Goal: Task Accomplishment & Management: Manage account settings

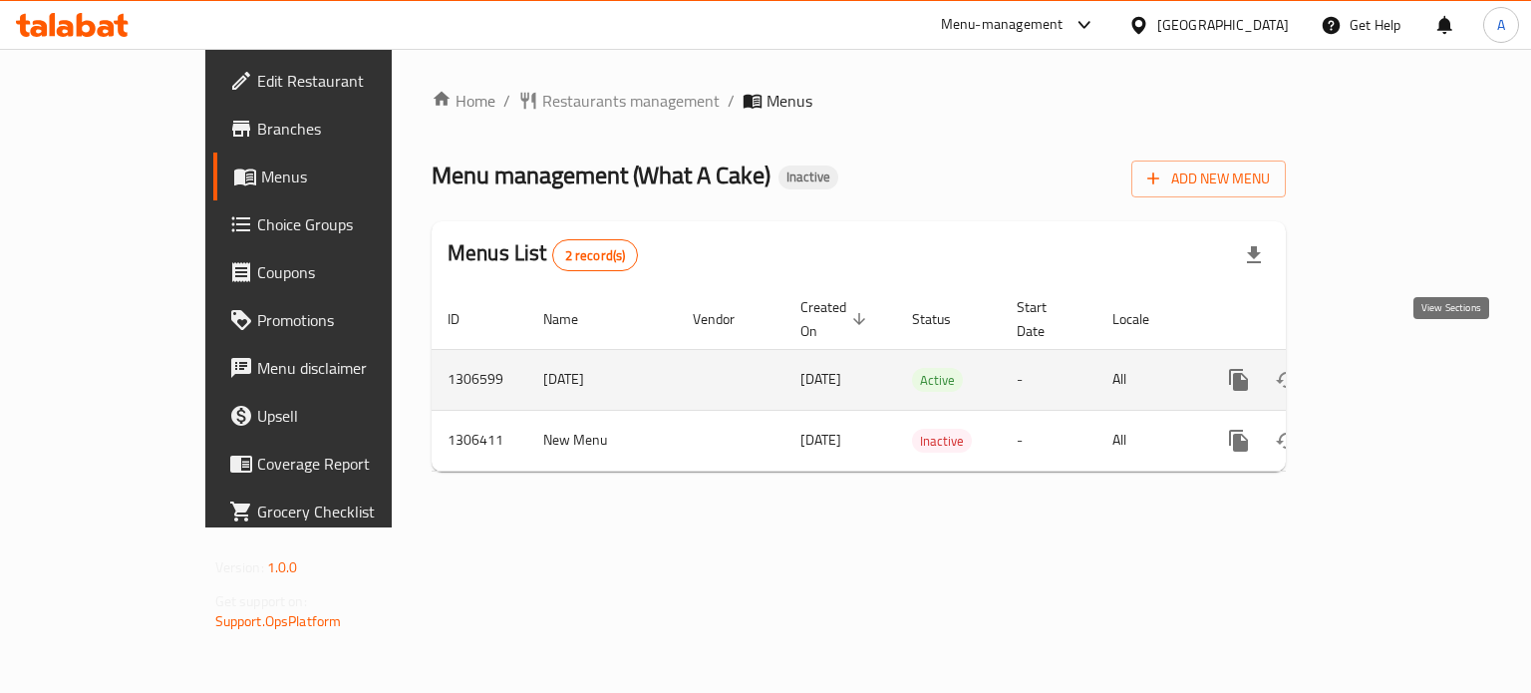
click at [1395, 368] on icon "enhanced table" at bounding box center [1383, 380] width 24 height 24
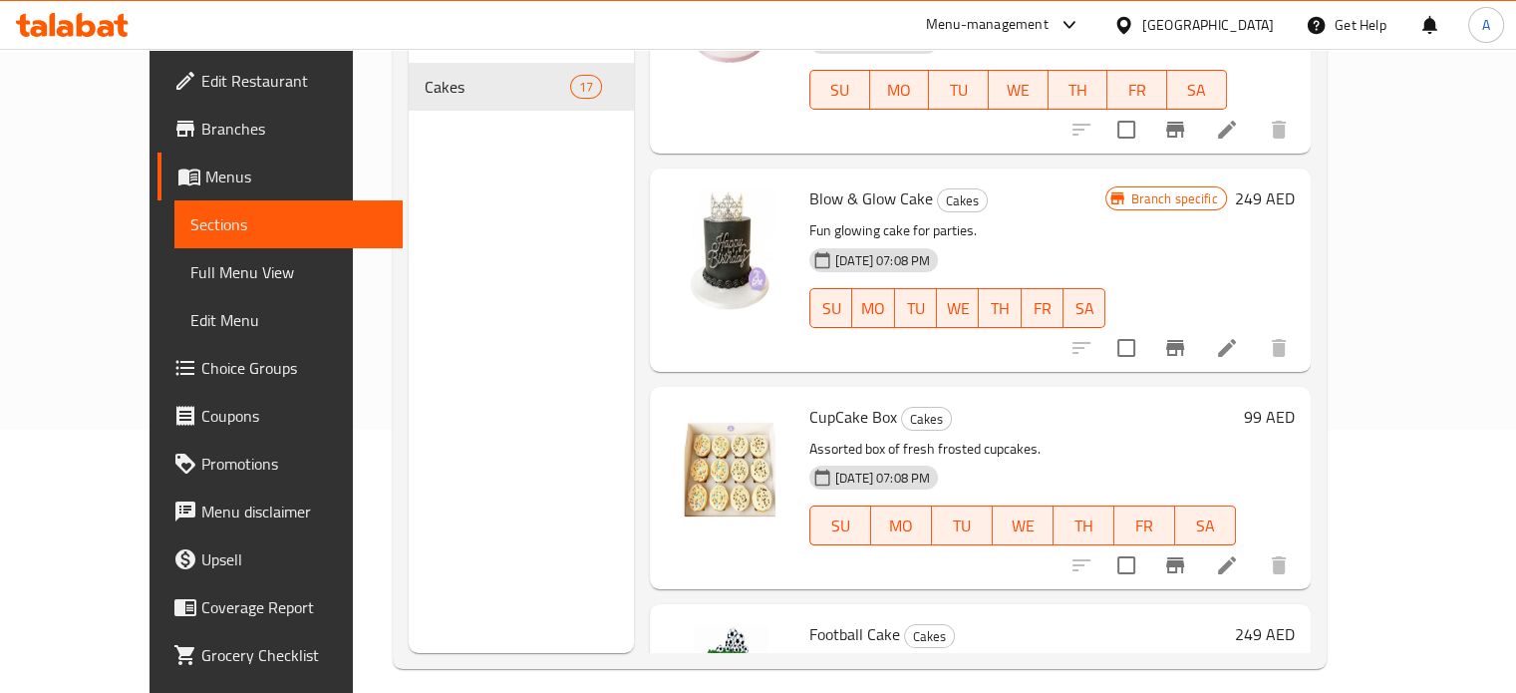
scroll to position [279, 0]
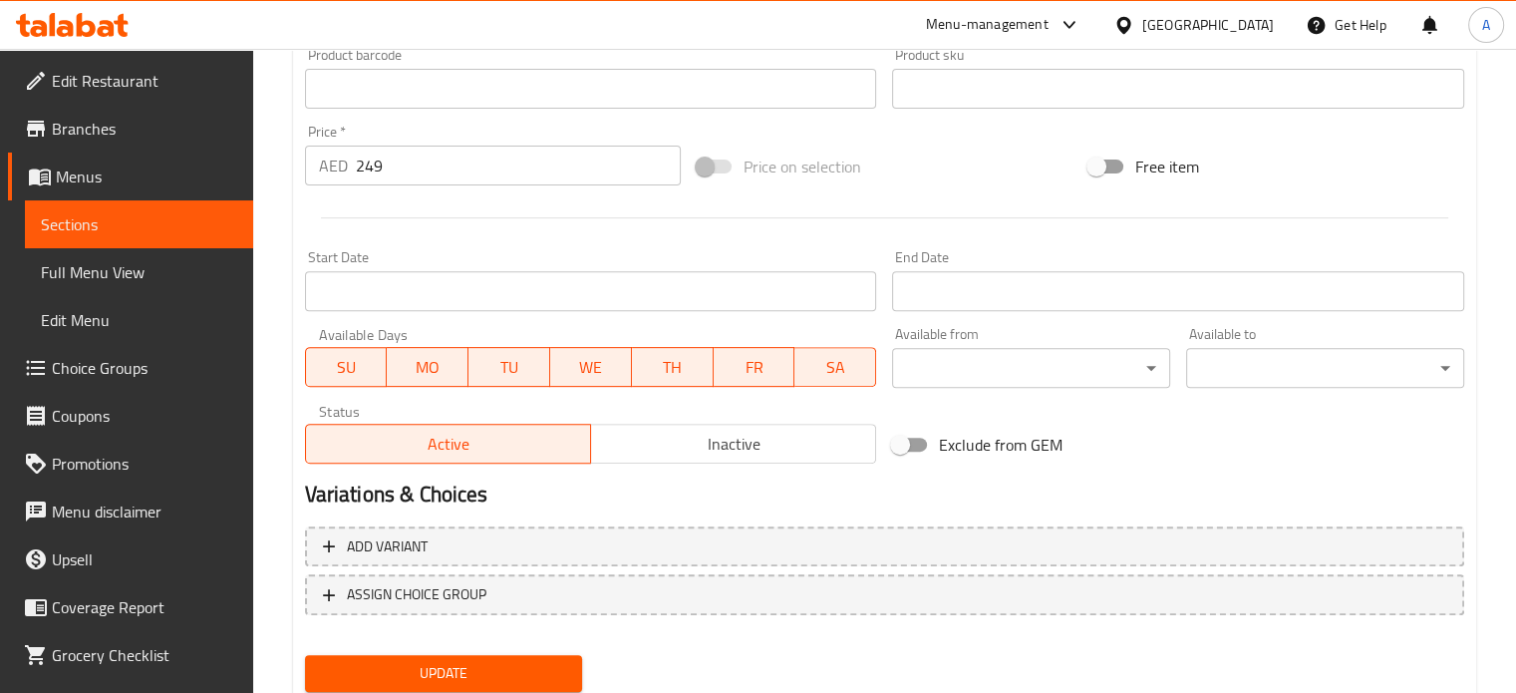
scroll to position [643, 0]
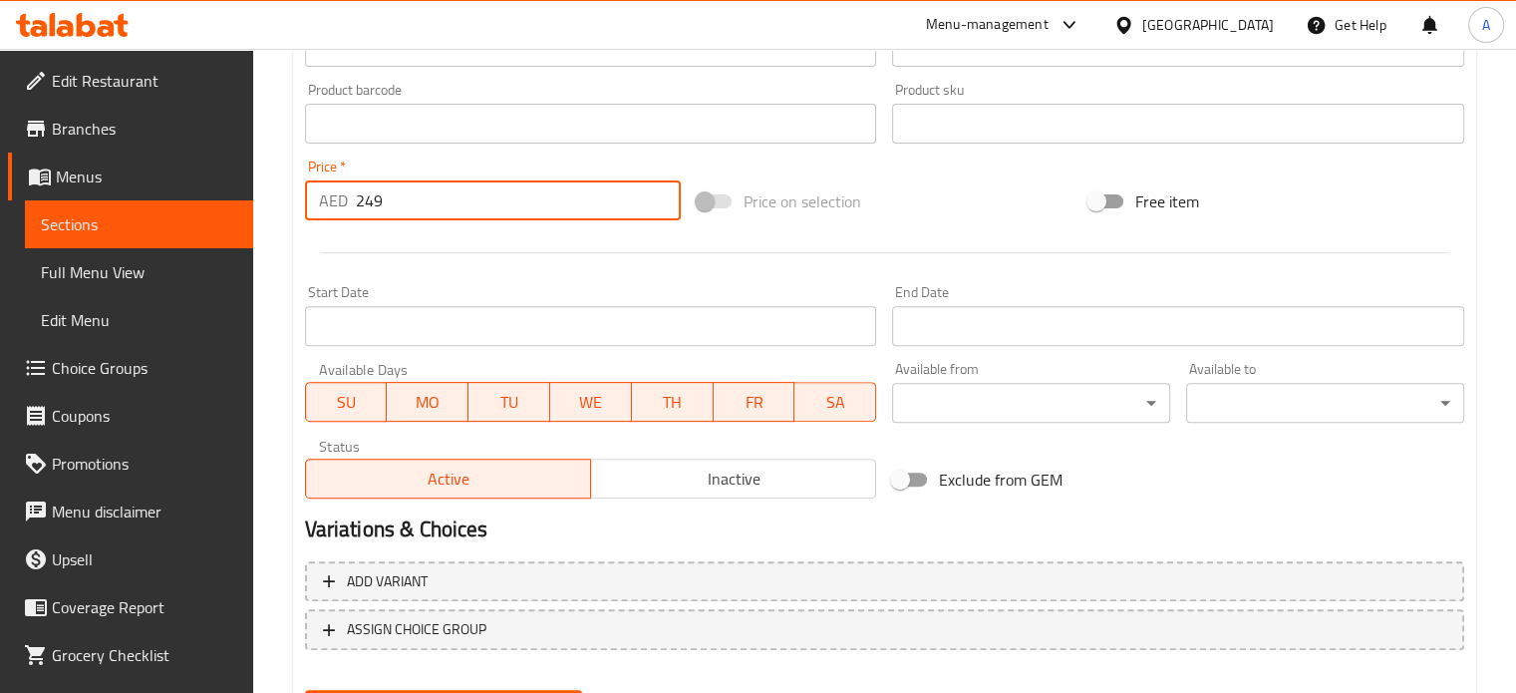
drag, startPoint x: 399, startPoint y: 208, endPoint x: 359, endPoint y: 207, distance: 39.9
click at [359, 207] on input "249" at bounding box center [518, 200] width 325 height 40
click at [399, 237] on div at bounding box center [884, 252] width 1175 height 49
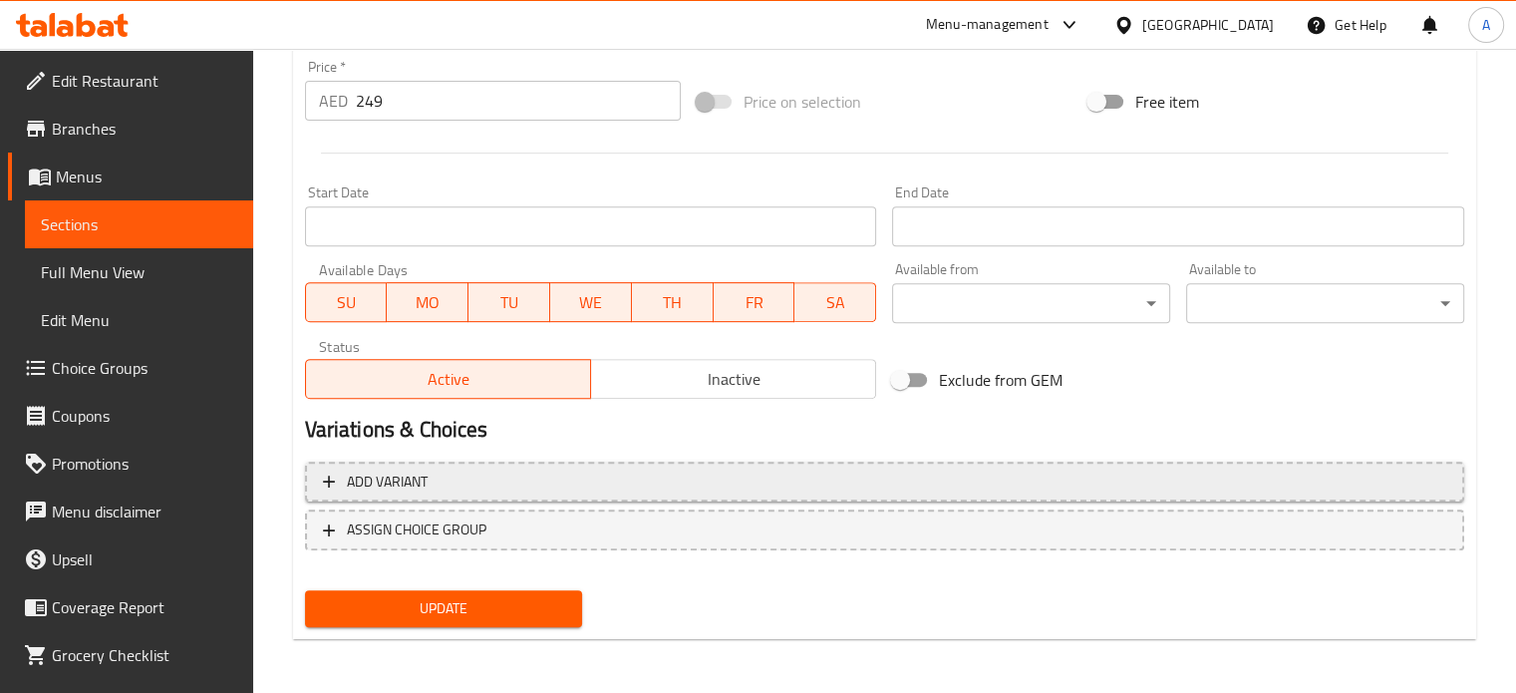
click at [459, 490] on span "Add variant" at bounding box center [885, 482] width 1124 height 25
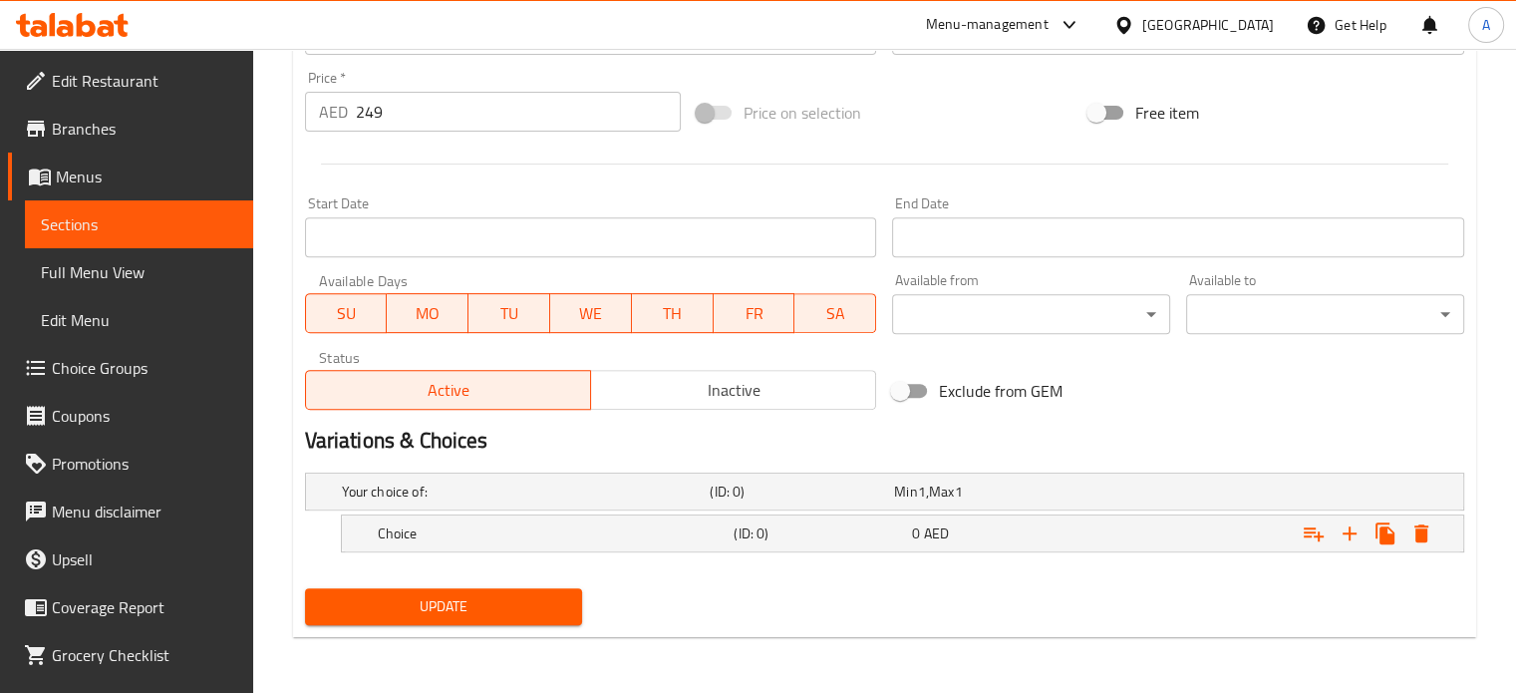
scroll to position [730, 0]
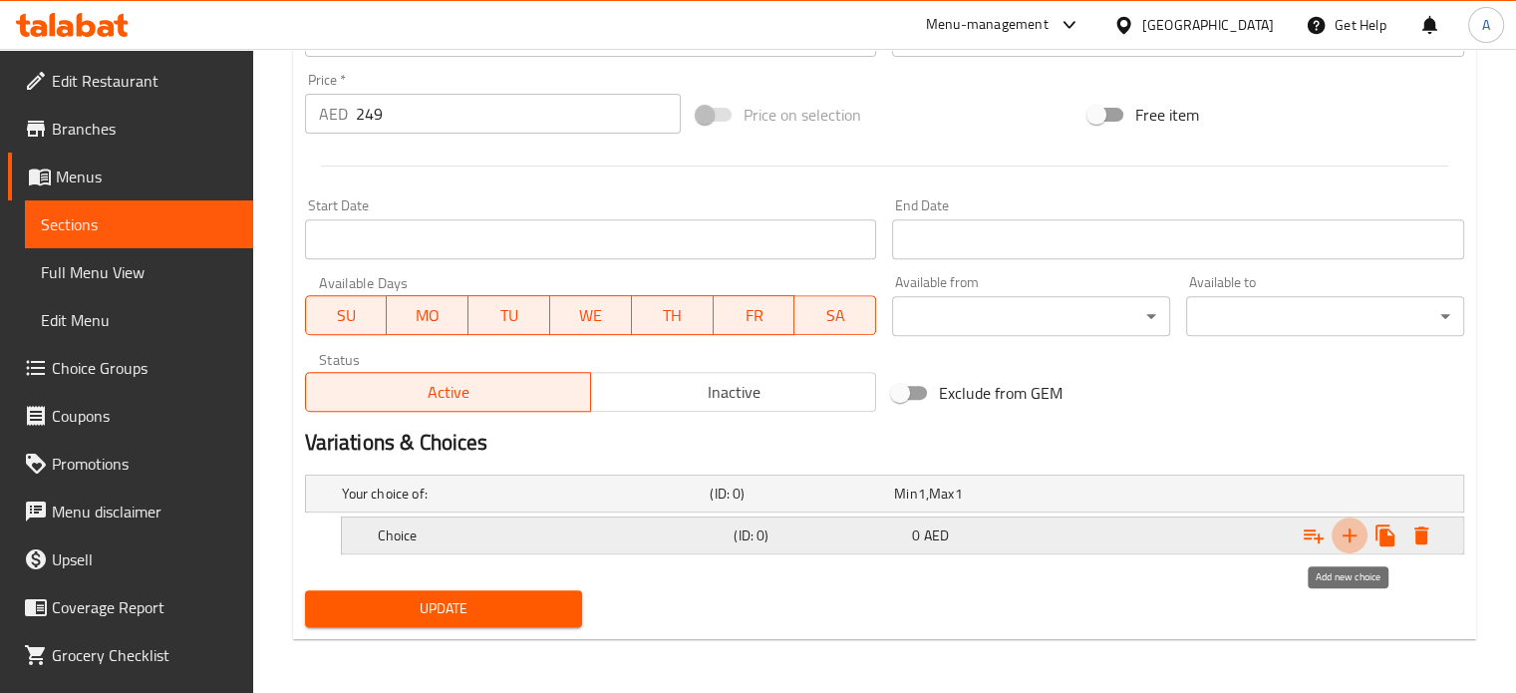
click at [1346, 535] on icon "Expand" at bounding box center [1350, 535] width 24 height 24
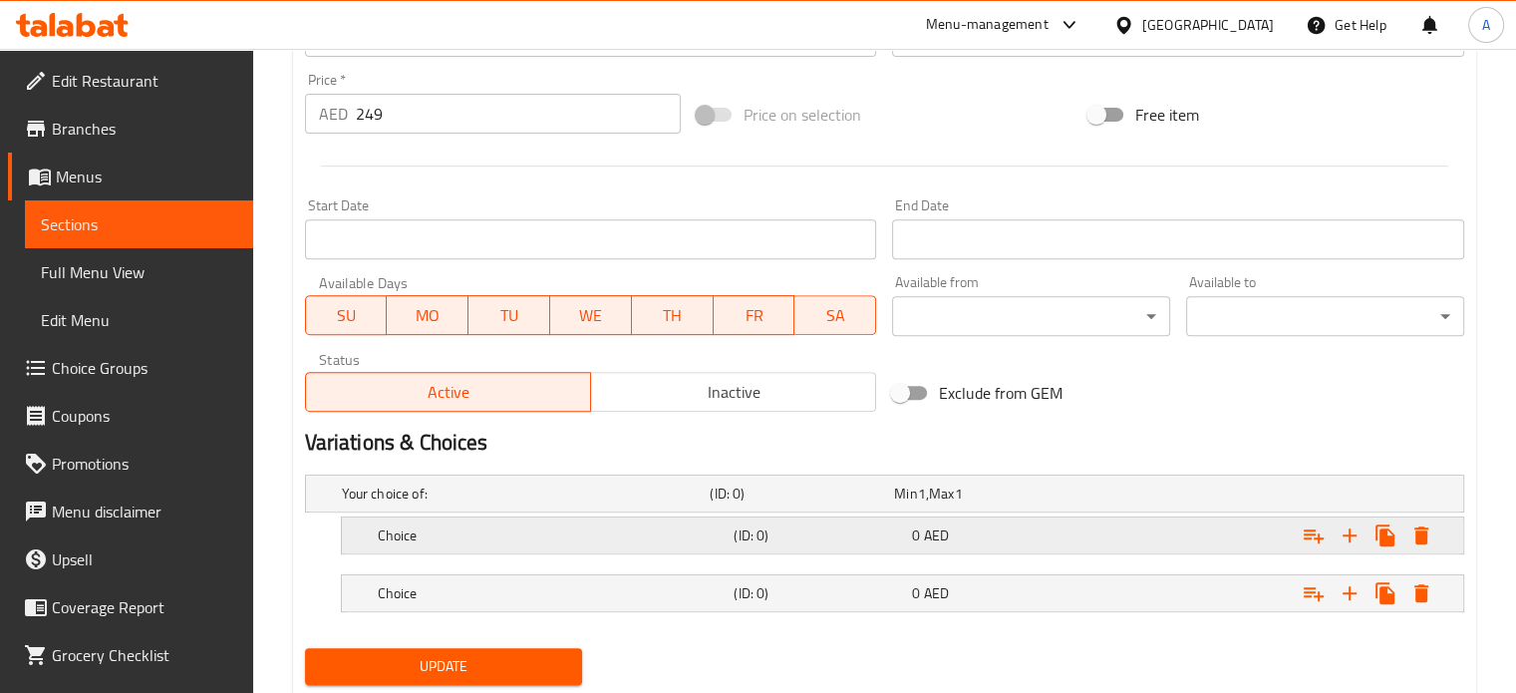
click at [477, 503] on h5 "Choice" at bounding box center [522, 494] width 361 height 20
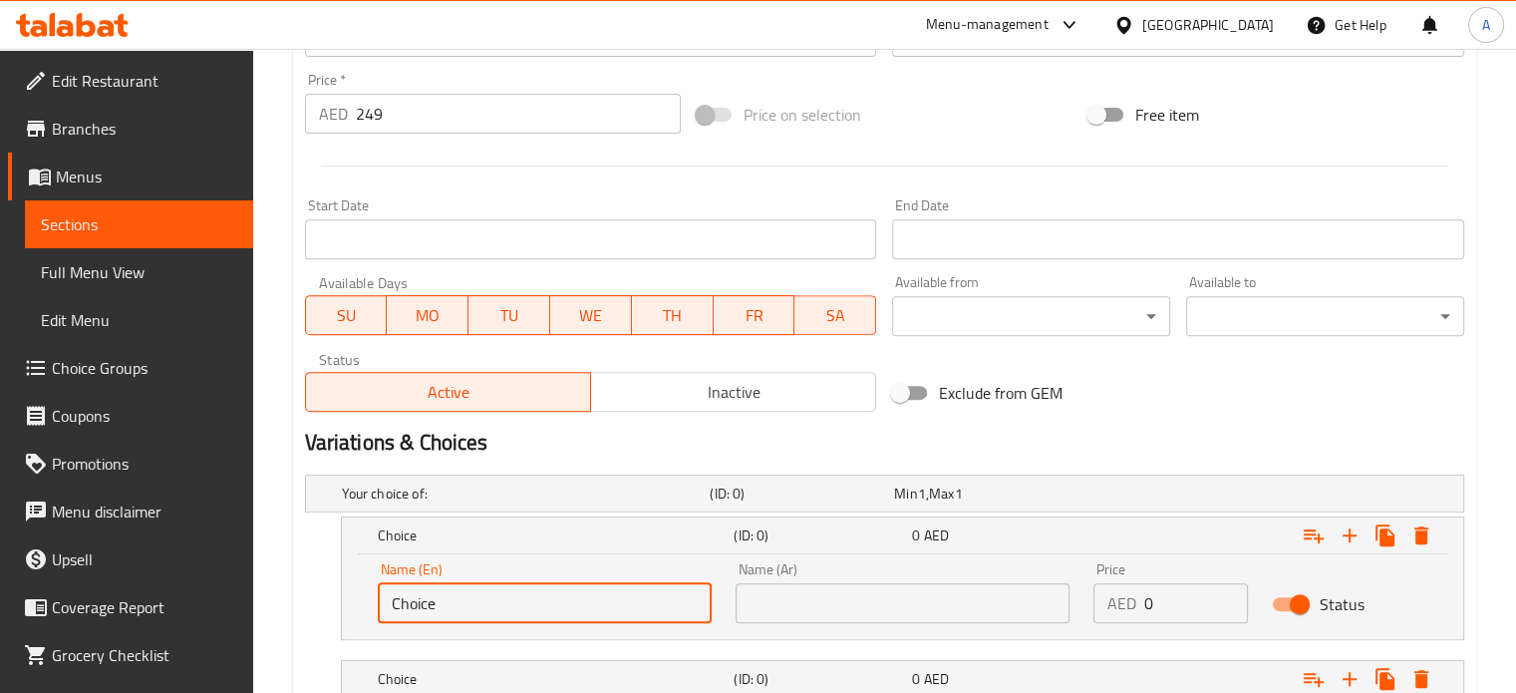
drag, startPoint x: 440, startPoint y: 601, endPoint x: 348, endPoint y: 602, distance: 91.7
click at [348, 602] on div "Name (En) Choice Name (En) Name (Ar) Name (Ar) Price AED 0 Price Status" at bounding box center [903, 596] width 1122 height 85
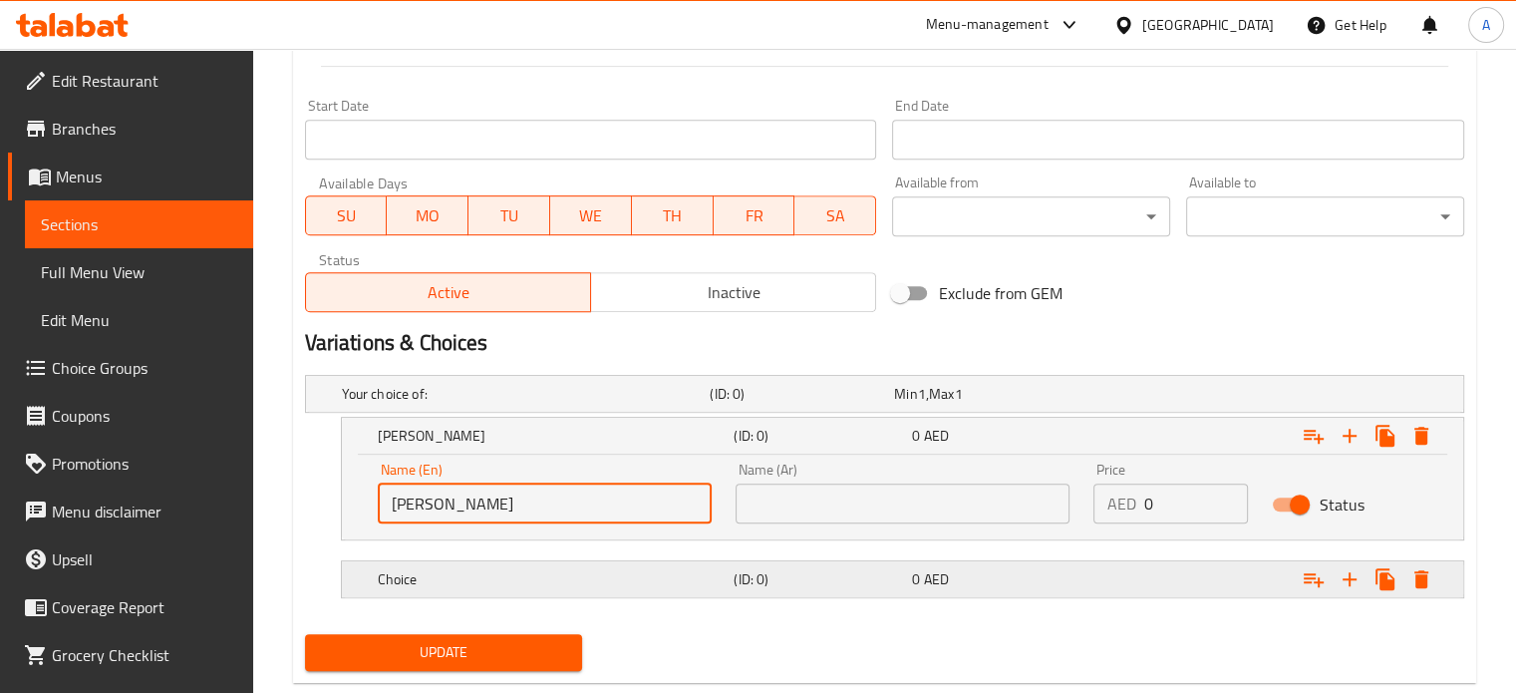
type input "[PERSON_NAME]"
click at [433, 404] on h5 "Choice" at bounding box center [522, 394] width 361 height 20
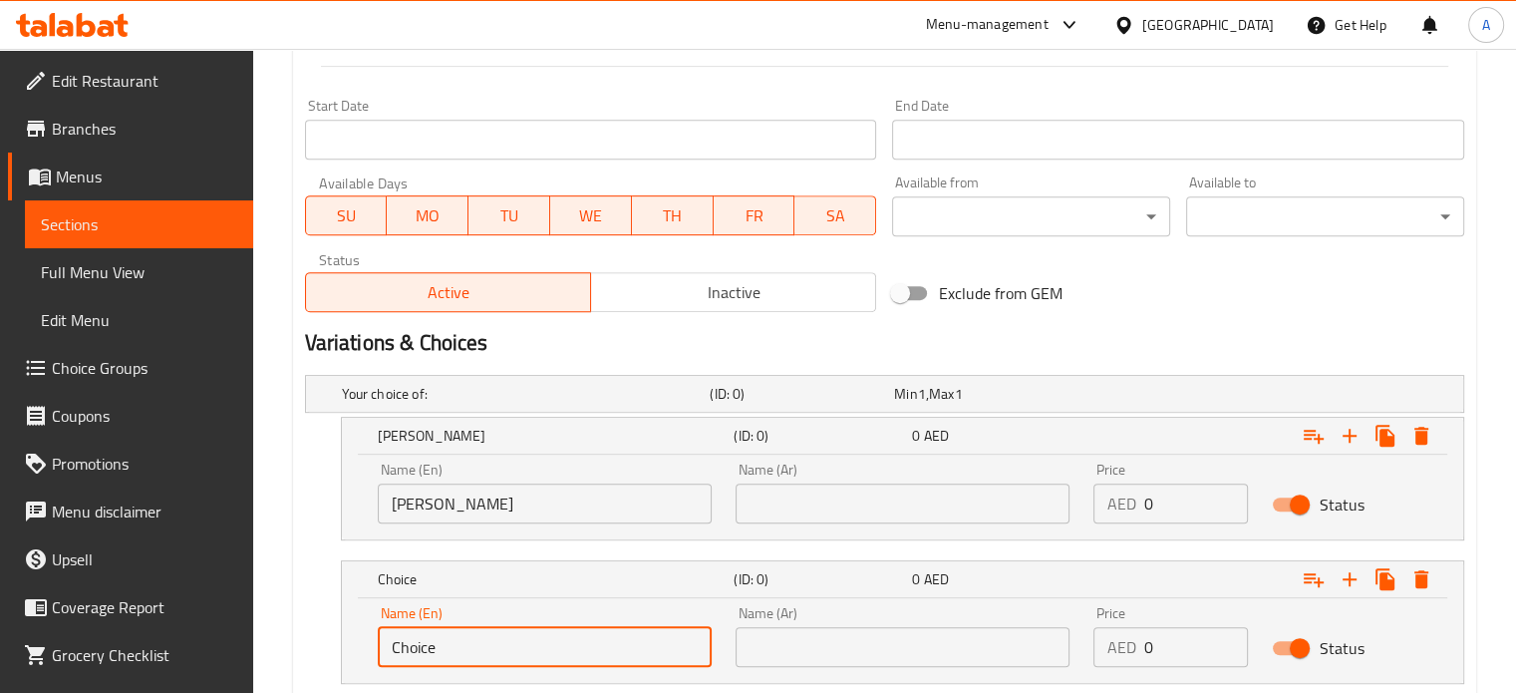
drag, startPoint x: 446, startPoint y: 637, endPoint x: 341, endPoint y: 645, distance: 105.0
click at [342, 645] on div "Name (En) Choice Name (En) Name (Ar) Name (Ar) Price AED 0 Price Status" at bounding box center [903, 640] width 1122 height 85
type input "[PERSON_NAME]"
click at [812, 503] on input "text" at bounding box center [903, 504] width 334 height 40
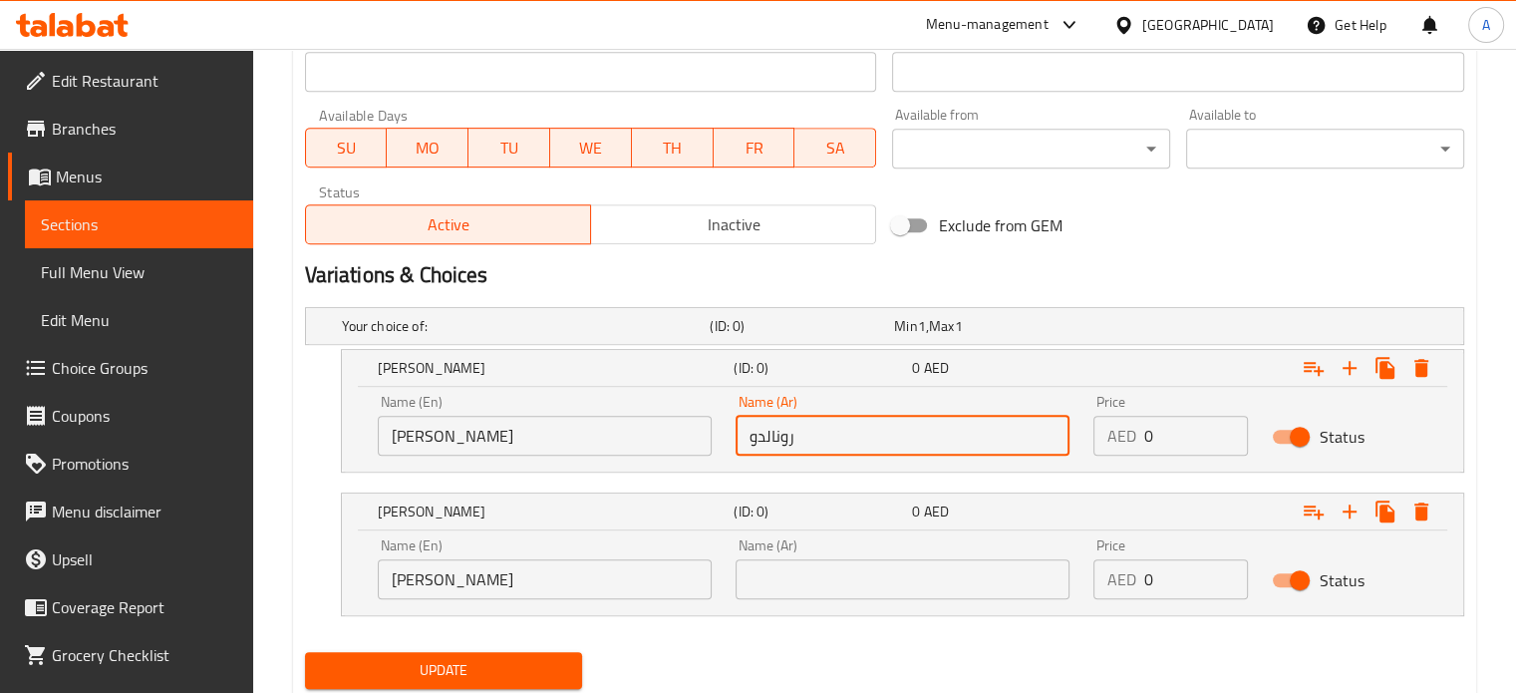
scroll to position [959, 0]
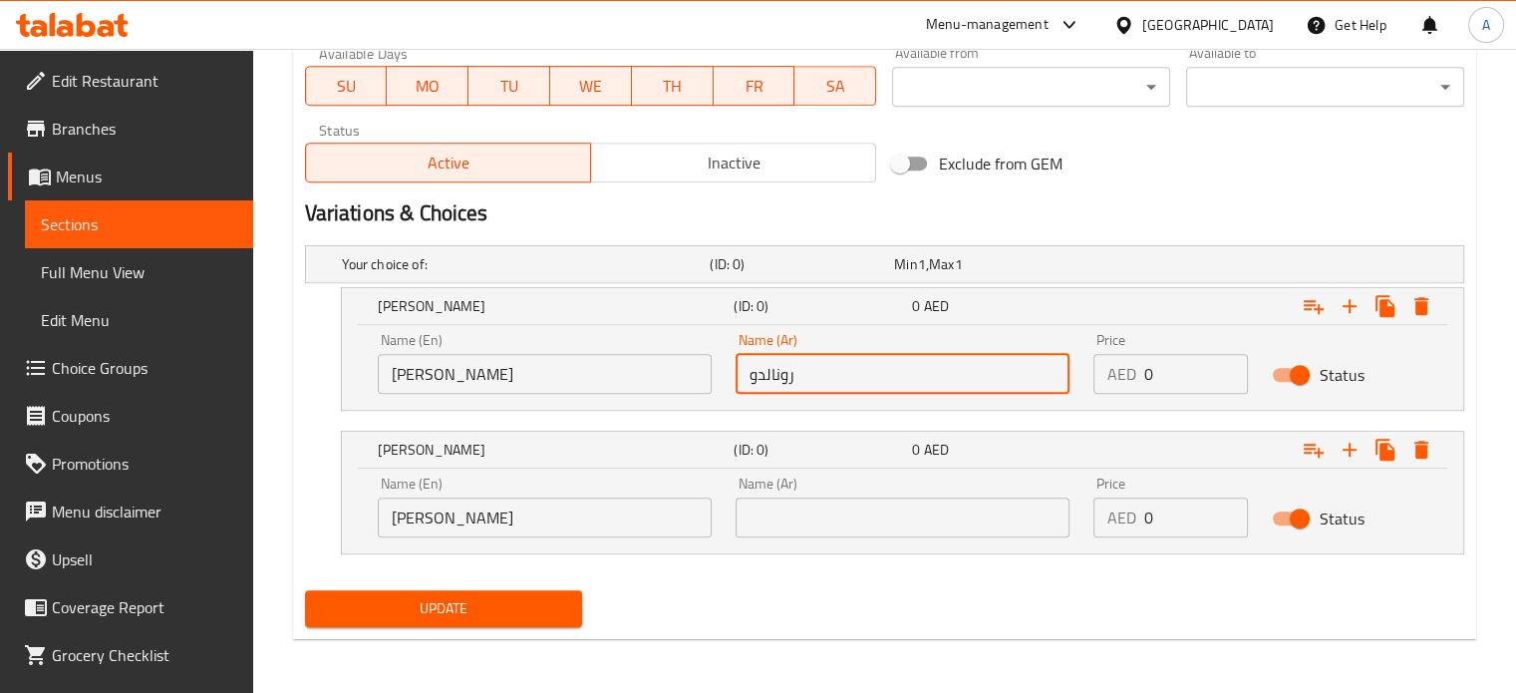
type input "رونالدو"
click at [803, 517] on input "text" at bounding box center [903, 517] width 334 height 40
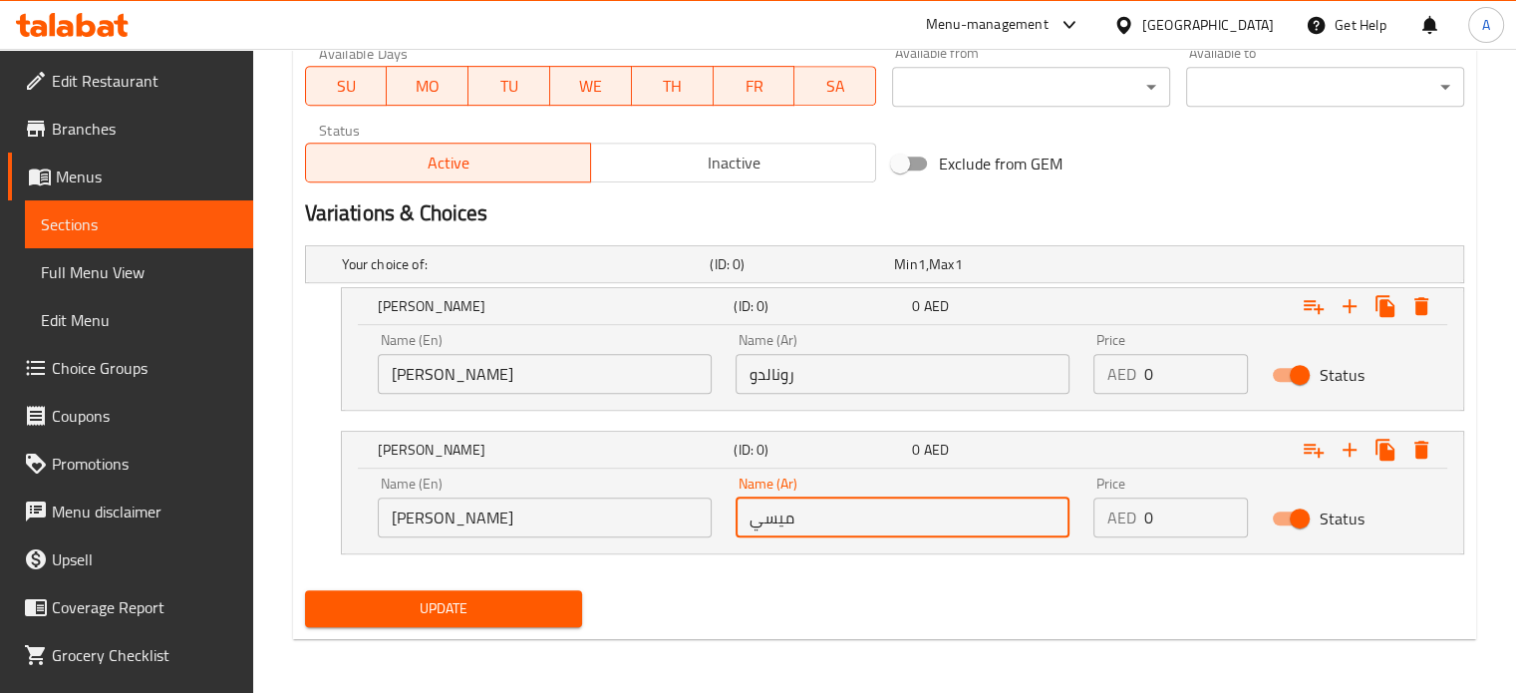
type input "ميسي"
click at [462, 605] on span "Update" at bounding box center [444, 608] width 246 height 25
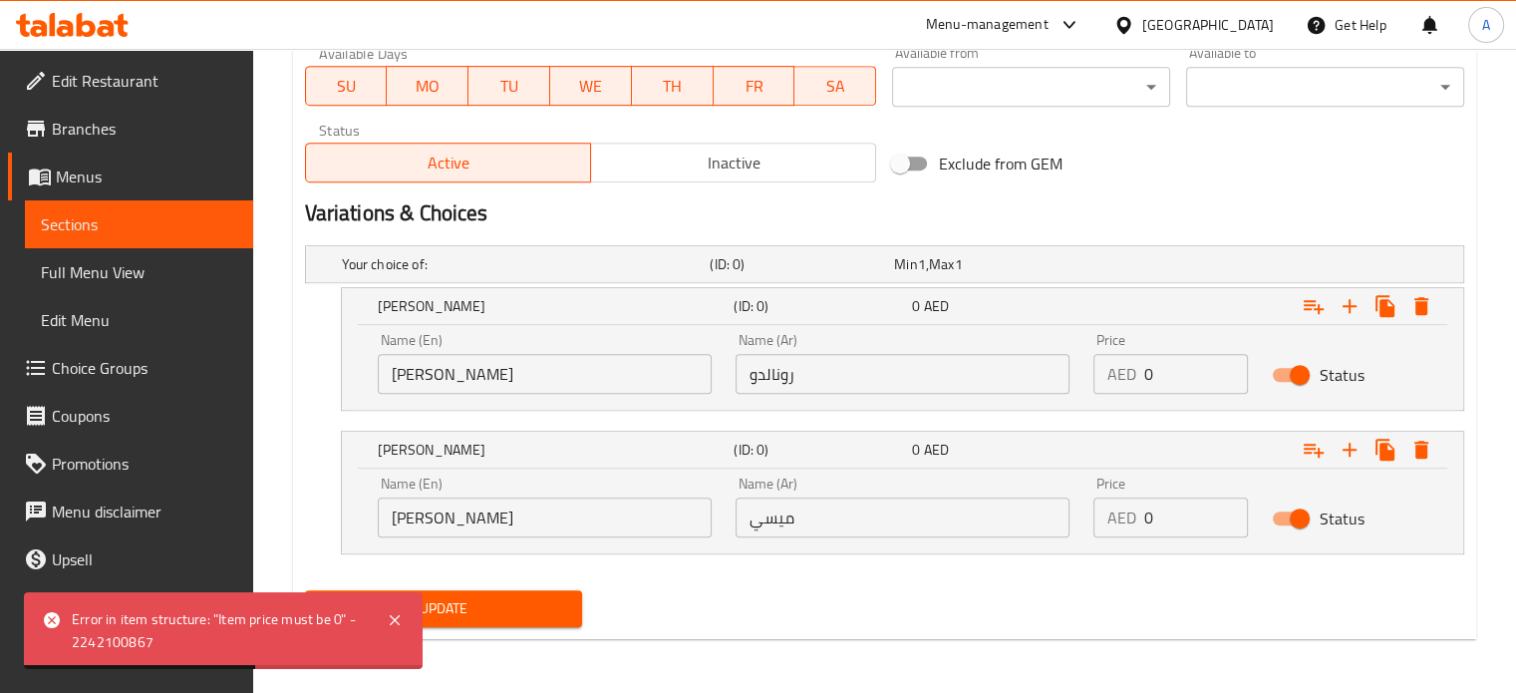
click at [397, 617] on icon at bounding box center [395, 620] width 10 height 10
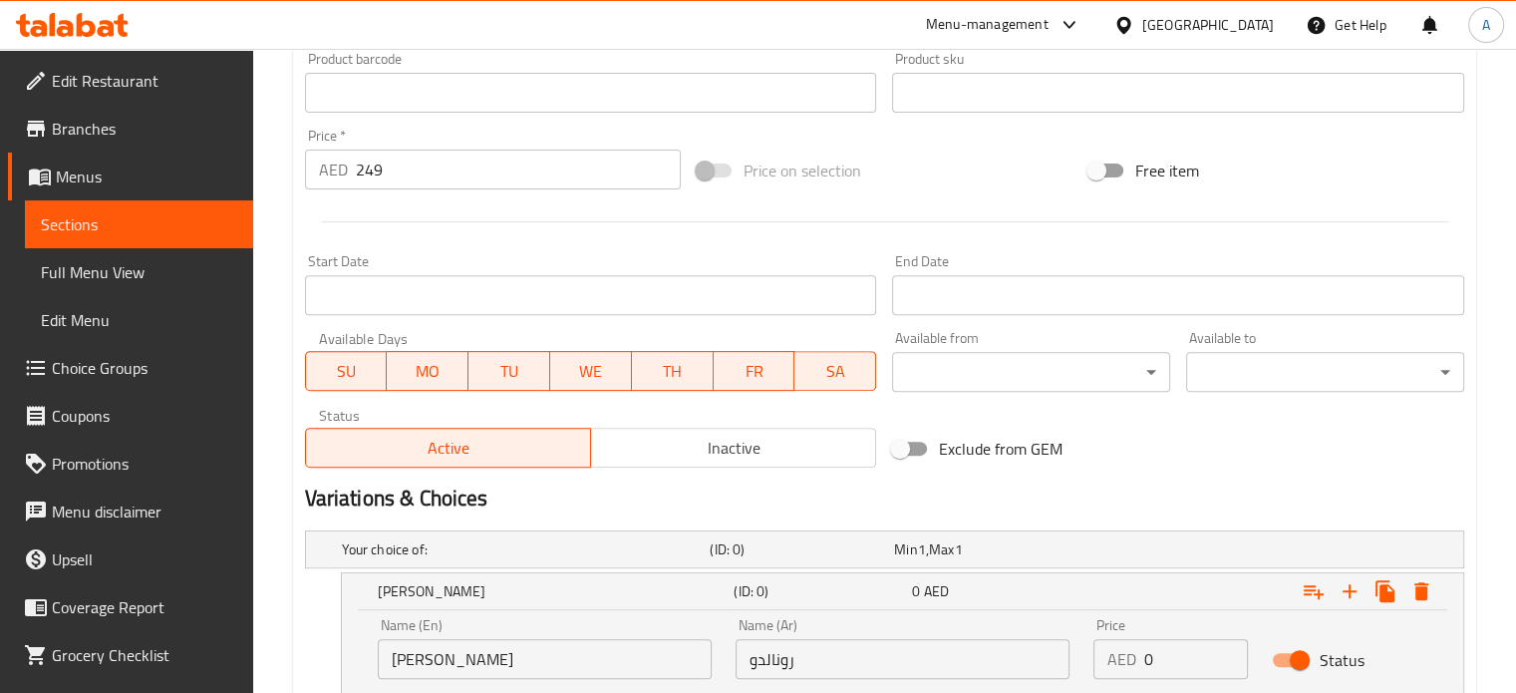
scroll to position [560, 0]
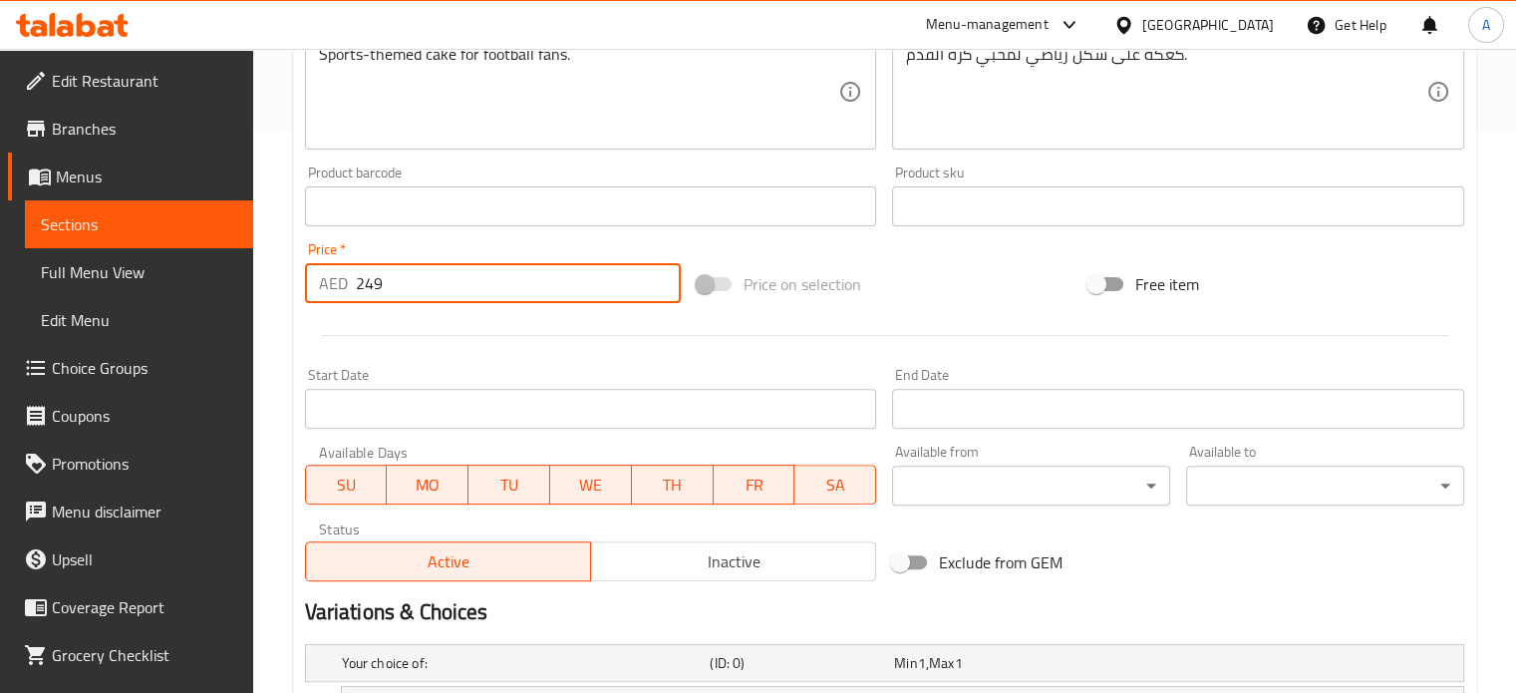
drag, startPoint x: 381, startPoint y: 282, endPoint x: 337, endPoint y: 282, distance: 43.9
click at [337, 282] on div "AED 249 Price *" at bounding box center [493, 283] width 376 height 40
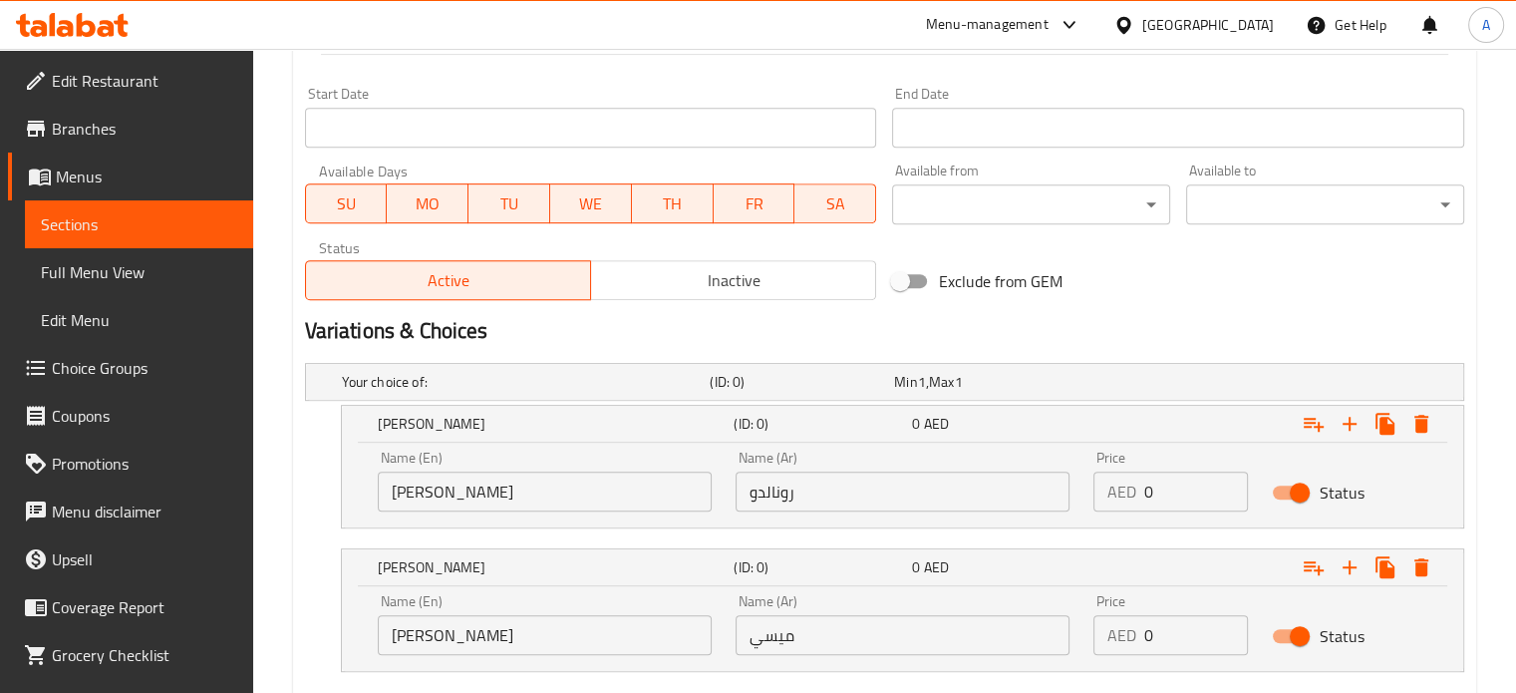
scroll to position [959, 0]
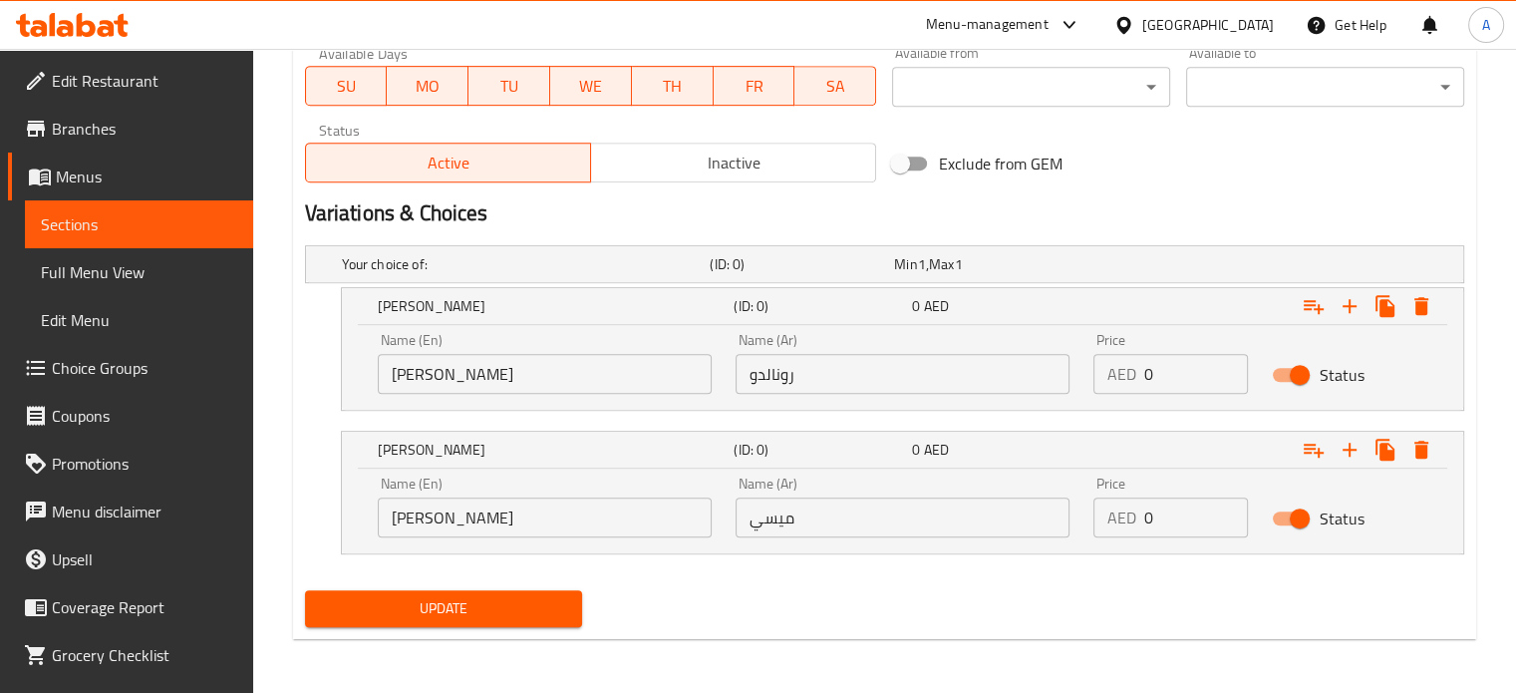
type input "0"
drag, startPoint x: 1169, startPoint y: 372, endPoint x: 1127, endPoint y: 372, distance: 42.9
click at [1127, 372] on div "AED 0 Price" at bounding box center [1172, 374] width 156 height 40
click at [1160, 378] on input "249" at bounding box center [1196, 374] width 105 height 40
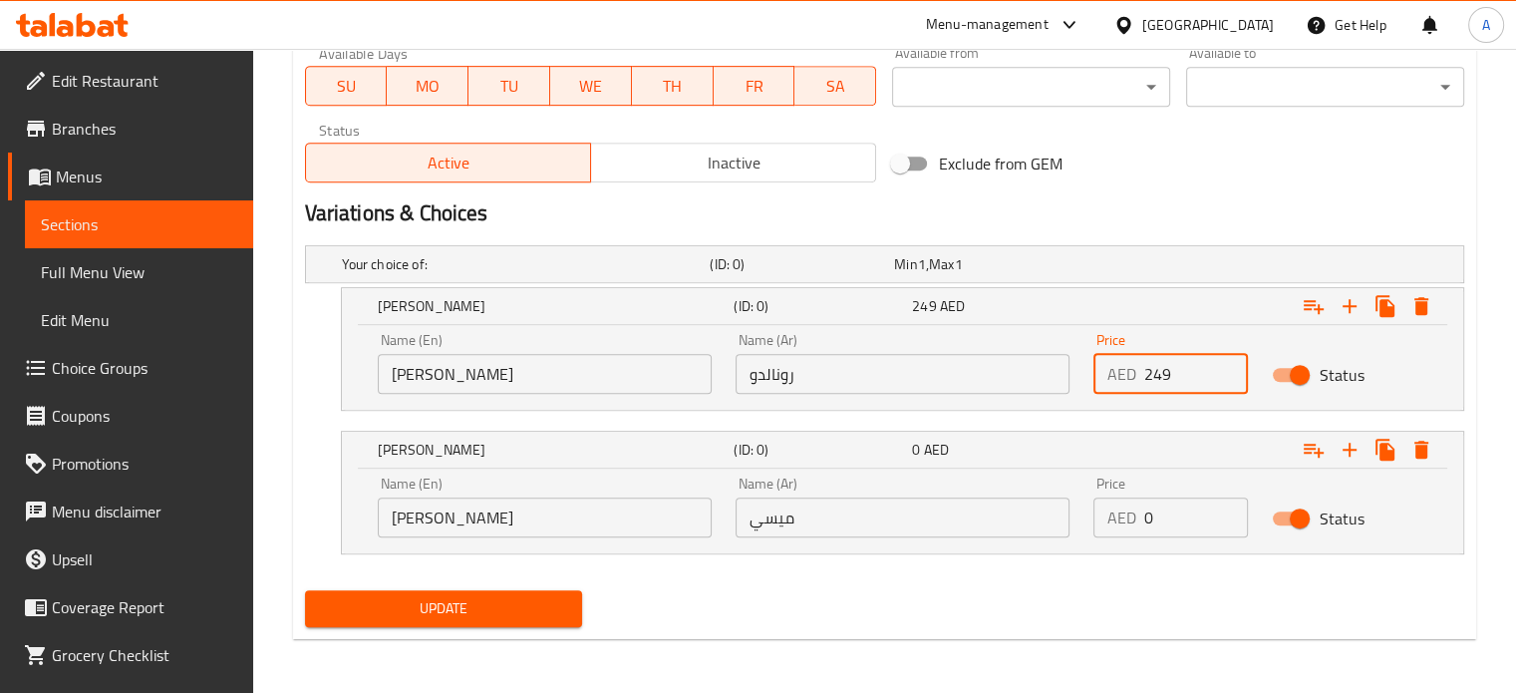
click at [1160, 378] on input "249" at bounding box center [1196, 374] width 105 height 40
type input "249"
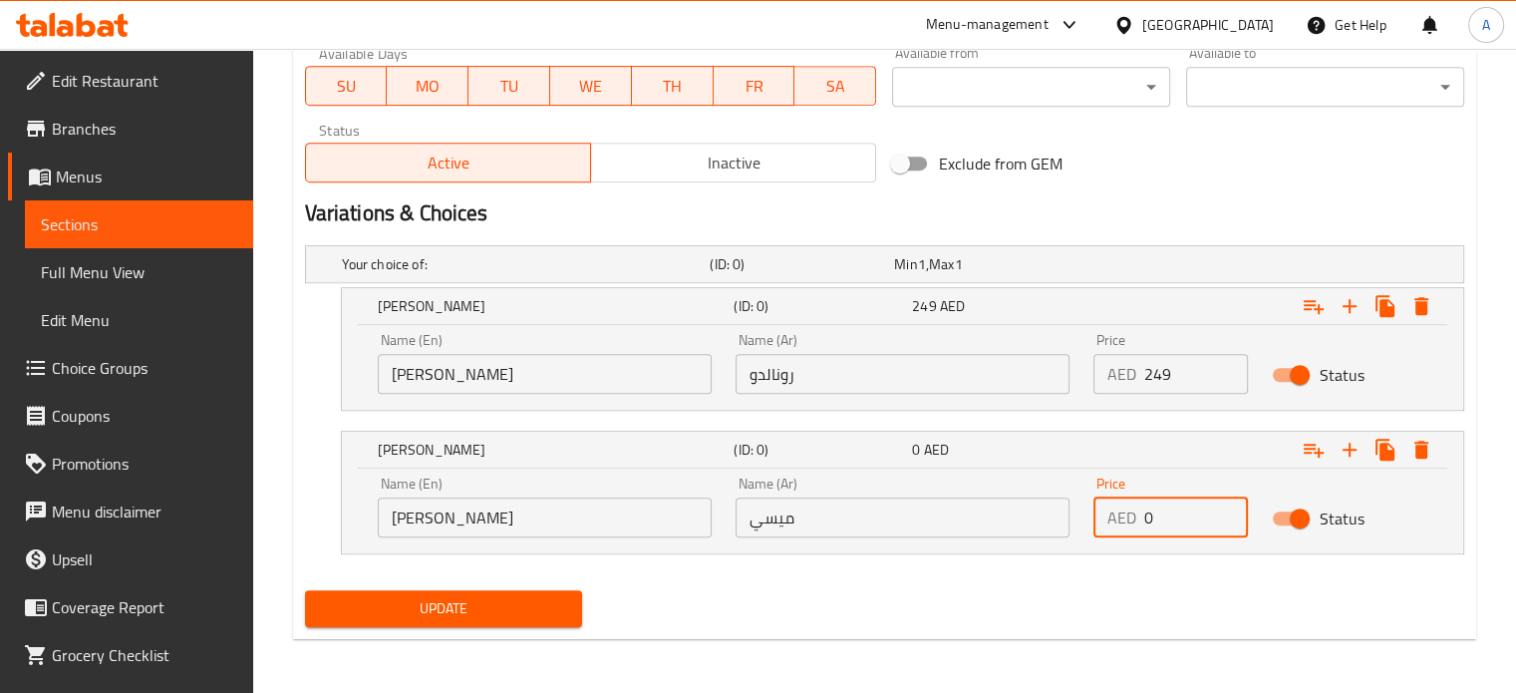
drag, startPoint x: 1158, startPoint y: 513, endPoint x: 1062, endPoint y: 521, distance: 97.0
click at [1082, 521] on div "Price AED 0 Price" at bounding box center [1171, 507] width 179 height 85
paste input "249"
drag, startPoint x: 1174, startPoint y: 517, endPoint x: 1152, endPoint y: 518, distance: 22.0
click at [1152, 518] on input "249" at bounding box center [1196, 517] width 105 height 40
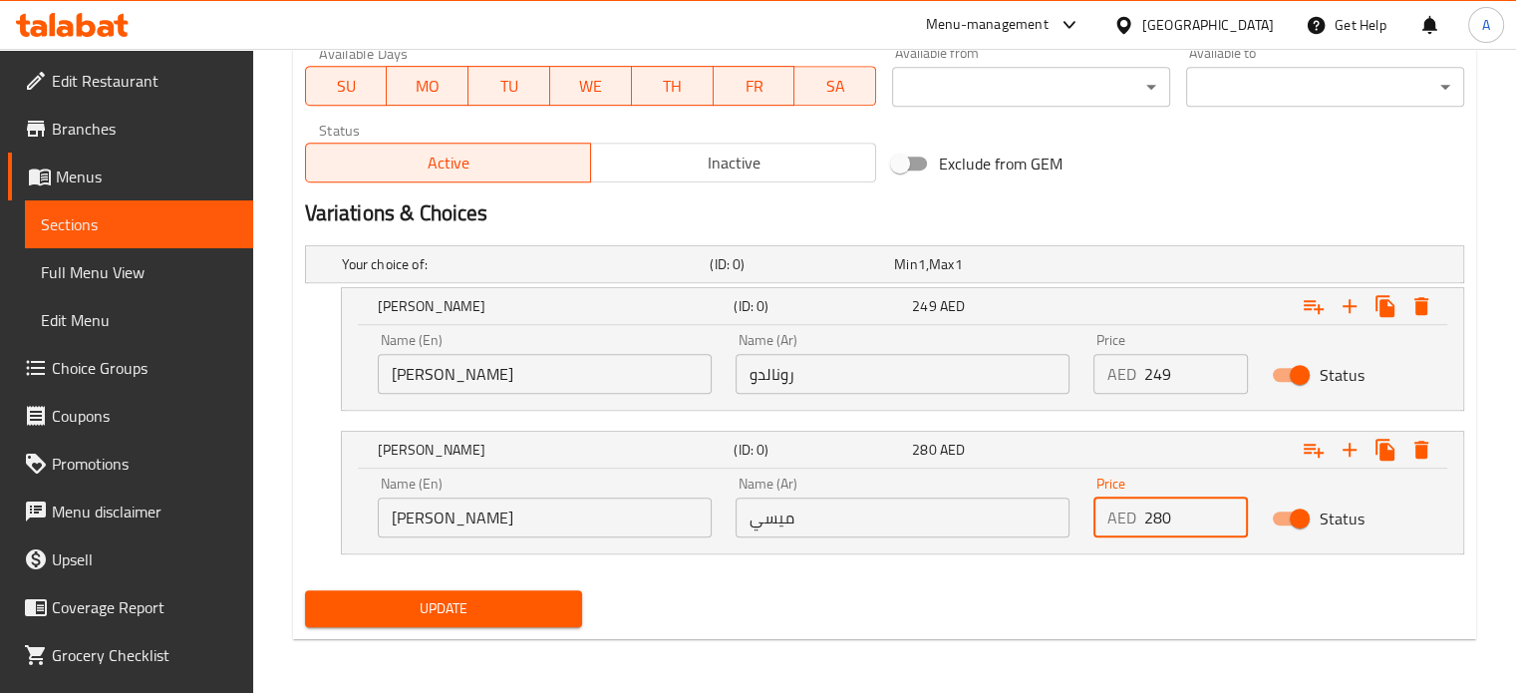
click at [1152, 518] on input "280" at bounding box center [1196, 517] width 105 height 40
type input "280"
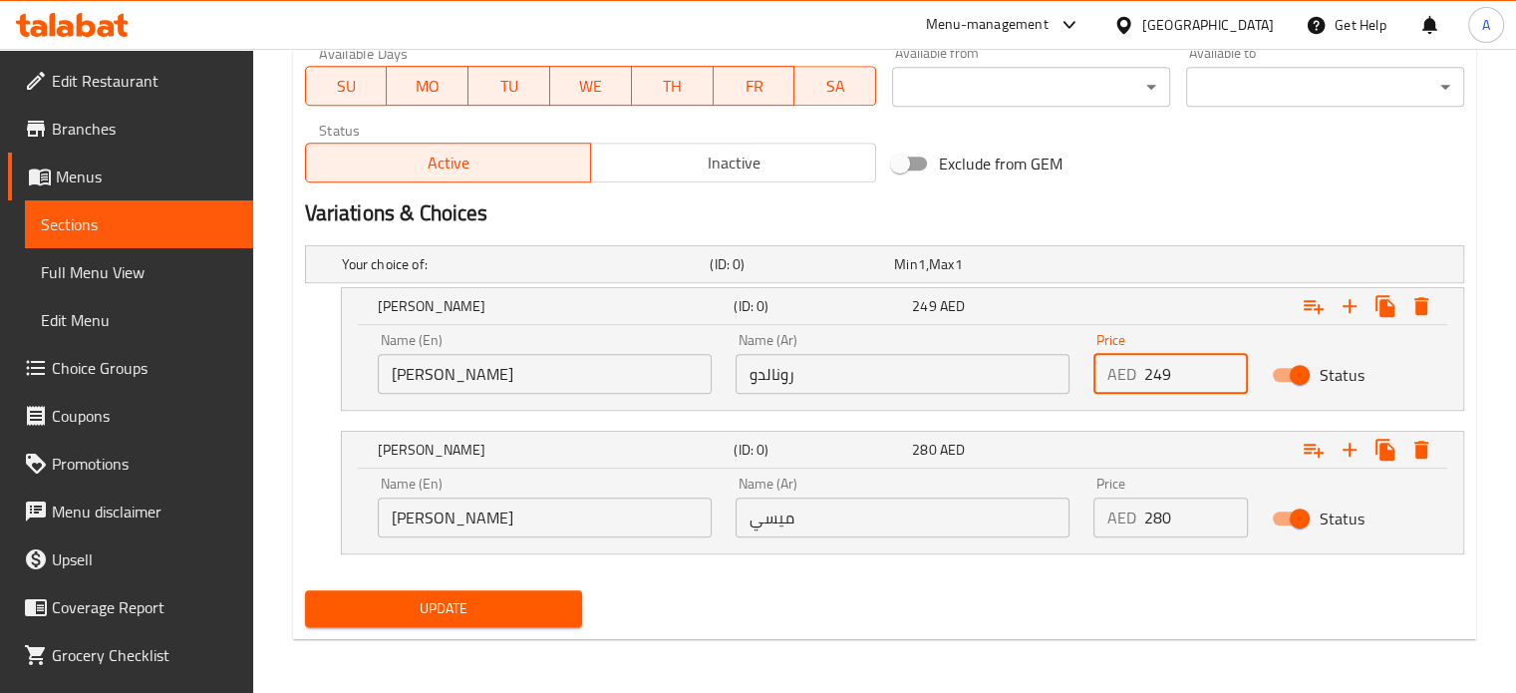
drag, startPoint x: 1187, startPoint y: 366, endPoint x: 1113, endPoint y: 374, distance: 75.2
click at [1113, 374] on div "AED 249 Price" at bounding box center [1172, 374] width 156 height 40
paste input "80"
type input "280"
click at [463, 615] on span "Update" at bounding box center [444, 608] width 246 height 25
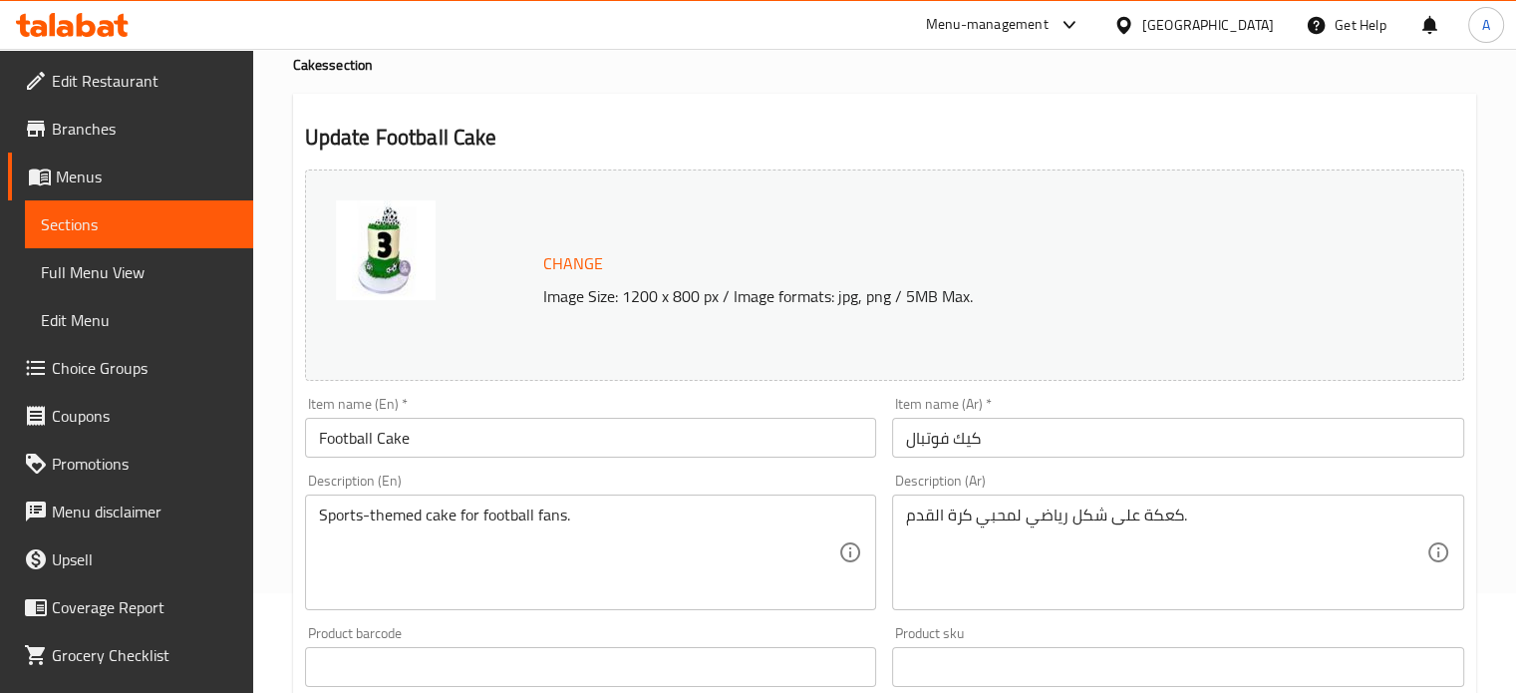
scroll to position [0, 0]
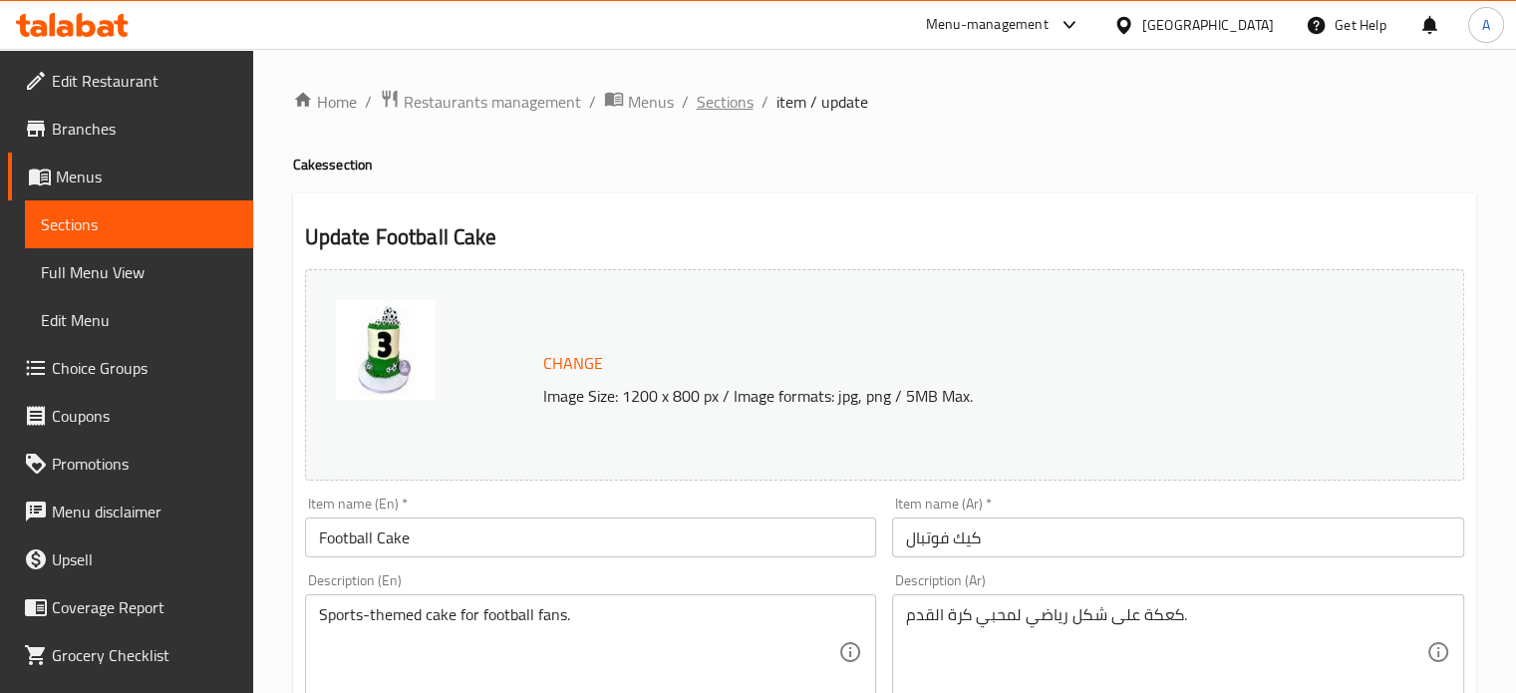
click at [722, 103] on span "Sections" at bounding box center [725, 102] width 57 height 24
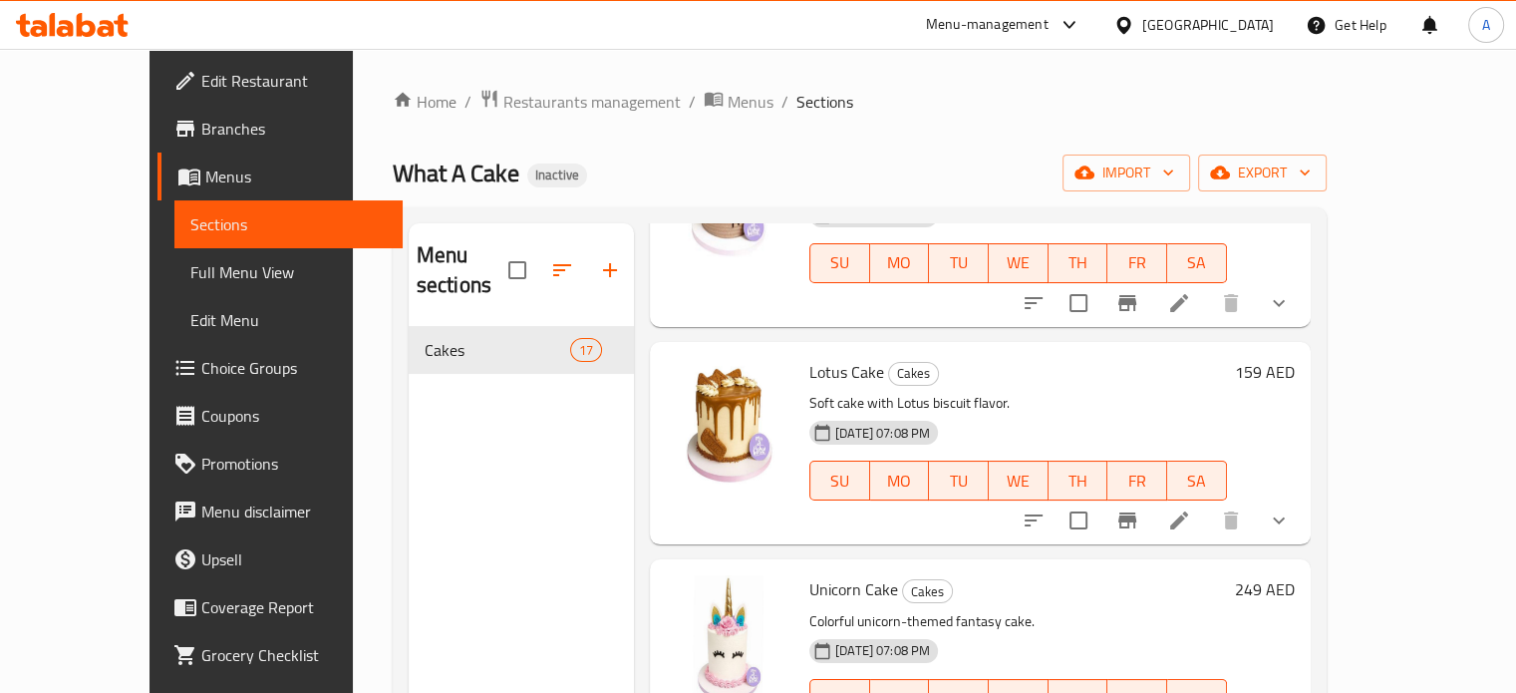
scroll to position [1795, 0]
click at [201, 370] on span "Choice Groups" at bounding box center [293, 368] width 185 height 24
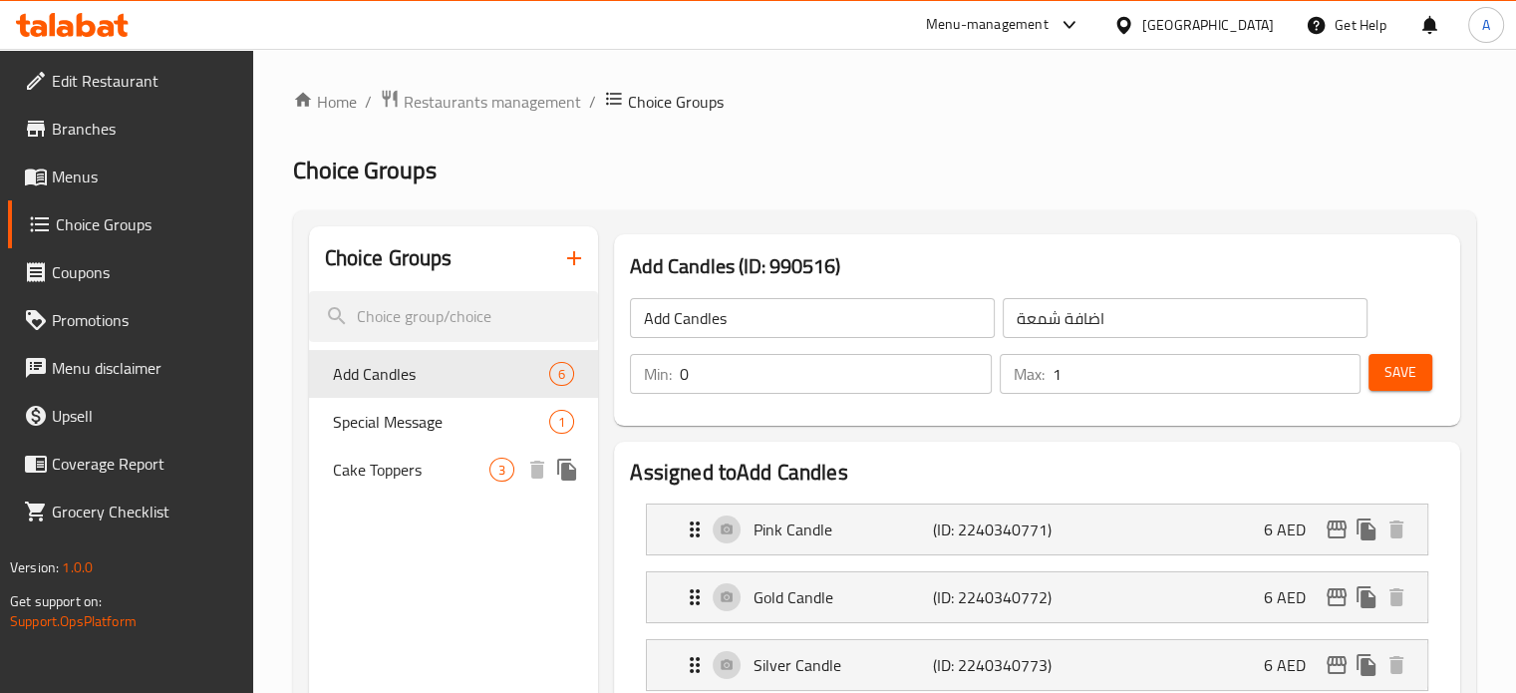
click at [400, 470] on span "Cake Toppers" at bounding box center [412, 470] width 158 height 24
type input "Cake Toppers"
type input "اضافات الكيك"
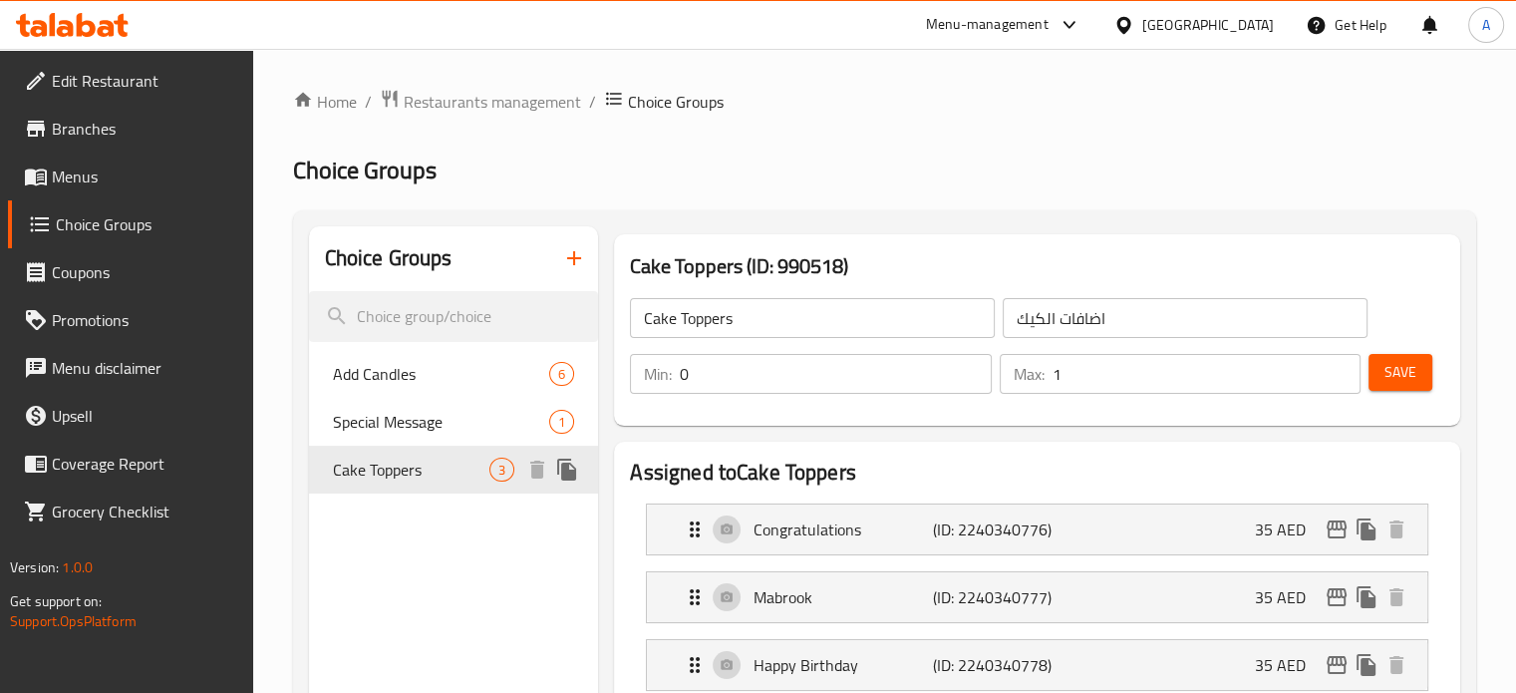
click at [566, 473] on icon "duplicate" at bounding box center [566, 470] width 19 height 22
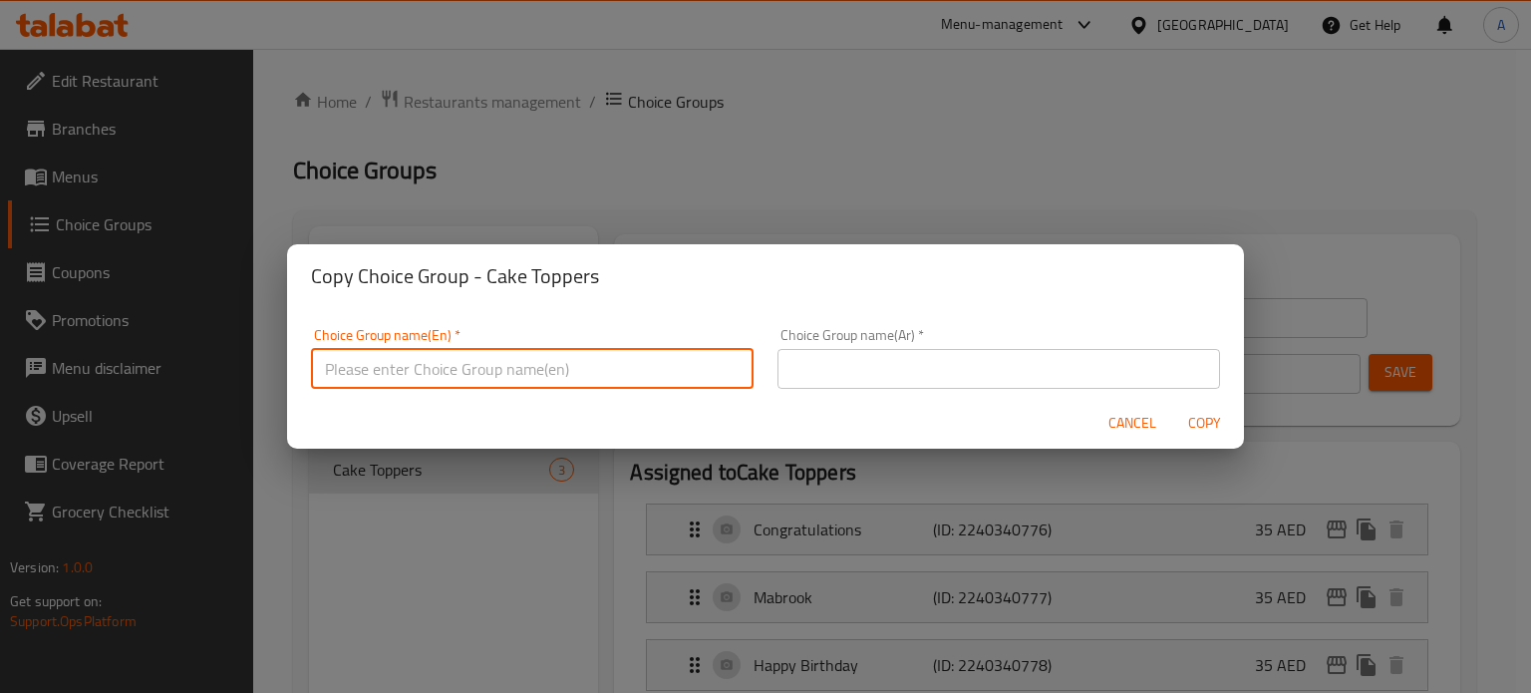
click at [451, 366] on input "text" at bounding box center [532, 369] width 443 height 40
type input "ِ"
type input "add cake toppers"
click at [854, 368] on input "text" at bounding box center [999, 369] width 443 height 40
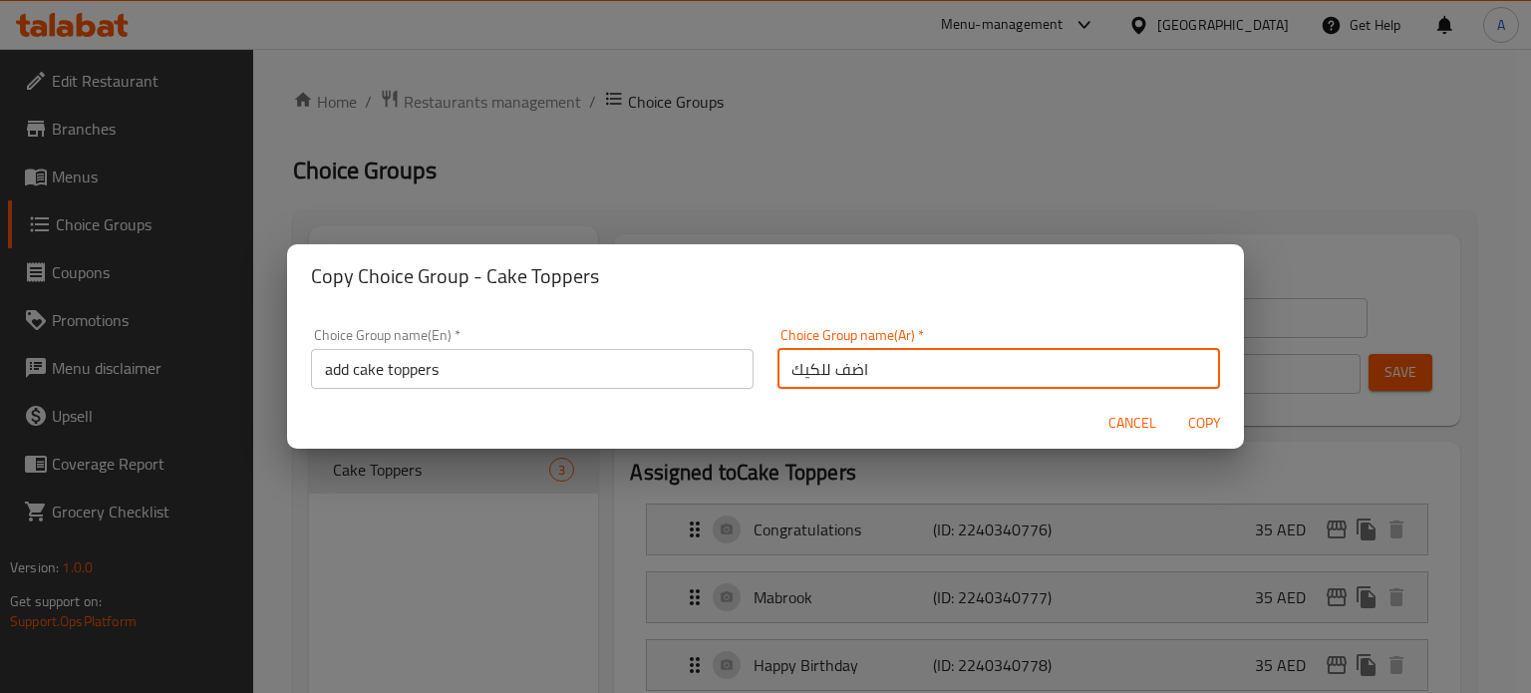
type input "اضف للكيك"
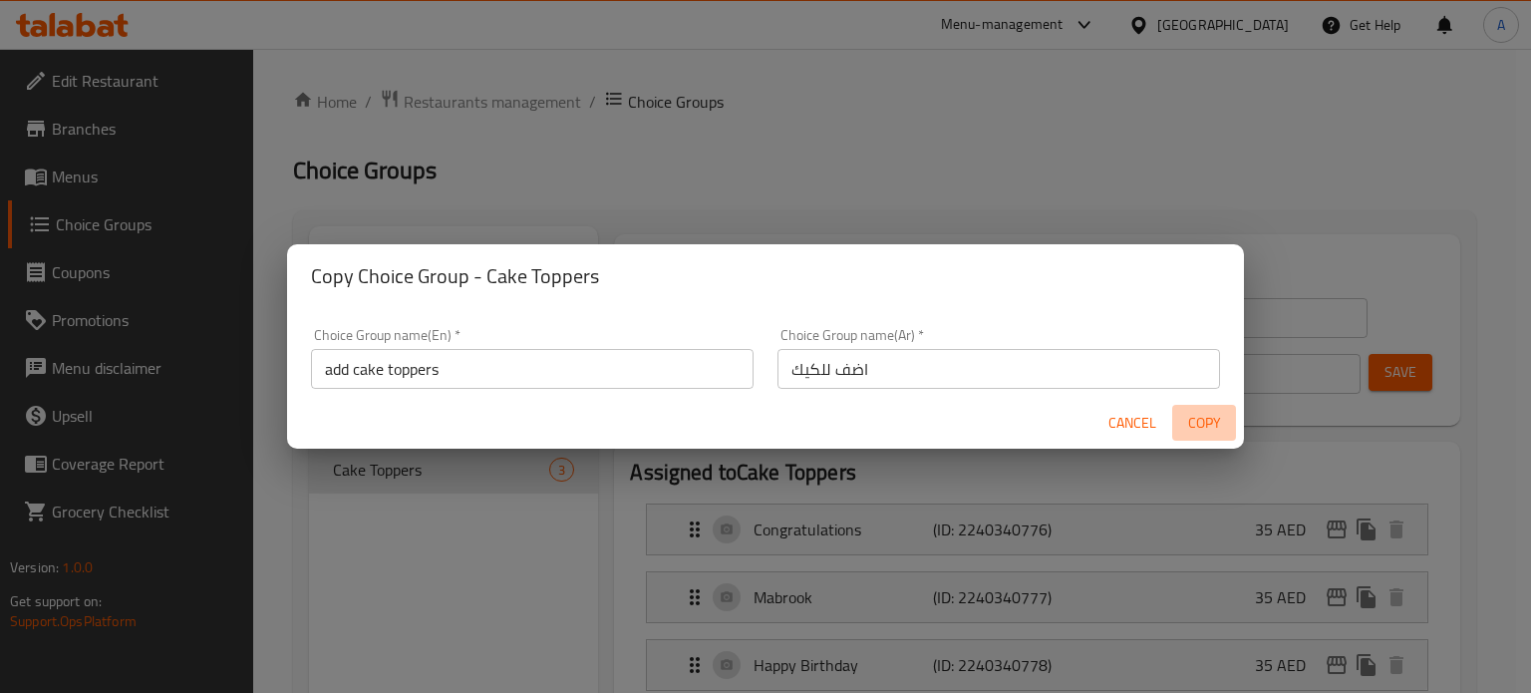
click at [1209, 426] on span "Copy" at bounding box center [1204, 423] width 48 height 25
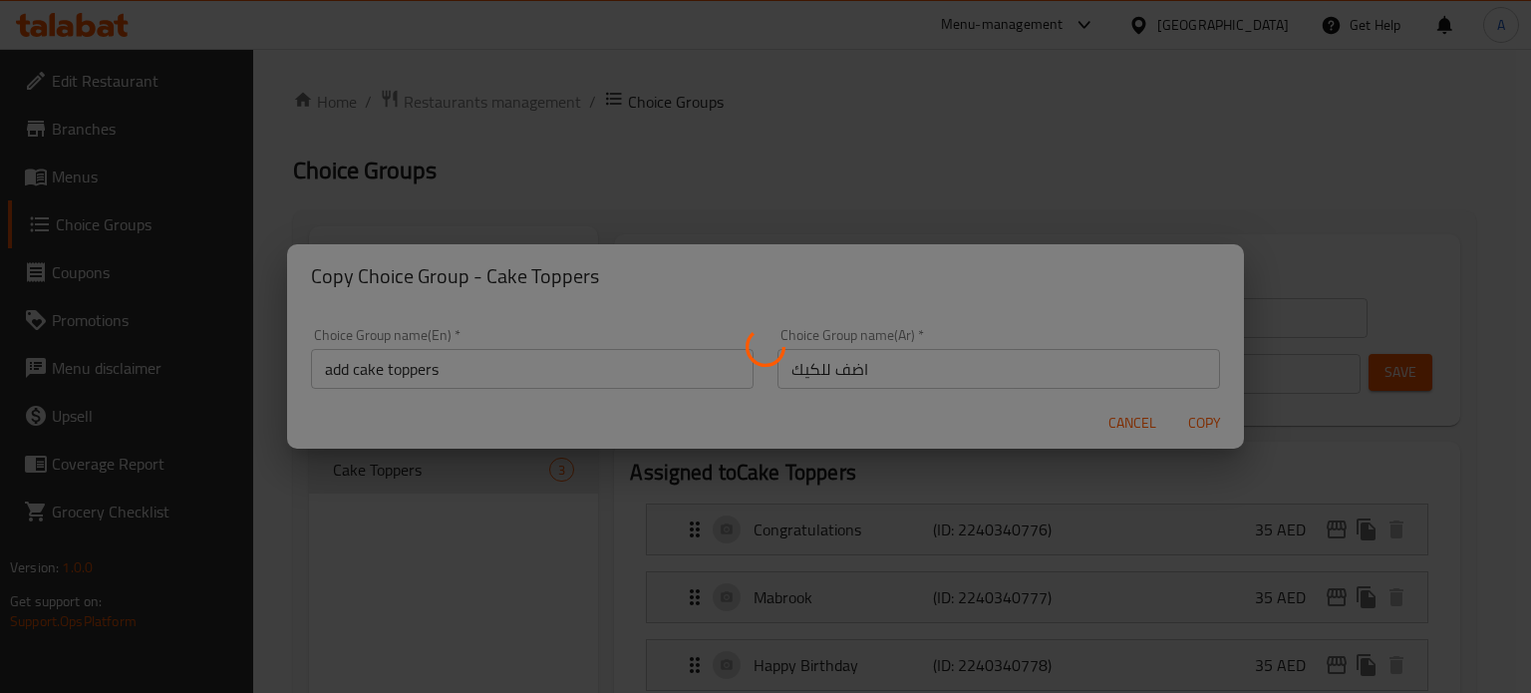
type input "add cake toppers"
type input "اضف للكيك"
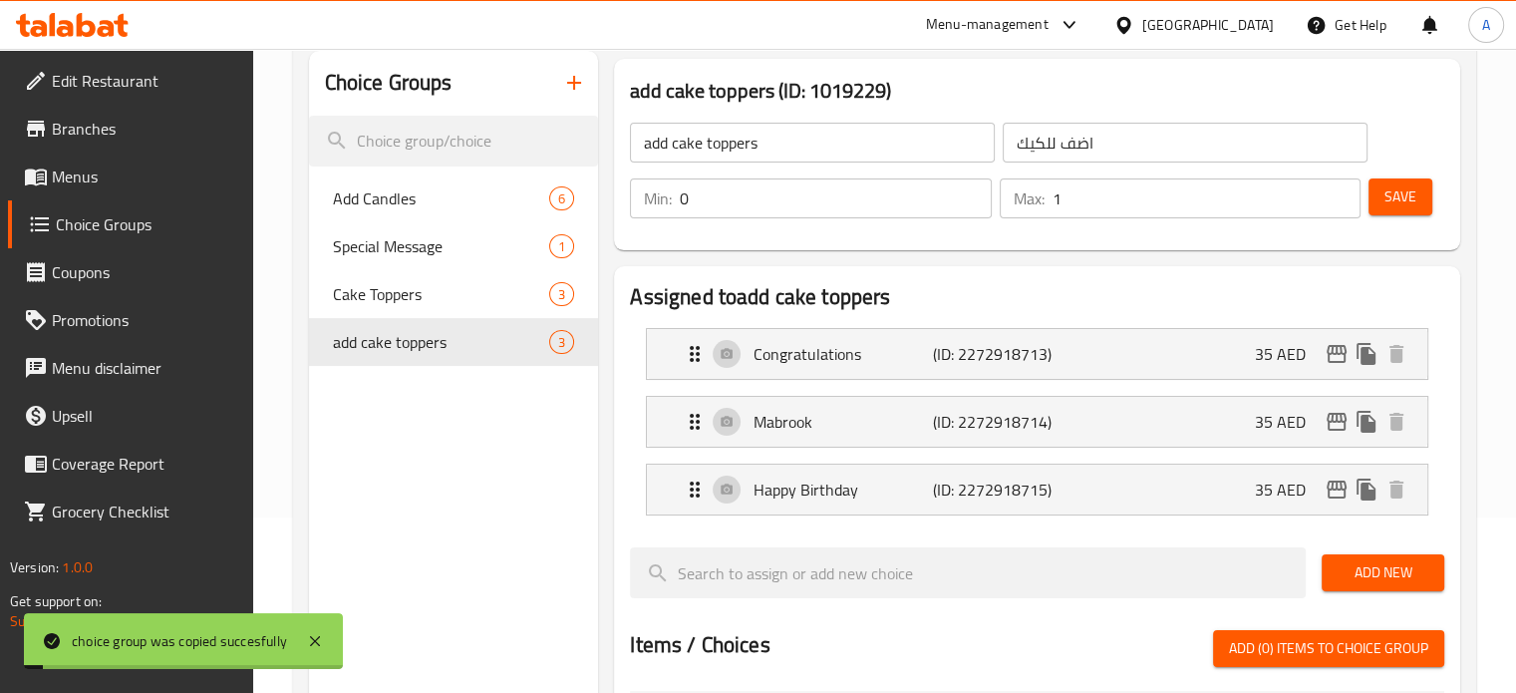
scroll to position [199, 0]
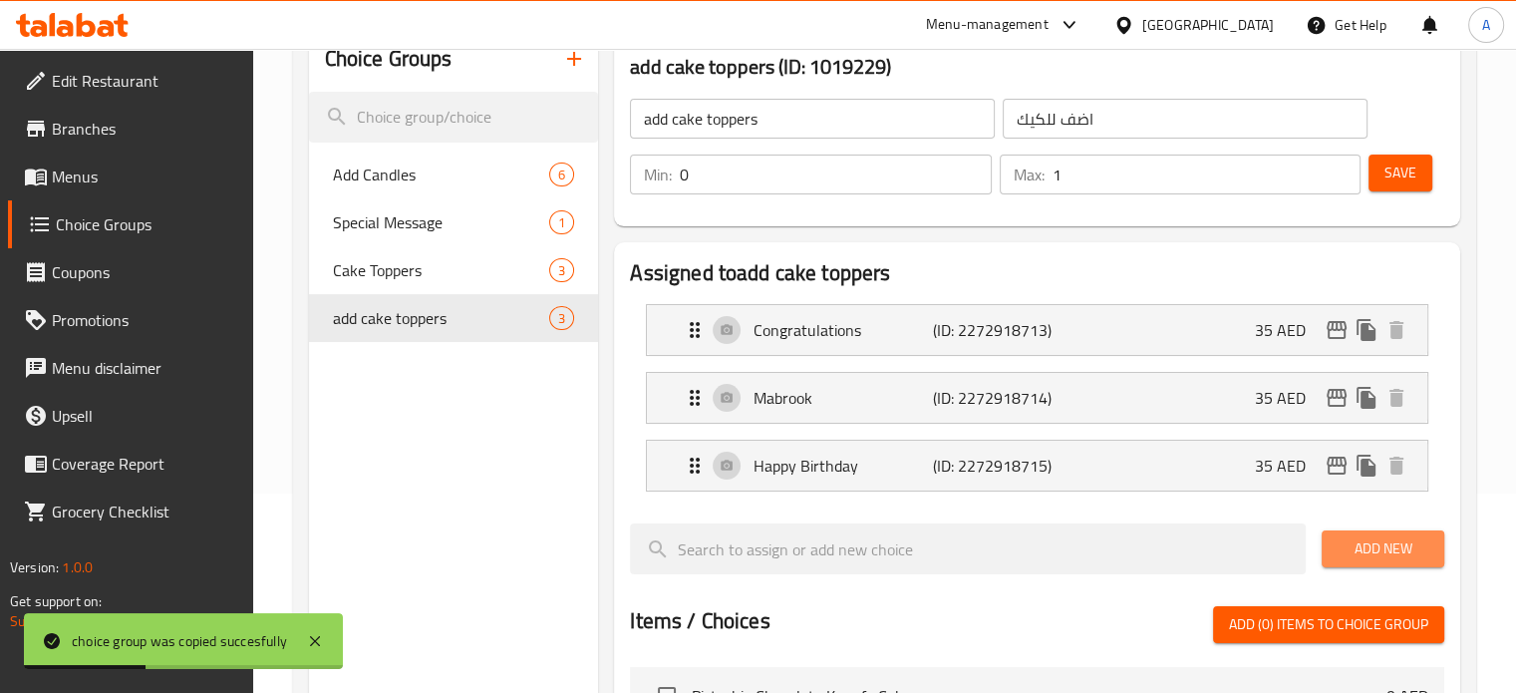
click at [1373, 545] on span "Add New" at bounding box center [1383, 548] width 91 height 25
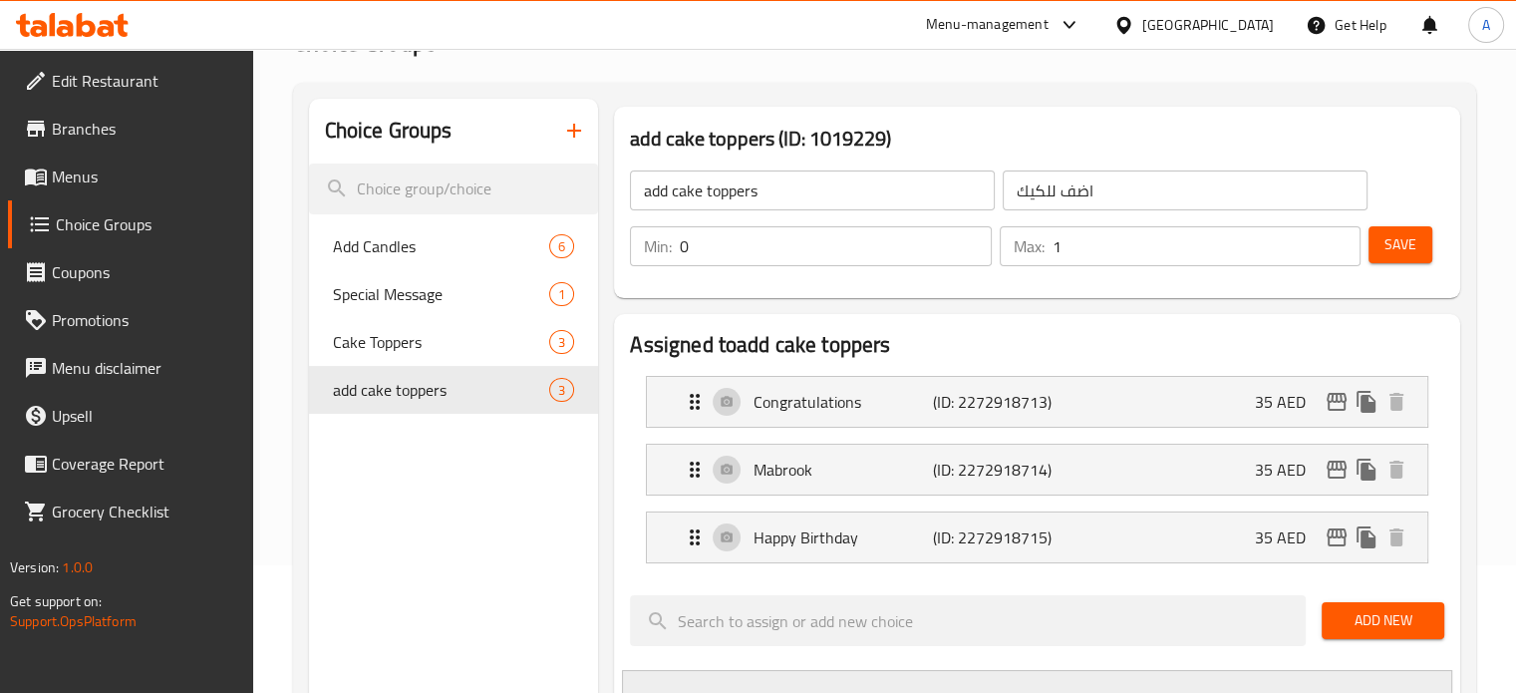
scroll to position [100, 0]
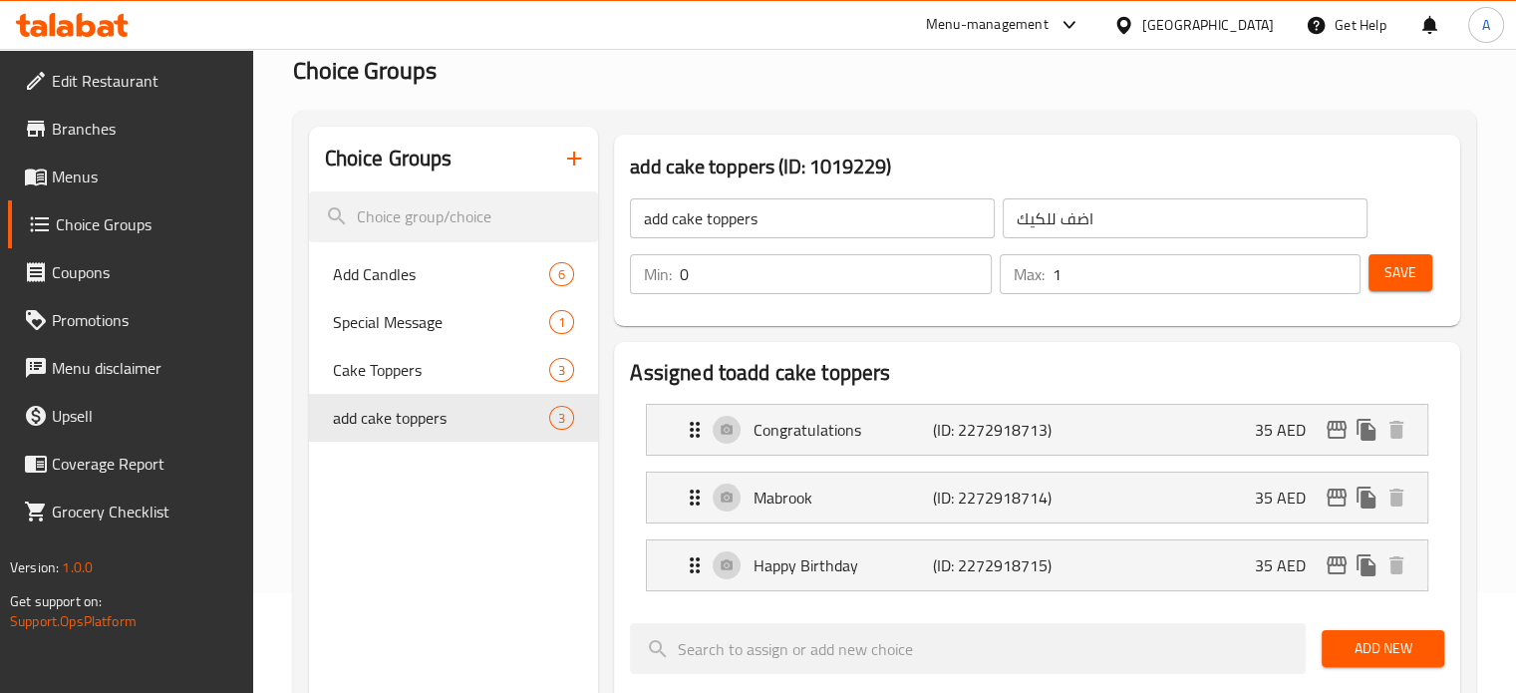
click at [76, 177] on span "Menus" at bounding box center [144, 176] width 185 height 24
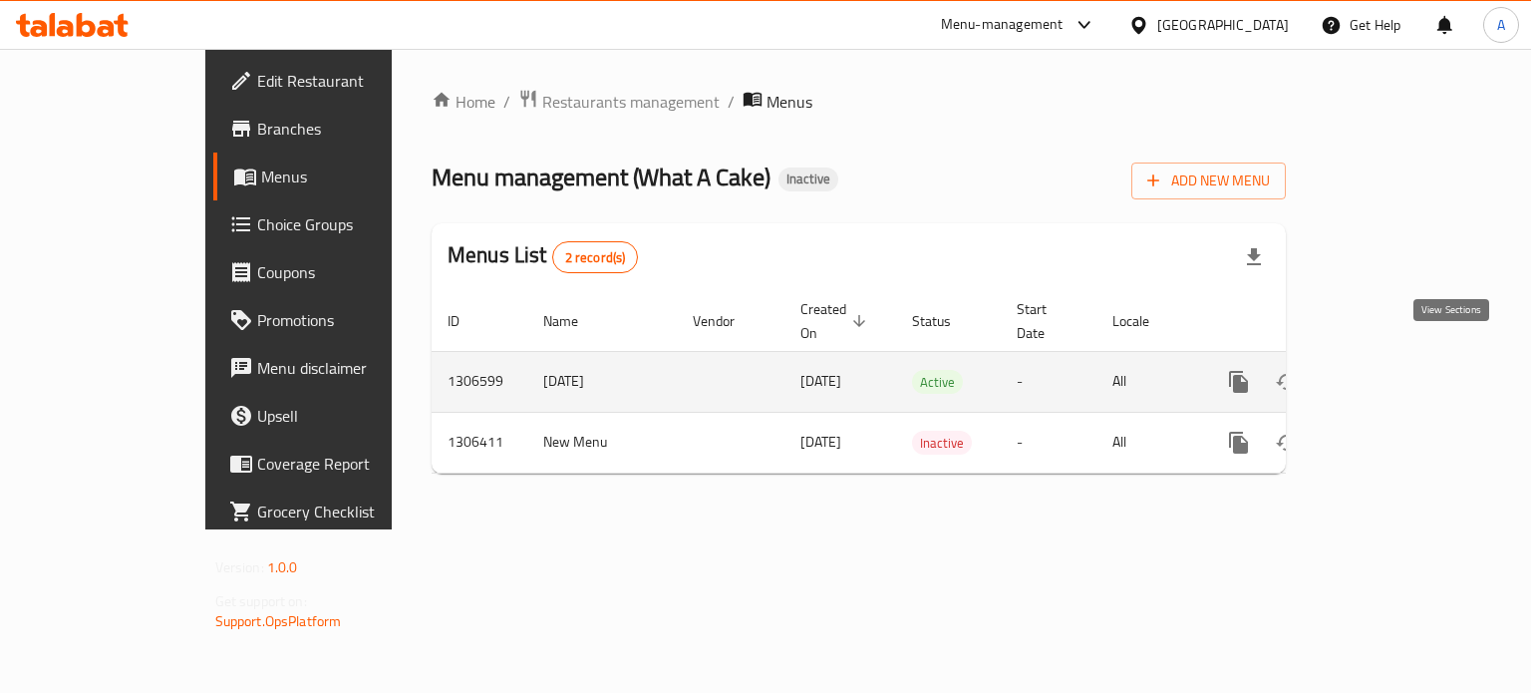
click at [1392, 373] on icon "enhanced table" at bounding box center [1383, 382] width 18 height 18
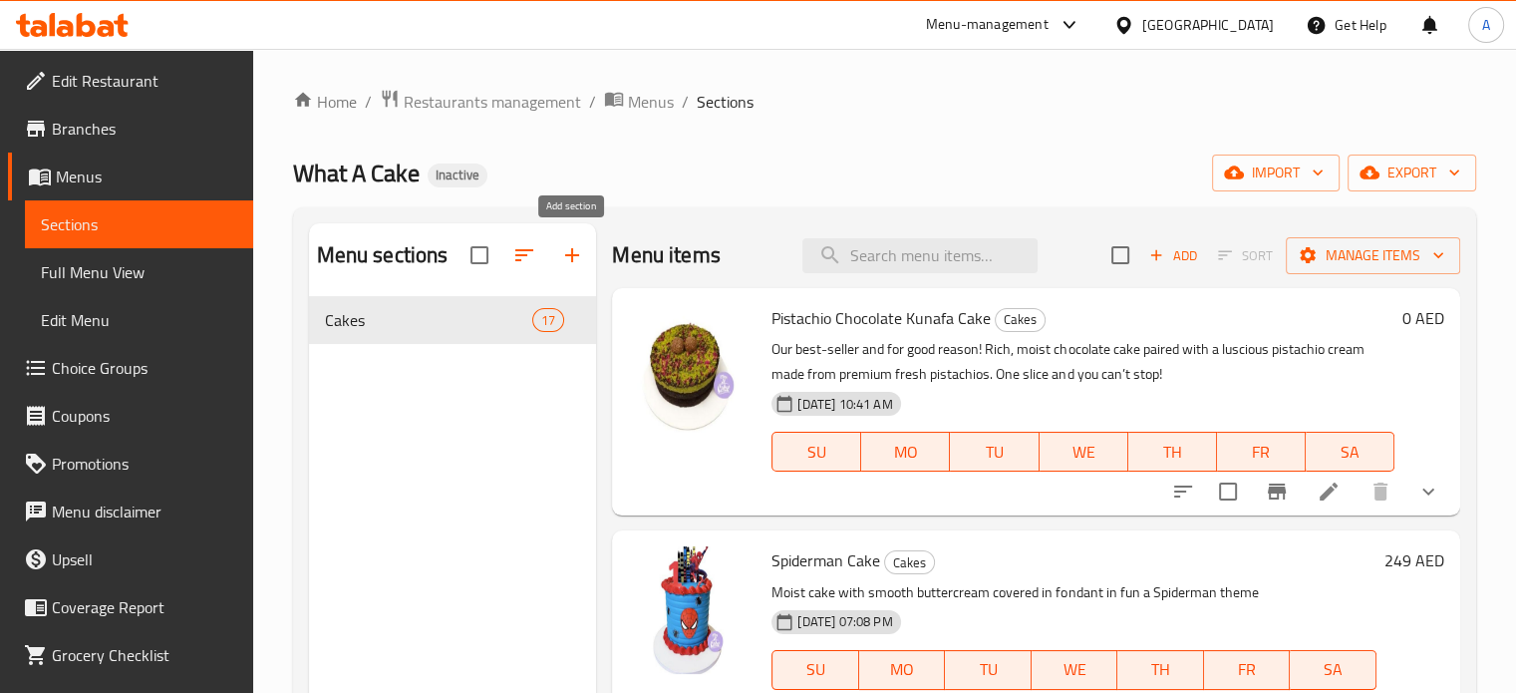
click at [571, 253] on icon "button" at bounding box center [572, 255] width 14 height 14
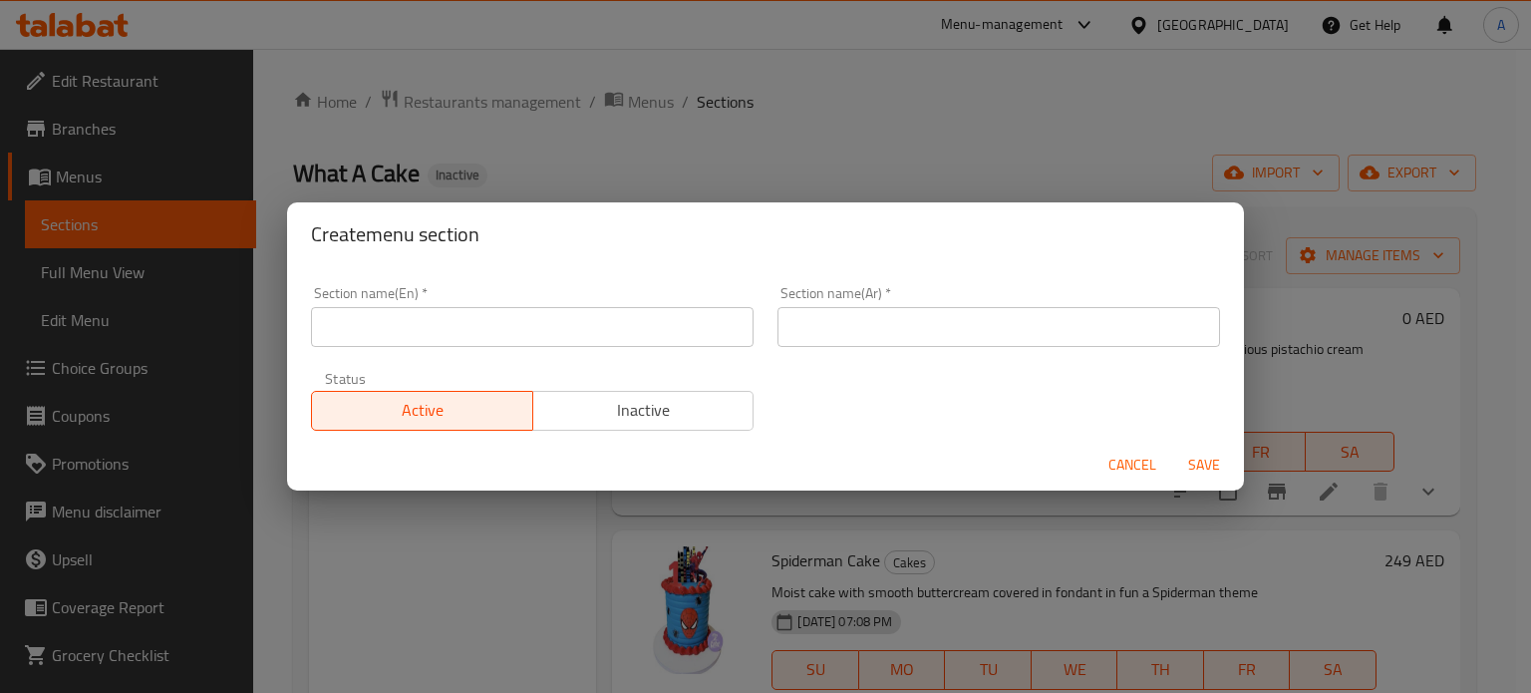
click at [476, 334] on input "text" at bounding box center [532, 327] width 443 height 40
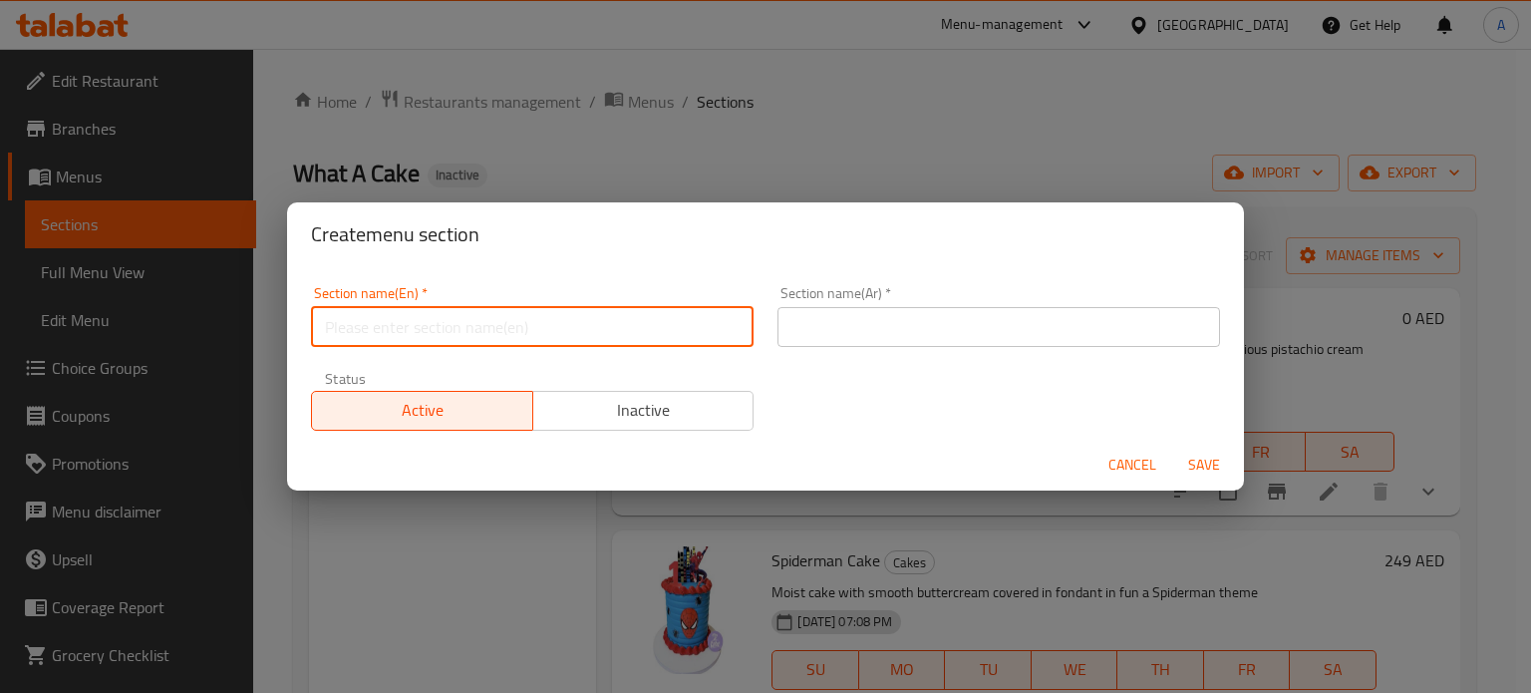
paste input "CAT A: WAC Special Cake"
type input "CAT A: WAC Special Cake"
click at [872, 328] on input "text" at bounding box center [999, 327] width 443 height 40
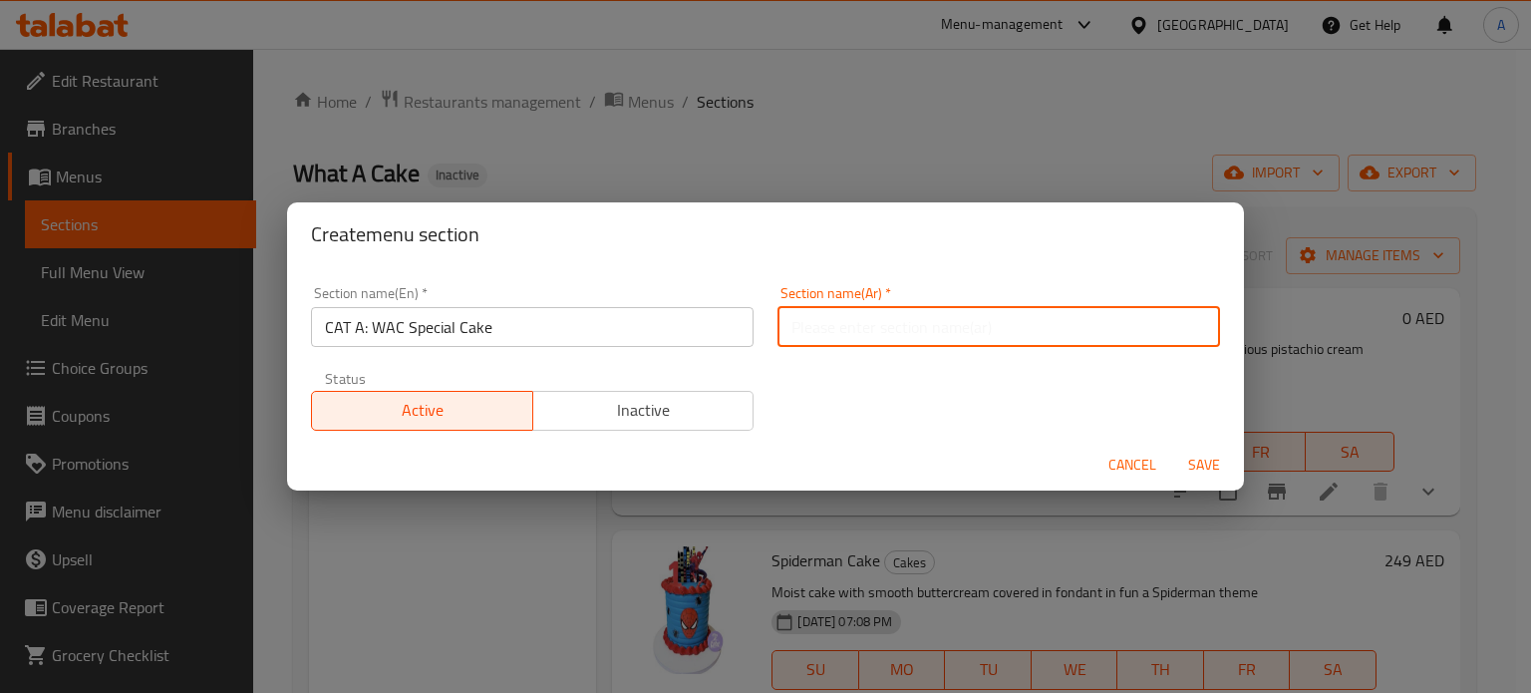
type input "]"
type input "دبليو ايه سي سبيشال كيك"
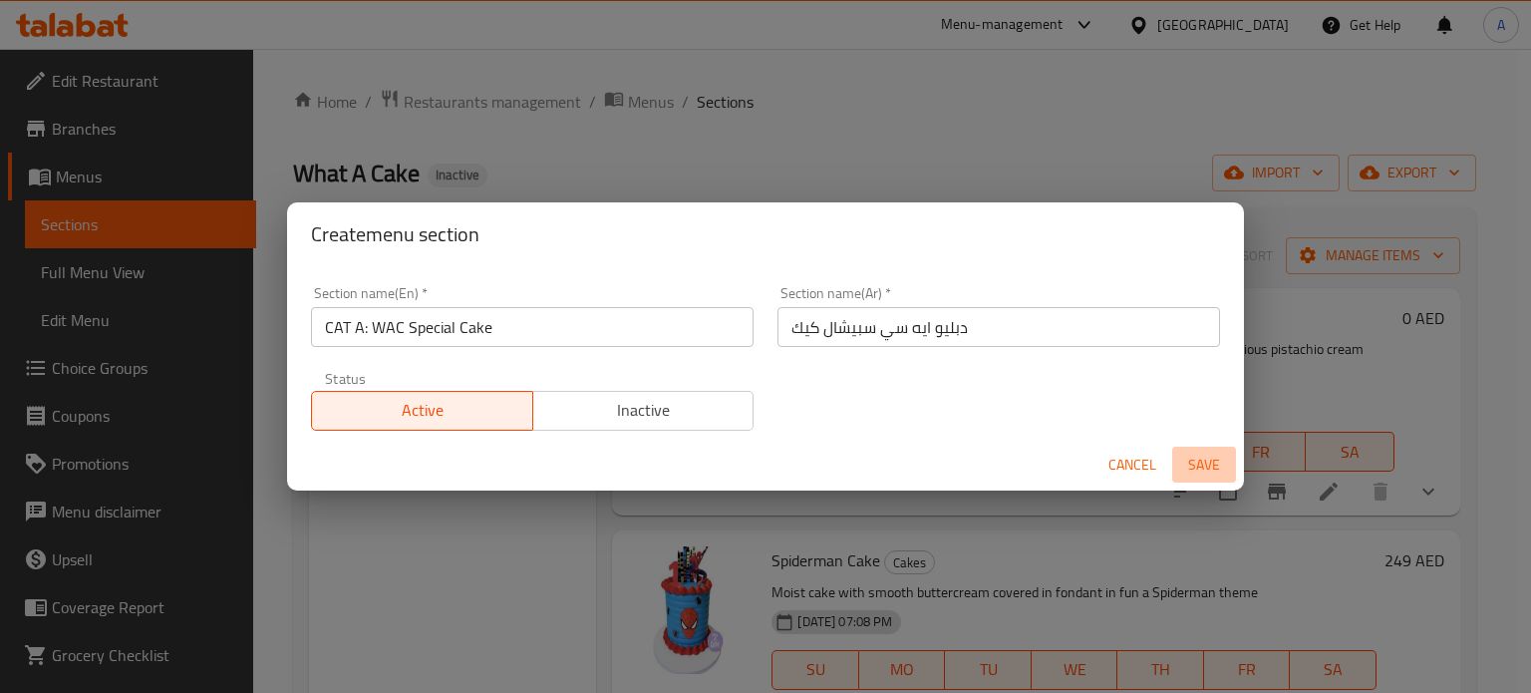
click at [1208, 469] on span "Save" at bounding box center [1204, 465] width 48 height 25
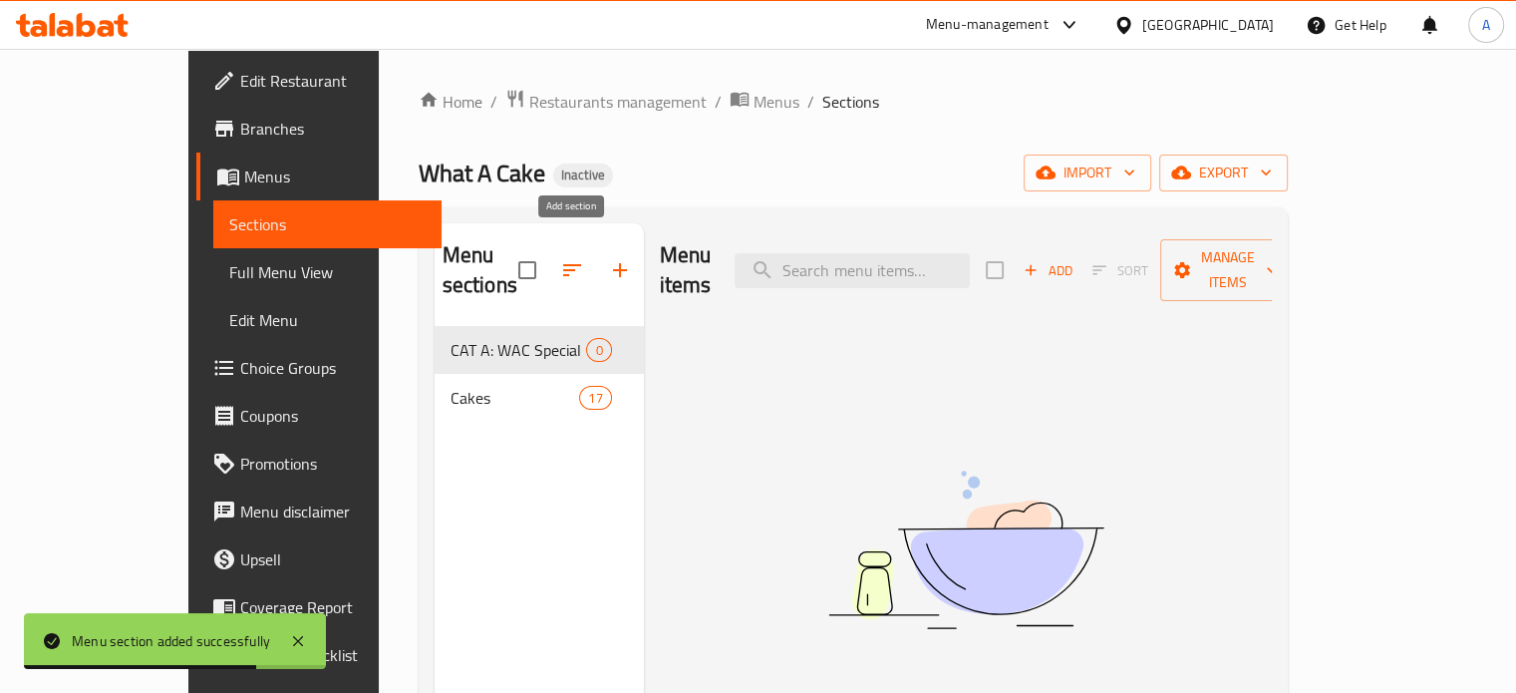
click at [613, 263] on icon "button" at bounding box center [620, 270] width 14 height 14
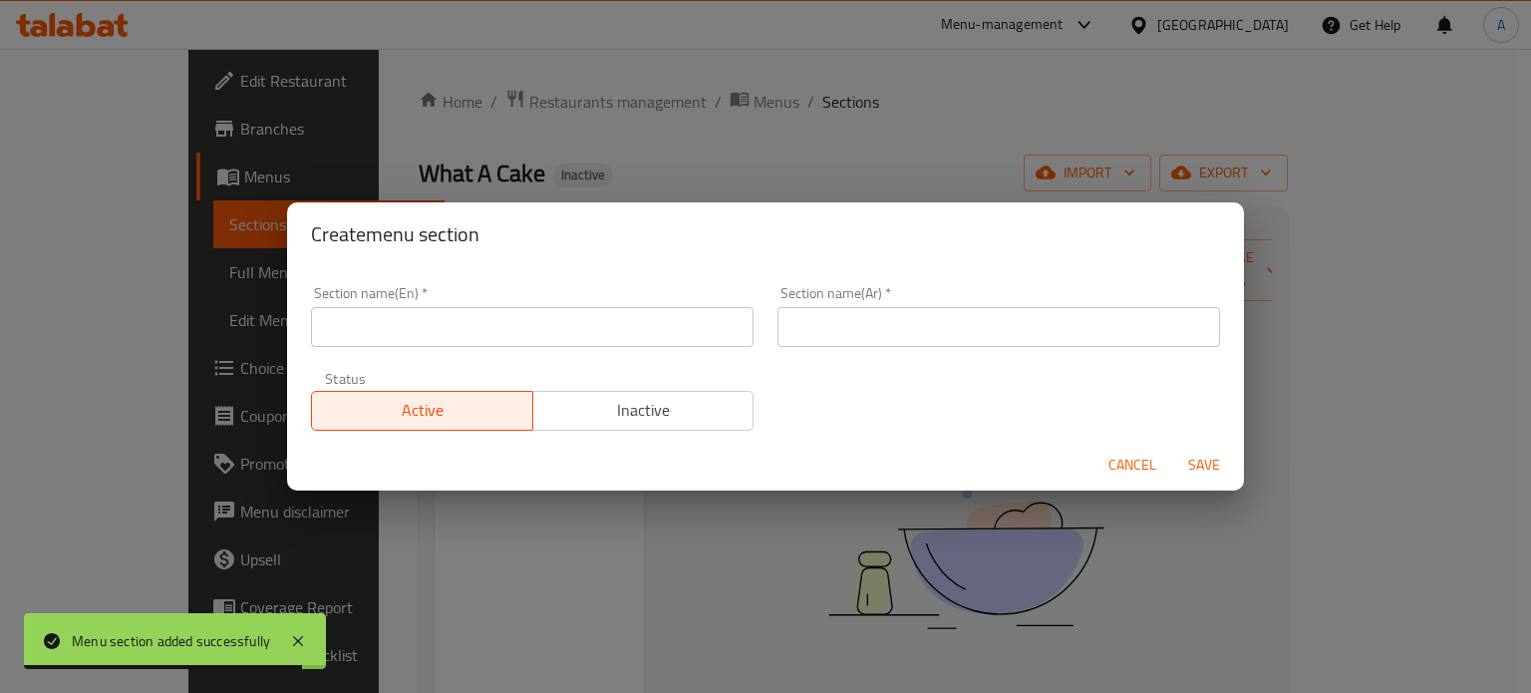
click at [460, 332] on input "text" at bounding box center [532, 327] width 443 height 40
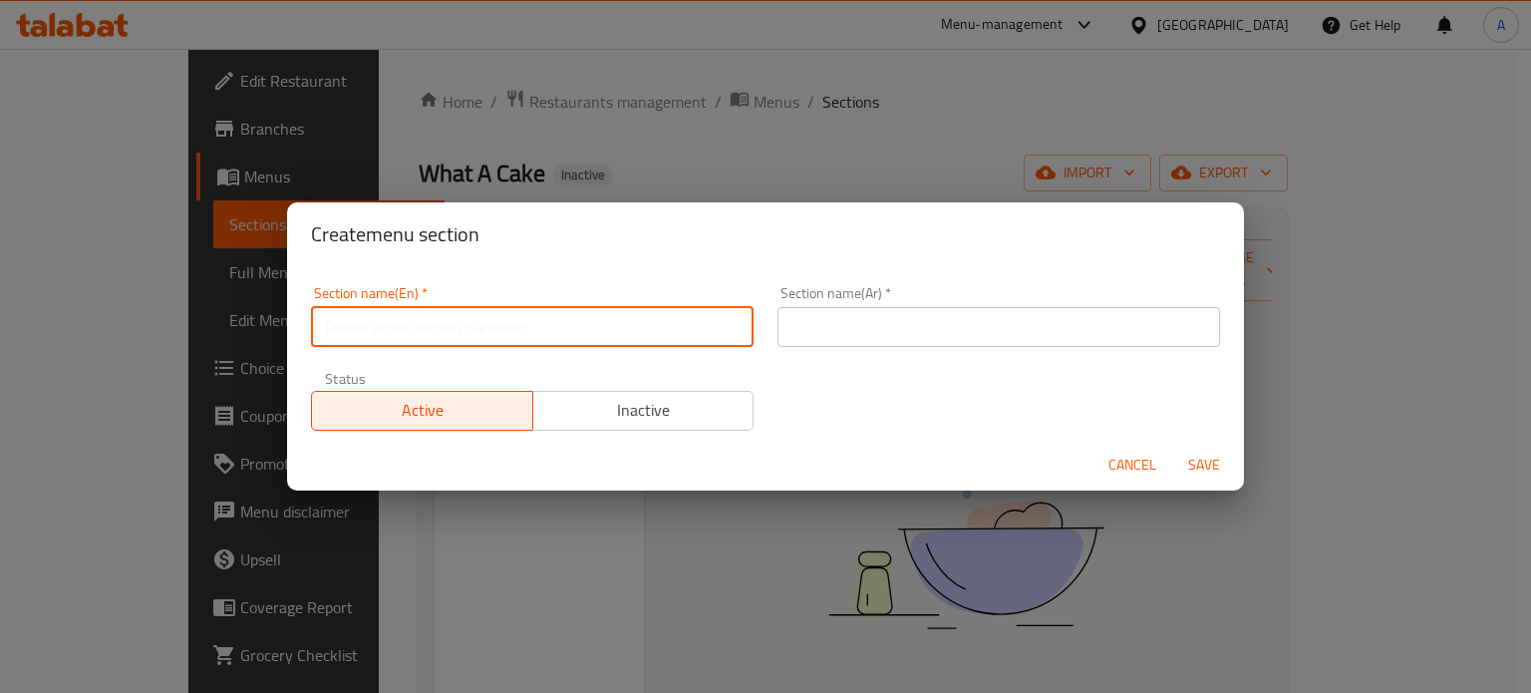
paste input "CAT B: Cupcake"
type input "CAT B: Cupcake"
click at [923, 322] on input "text" at bounding box center [999, 327] width 443 height 40
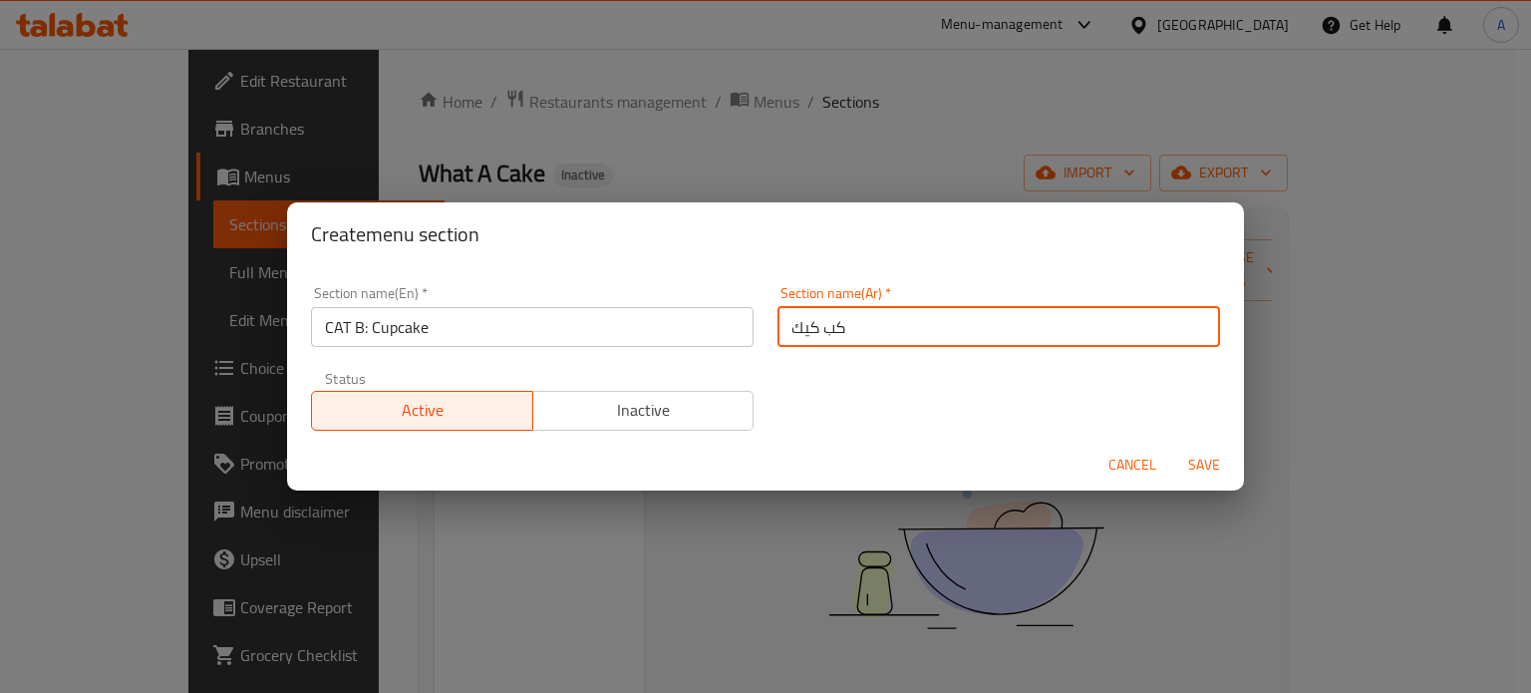
type input "كب كيك"
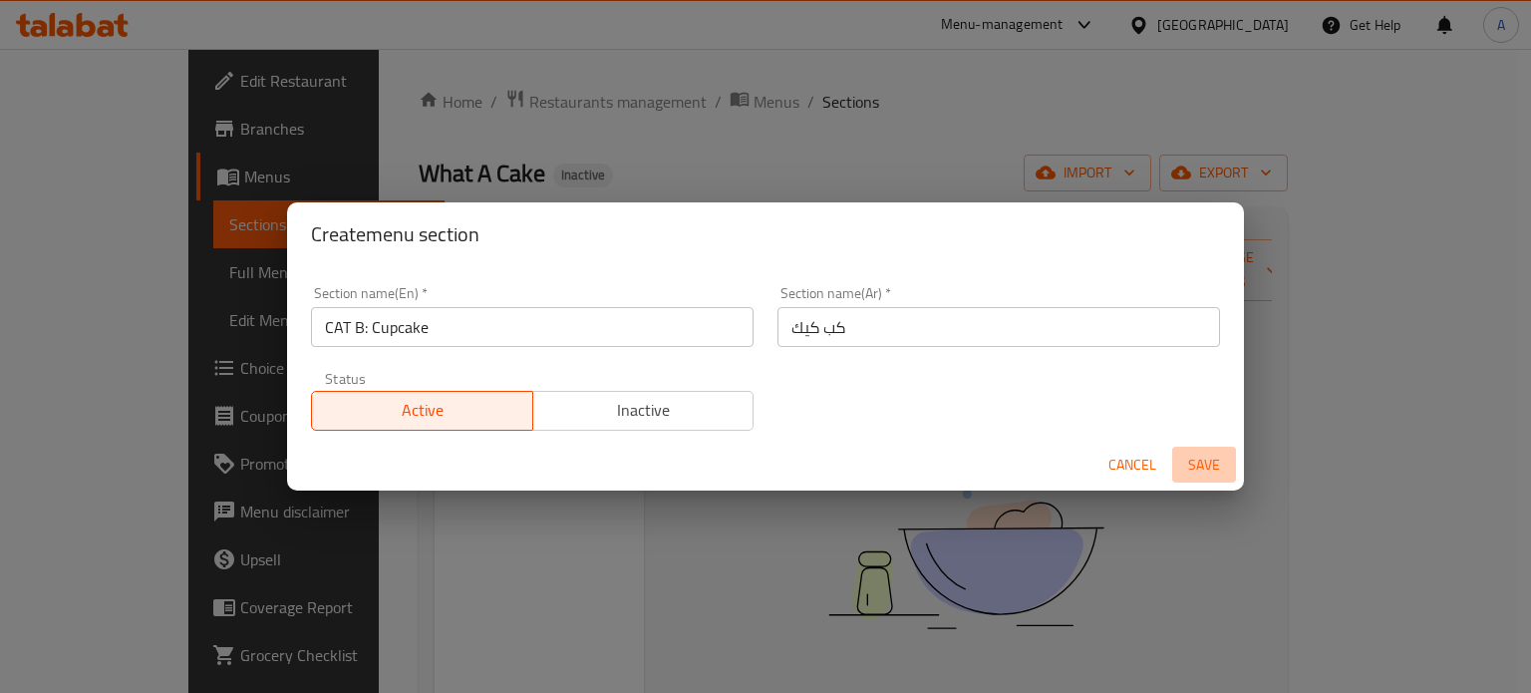
click at [1199, 468] on span "Save" at bounding box center [1204, 465] width 48 height 25
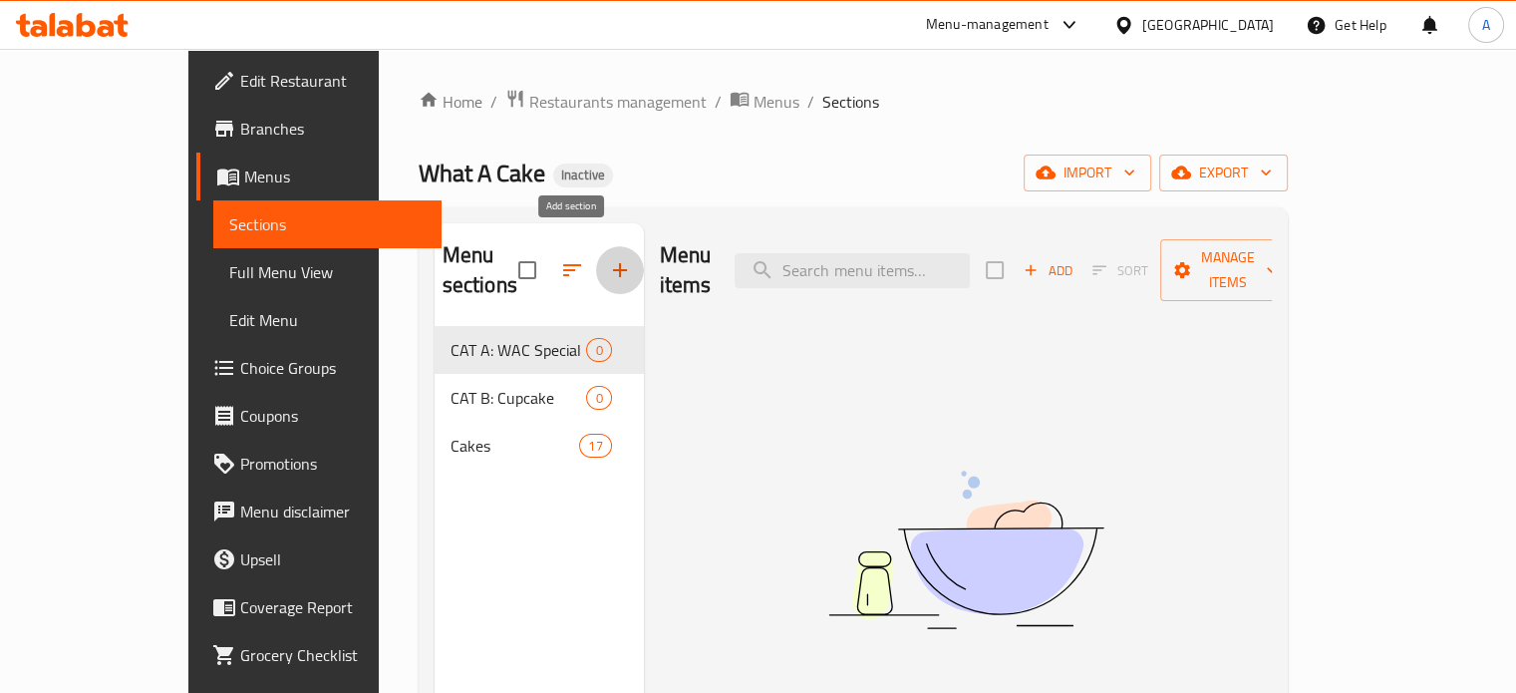
click at [608, 258] on icon "button" at bounding box center [620, 270] width 24 height 24
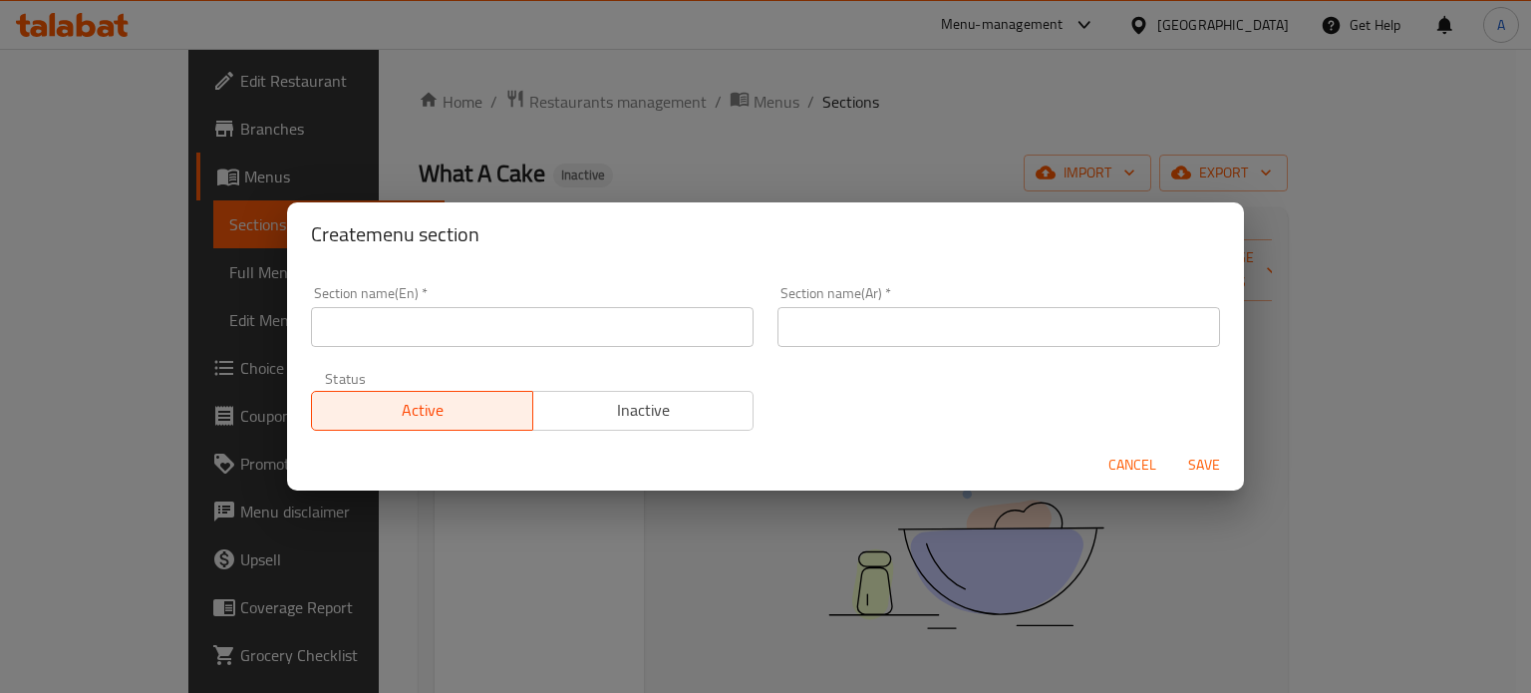
click at [458, 326] on input "text" at bounding box center [532, 327] width 443 height 40
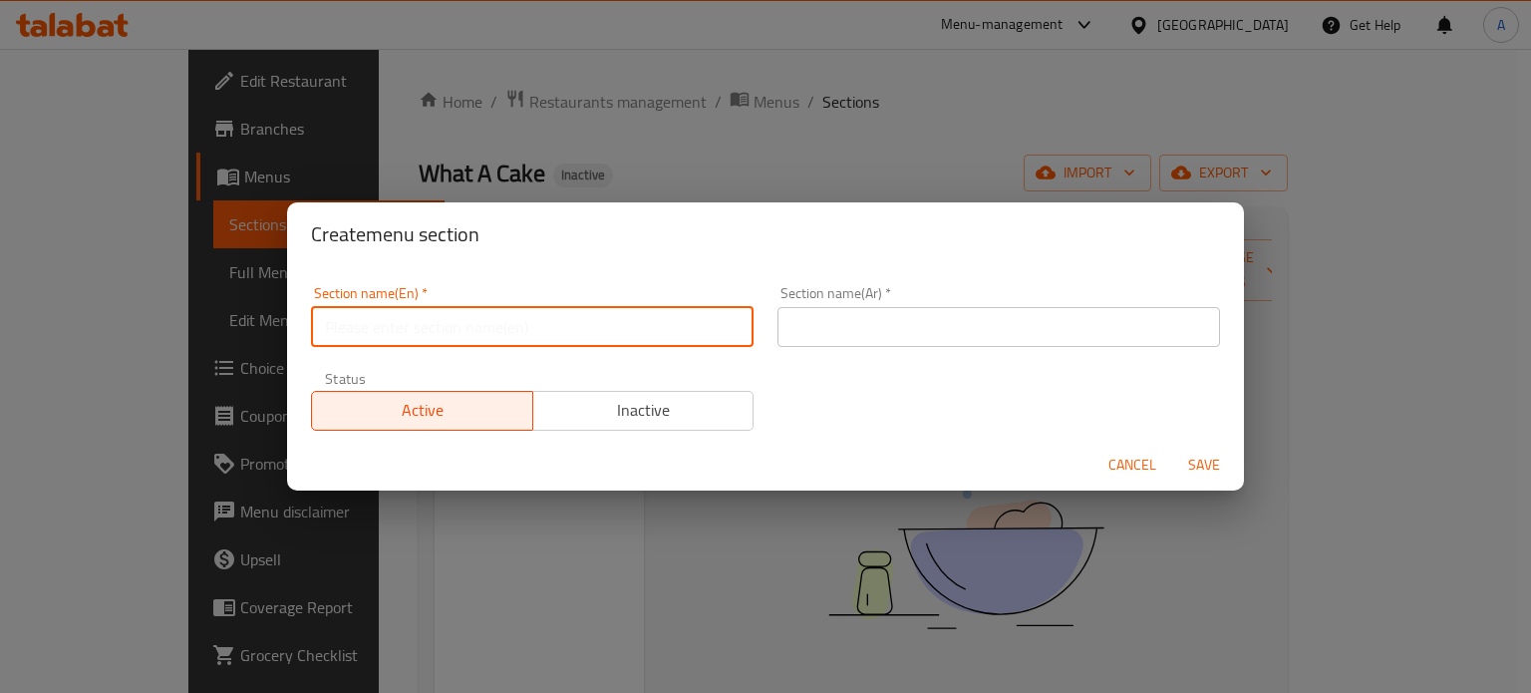
paste input "CAT C: Bday Cake for the Little Ones"
type input "CAT C: Bday Cake for the Little Ones"
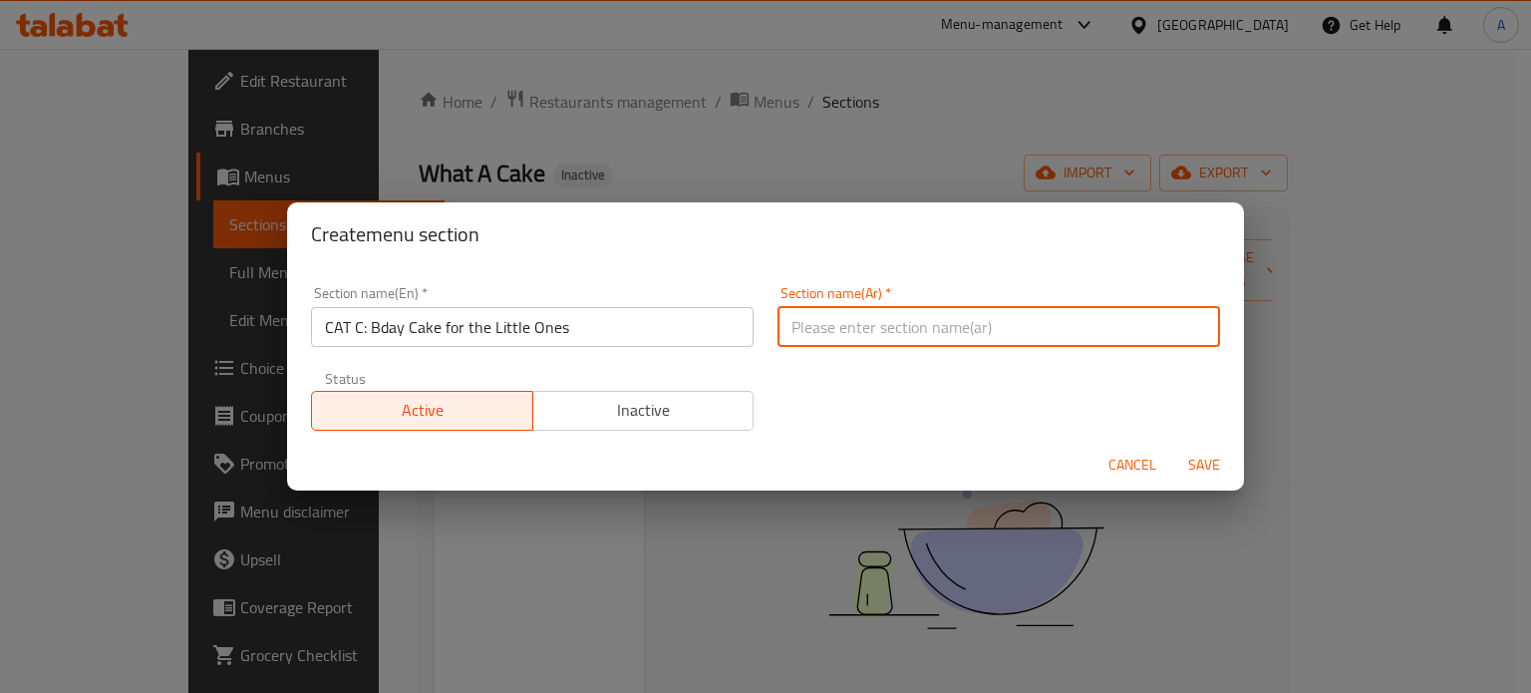
click at [903, 316] on input "text" at bounding box center [999, 327] width 443 height 40
paste input "الفئة ج: كعكة عيد ميلاد للأطفال الصغار"
type input "الفئة ج: كعكة عيد ميلاد للأطفال الصغار"
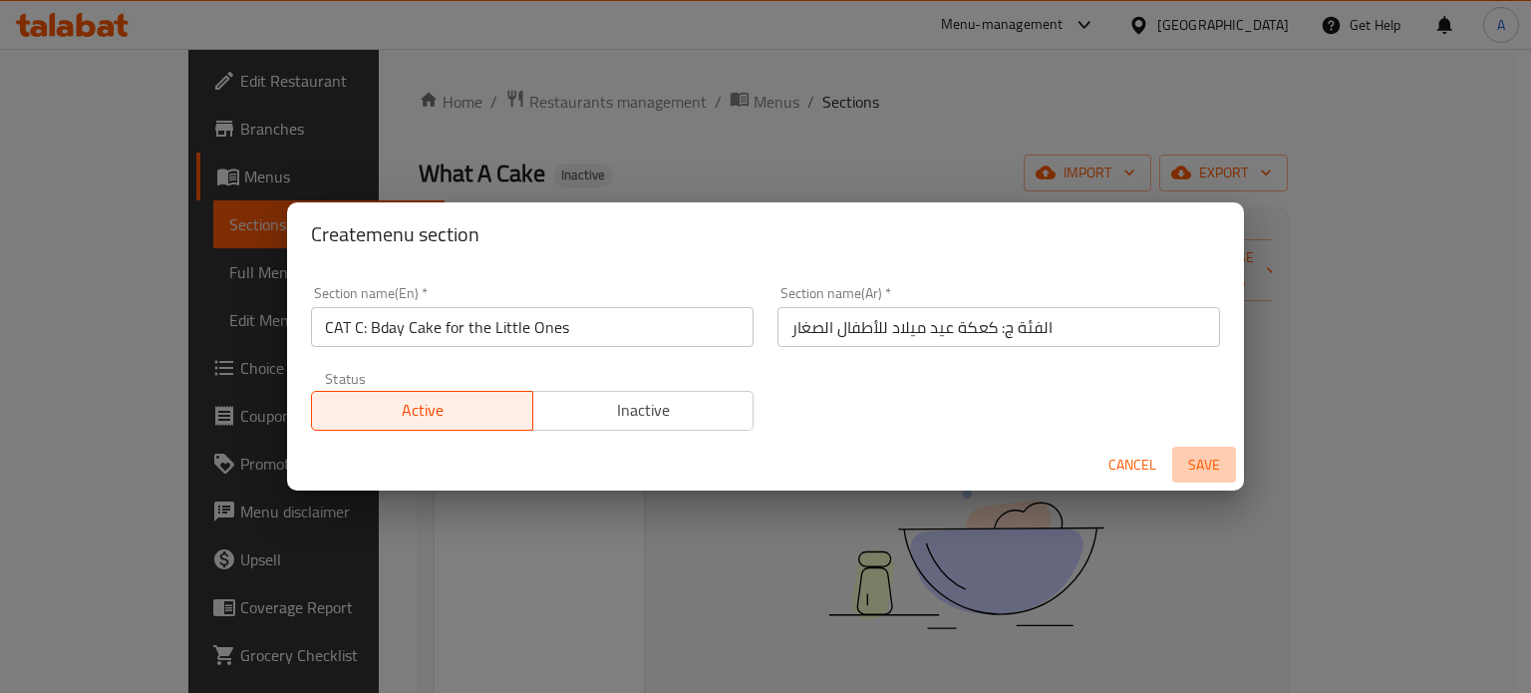
click at [1202, 469] on span "Save" at bounding box center [1204, 465] width 48 height 25
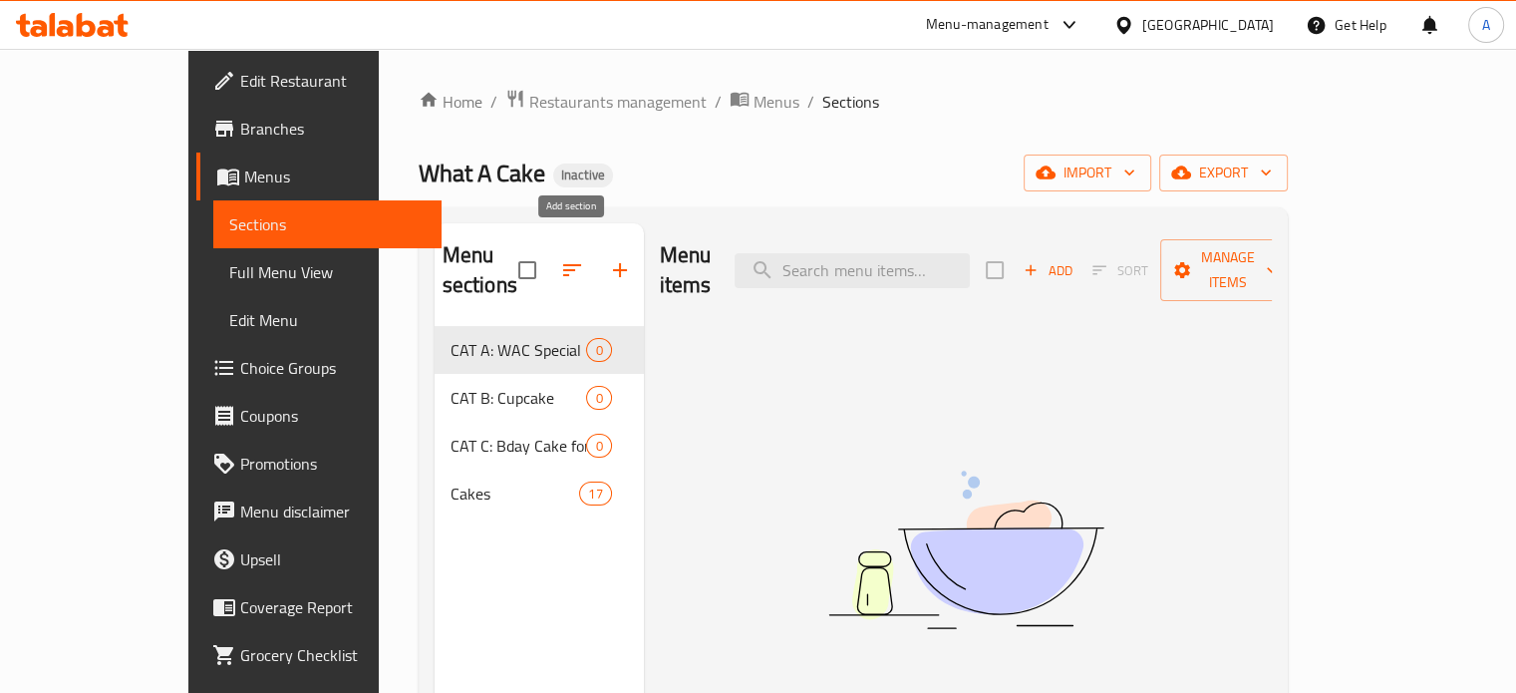
click at [608, 258] on icon "button" at bounding box center [620, 270] width 24 height 24
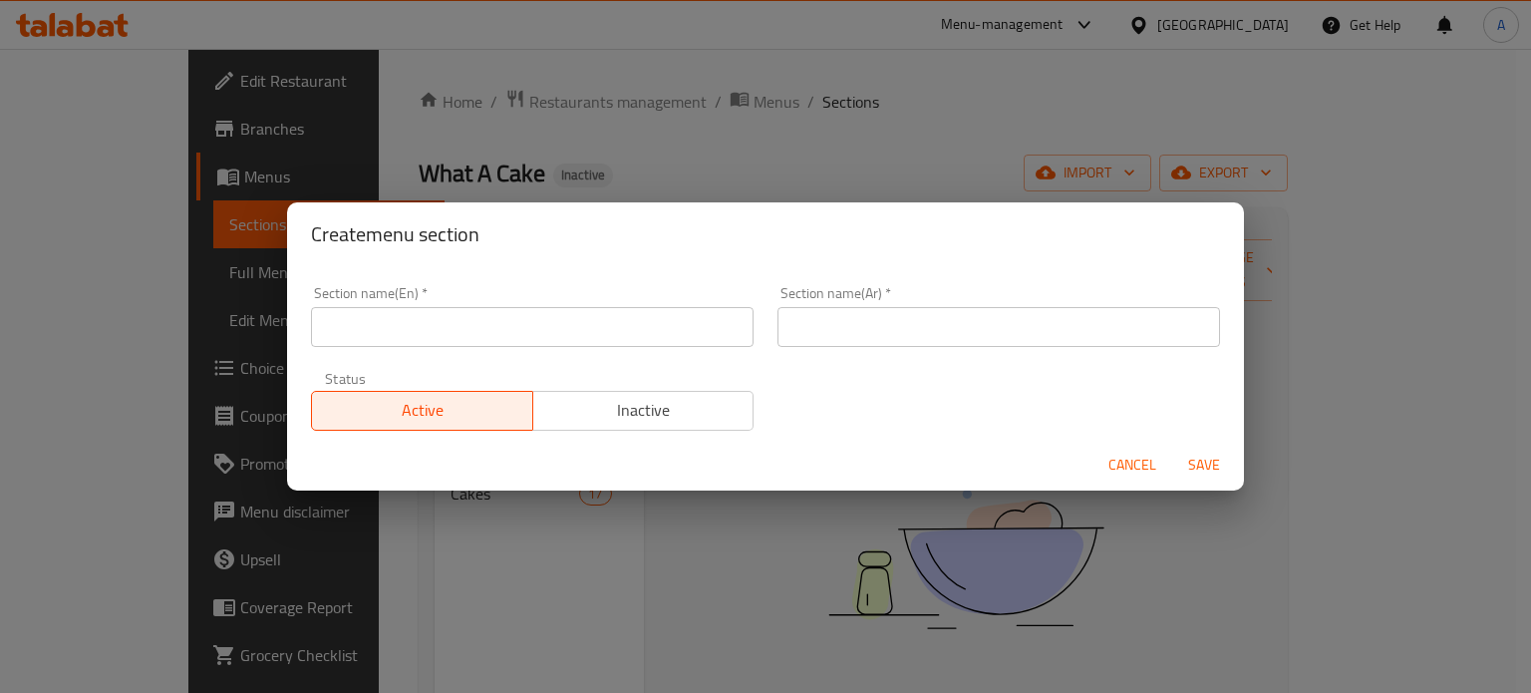
click at [445, 343] on input "text" at bounding box center [532, 327] width 443 height 40
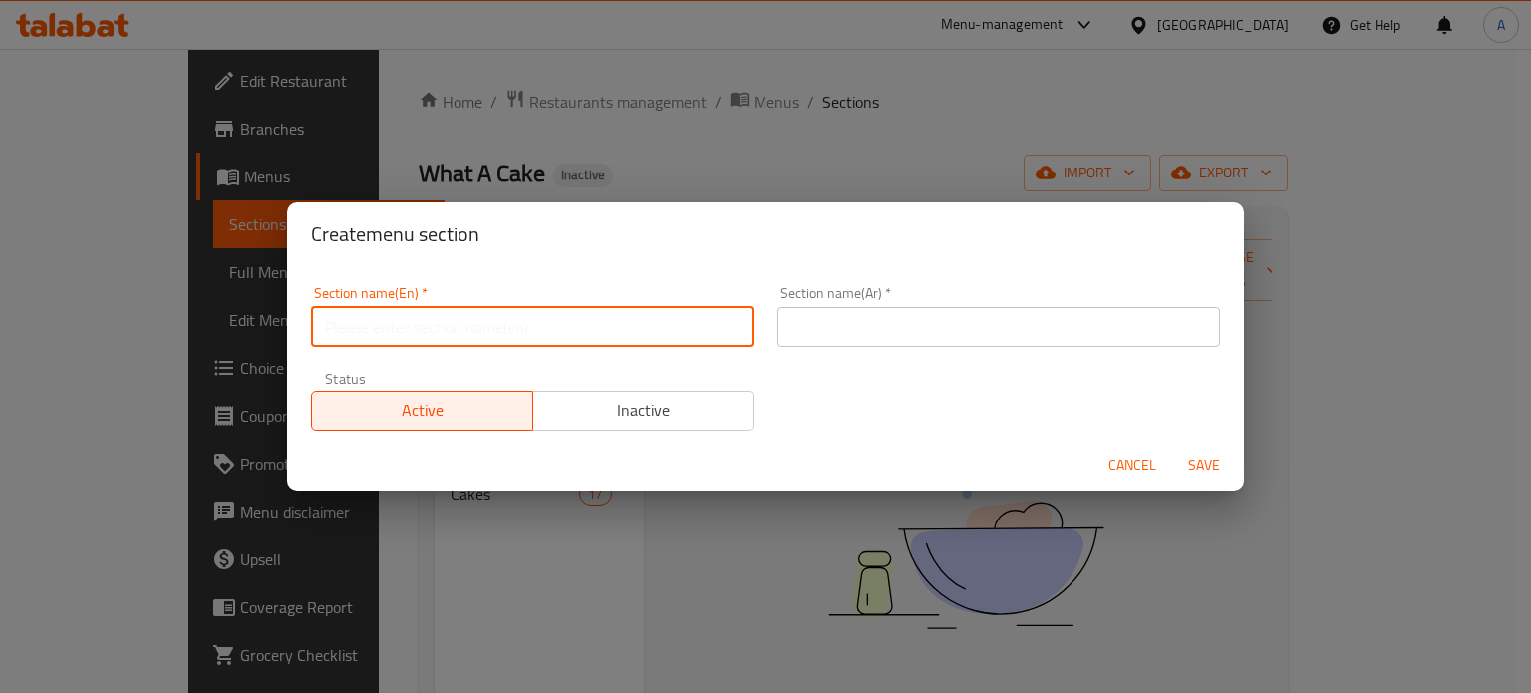
paste input "CAT D: Bday Cake for Her"
type input "CAT D: Bday Cake for Her"
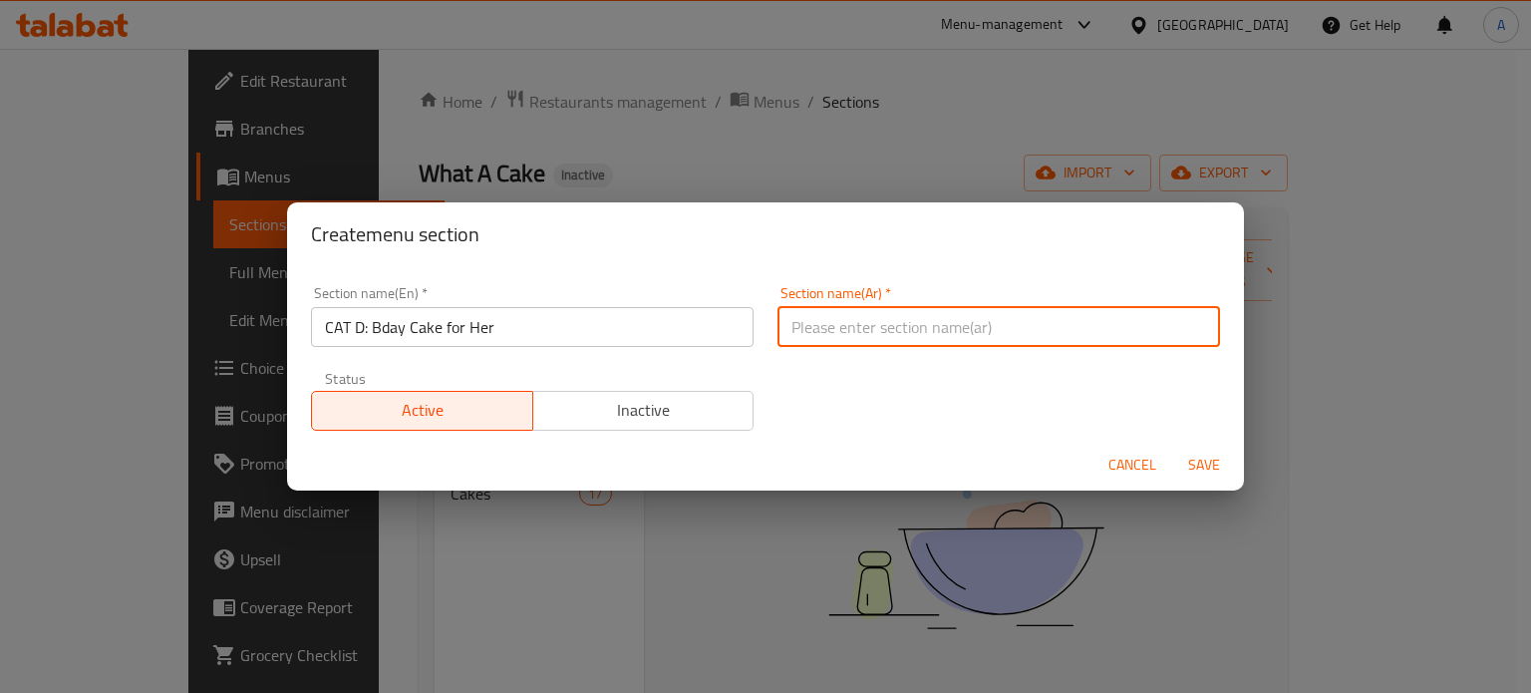
click at [879, 337] on input "text" at bounding box center [999, 327] width 443 height 40
paste input "CAT D: كعكة عيد ميلاد لها"
drag, startPoint x: 828, startPoint y: 325, endPoint x: 748, endPoint y: 336, distance: 81.5
click at [748, 336] on div "Section name(En)   * CAT D: Bday Cake for Her Section name(En) * Section name(A…" at bounding box center [765, 358] width 933 height 168
type input "كعكة عيد ميلاد لها"
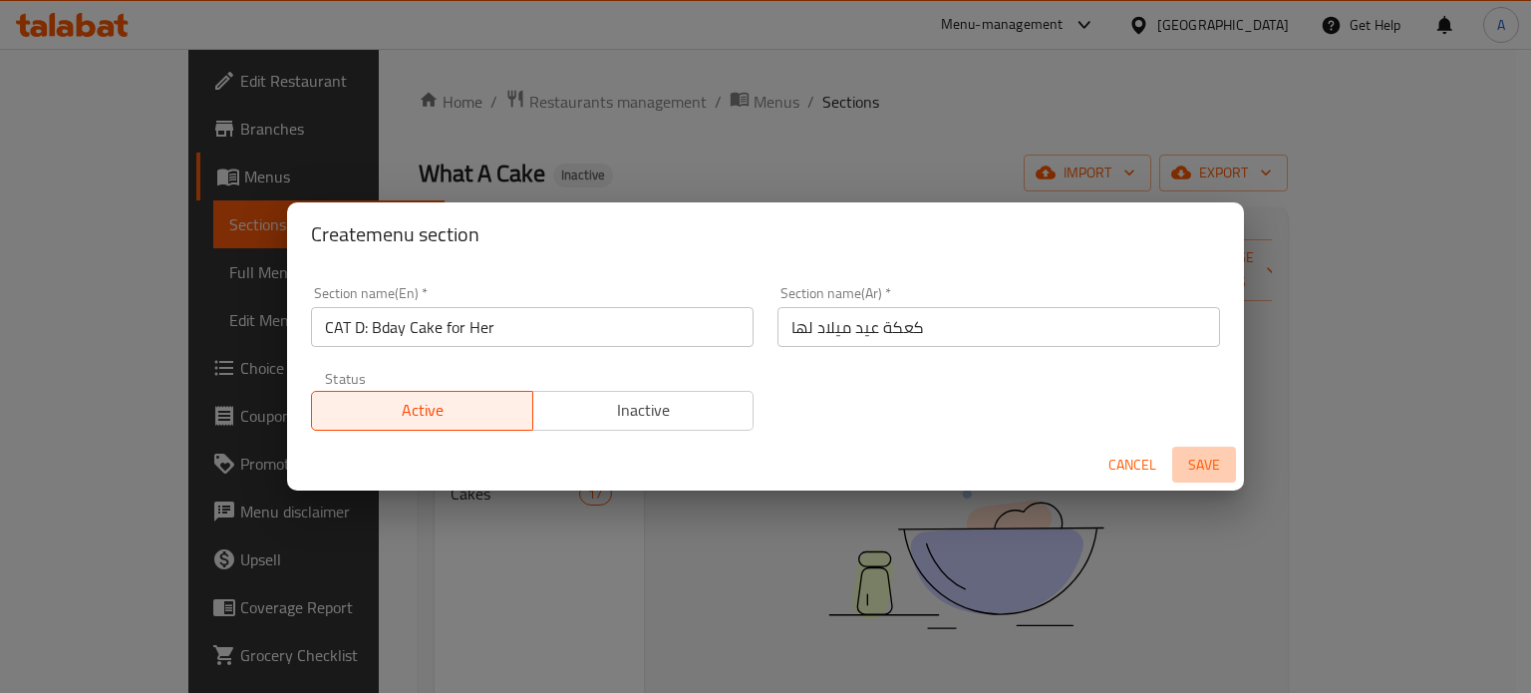
click at [1206, 468] on span "Save" at bounding box center [1204, 465] width 48 height 25
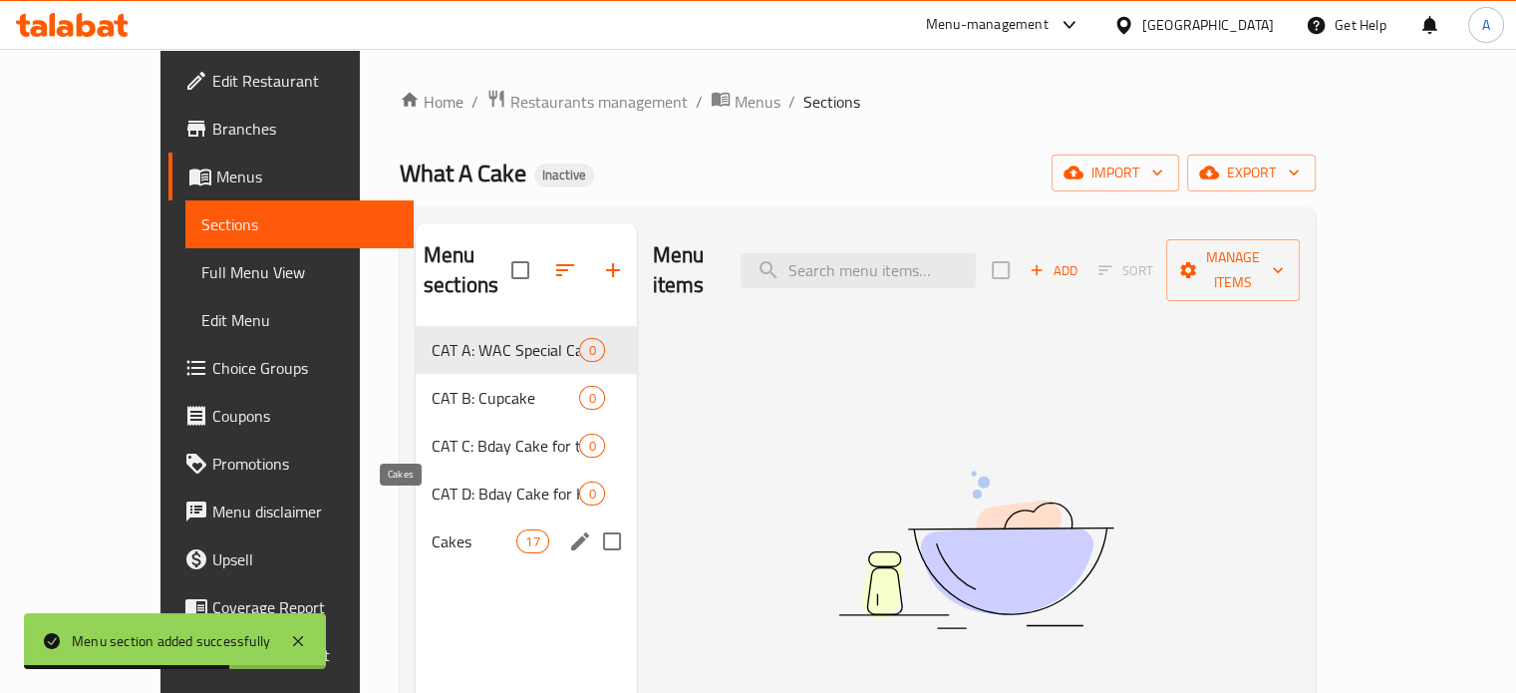
click at [432, 529] on span "Cakes" at bounding box center [474, 541] width 85 height 24
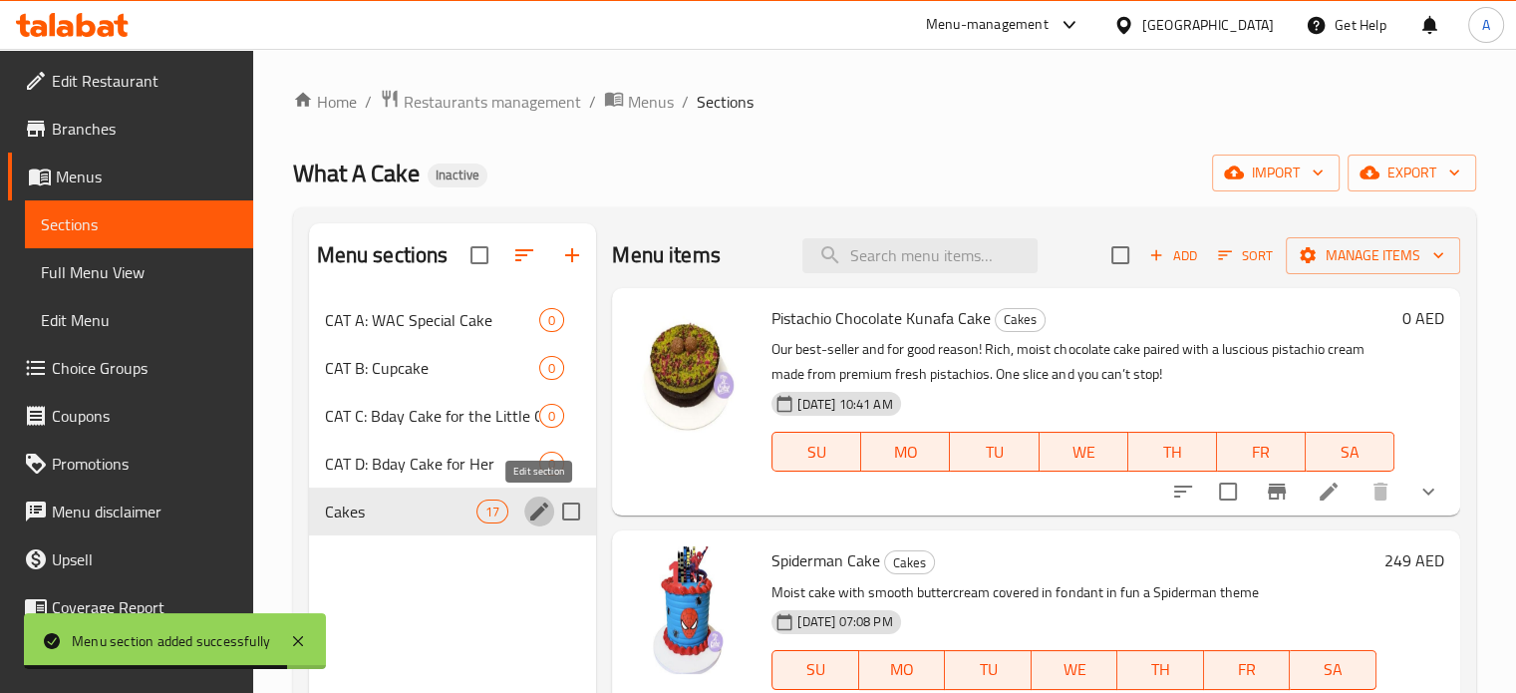
click at [541, 514] on icon "edit" at bounding box center [539, 511] width 24 height 24
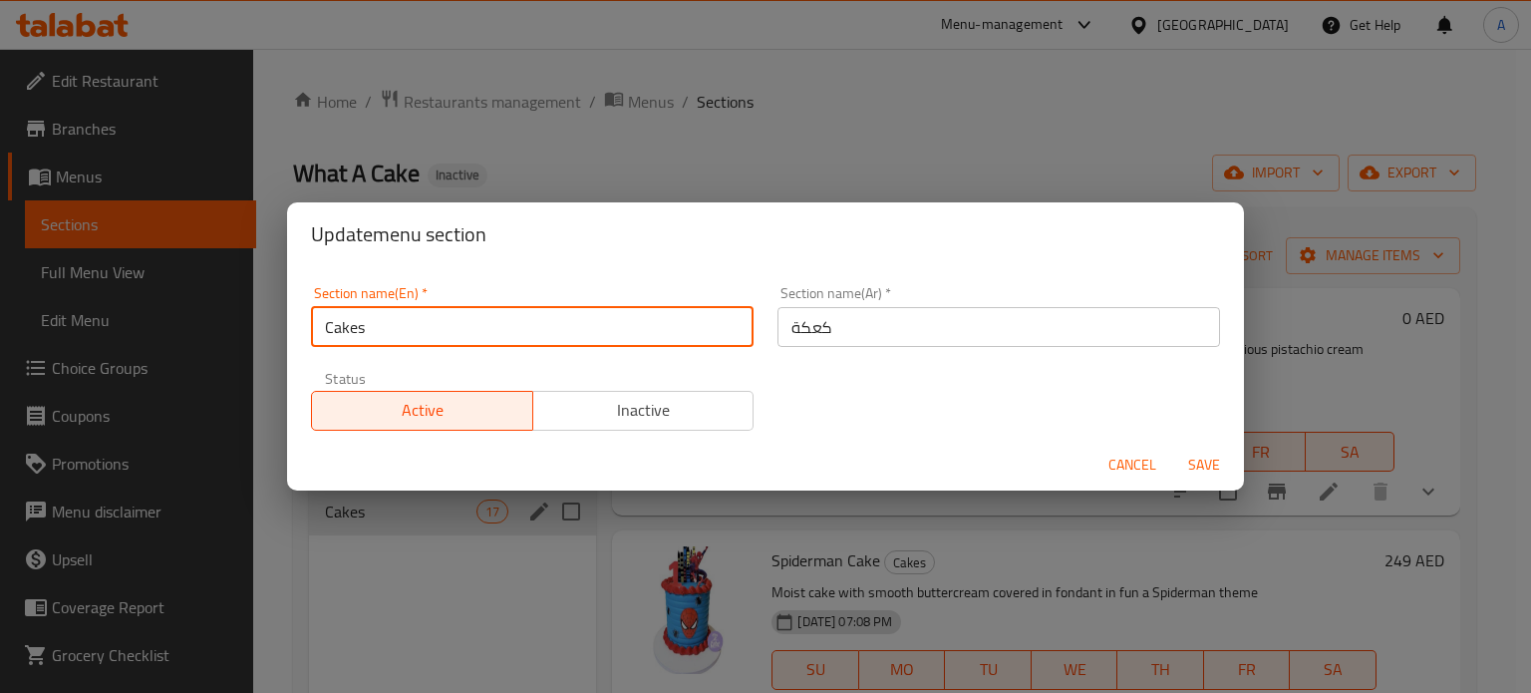
drag, startPoint x: 409, startPoint y: 328, endPoint x: 303, endPoint y: 324, distance: 105.8
click at [303, 324] on div "Section name(En)   * Cakes Section name(En) *" at bounding box center [532, 316] width 467 height 85
paste input "Bday Cake for Him"
type input "Bday Cake for Him"
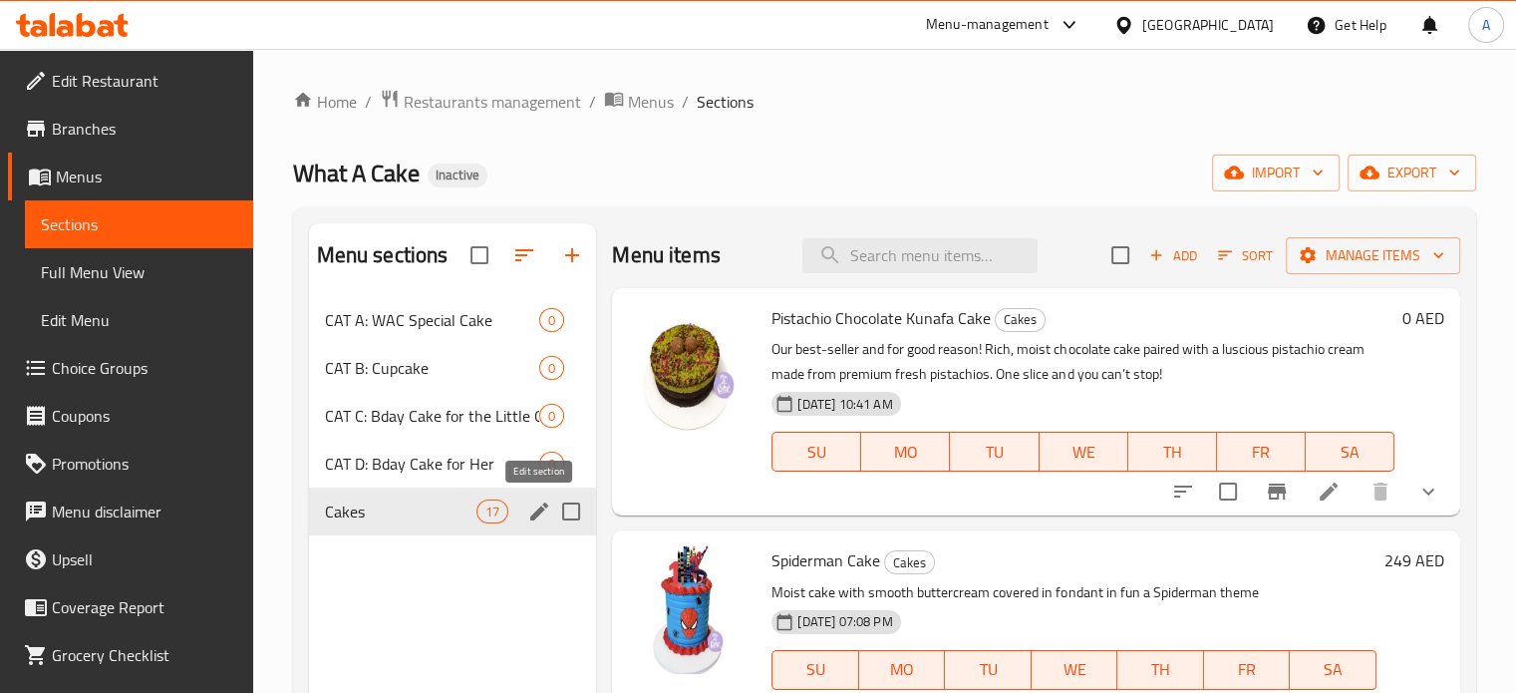
click at [538, 513] on icon "edit" at bounding box center [539, 511] width 18 height 18
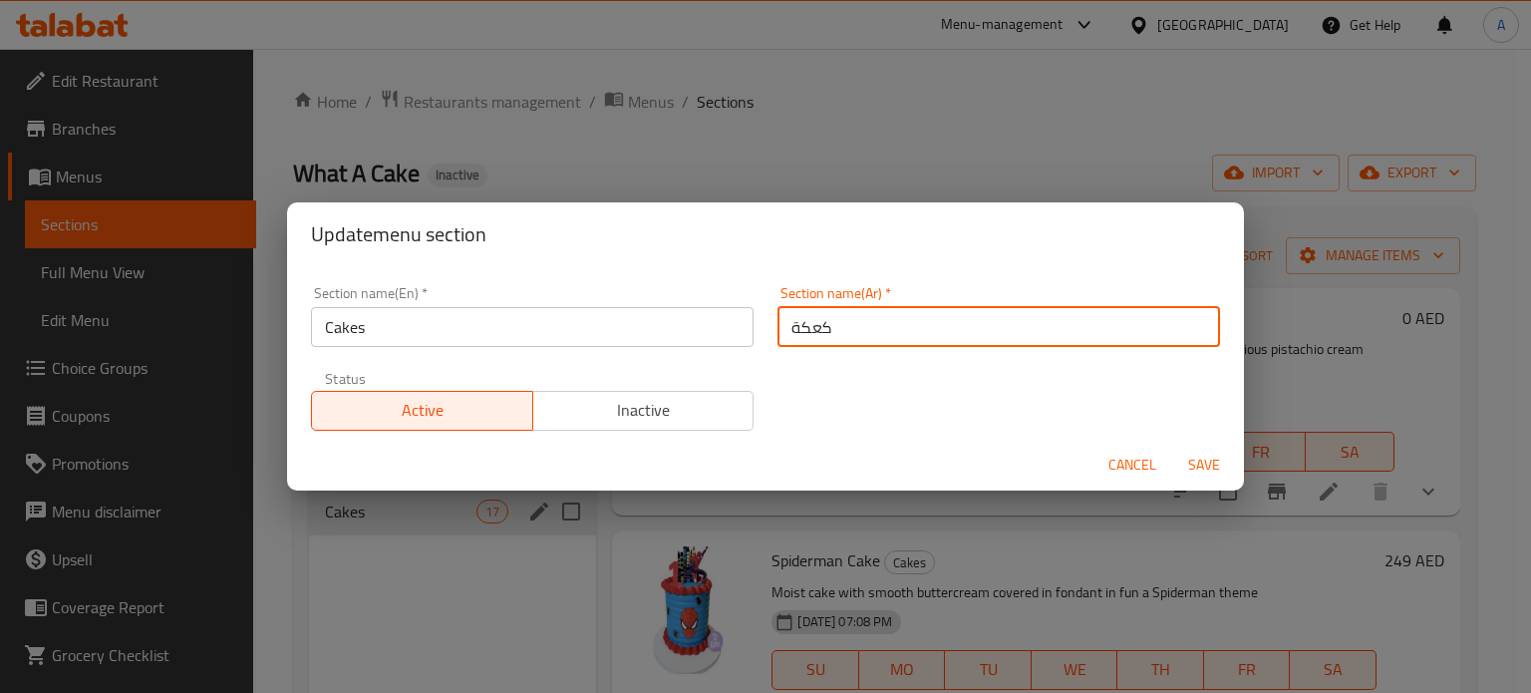
drag, startPoint x: 814, startPoint y: 333, endPoint x: 784, endPoint y: 336, distance: 30.1
click at [784, 336] on input "كعكة" at bounding box center [999, 327] width 443 height 40
paste input "عيد ميلاد له"
type input "كعكة عيد ميلاد له"
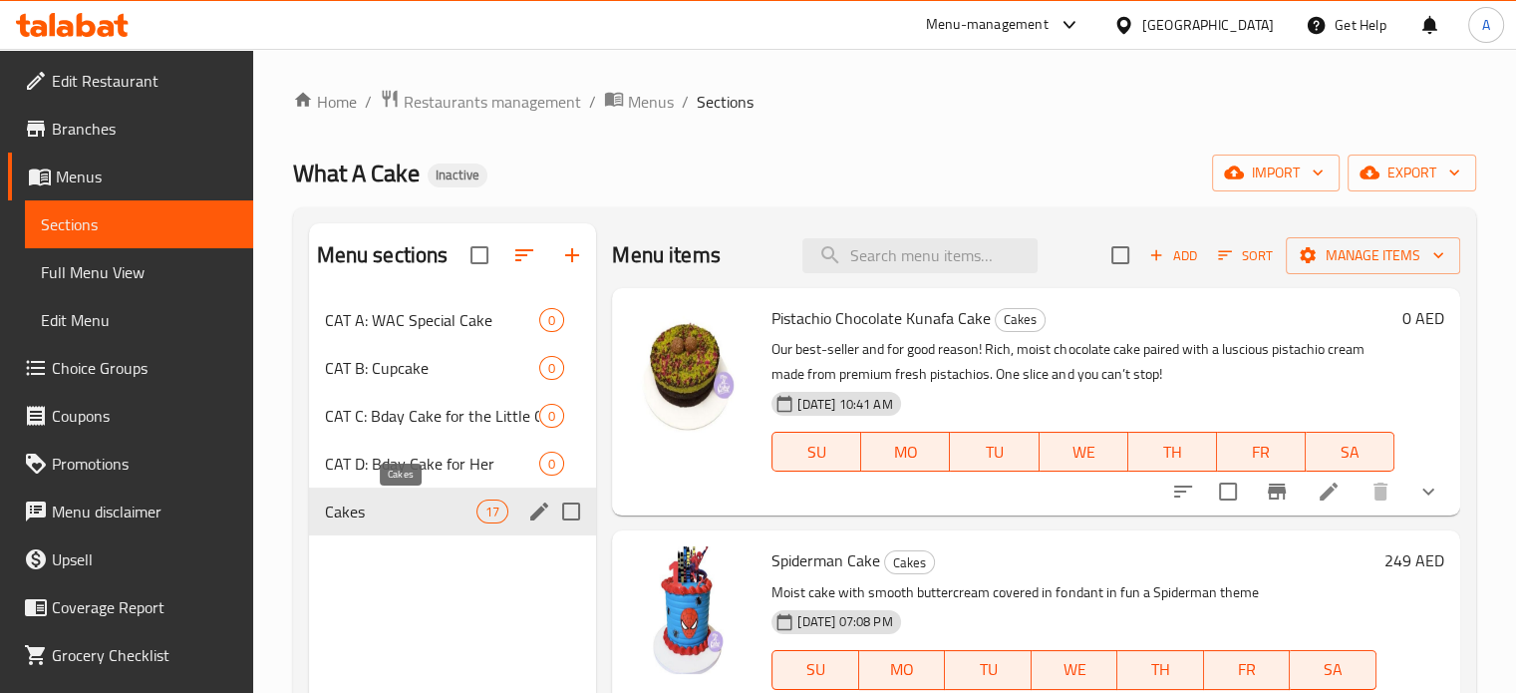
click at [355, 509] on span "Cakes" at bounding box center [401, 511] width 153 height 24
click at [538, 514] on icon "edit" at bounding box center [539, 511] width 18 height 18
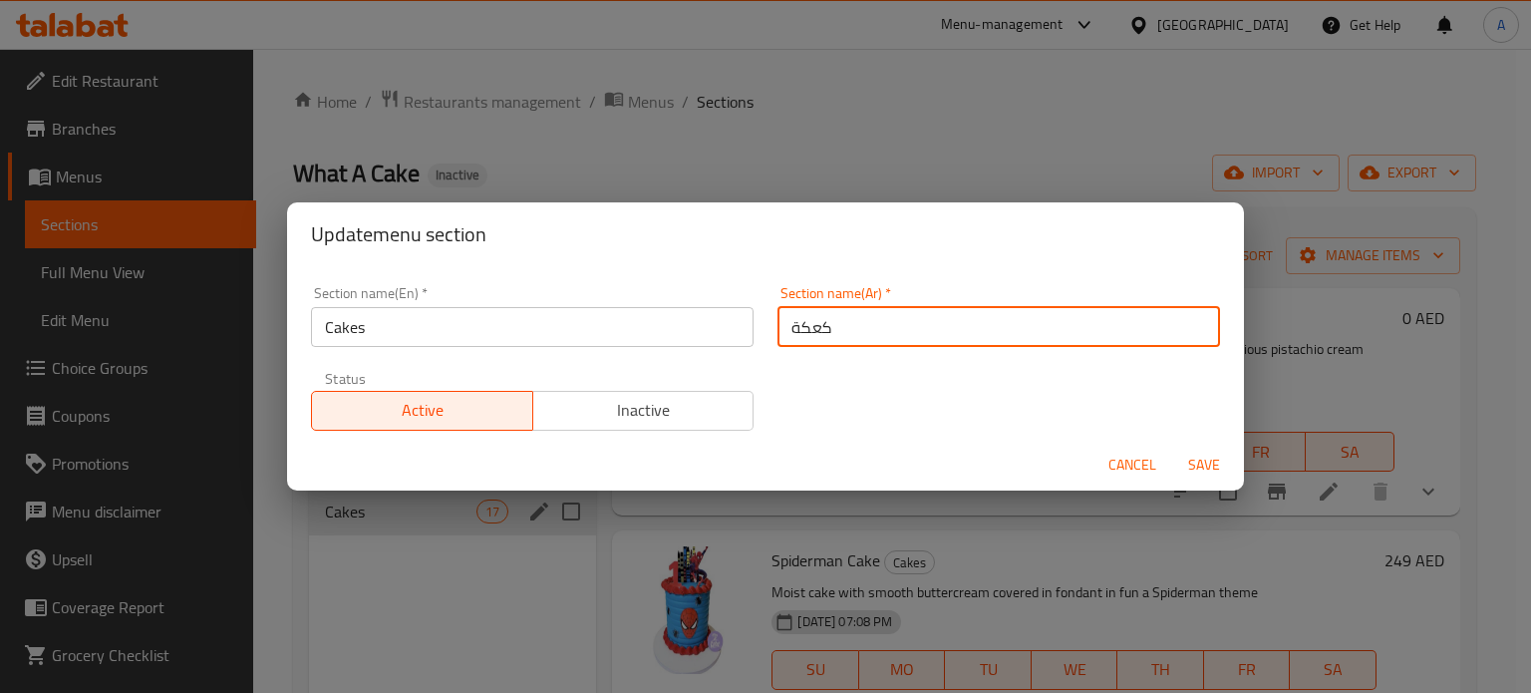
drag, startPoint x: 843, startPoint y: 321, endPoint x: 778, endPoint y: 332, distance: 66.7
click at [778, 332] on input "كعكة" at bounding box center [999, 327] width 443 height 40
paste input "عيد ميلاد له"
type input "كعكة عيد ميلاد له"
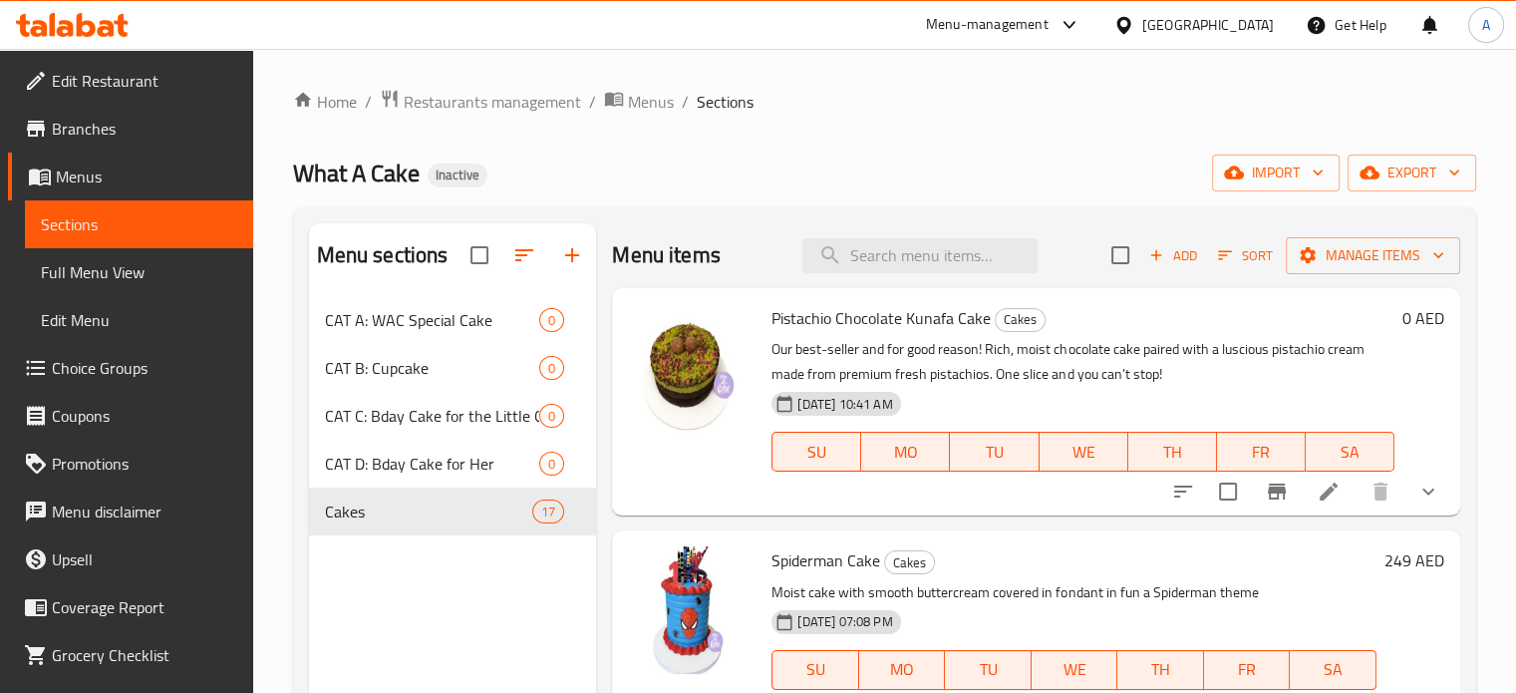
click at [381, 593] on div "Menu sections CAT A: WAC Special Cake 0 CAT B: Cupcake 0 CAT C: Bday Cake for t…" at bounding box center [453, 569] width 288 height 693
click at [429, 319] on span "CAT A: WAC Special Cake" at bounding box center [405, 320] width 160 height 24
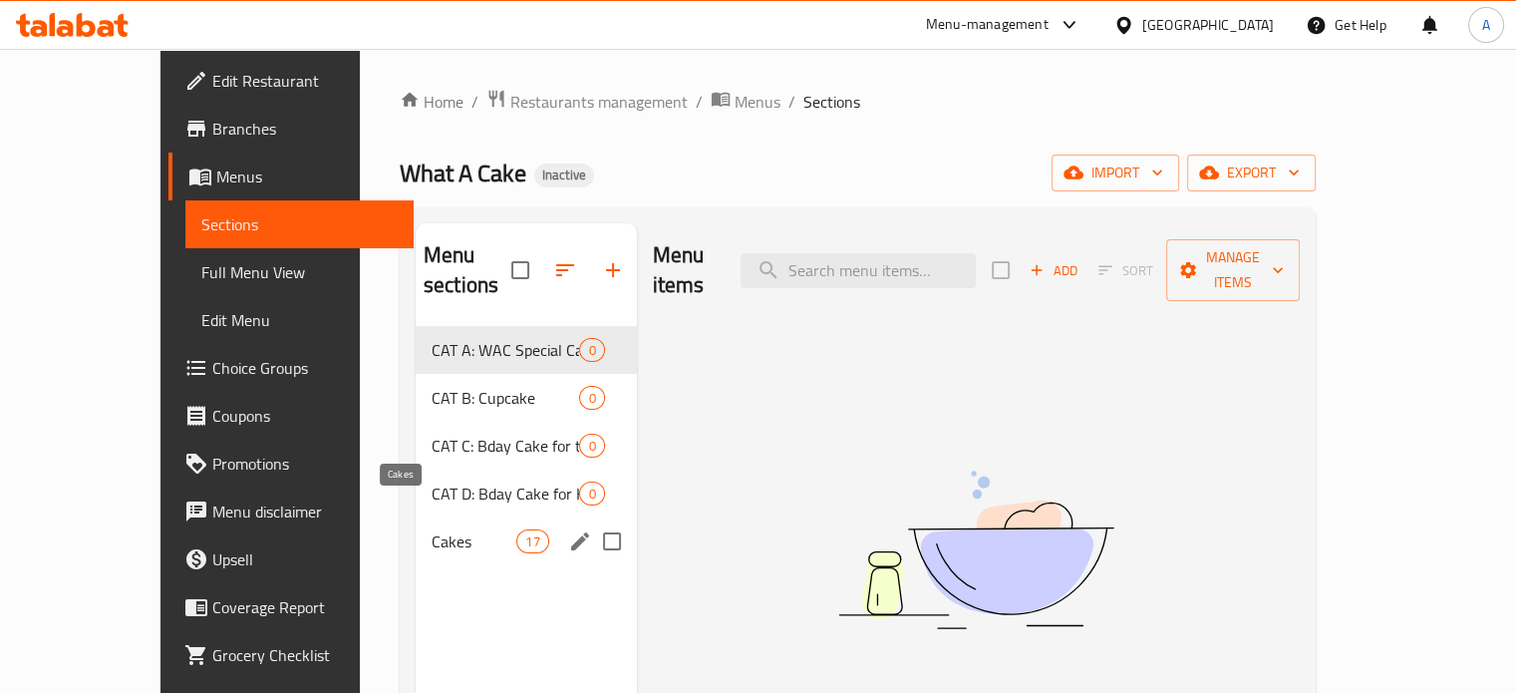
click at [432, 529] on span "Cakes" at bounding box center [474, 541] width 85 height 24
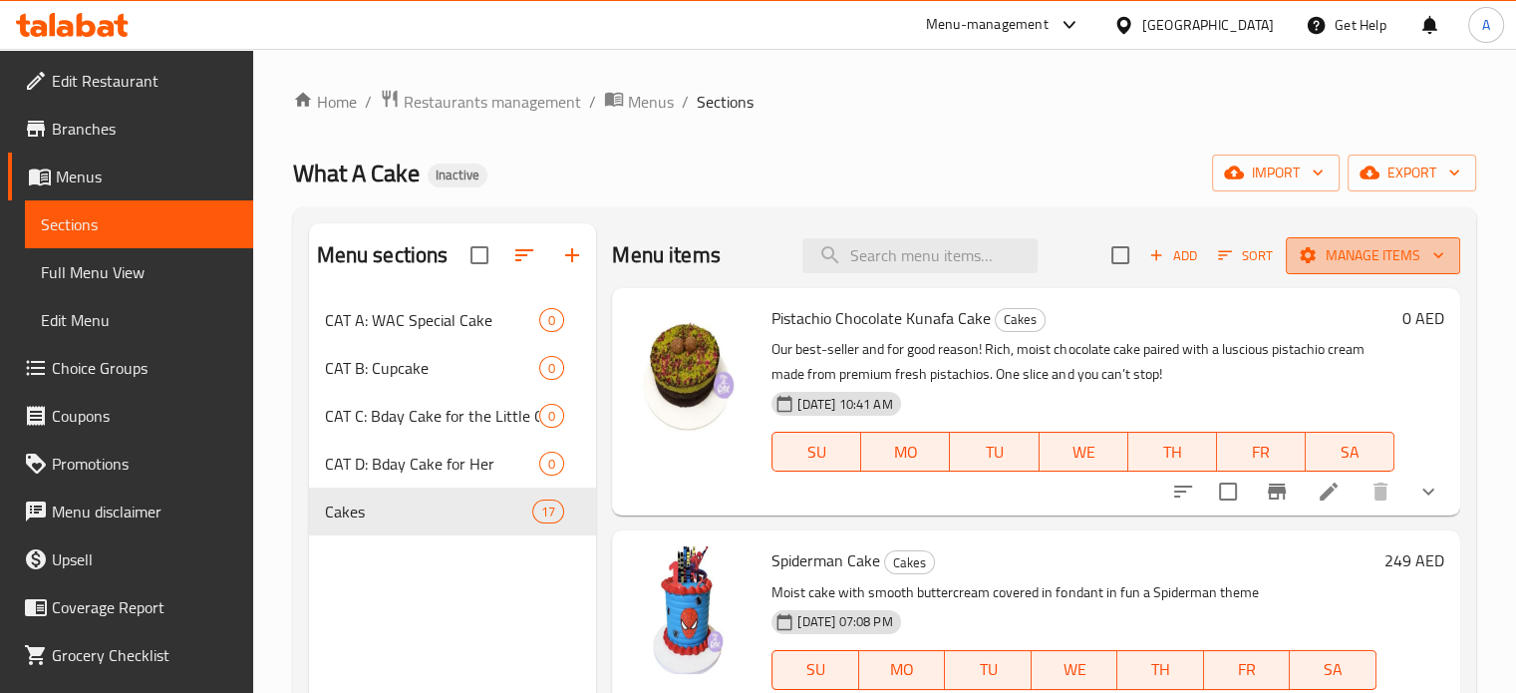
click at [1429, 255] on icon "button" at bounding box center [1439, 255] width 20 height 20
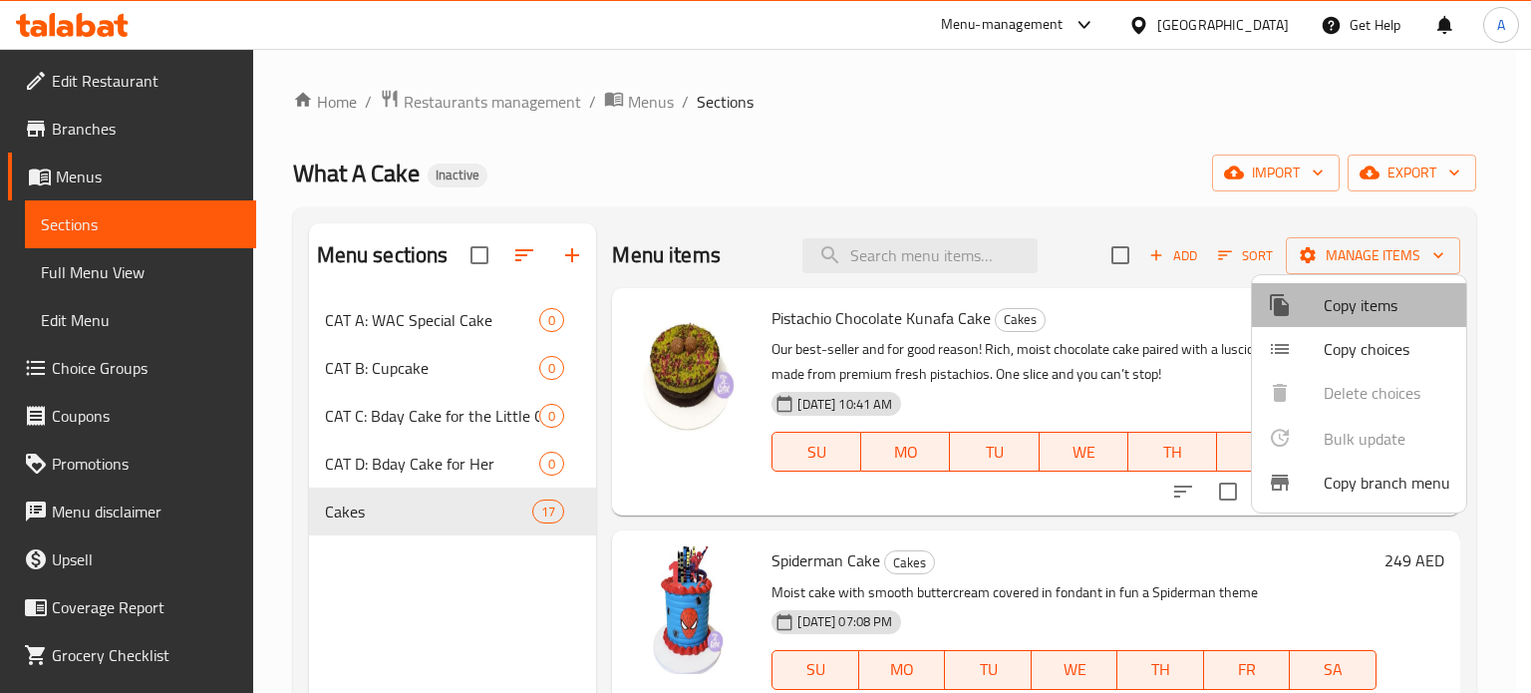
click at [1350, 307] on span "Copy items" at bounding box center [1387, 305] width 127 height 24
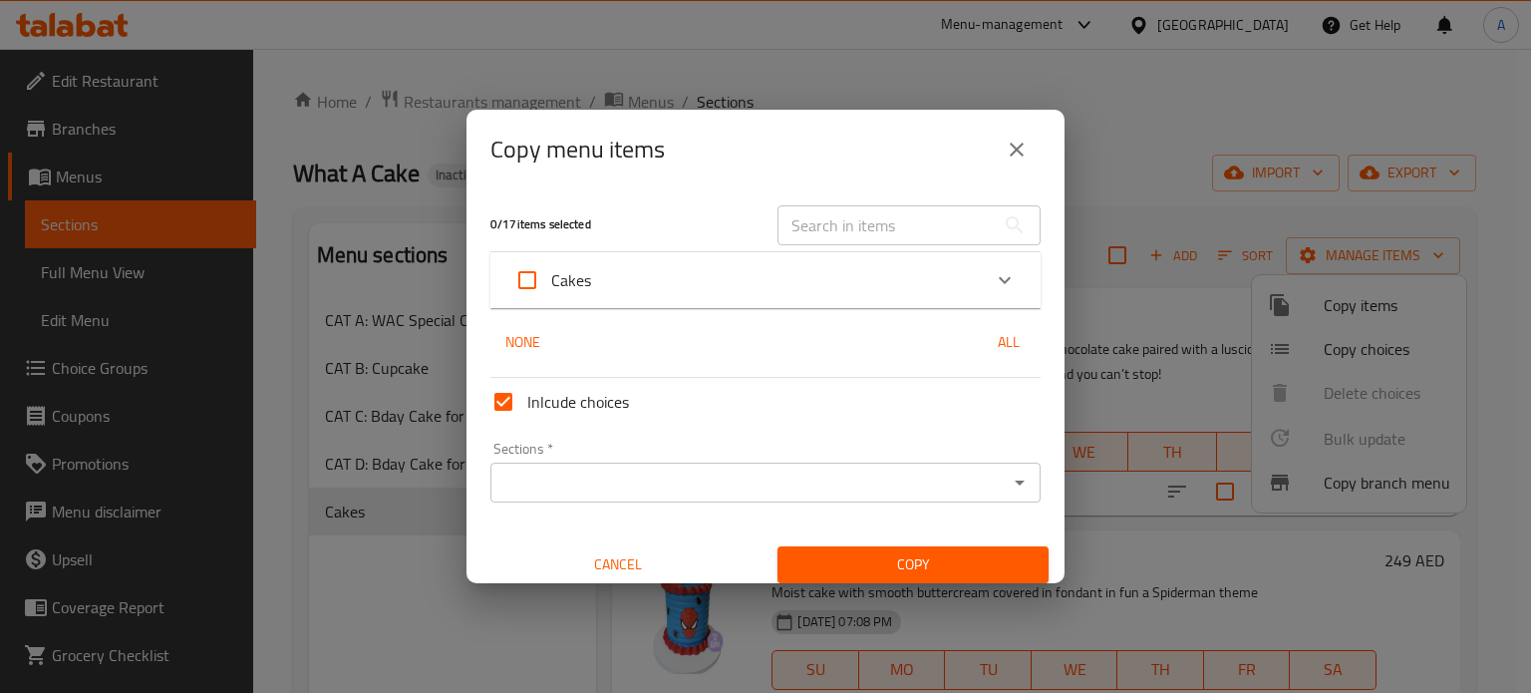
scroll to position [12, 0]
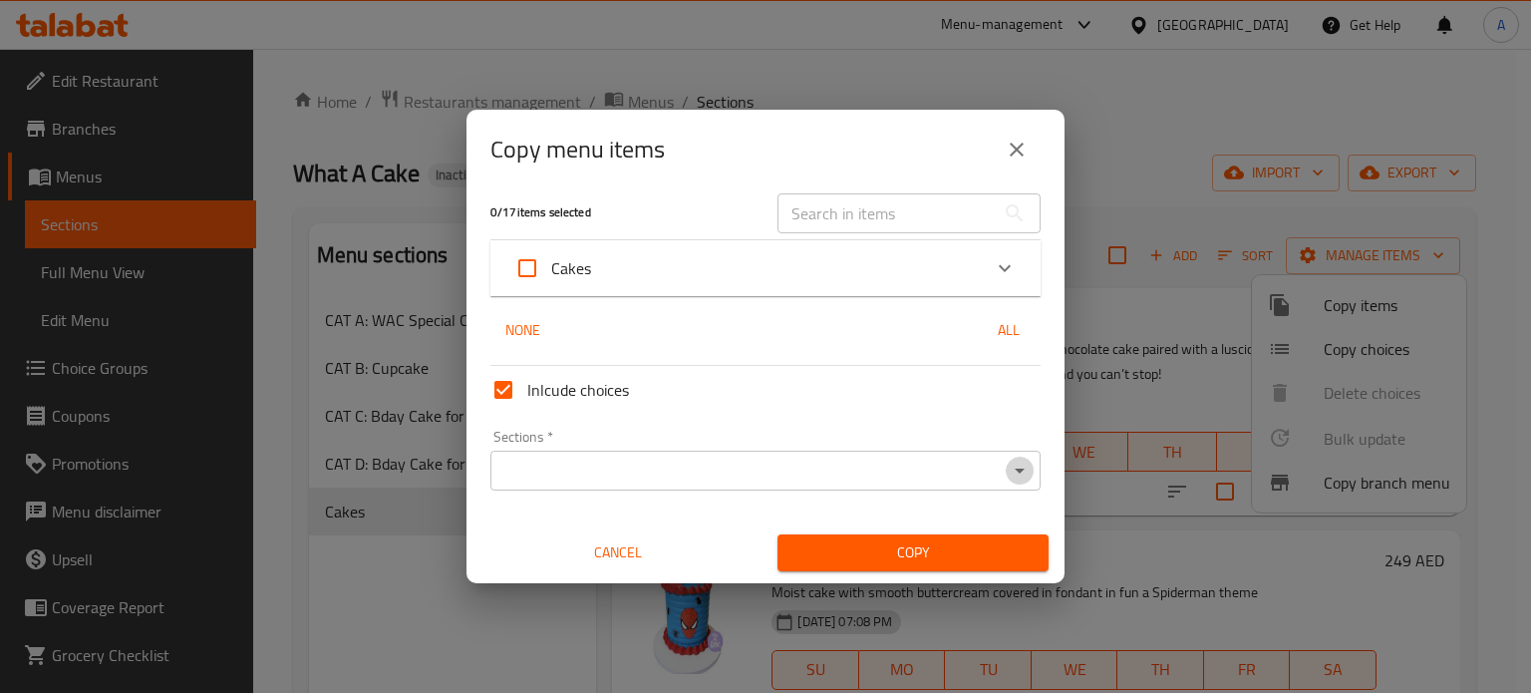
click at [1008, 479] on icon "Open" at bounding box center [1020, 471] width 24 height 24
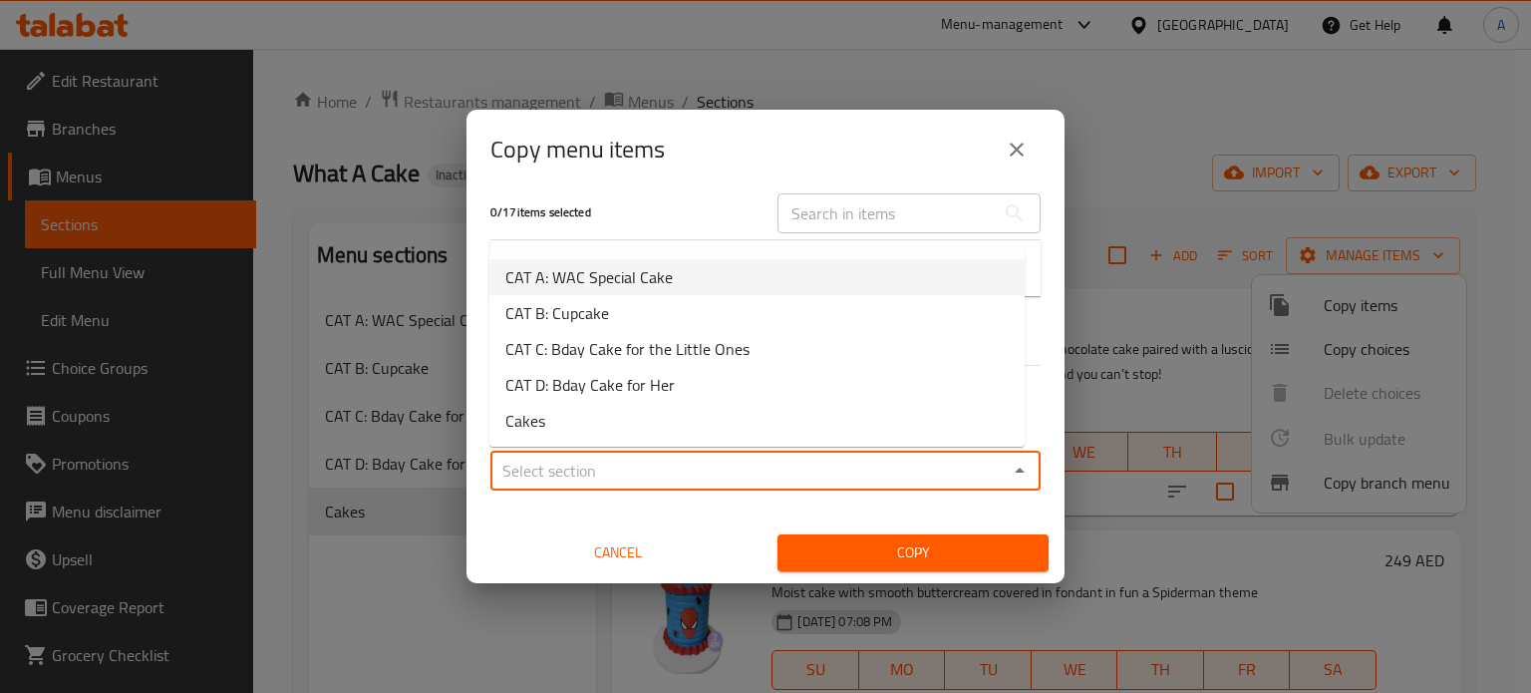
click at [628, 282] on span "CAT A: WAC Special Cake" at bounding box center [588, 277] width 167 height 24
type input "CAT A: WAC Special Cake"
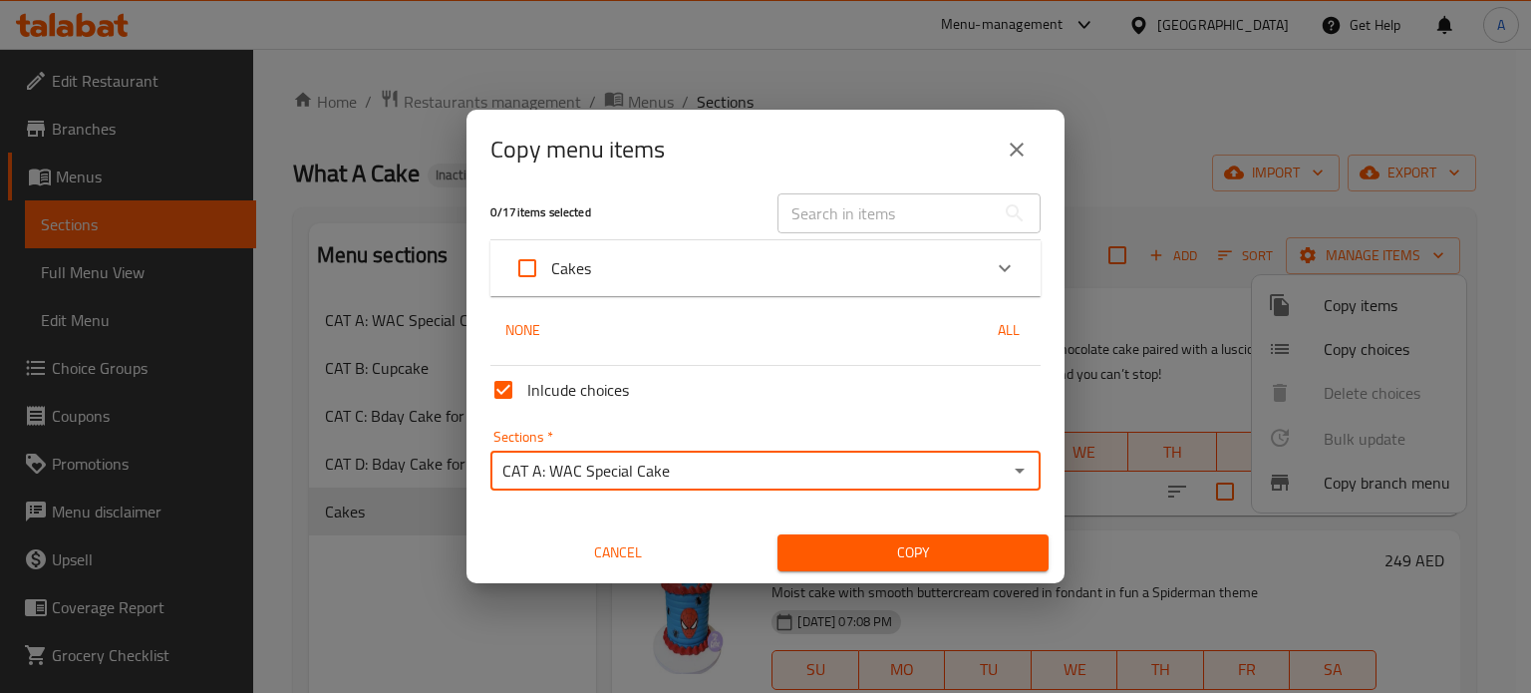
click at [995, 266] on icon "Expand" at bounding box center [1005, 268] width 24 height 24
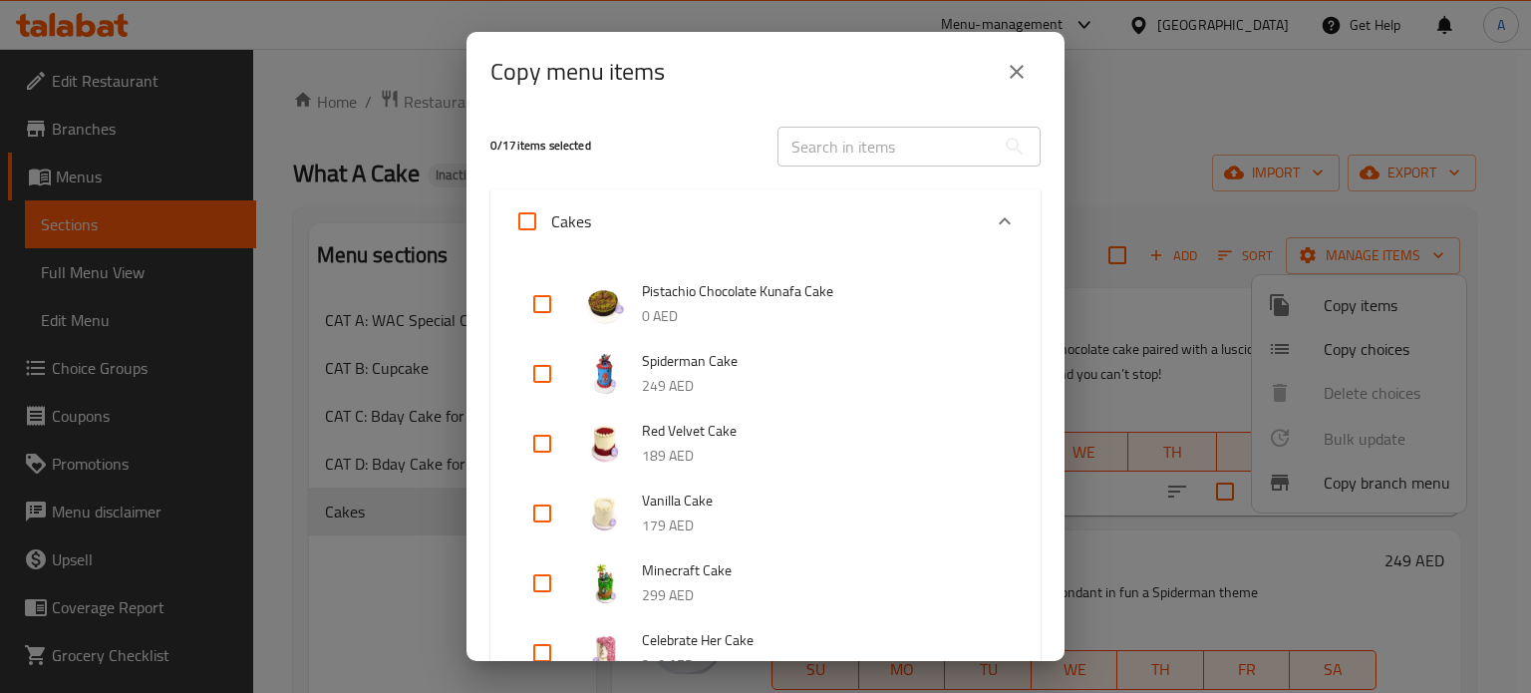
scroll to position [0, 0]
click at [544, 306] on input "checkbox" at bounding box center [542, 305] width 48 height 48
checkbox input "true"
click at [545, 446] on input "checkbox" at bounding box center [542, 445] width 48 height 48
checkbox input "true"
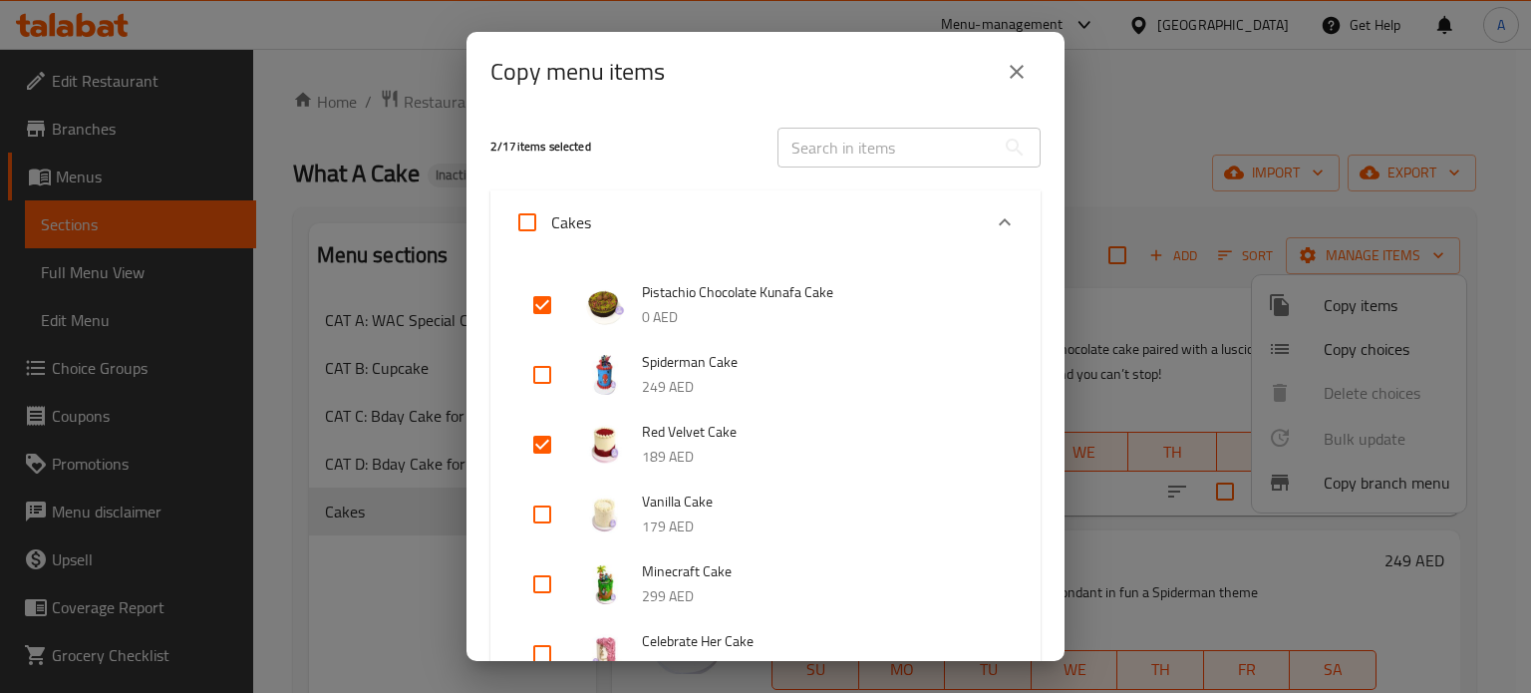
click at [542, 516] on input "checkbox" at bounding box center [542, 514] width 48 height 48
checkbox input "true"
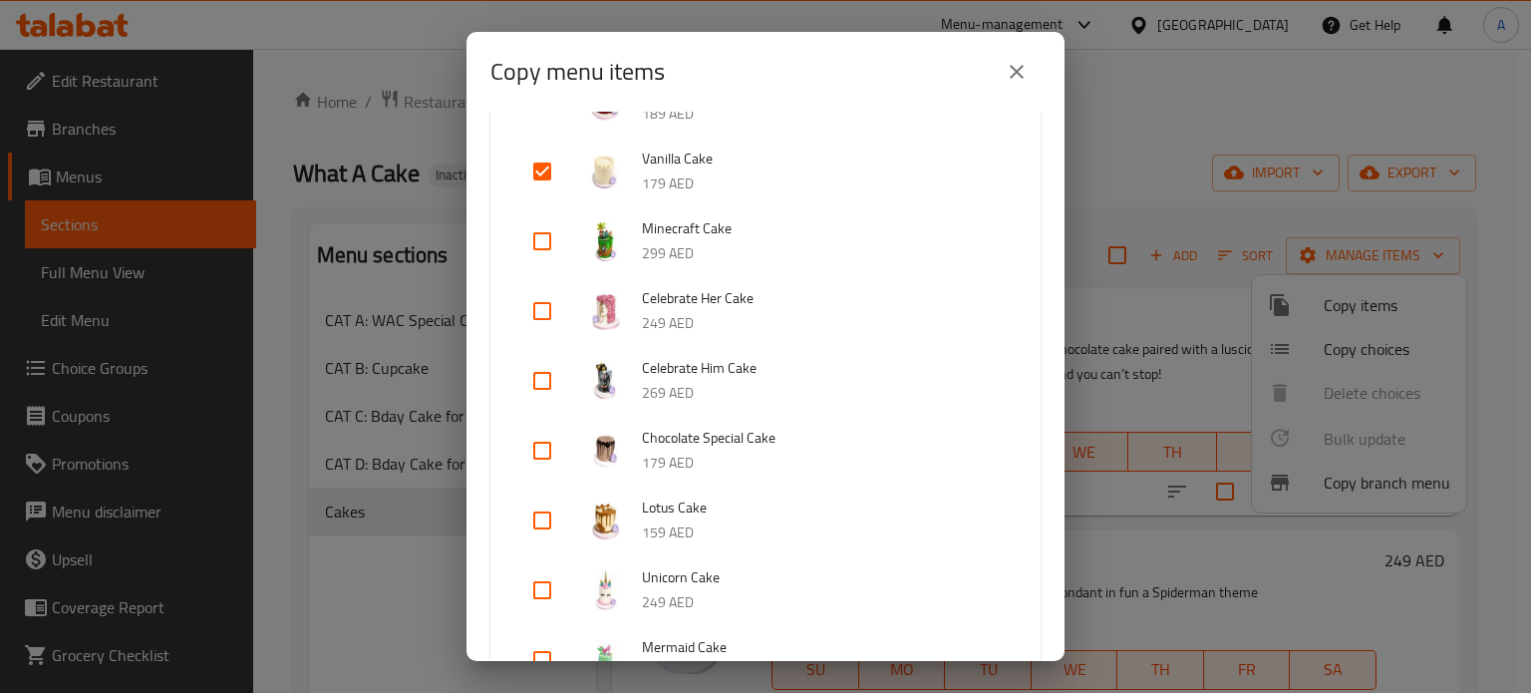
scroll to position [498, 0]
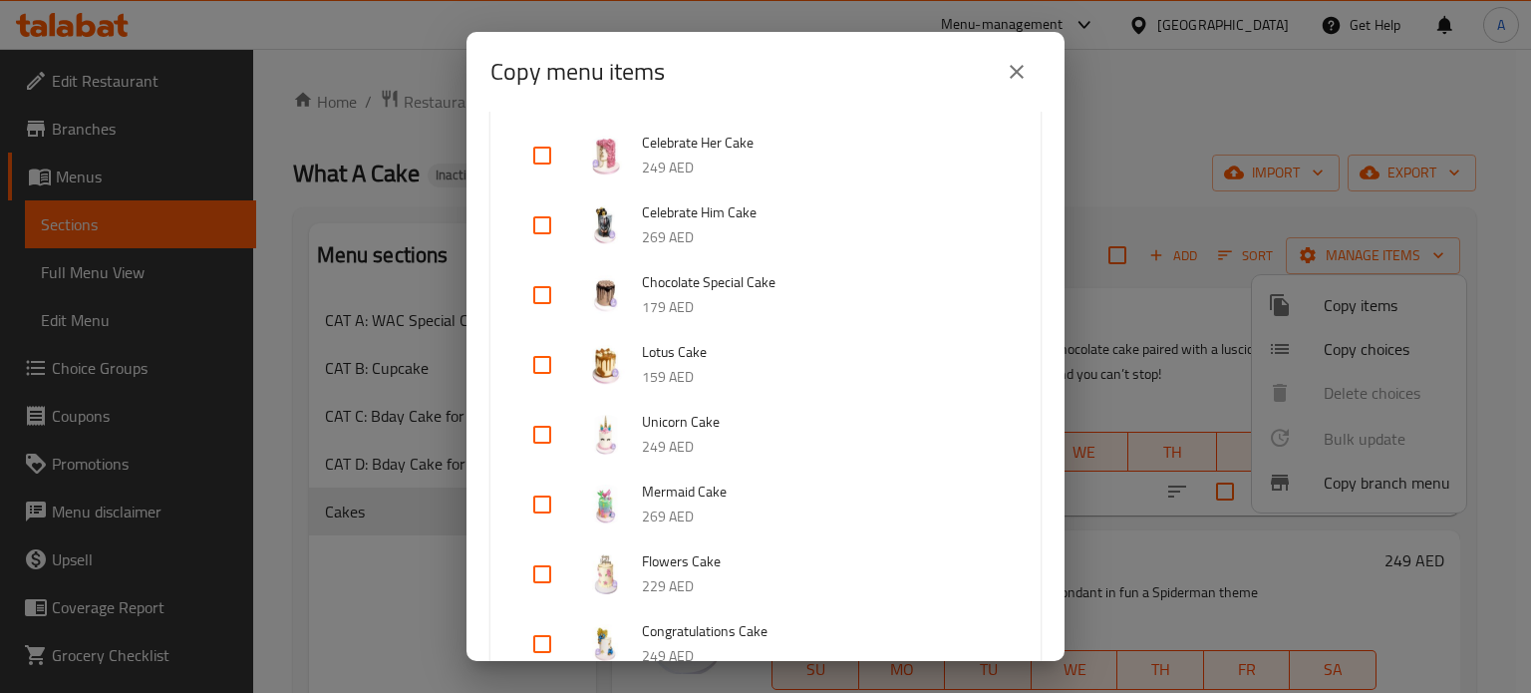
click at [541, 360] on input "checkbox" at bounding box center [542, 365] width 48 height 48
checkbox input "true"
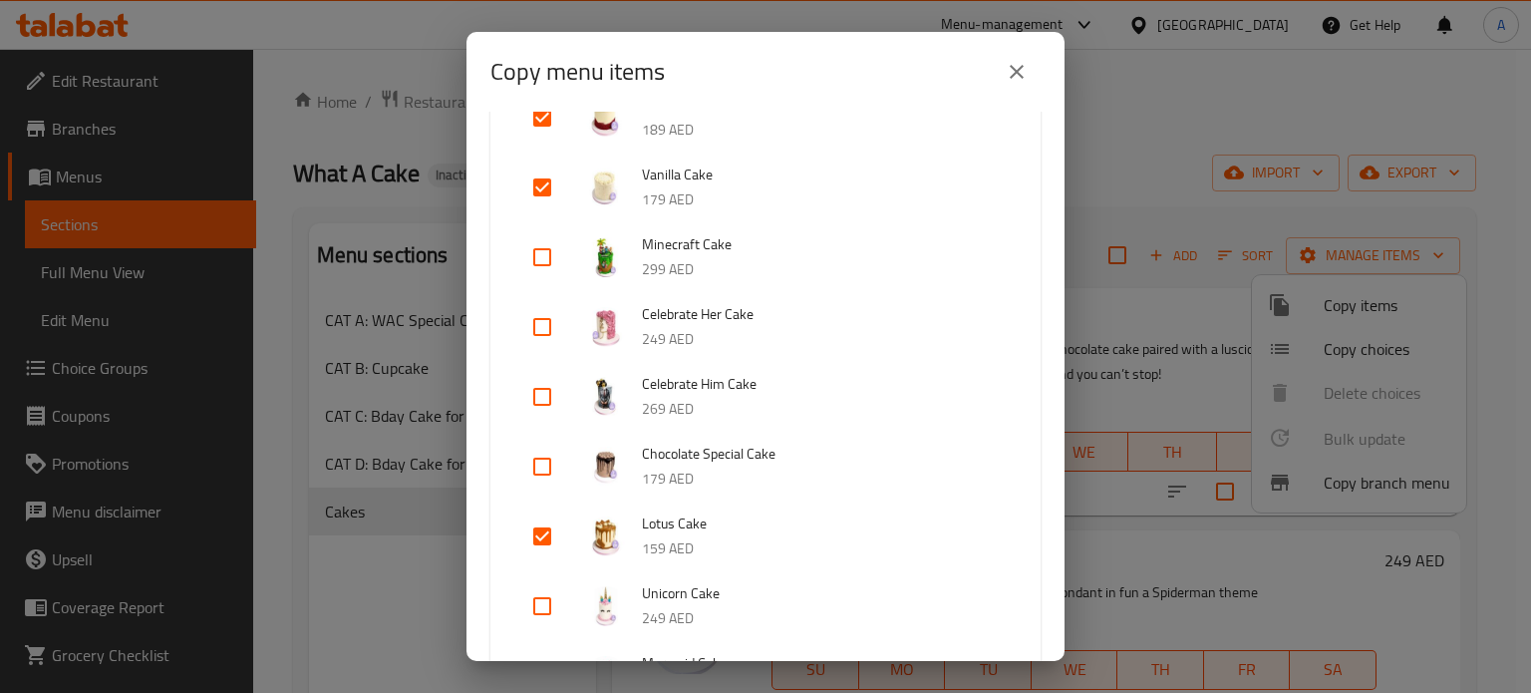
scroll to position [399, 0]
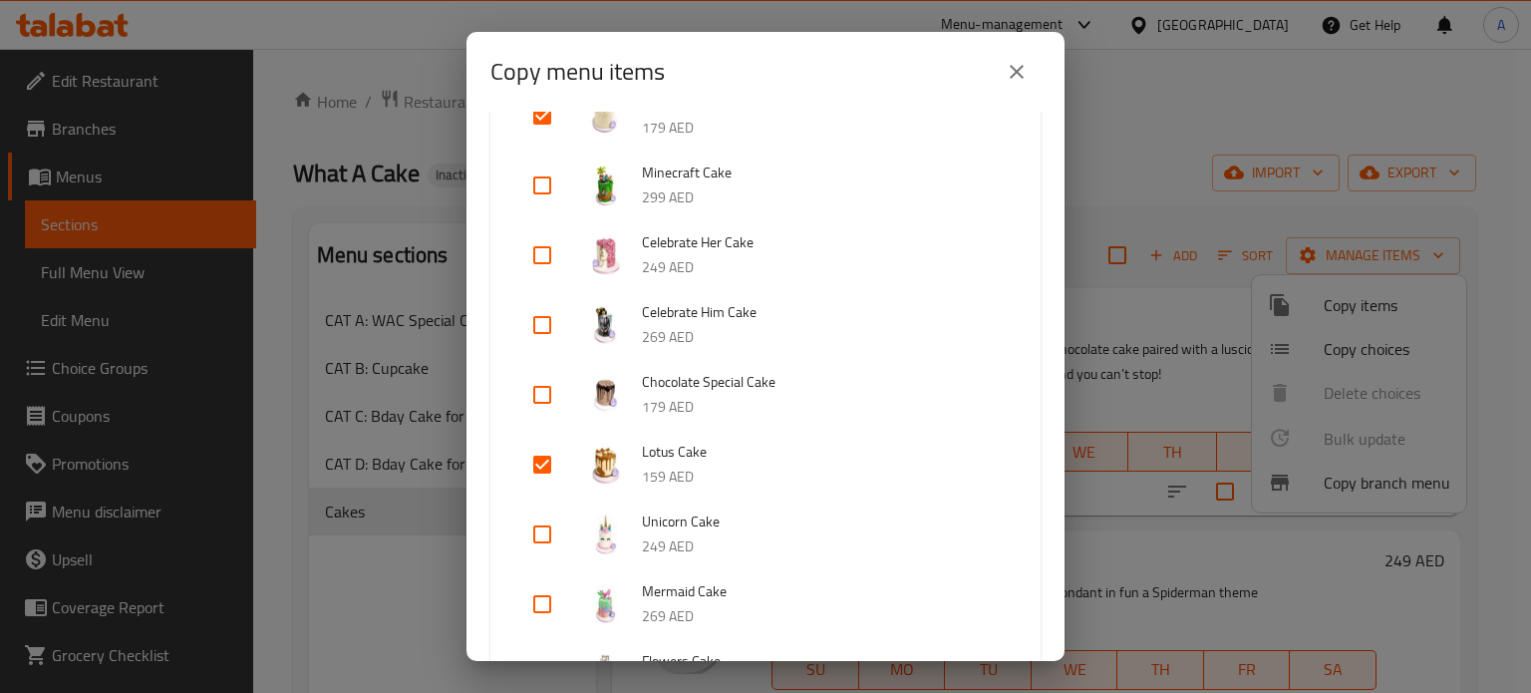
click at [536, 396] on input "checkbox" at bounding box center [542, 395] width 48 height 48
checkbox input "true"
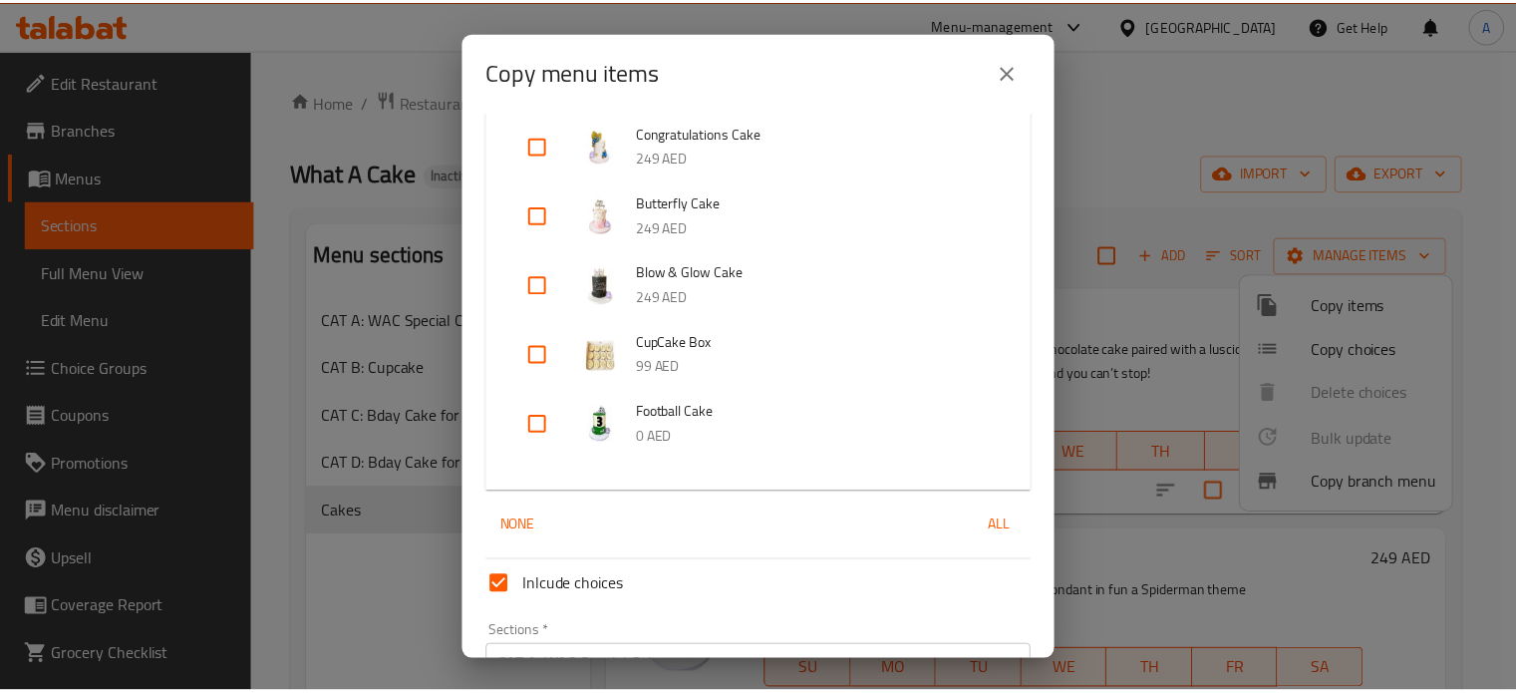
scroll to position [1114, 0]
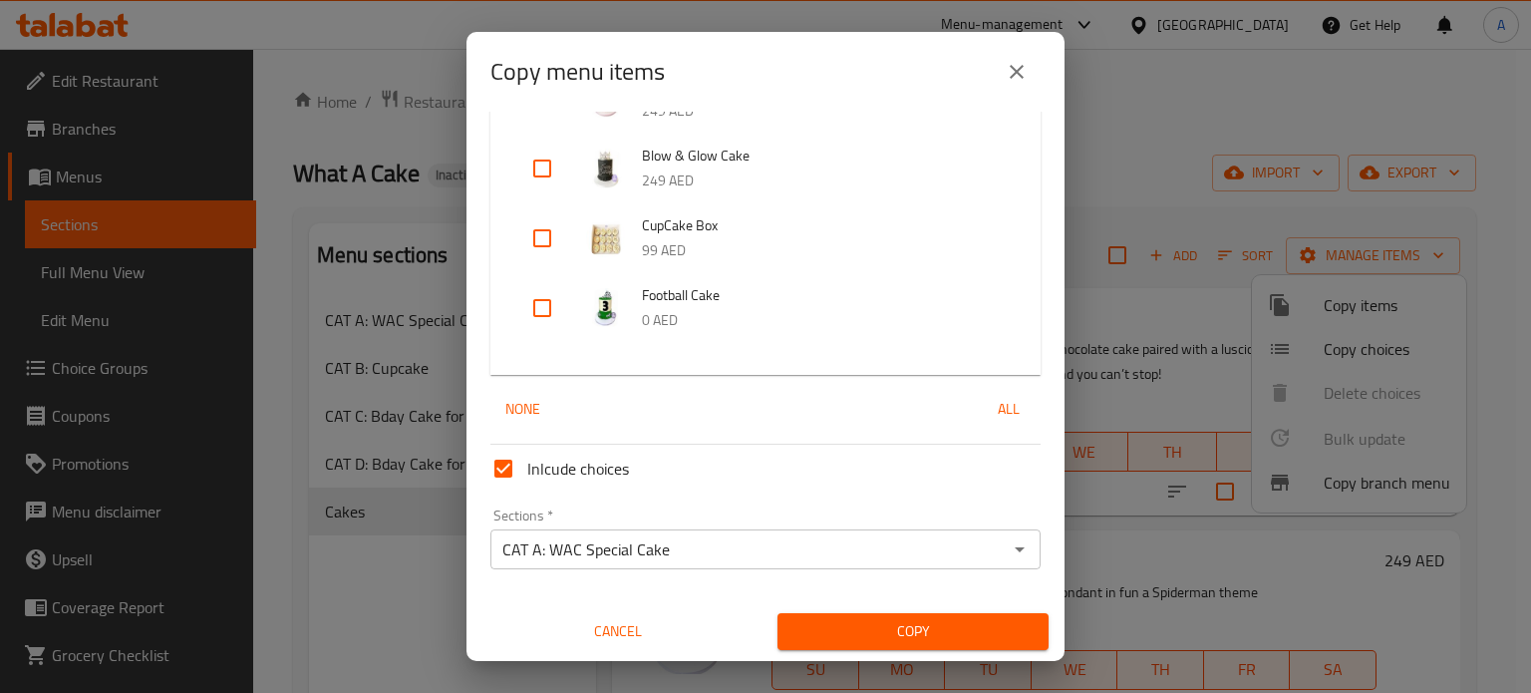
click at [901, 629] on span "Copy" at bounding box center [913, 631] width 239 height 25
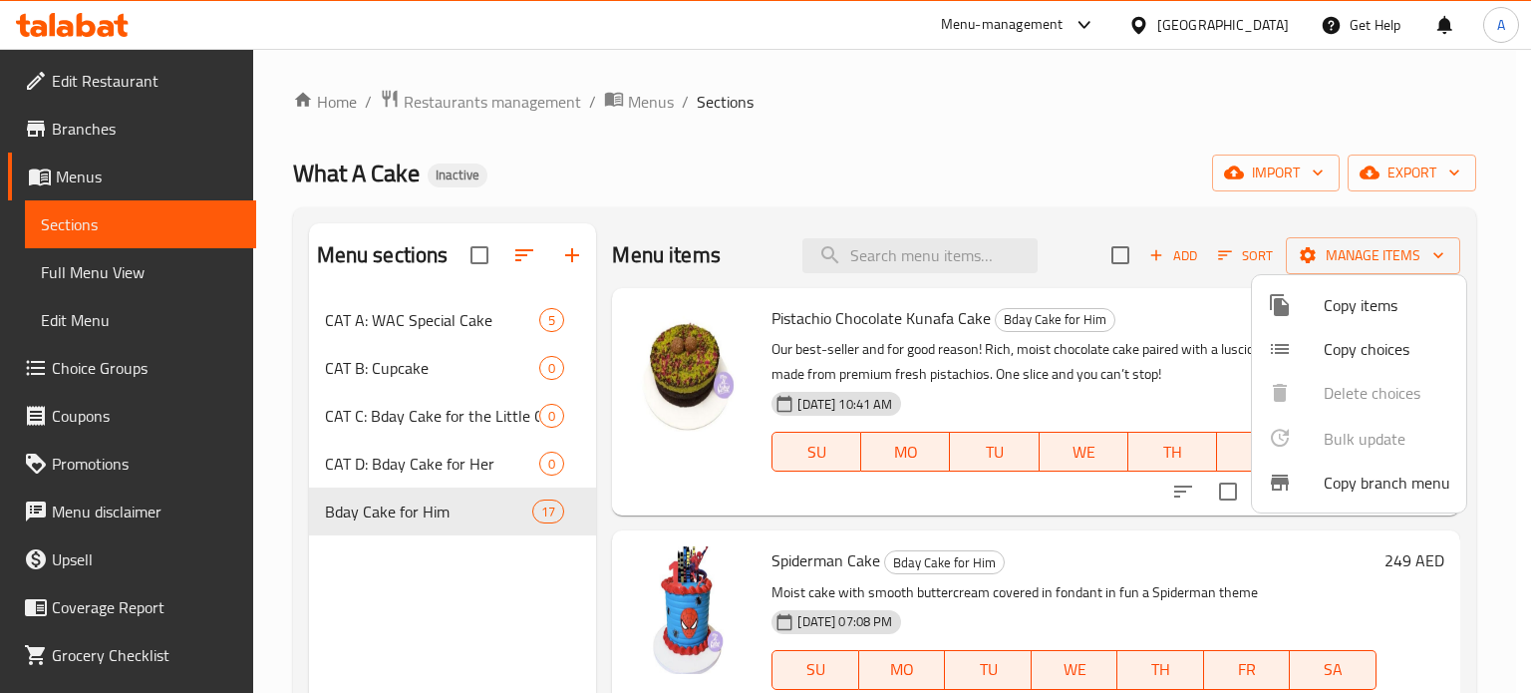
click at [389, 516] on div at bounding box center [765, 346] width 1531 height 693
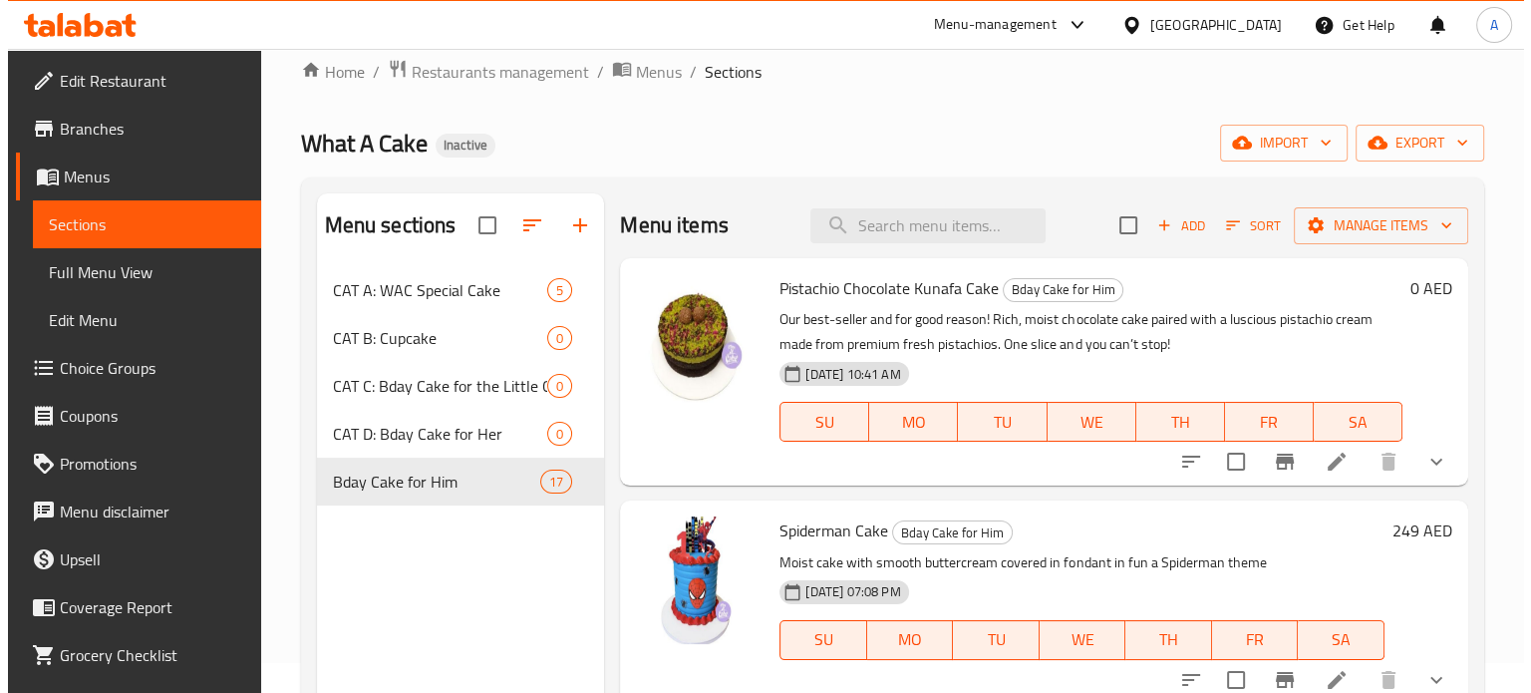
scroll to position [0, 0]
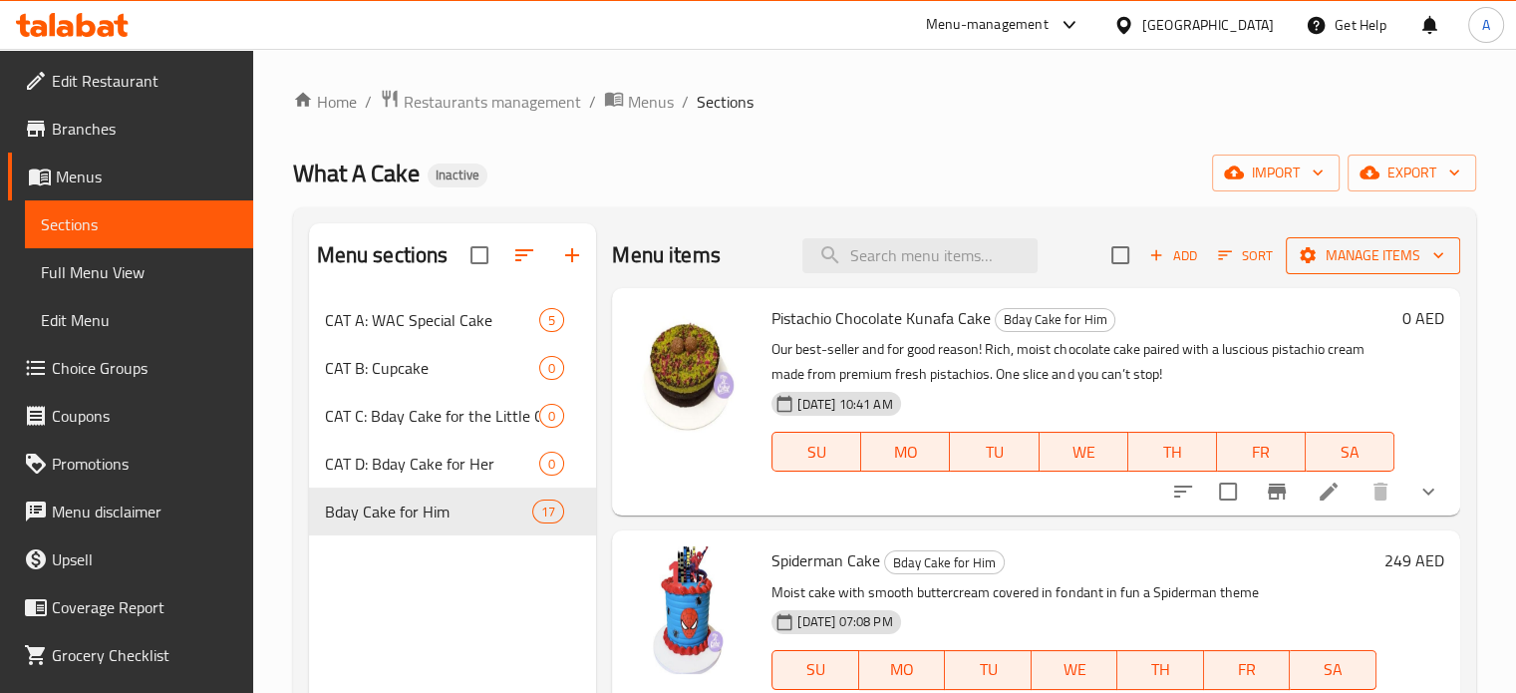
click at [1351, 264] on span "Manage items" at bounding box center [1373, 255] width 143 height 25
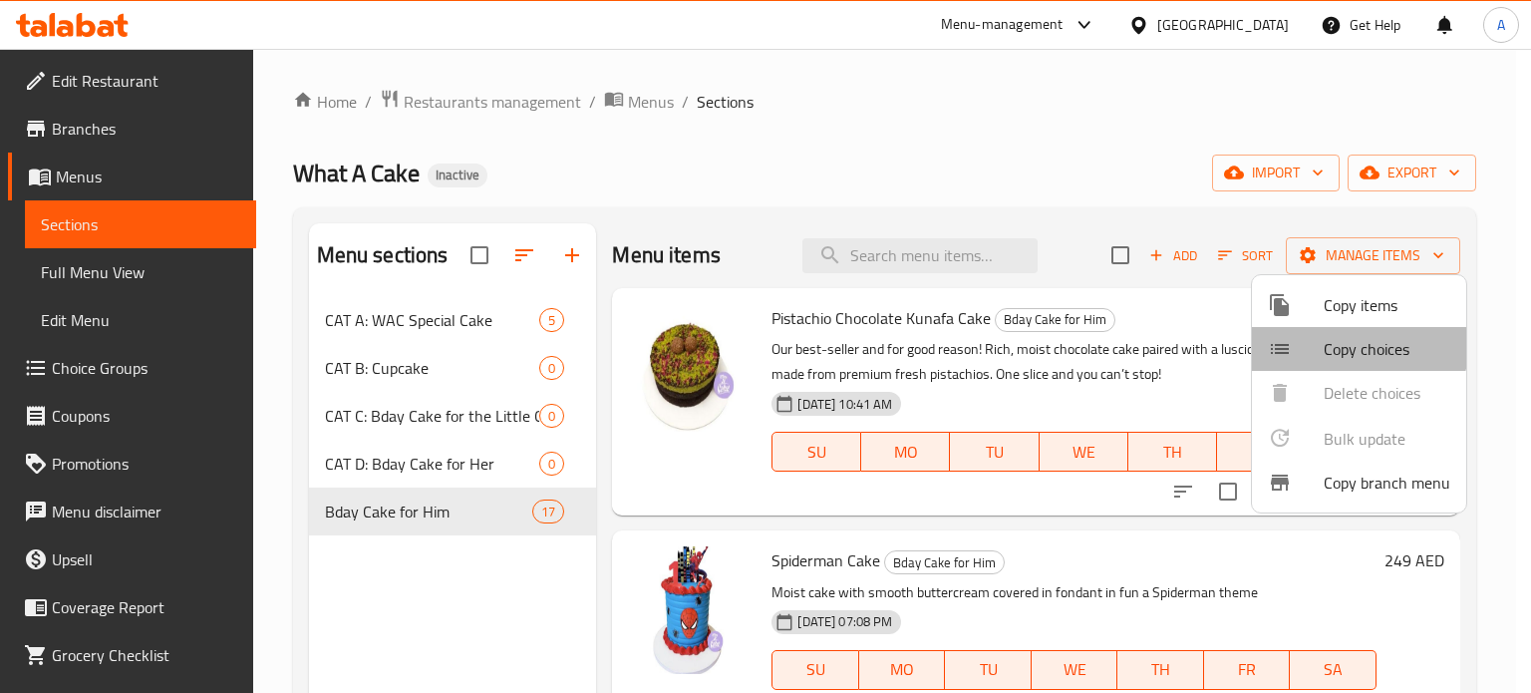
click at [1351, 342] on span "Copy choices" at bounding box center [1387, 349] width 127 height 24
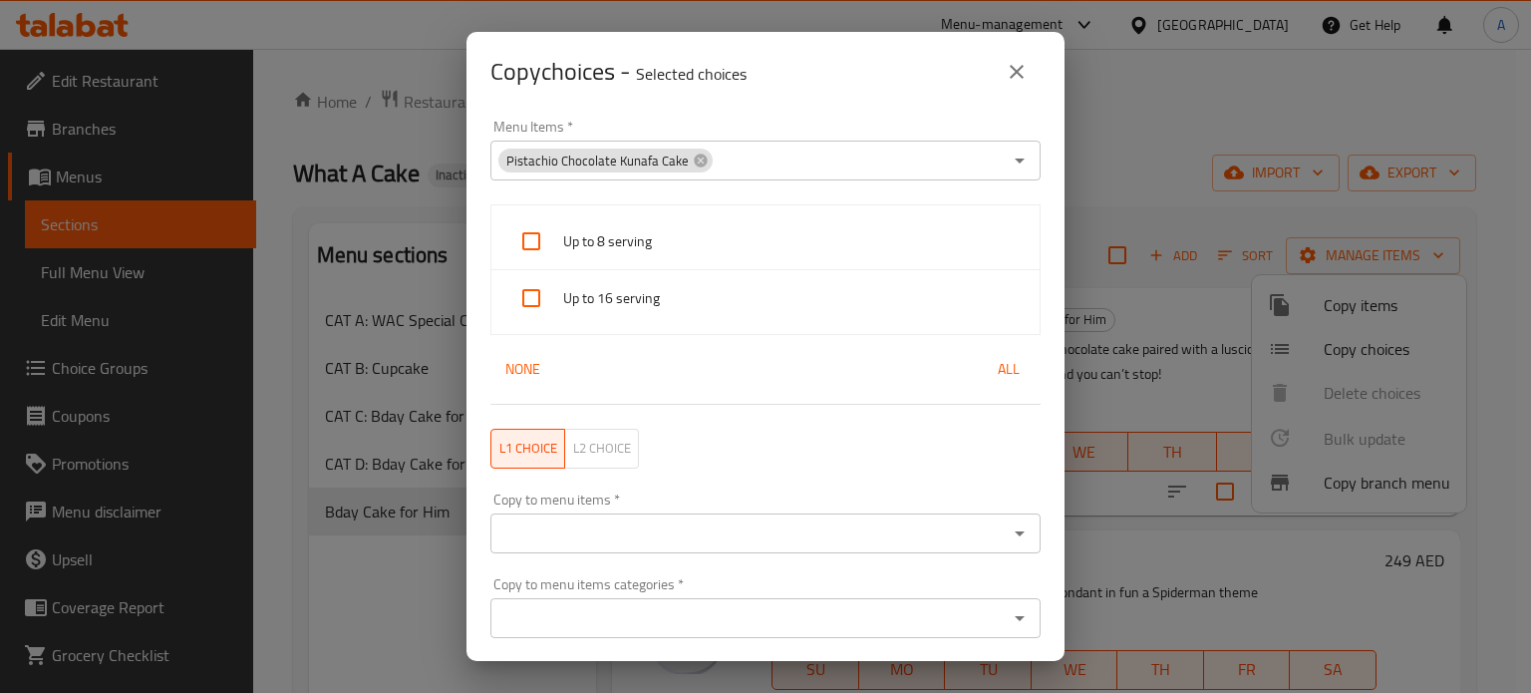
click at [1019, 70] on icon "close" at bounding box center [1017, 72] width 14 height 14
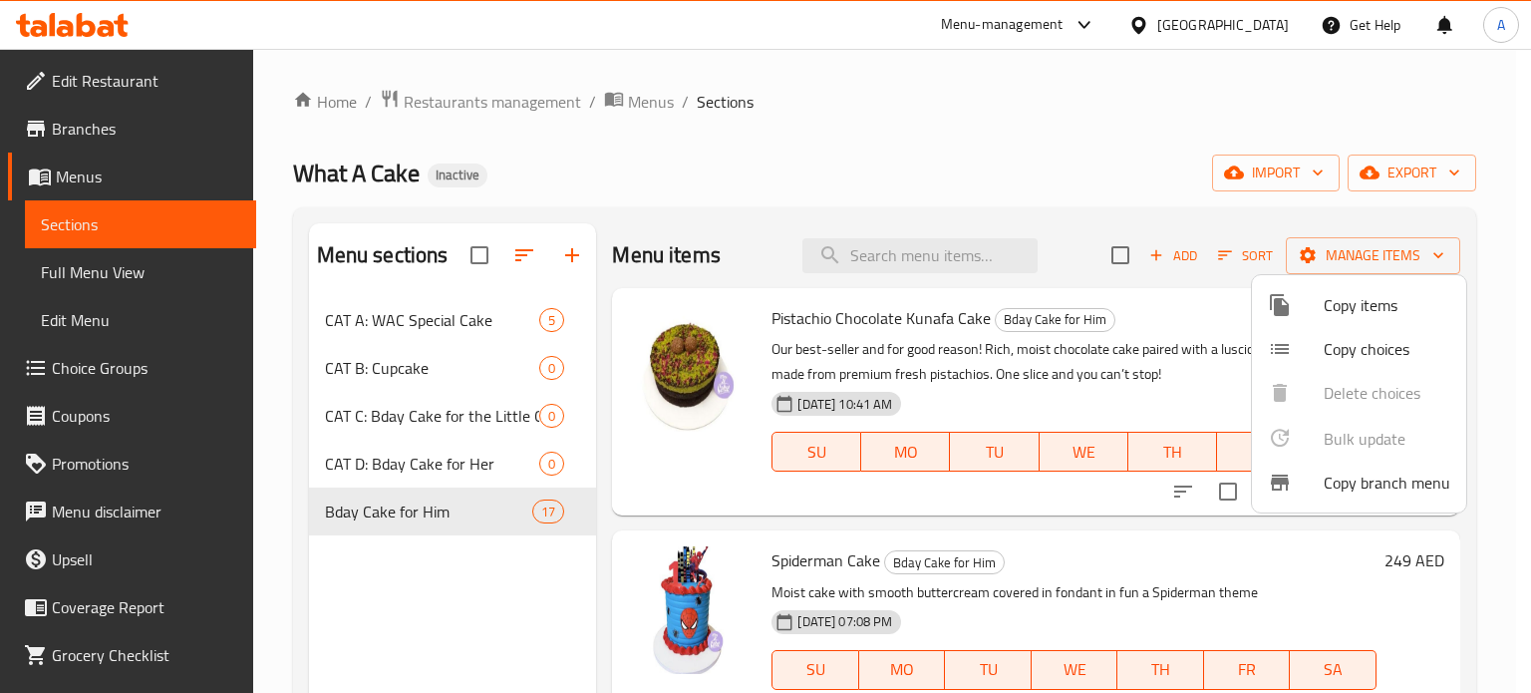
click at [1328, 308] on span "Copy items" at bounding box center [1387, 305] width 127 height 24
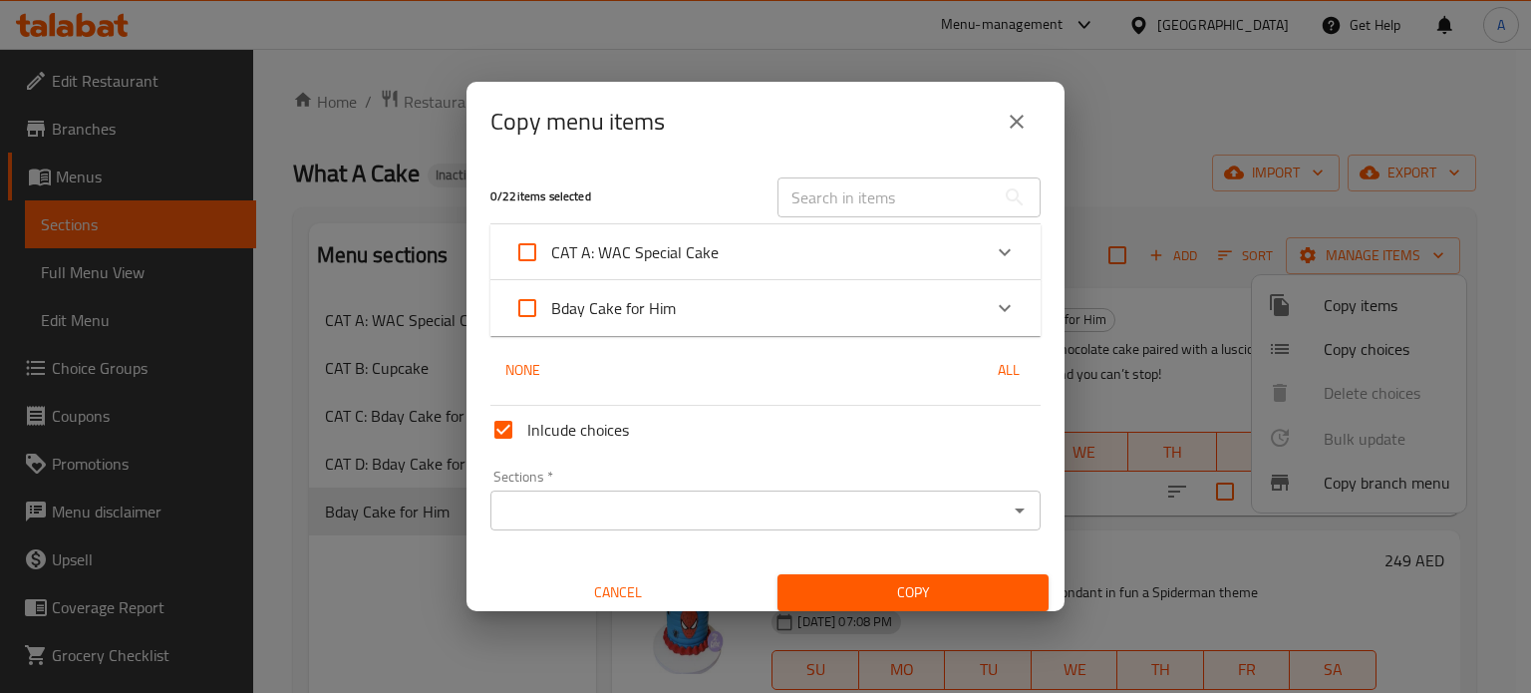
click at [749, 525] on div "Sections *" at bounding box center [765, 510] width 550 height 40
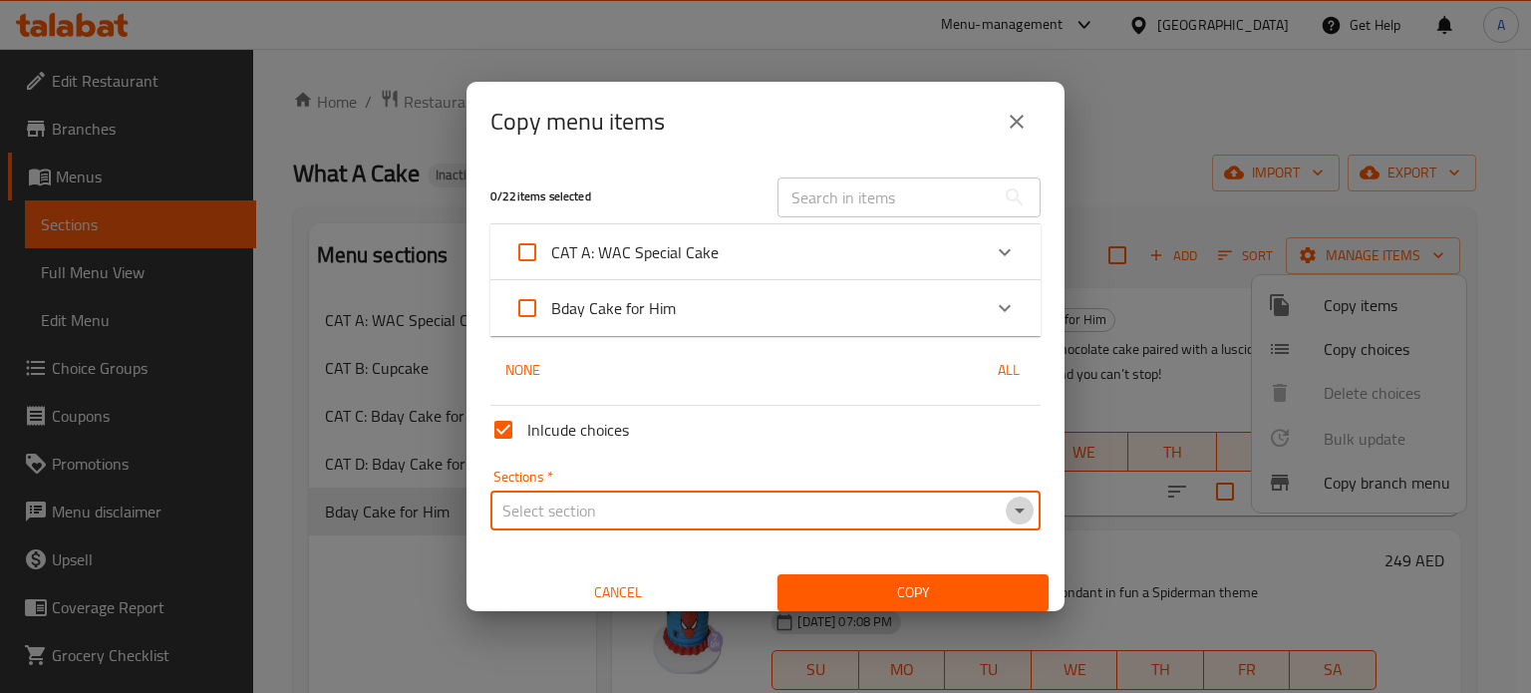
click at [1008, 509] on icon "Open" at bounding box center [1020, 510] width 24 height 24
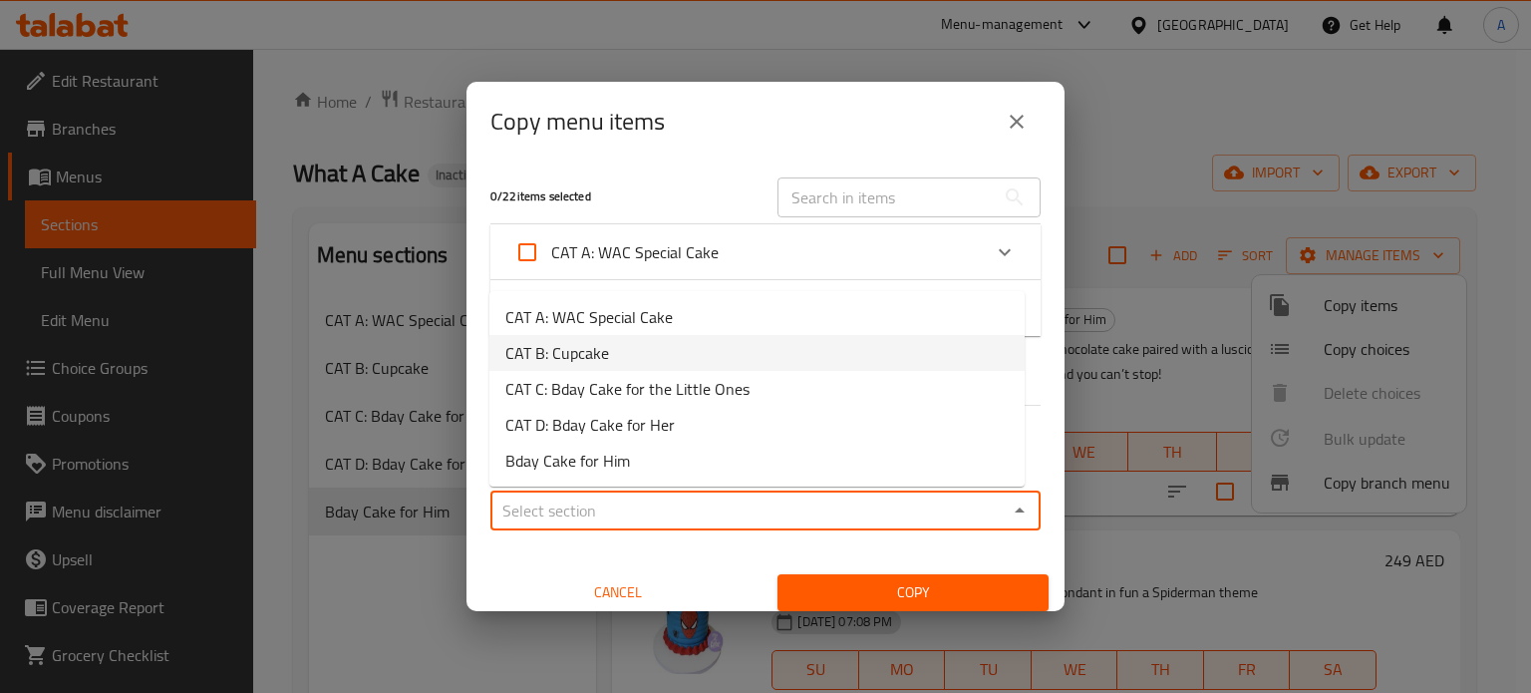
click at [598, 354] on span "CAT B: Cupcake" at bounding box center [557, 353] width 104 height 24
type input "CAT B: Cupcake"
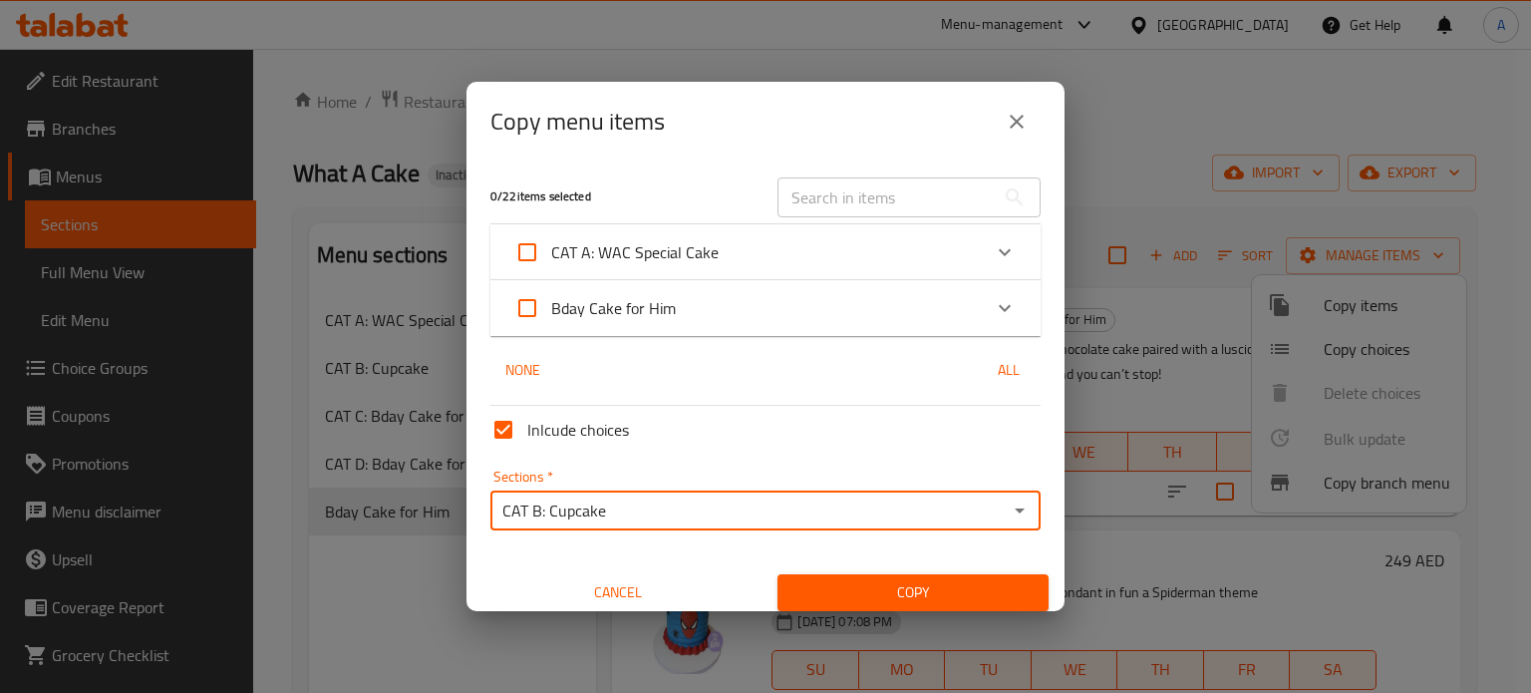
click at [997, 373] on span "All" at bounding box center [1009, 370] width 48 height 25
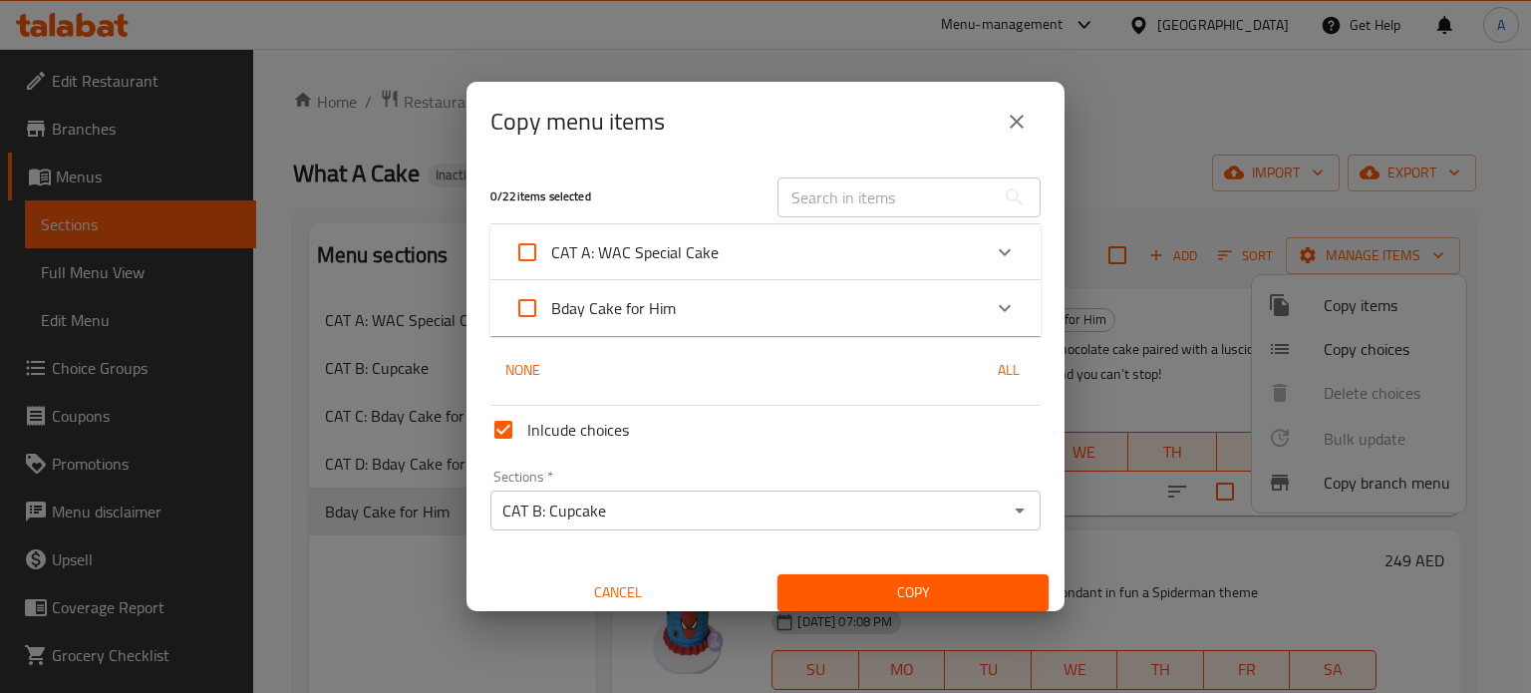
click at [993, 370] on span "All" at bounding box center [1009, 370] width 48 height 25
click at [995, 254] on icon "Expand" at bounding box center [1005, 252] width 24 height 24
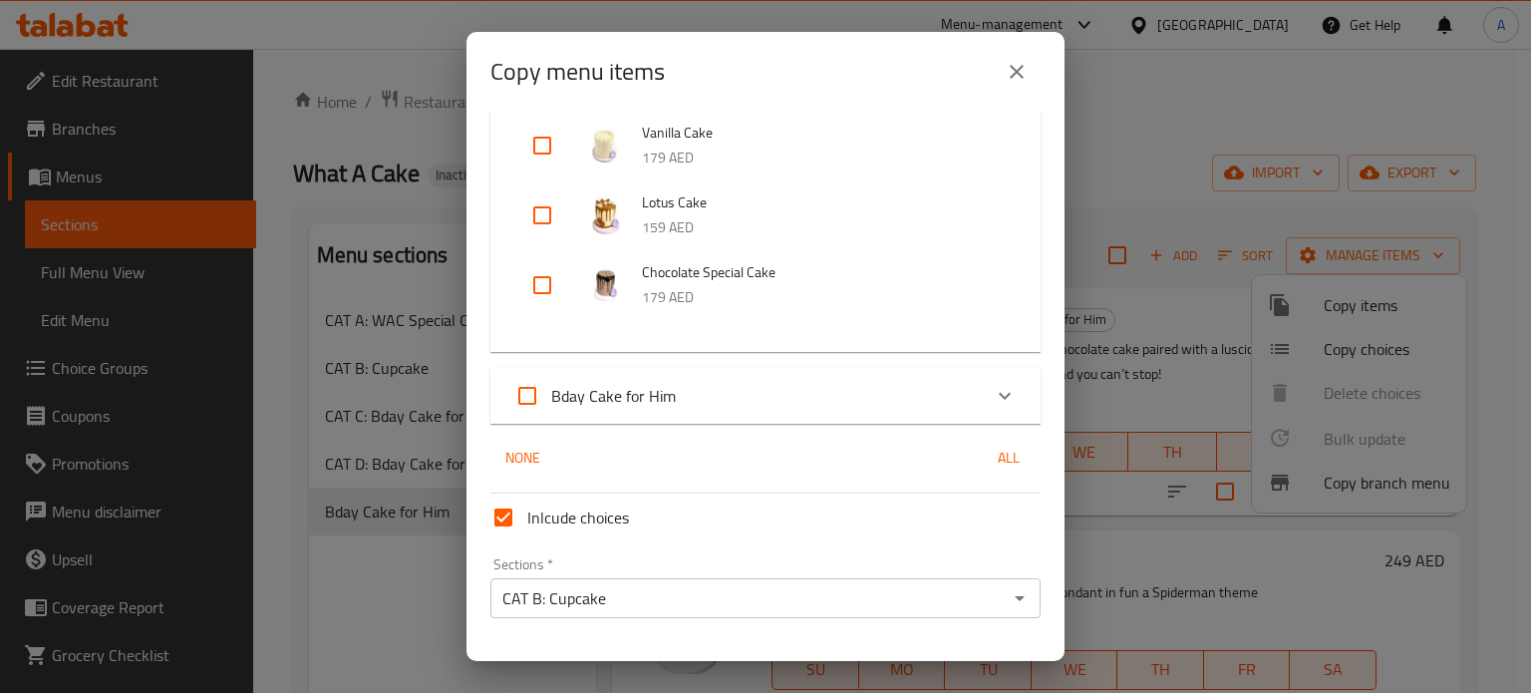
scroll to position [100, 0]
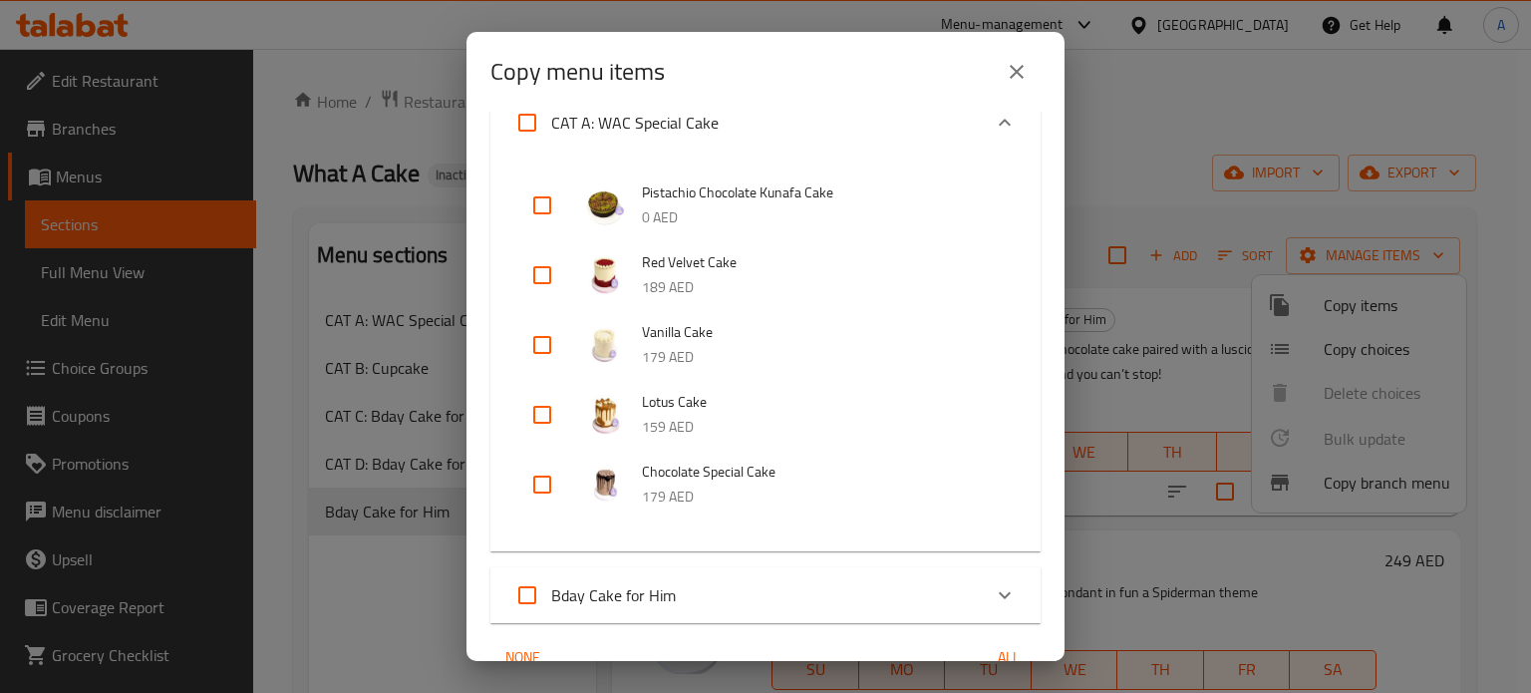
click at [999, 120] on icon "Expand" at bounding box center [1005, 122] width 12 height 7
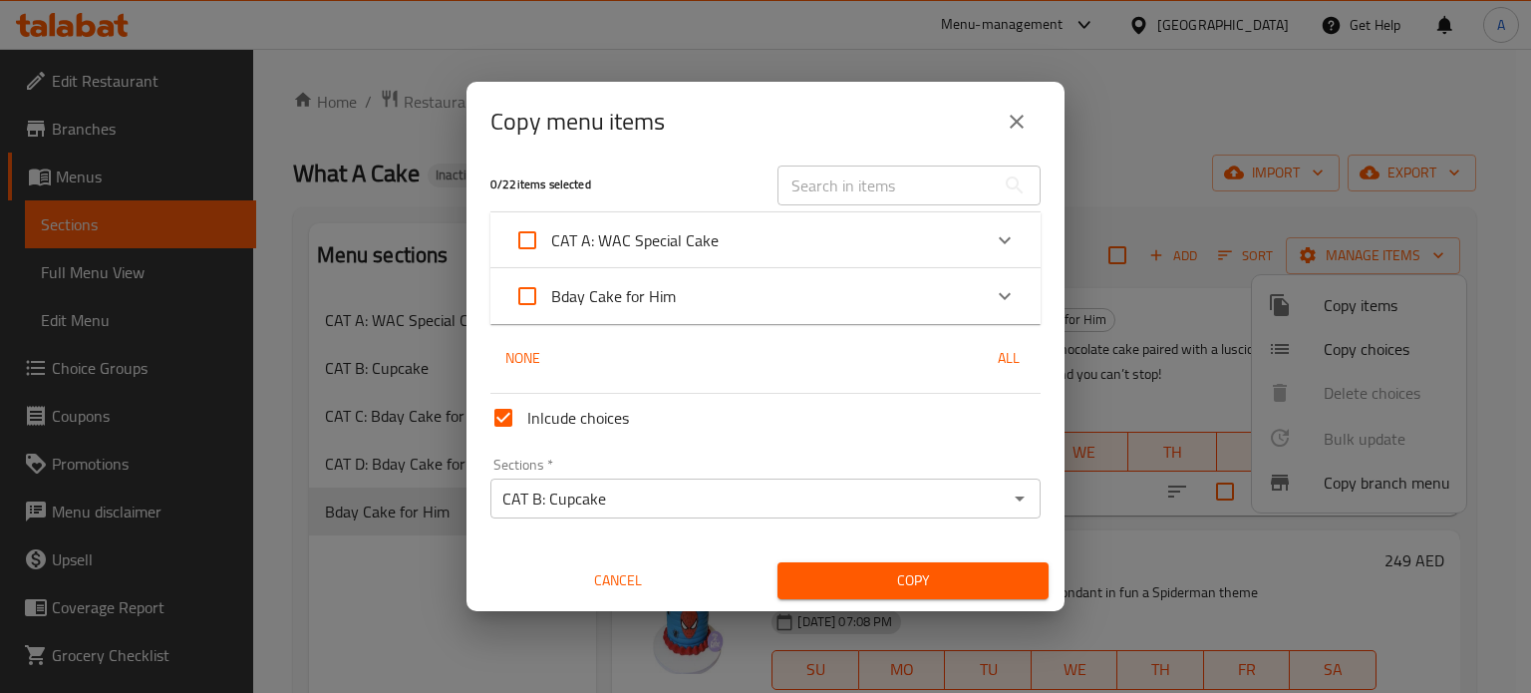
scroll to position [12, 0]
click at [999, 298] on icon "Expand" at bounding box center [1005, 296] width 12 height 7
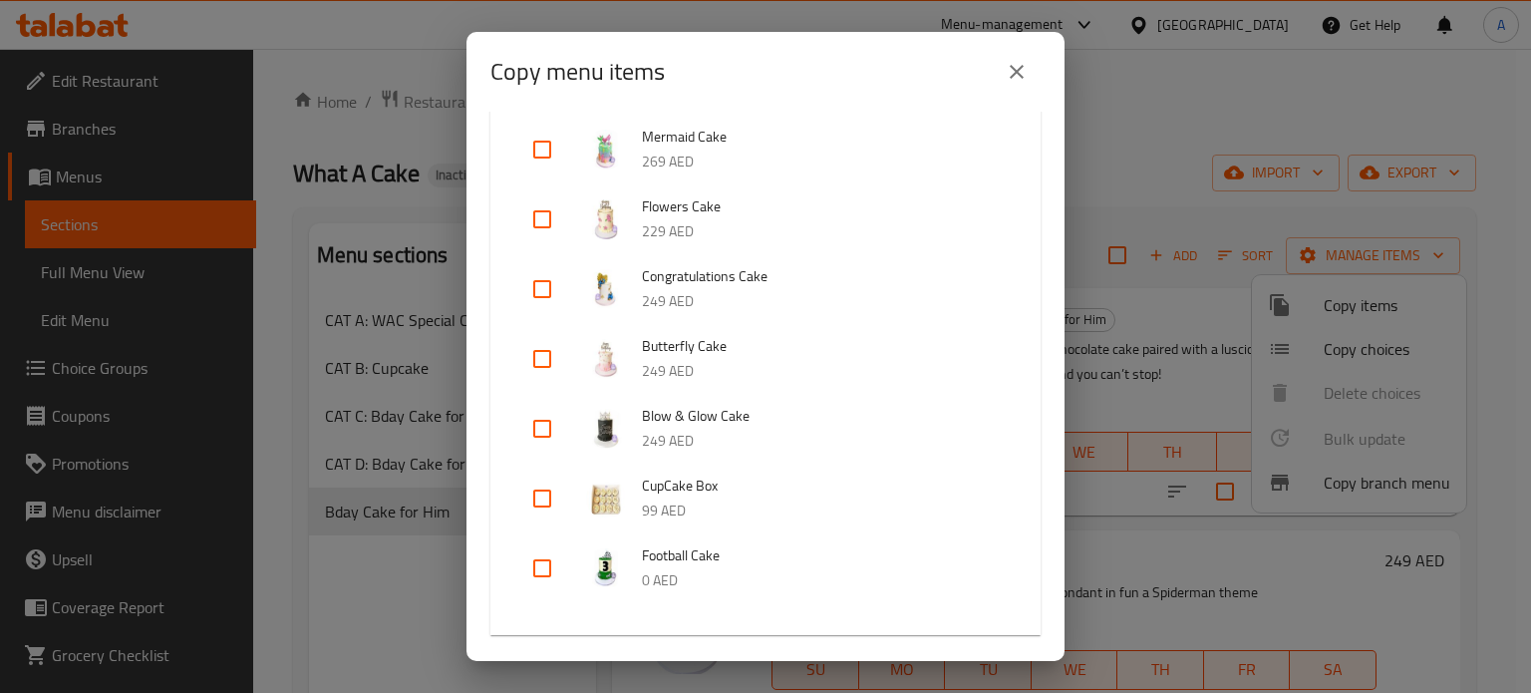
scroll to position [1009, 0]
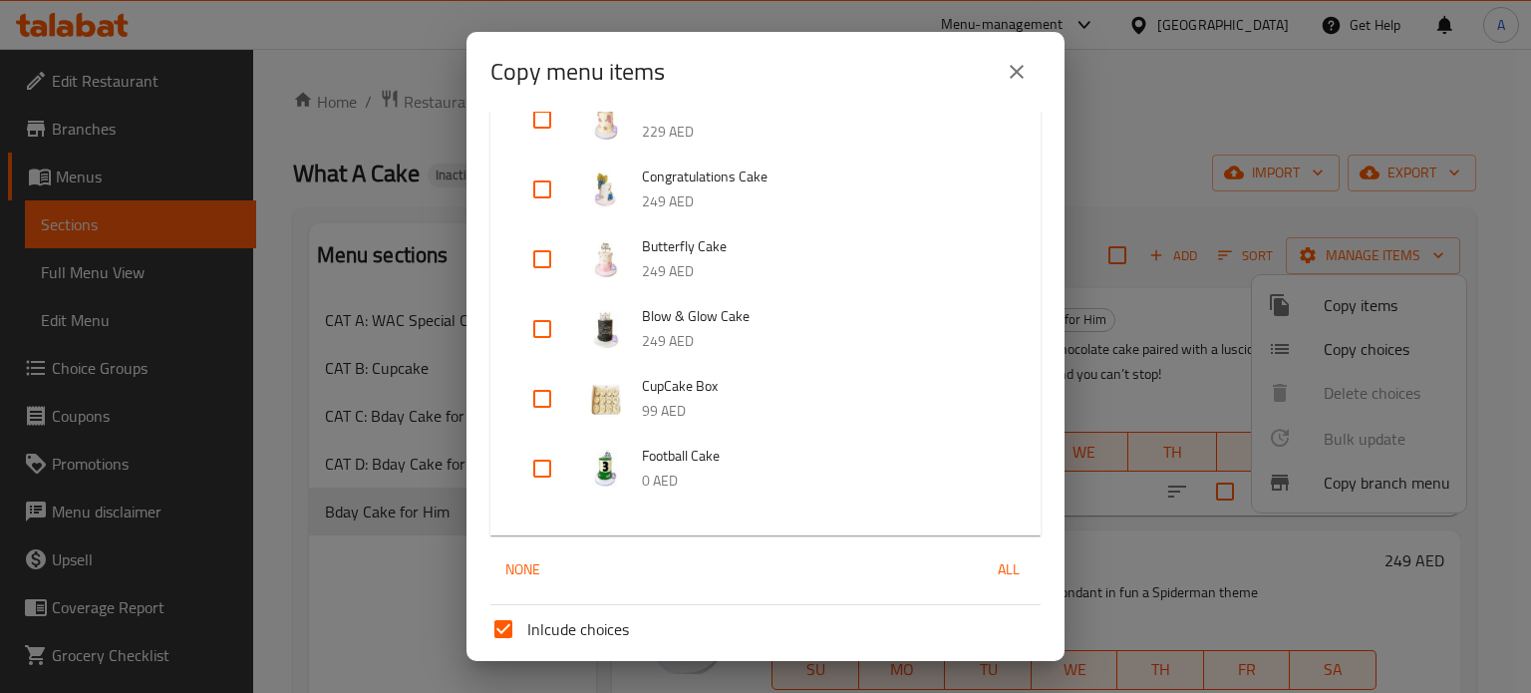
click at [547, 394] on input "checkbox" at bounding box center [542, 399] width 48 height 48
checkbox input "true"
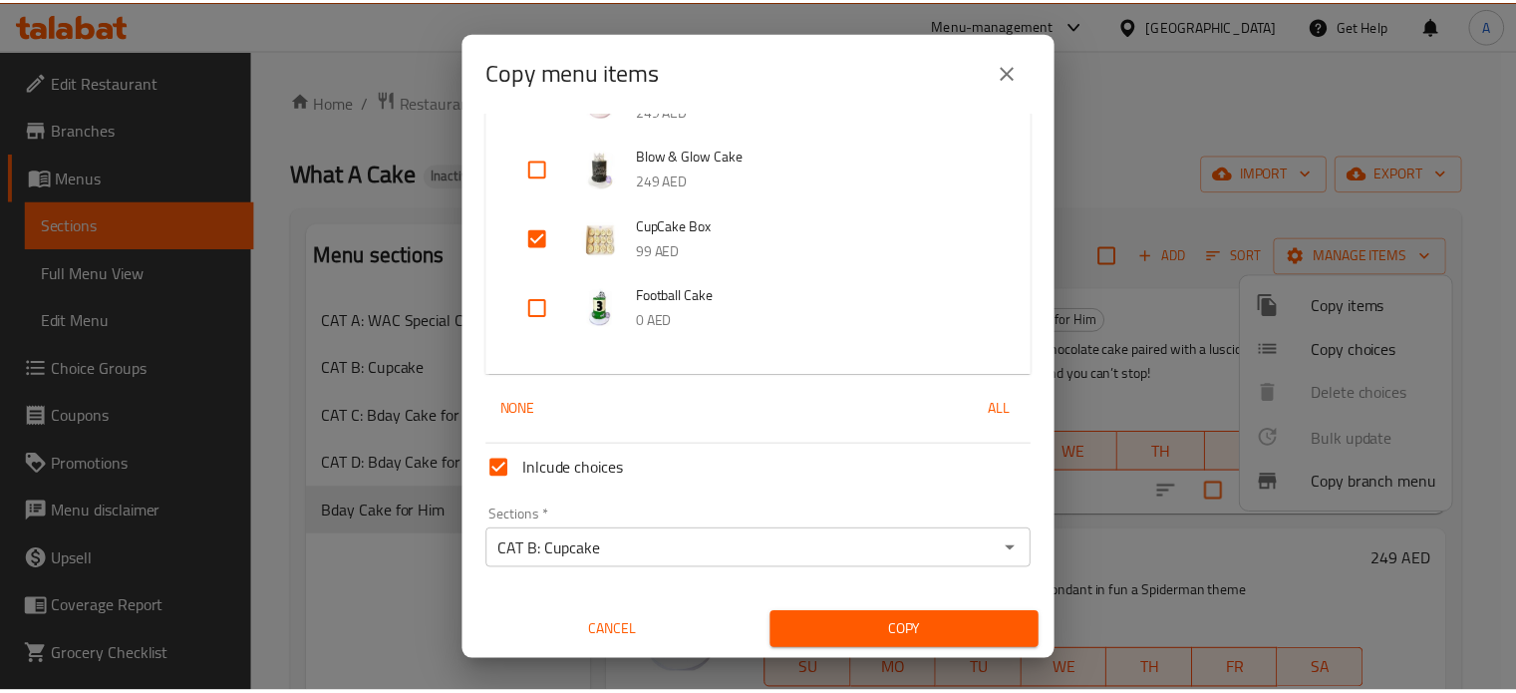
scroll to position [1169, 0]
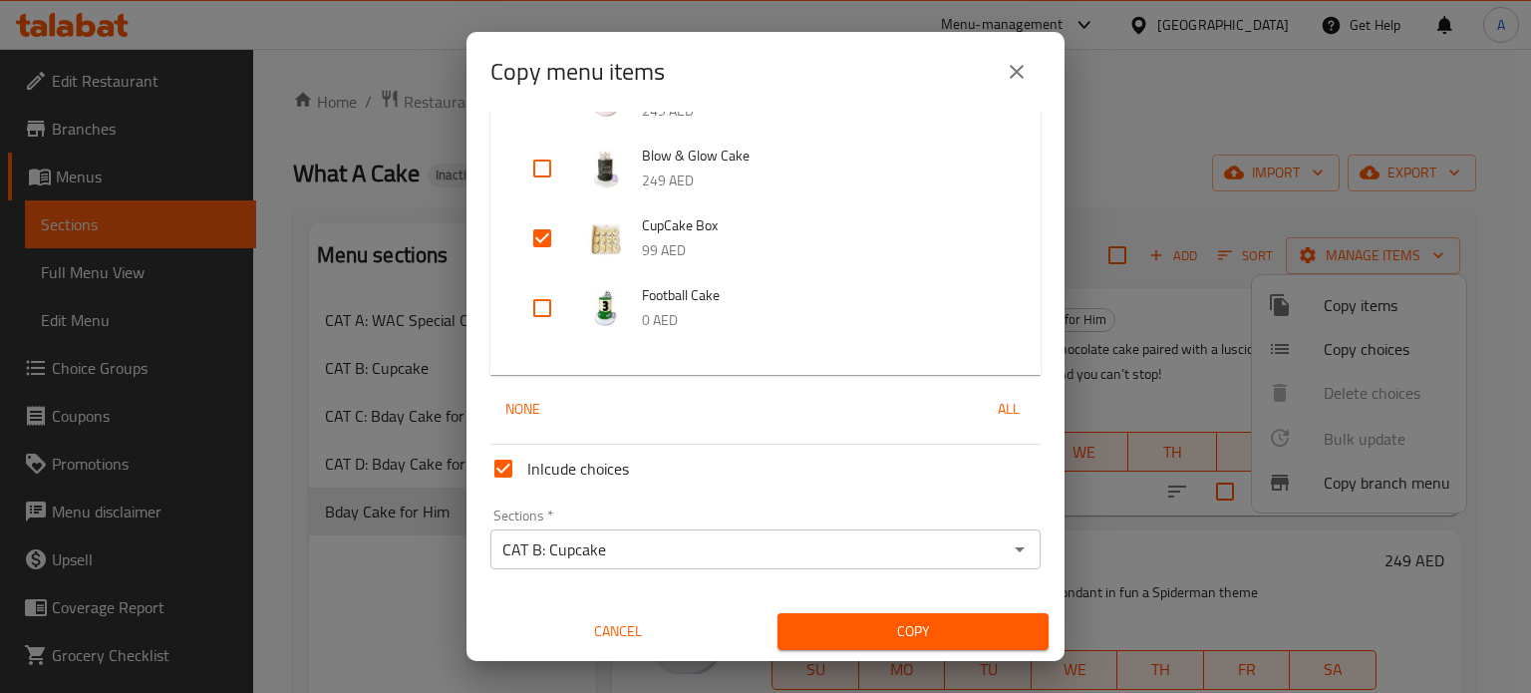
click at [913, 633] on span "Copy" at bounding box center [913, 631] width 239 height 25
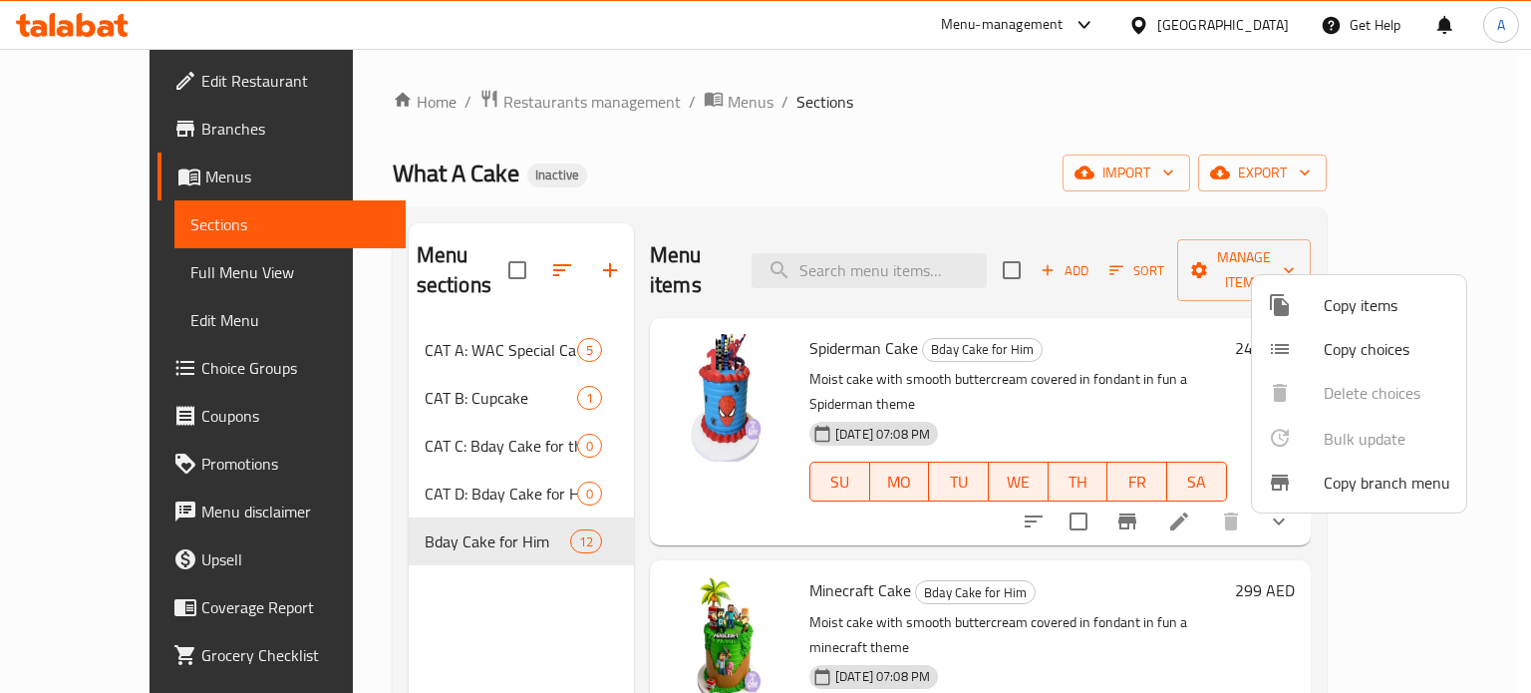
click at [383, 373] on div at bounding box center [765, 346] width 1531 height 693
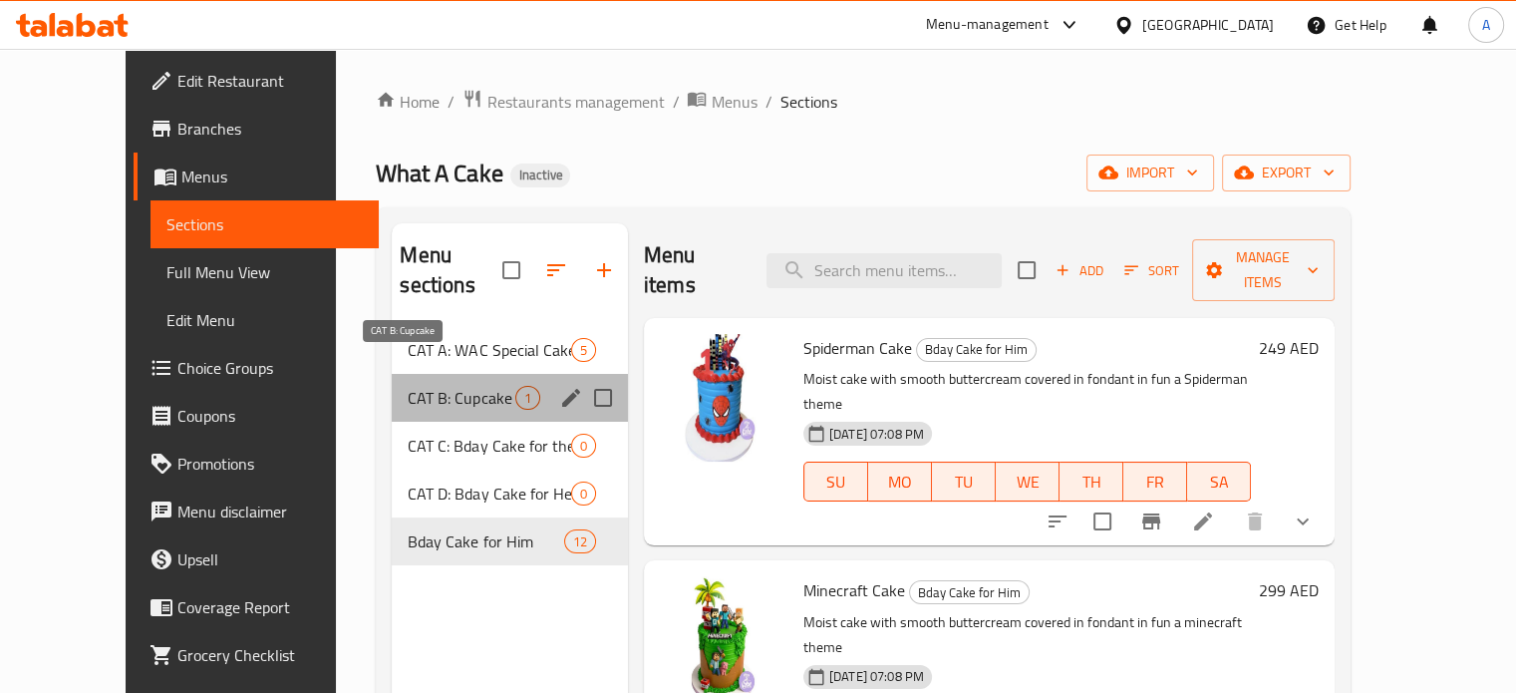
click at [408, 386] on span "CAT B: Cupcake" at bounding box center [461, 398] width 107 height 24
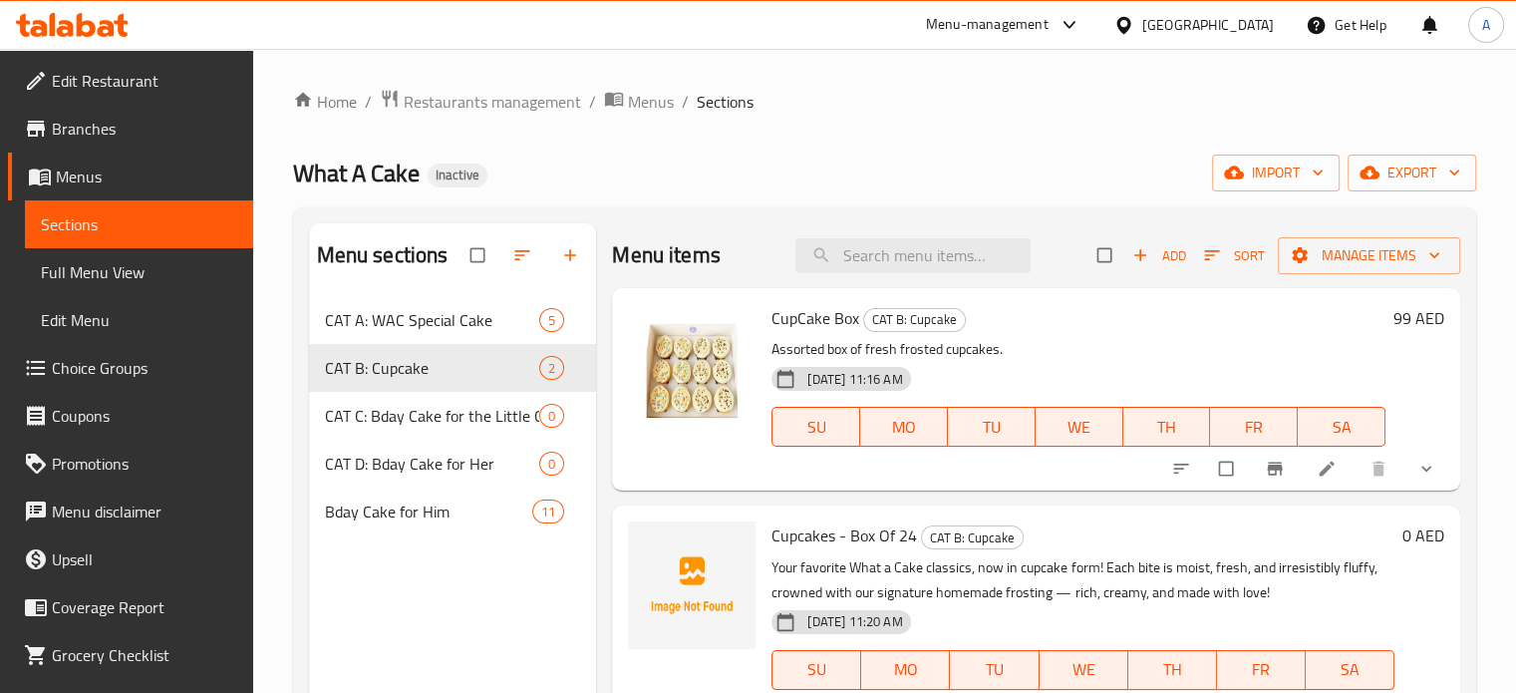
click at [1327, 470] on icon at bounding box center [1326, 469] width 15 height 15
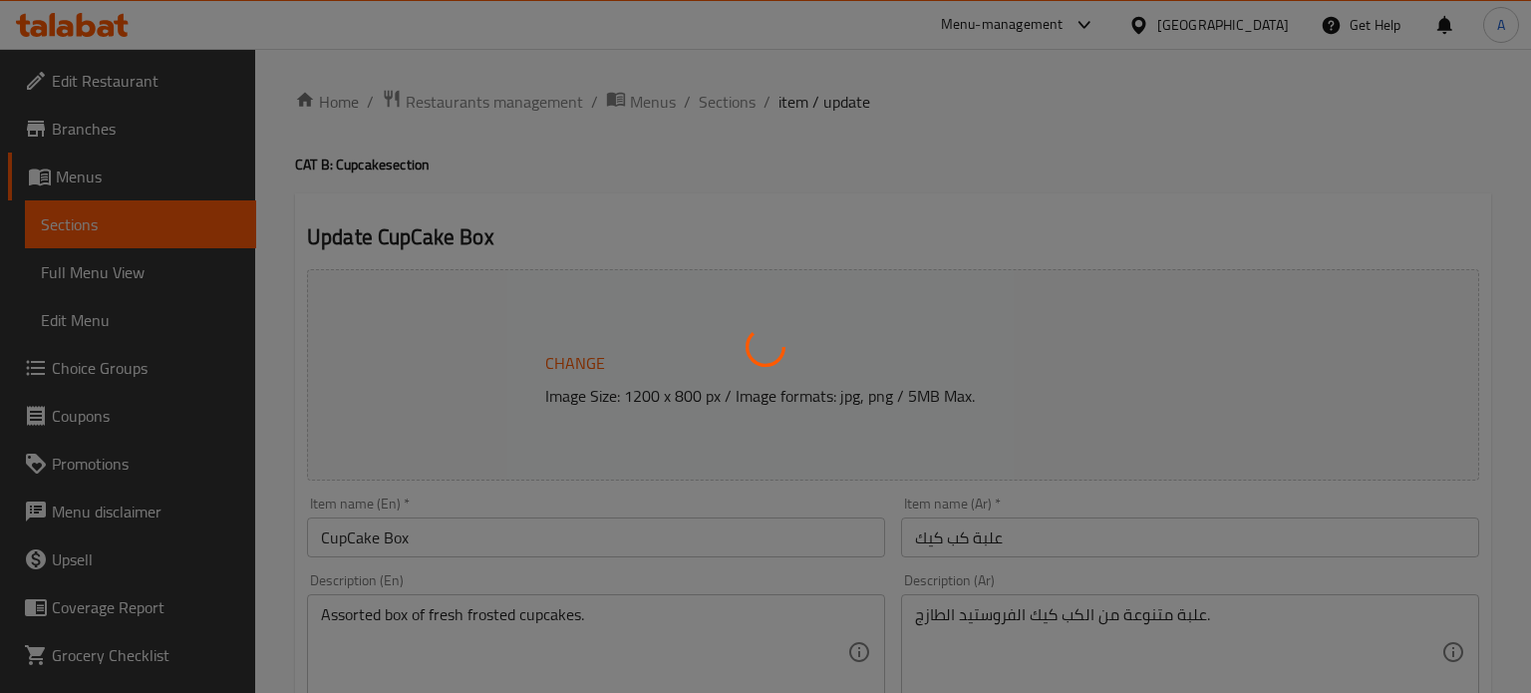
type input "اضافة شمعة"
type input "0"
type input "1"
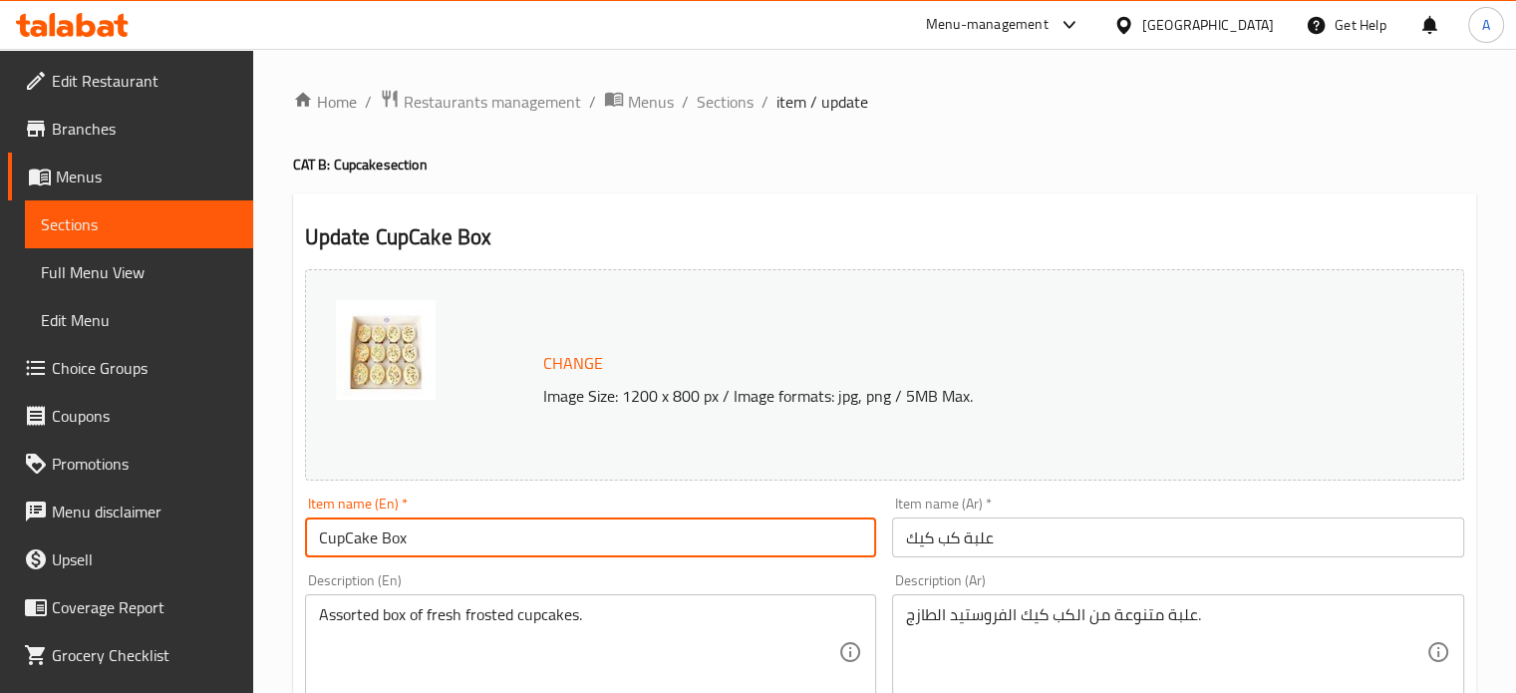
drag, startPoint x: 442, startPoint y: 553, endPoint x: 272, endPoint y: 545, distance: 169.7
paste input "cakes - Box Of 12"
type input "Cupcakes - Box Of 12"
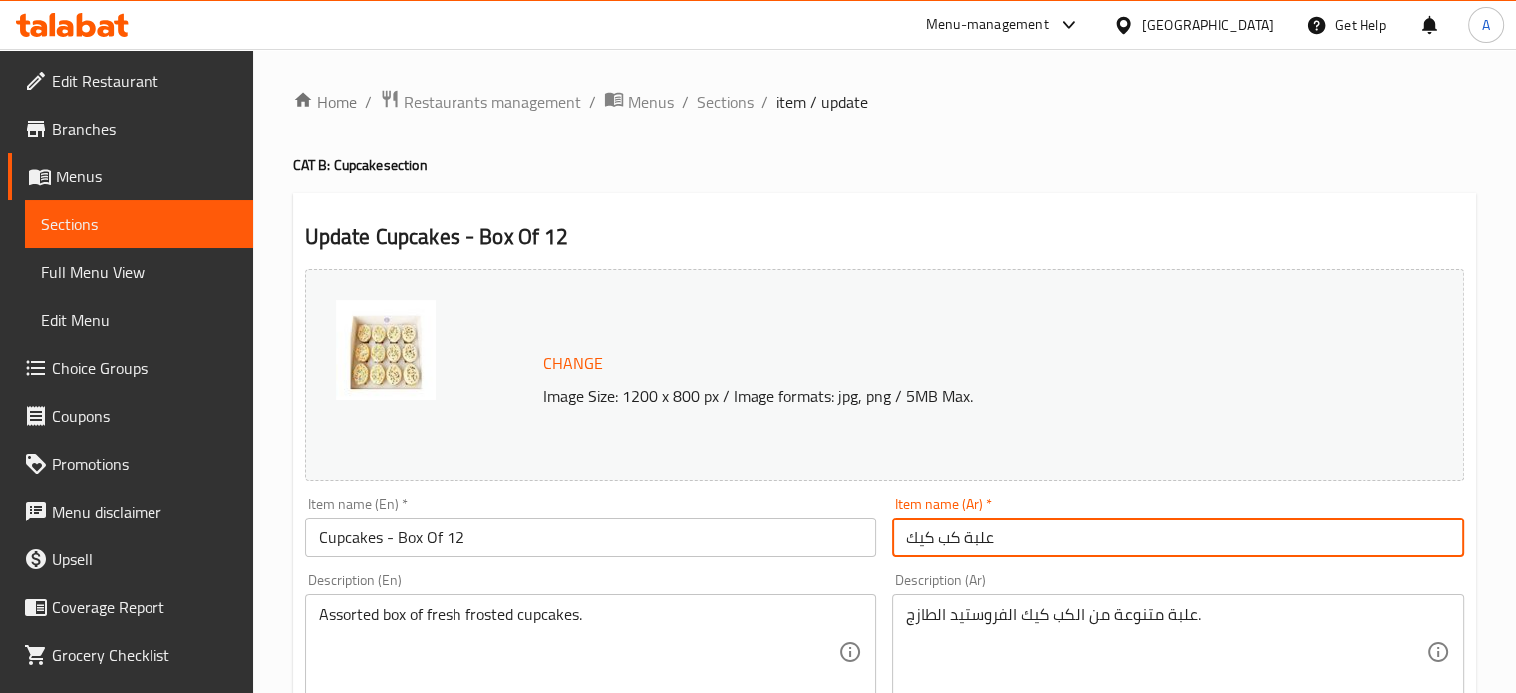
paste input "كب كيك - علبة من 12 قطعة"
drag, startPoint x: 1021, startPoint y: 537, endPoint x: 841, endPoint y: 548, distance: 179.8
click at [863, 548] on div "Change Image Size: 1200 x 800 px / Image formats: jpg, png / 5MB Max. Item name…" at bounding box center [884, 705] width 1175 height 888
type input "كب كيك - علبة من 12 قطعة"
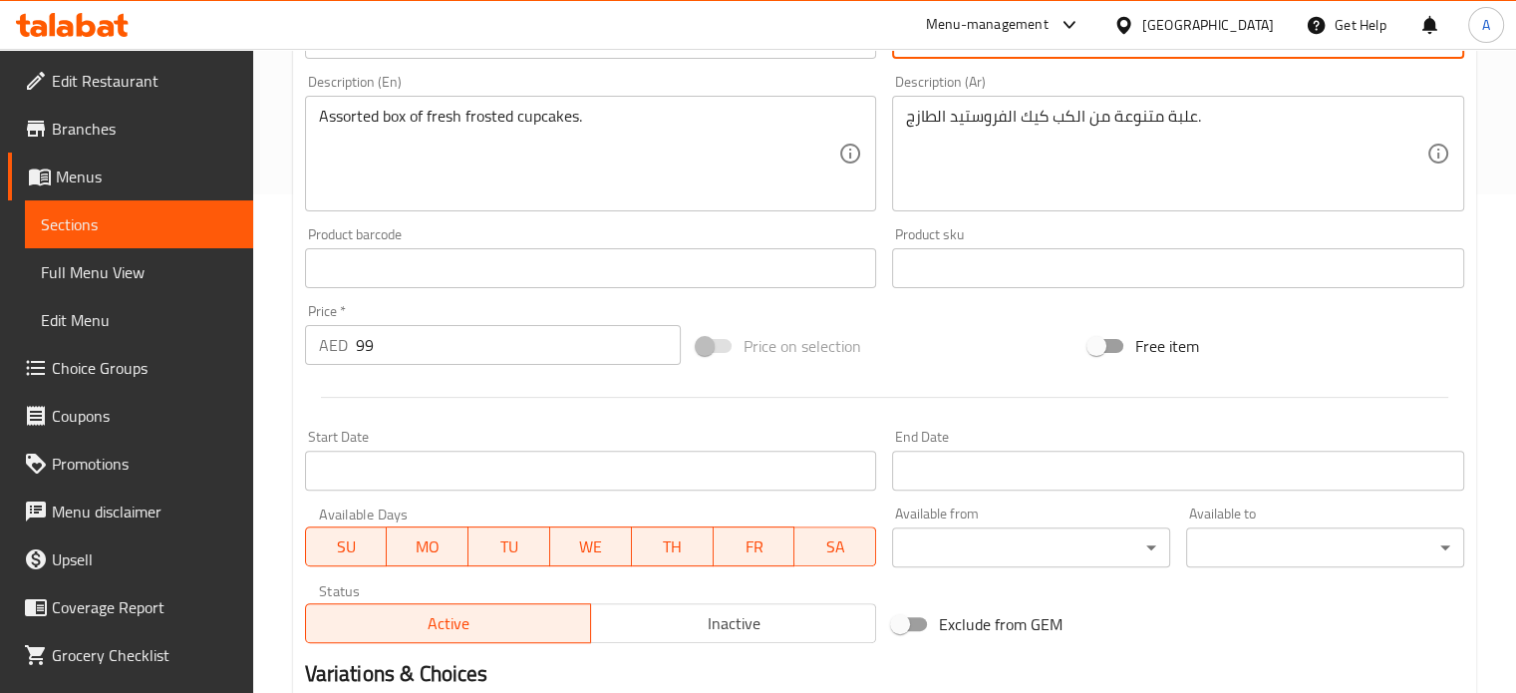
scroll to position [598, 0]
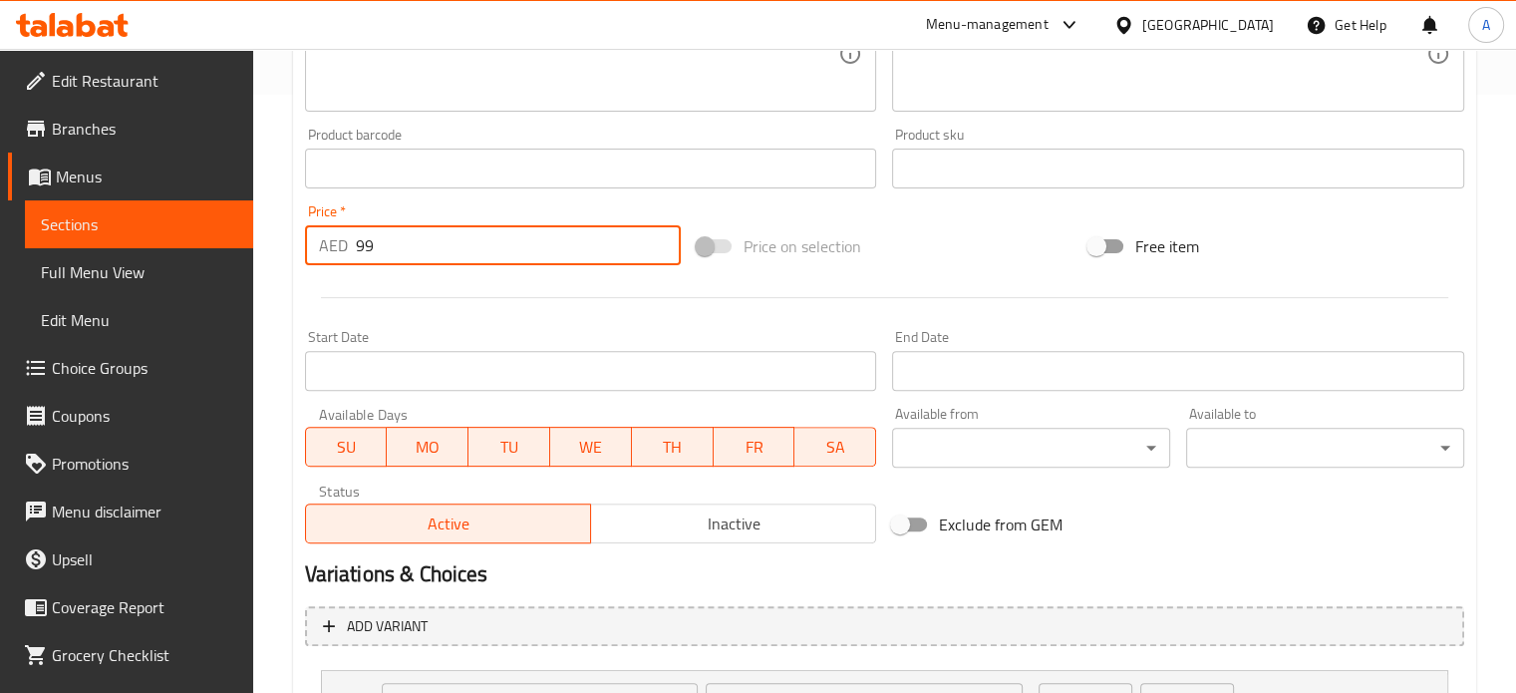
drag, startPoint x: 407, startPoint y: 258, endPoint x: 332, endPoint y: 254, distance: 74.9
click at [332, 254] on div "AED 99 Price *" at bounding box center [493, 245] width 376 height 40
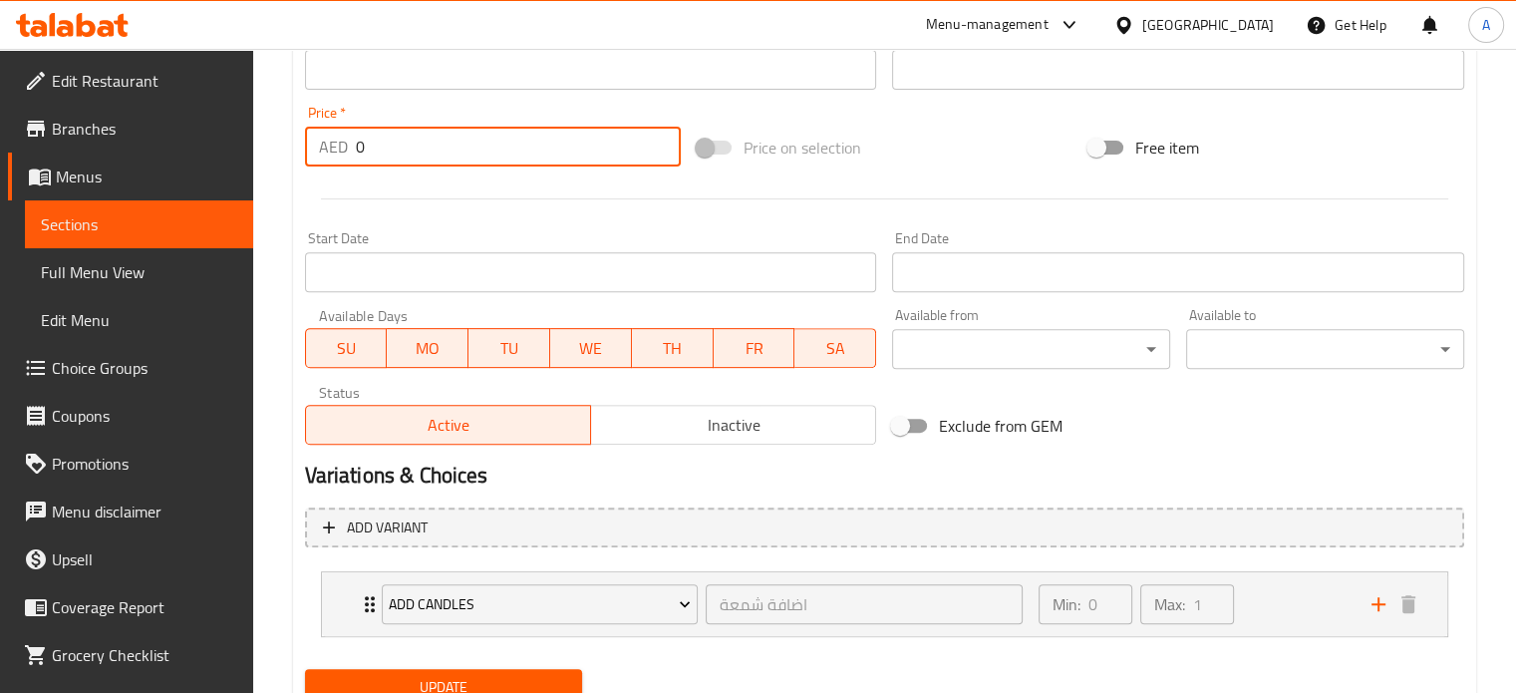
scroll to position [777, 0]
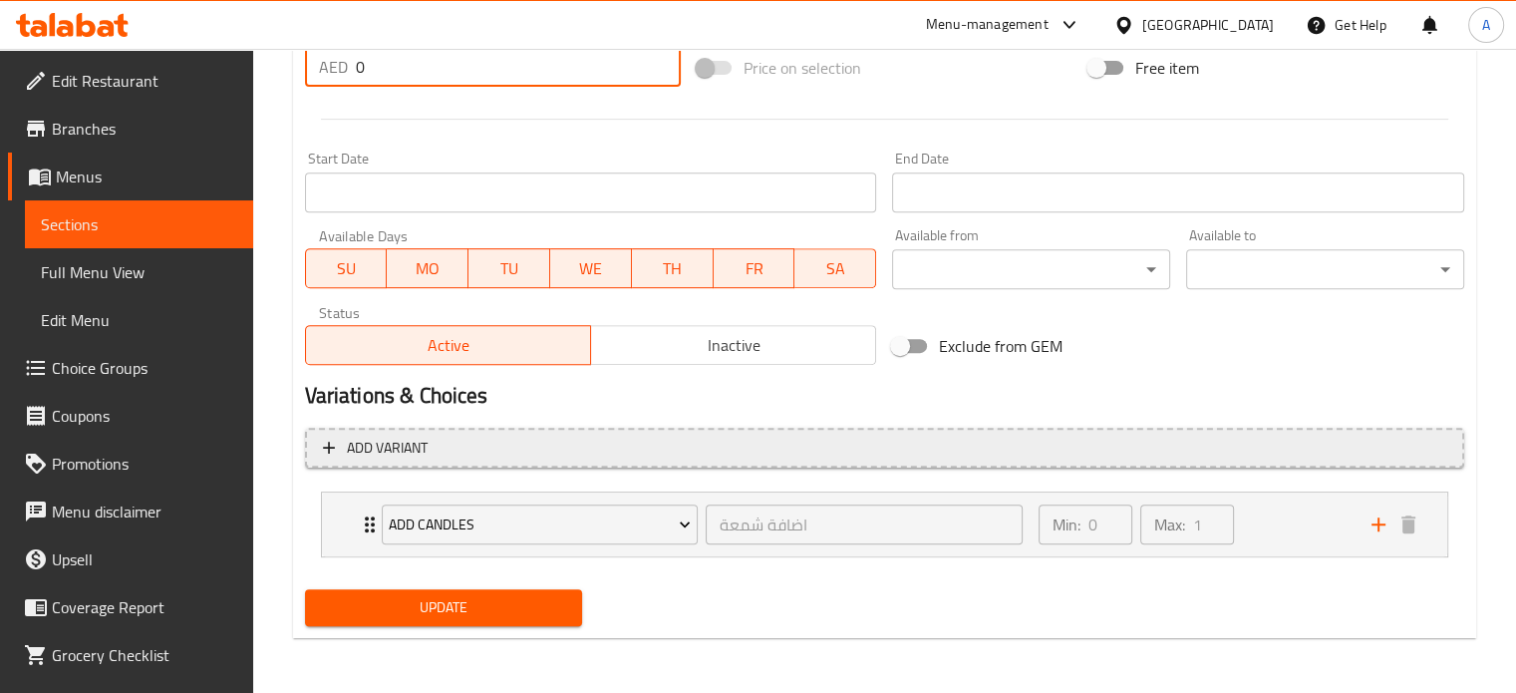
type input "0"
click at [351, 451] on span "Add variant" at bounding box center [387, 448] width 81 height 25
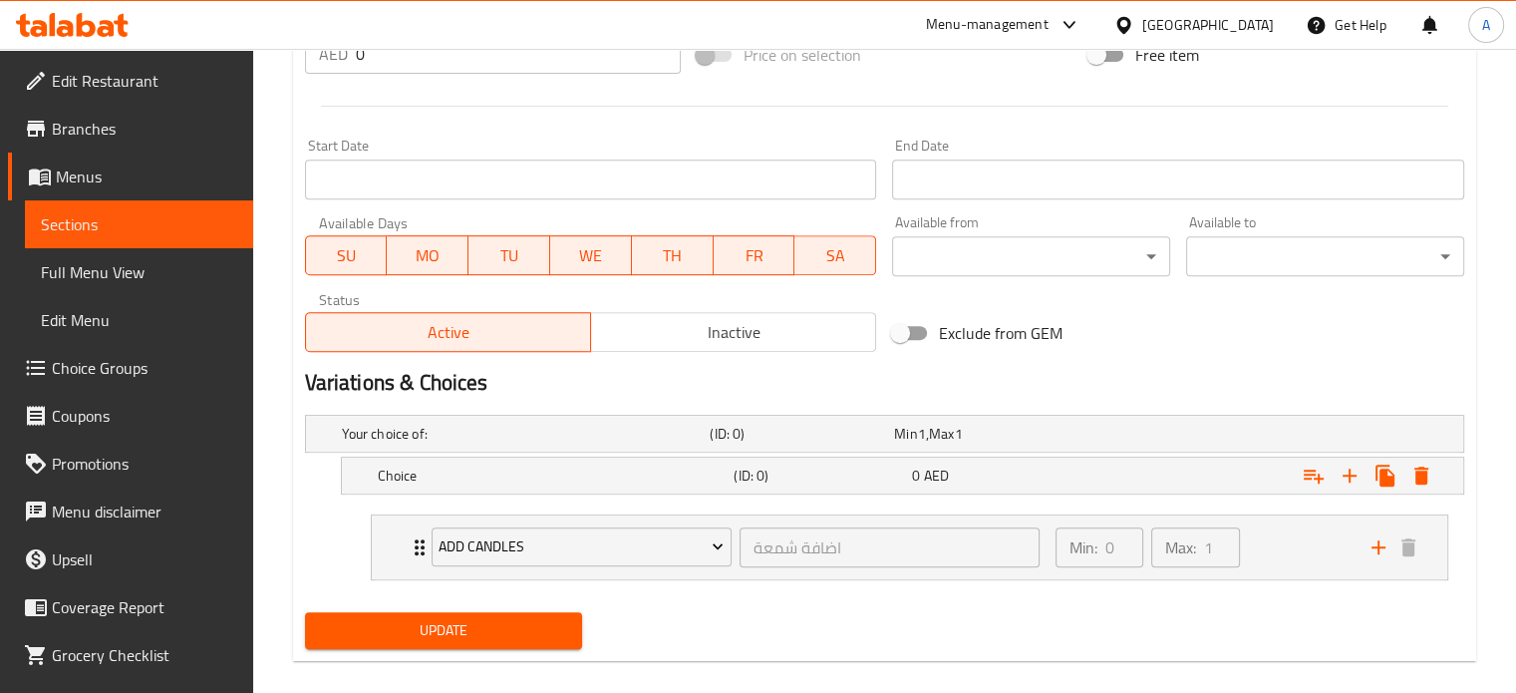
scroll to position [812, 0]
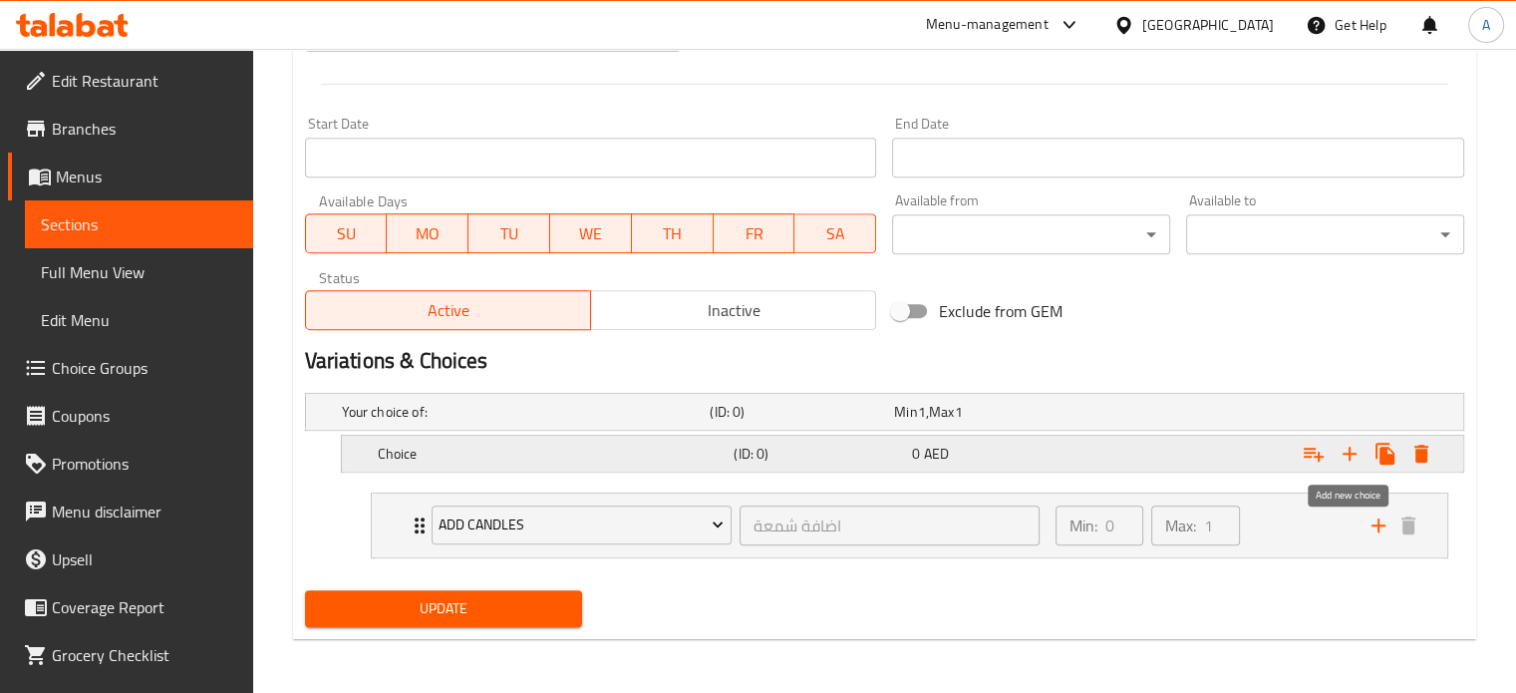
click at [1345, 454] on icon "Expand" at bounding box center [1350, 454] width 24 height 24
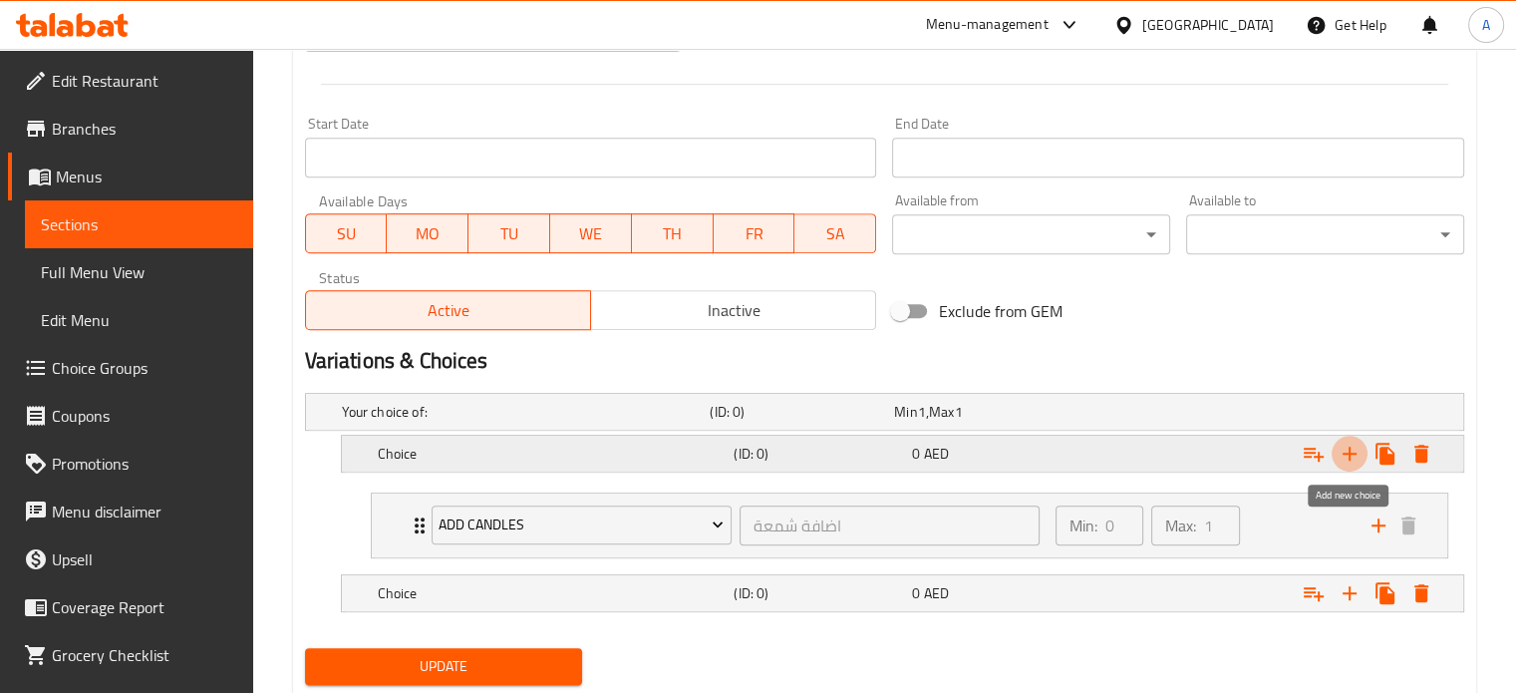
click at [1345, 454] on icon "Expand" at bounding box center [1350, 454] width 24 height 24
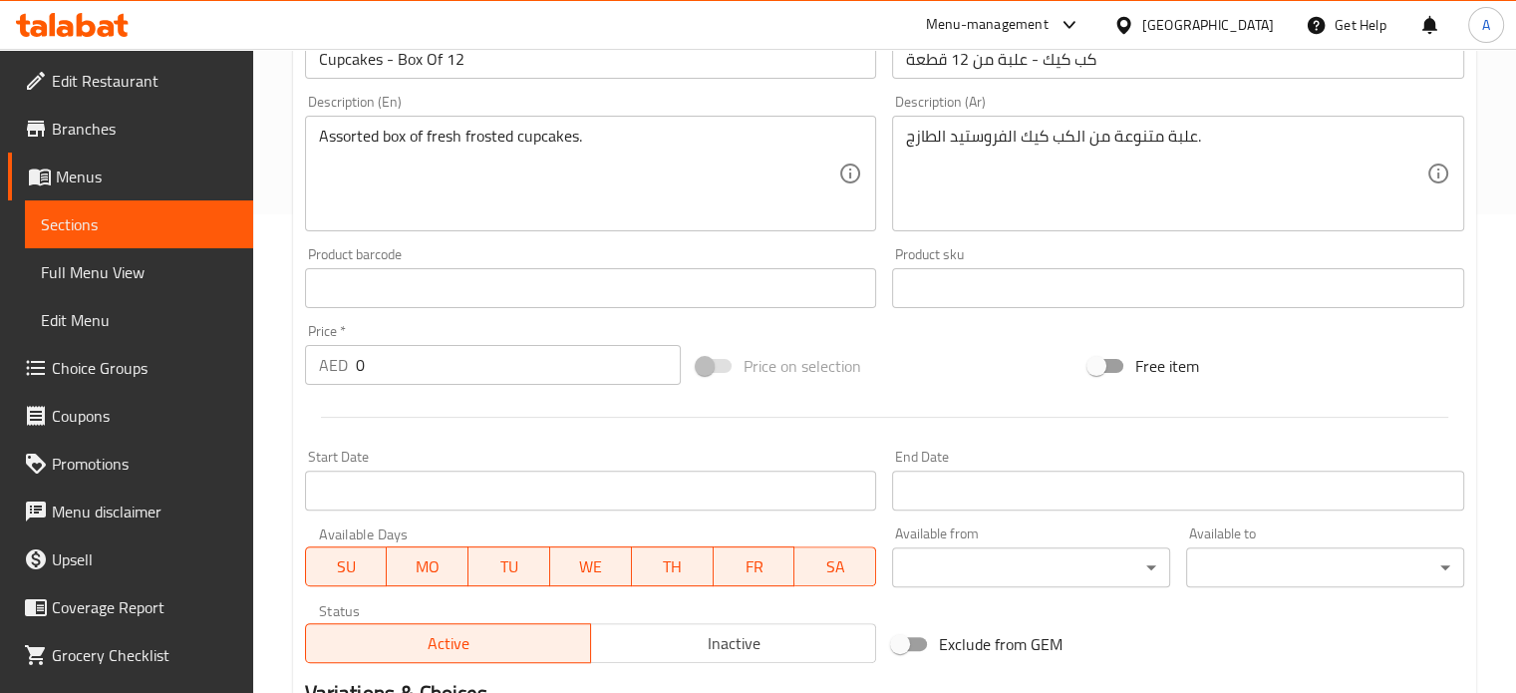
scroll to position [313, 0]
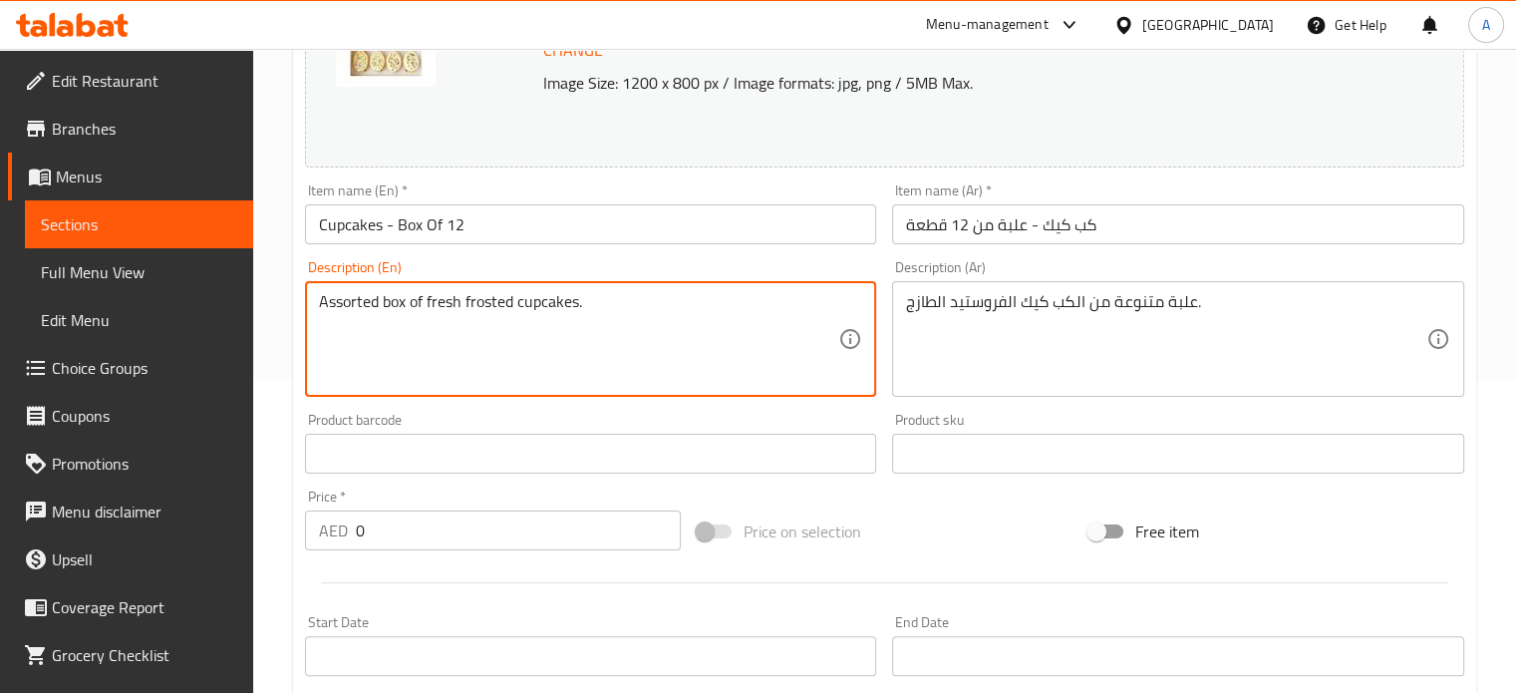
paste textarea "To Chose flavor Vanilla, Chocolate or Red Velvet"
click at [706, 301] on textarea "Assorted box of fresh frosted cupcakes. To Chose flavor Vanilla, Chocolate or R…" at bounding box center [579, 339] width 520 height 95
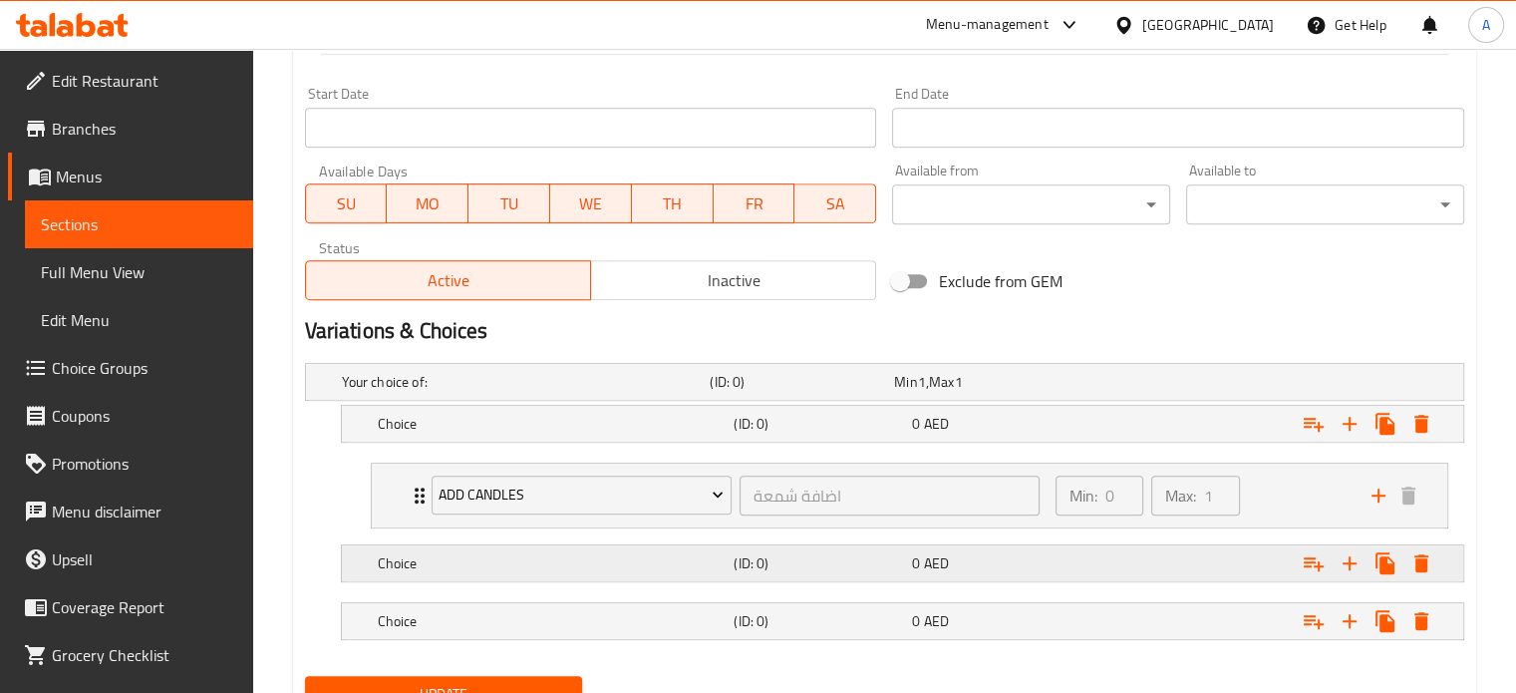
scroll to position [911, 0]
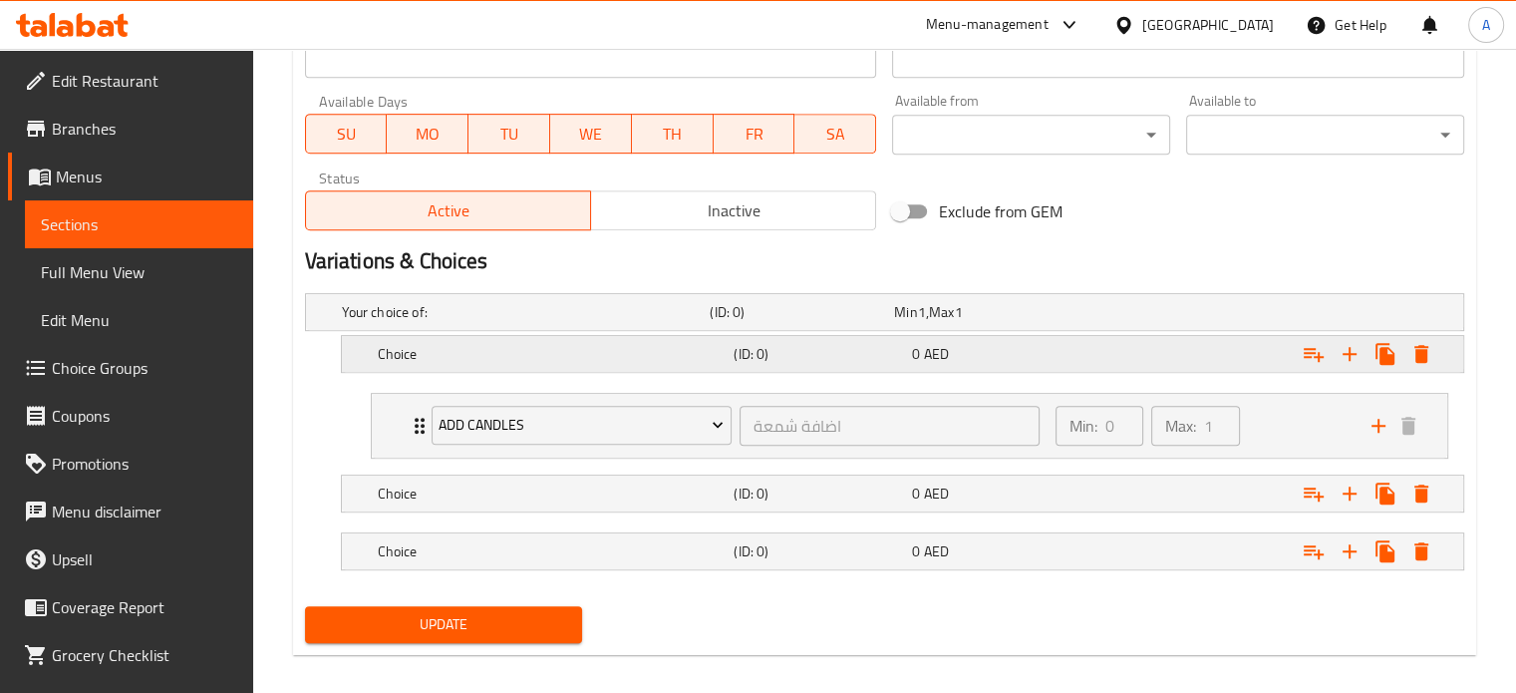
type textarea "Assorted box of fresh frosted cupcakes. To Chose flavor Vanilla, Chocolate or R…"
click at [462, 322] on h5 "Choice" at bounding box center [522, 312] width 361 height 20
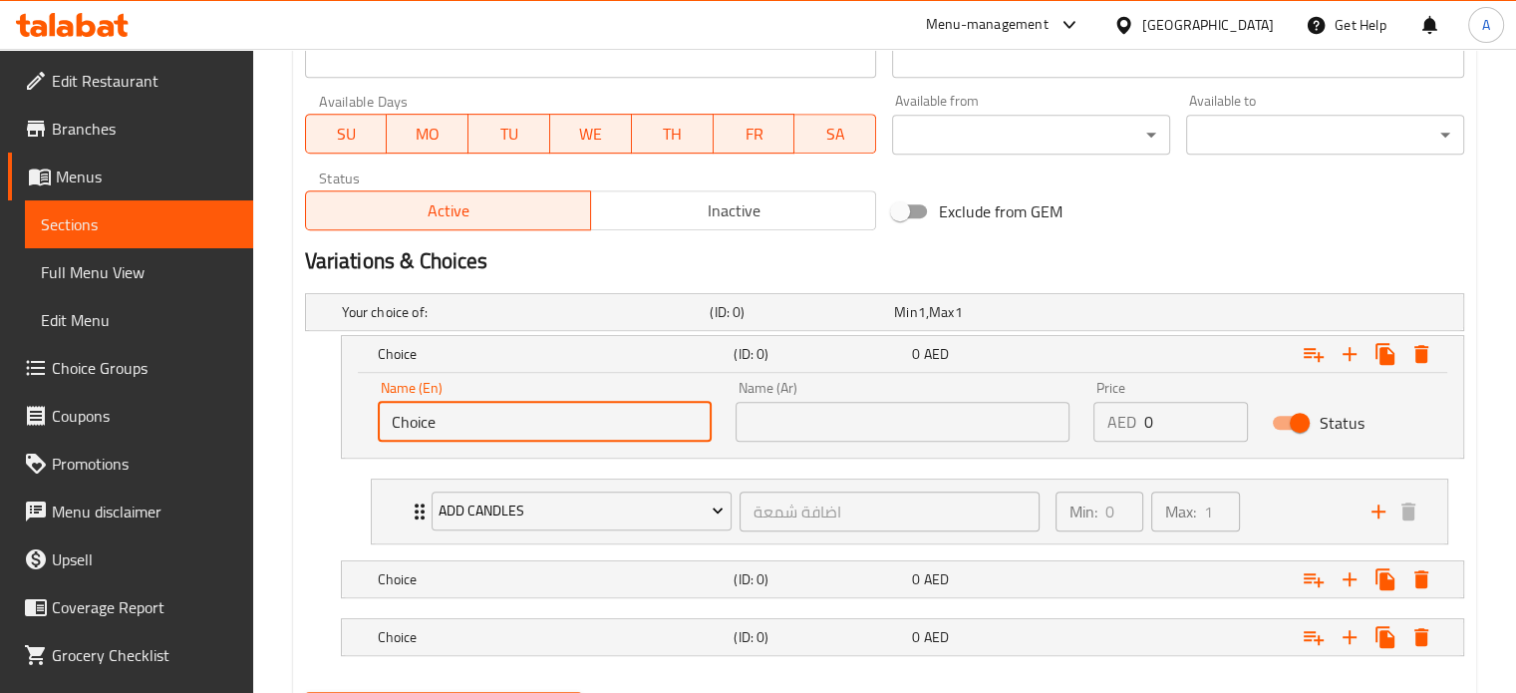
drag, startPoint x: 465, startPoint y: 423, endPoint x: 375, endPoint y: 422, distance: 89.7
click at [375, 422] on div "Name (En) Choice Name (En)" at bounding box center [545, 411] width 358 height 85
paste input "Vanilla"
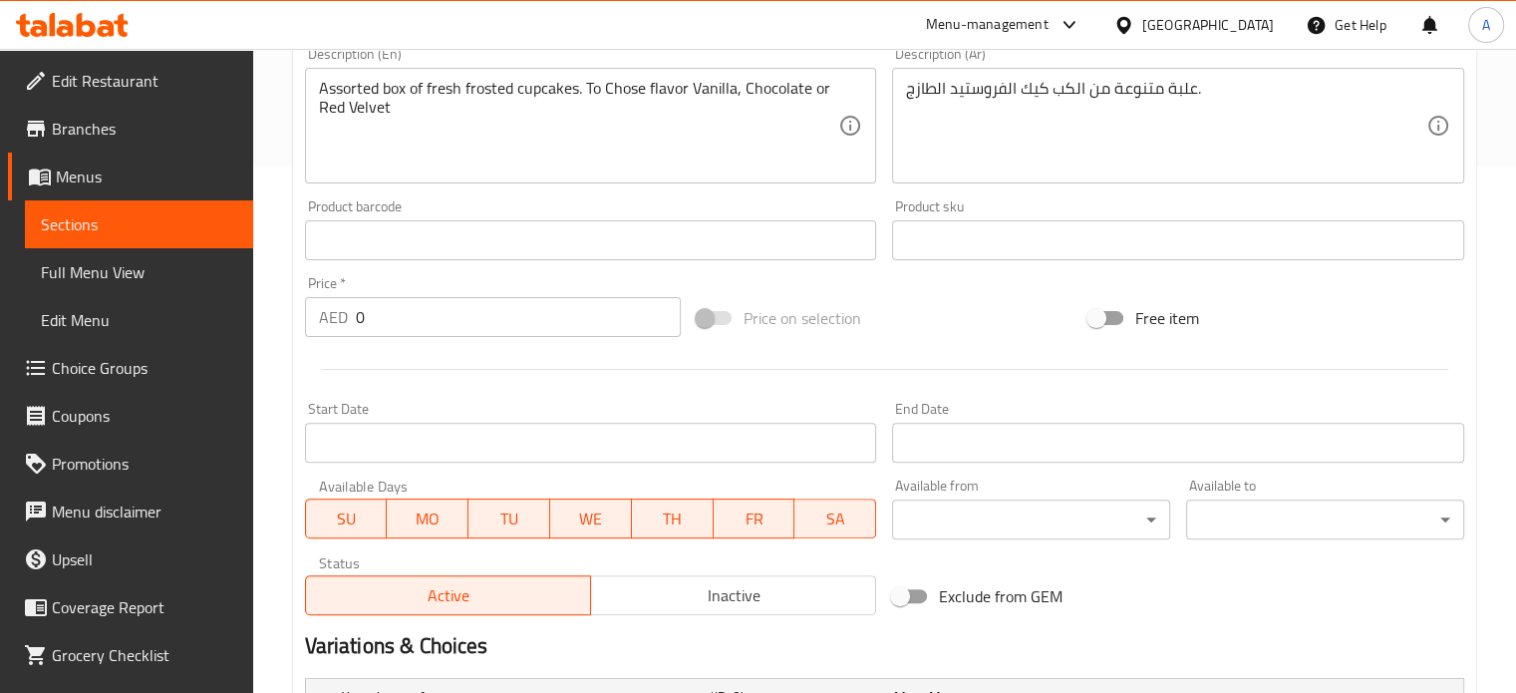
scroll to position [313, 0]
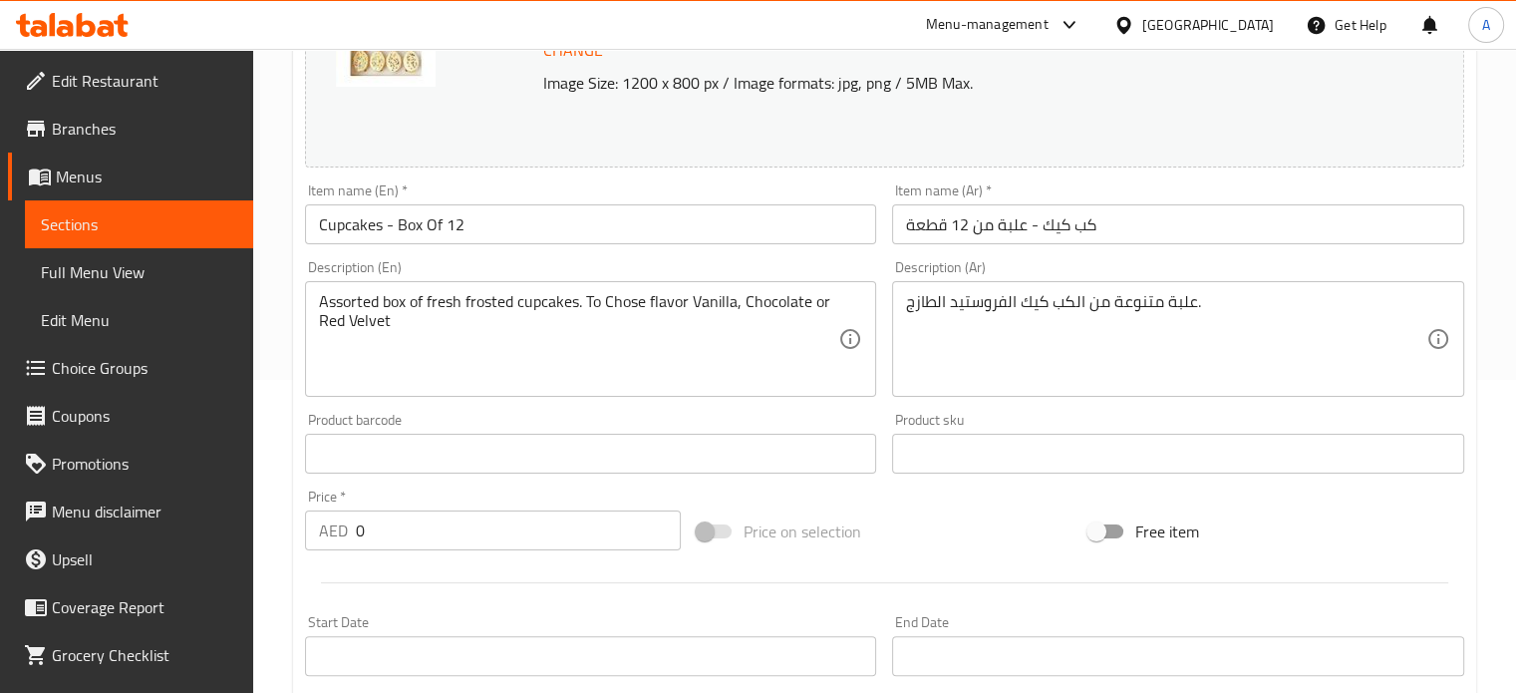
type input "Vanilla"
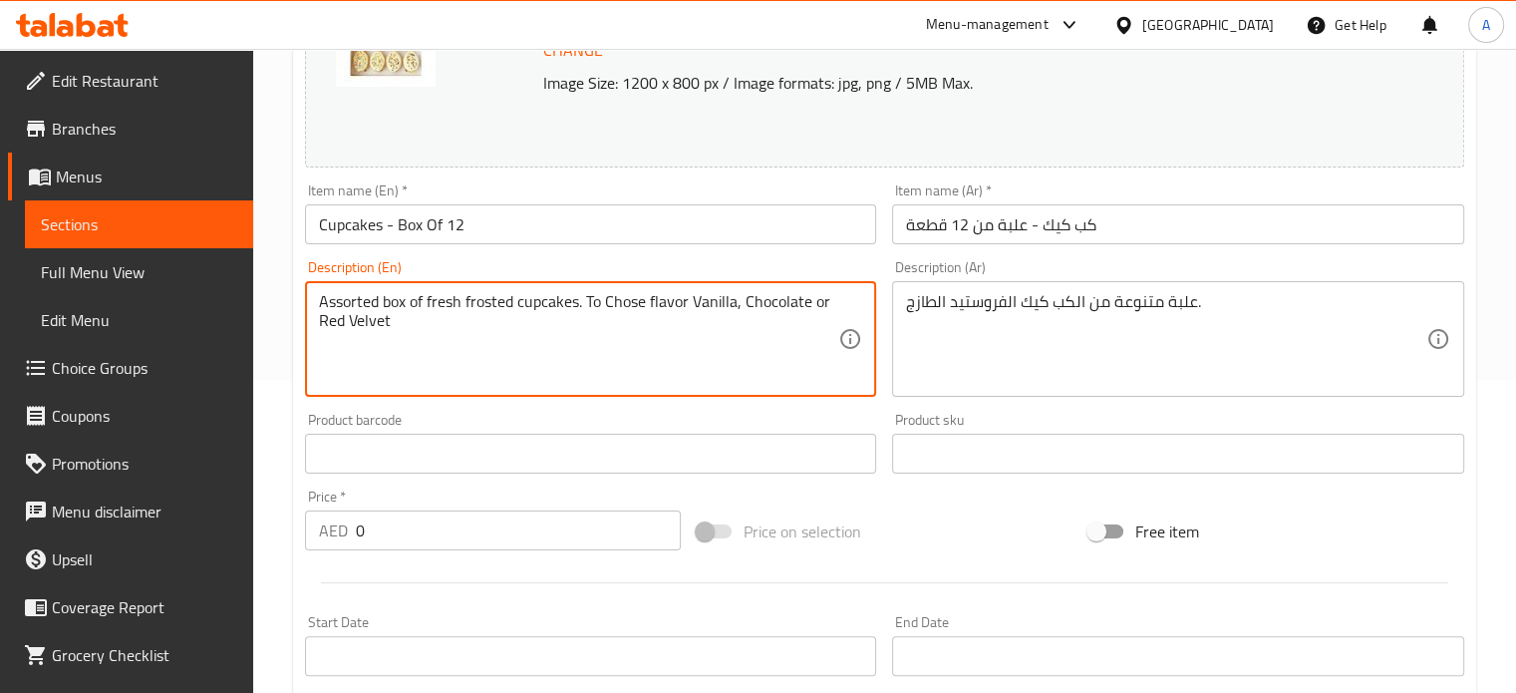
click at [784, 304] on textarea "Assorted box of fresh frosted cupcakes. To Chose flavor Vanilla, Chocolate or R…" at bounding box center [579, 339] width 520 height 95
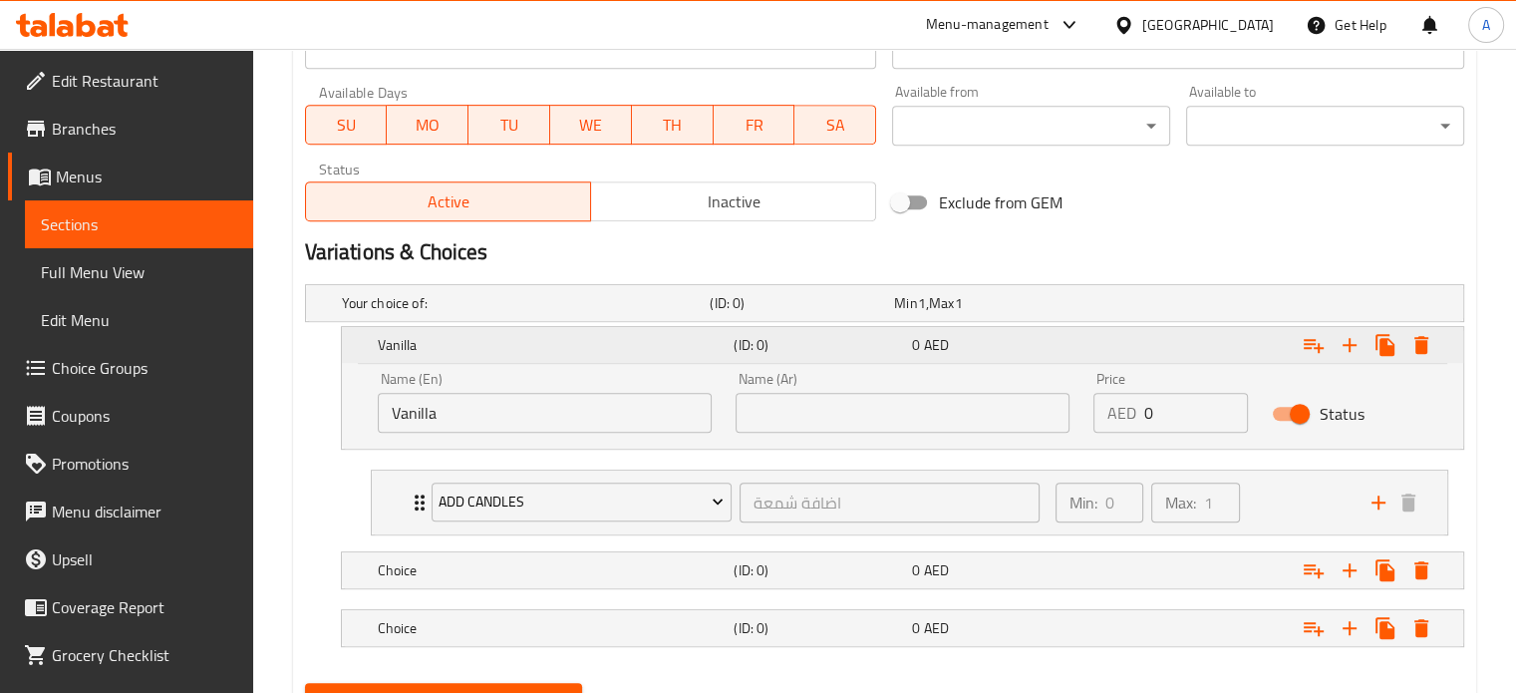
scroll to position [1012, 0]
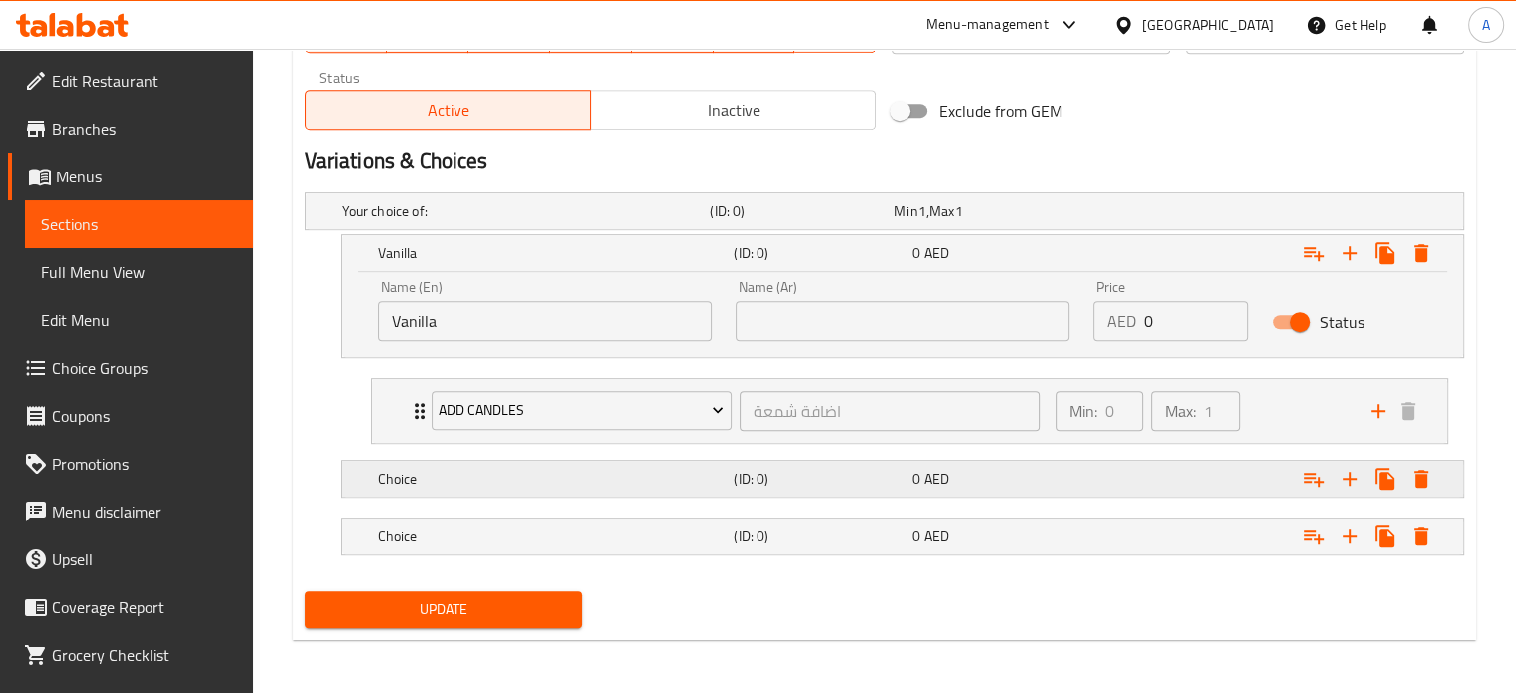
click at [437, 221] on h5 "Choice" at bounding box center [522, 211] width 361 height 20
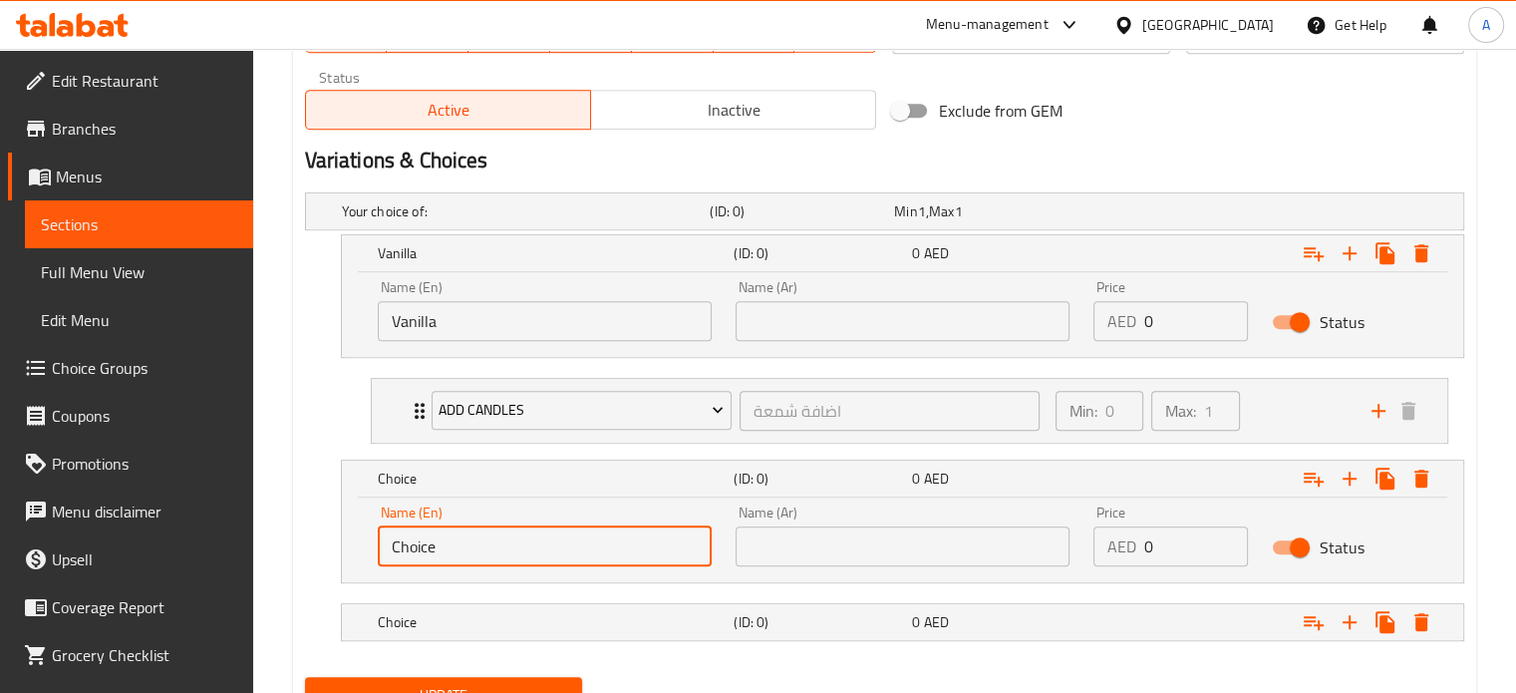
drag, startPoint x: 466, startPoint y: 548, endPoint x: 371, endPoint y: 551, distance: 94.8
click at [372, 551] on div "Name (En) Choice Name (En)" at bounding box center [545, 535] width 358 height 85
paste input "colate"
type input "Chocolate"
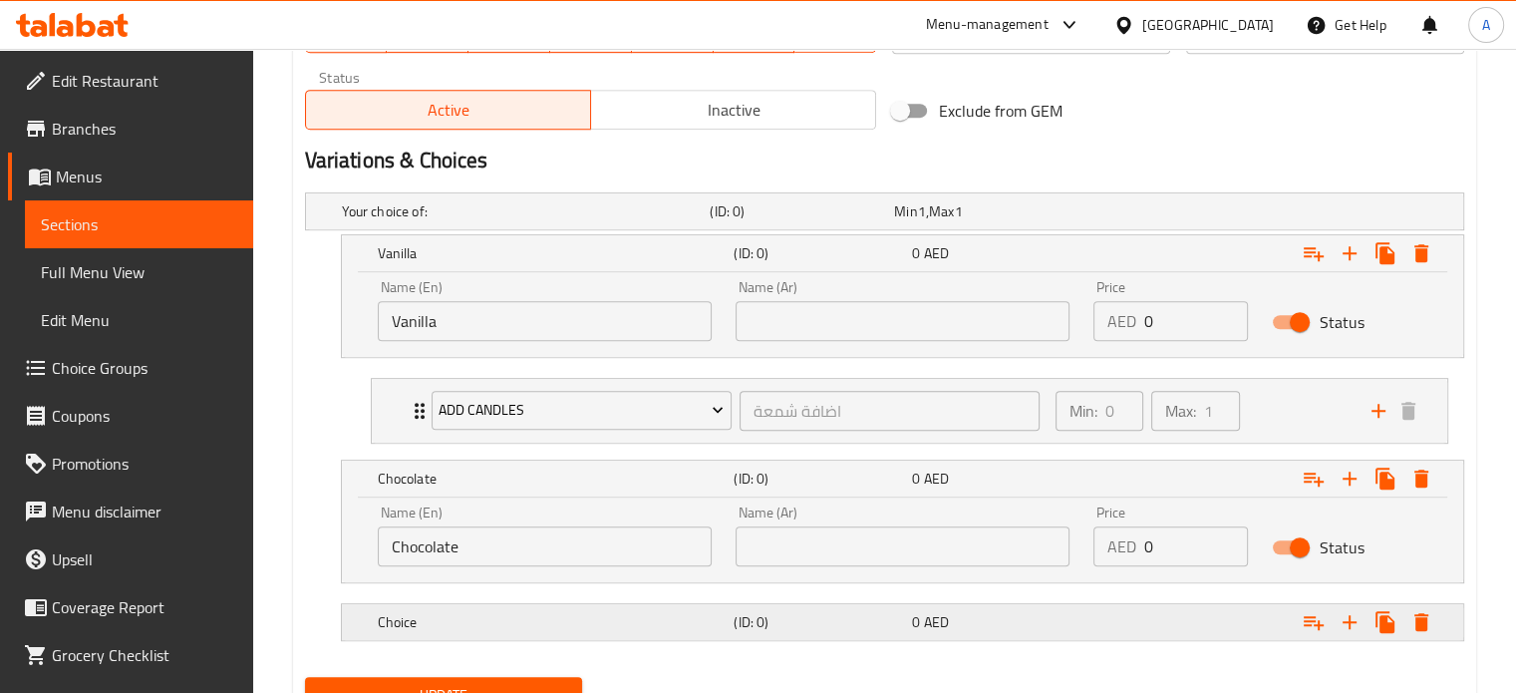
click at [456, 221] on h5 "Choice" at bounding box center [522, 211] width 361 height 20
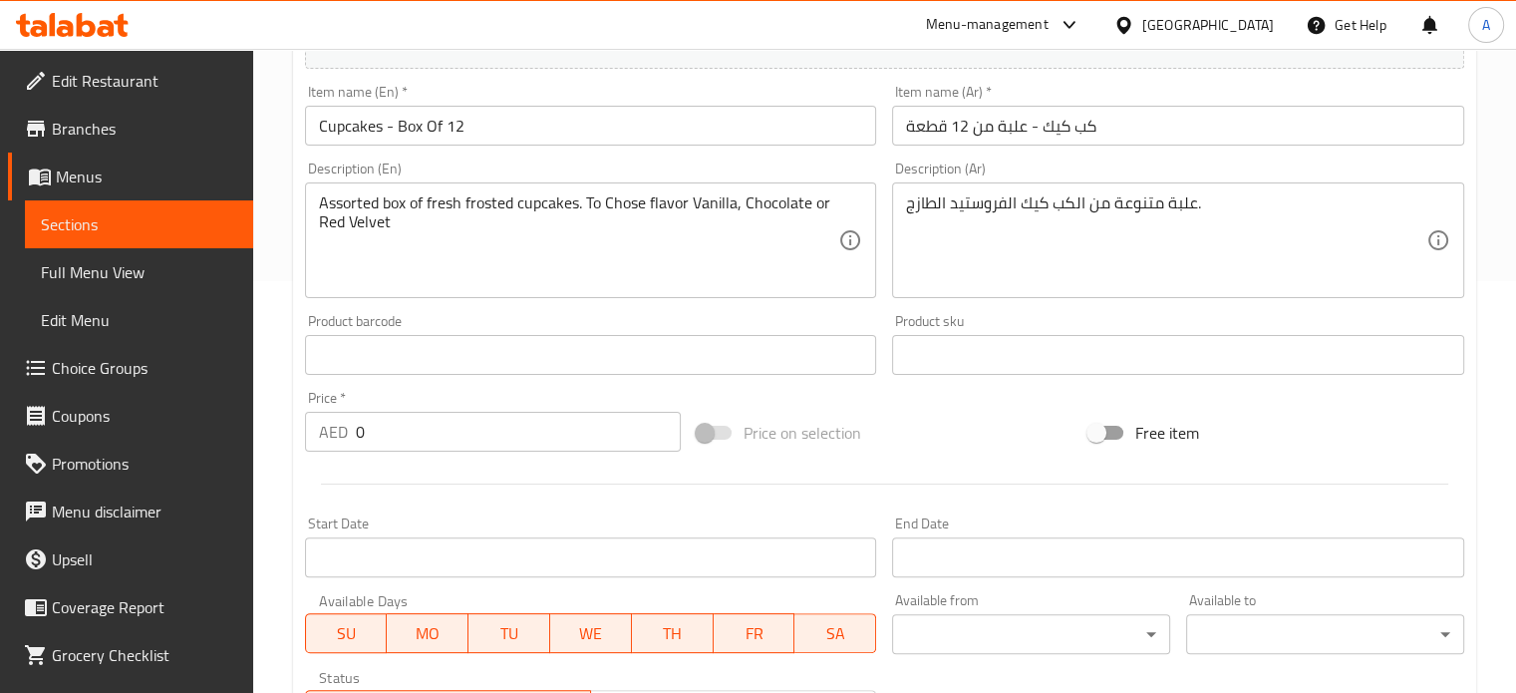
scroll to position [314, 0]
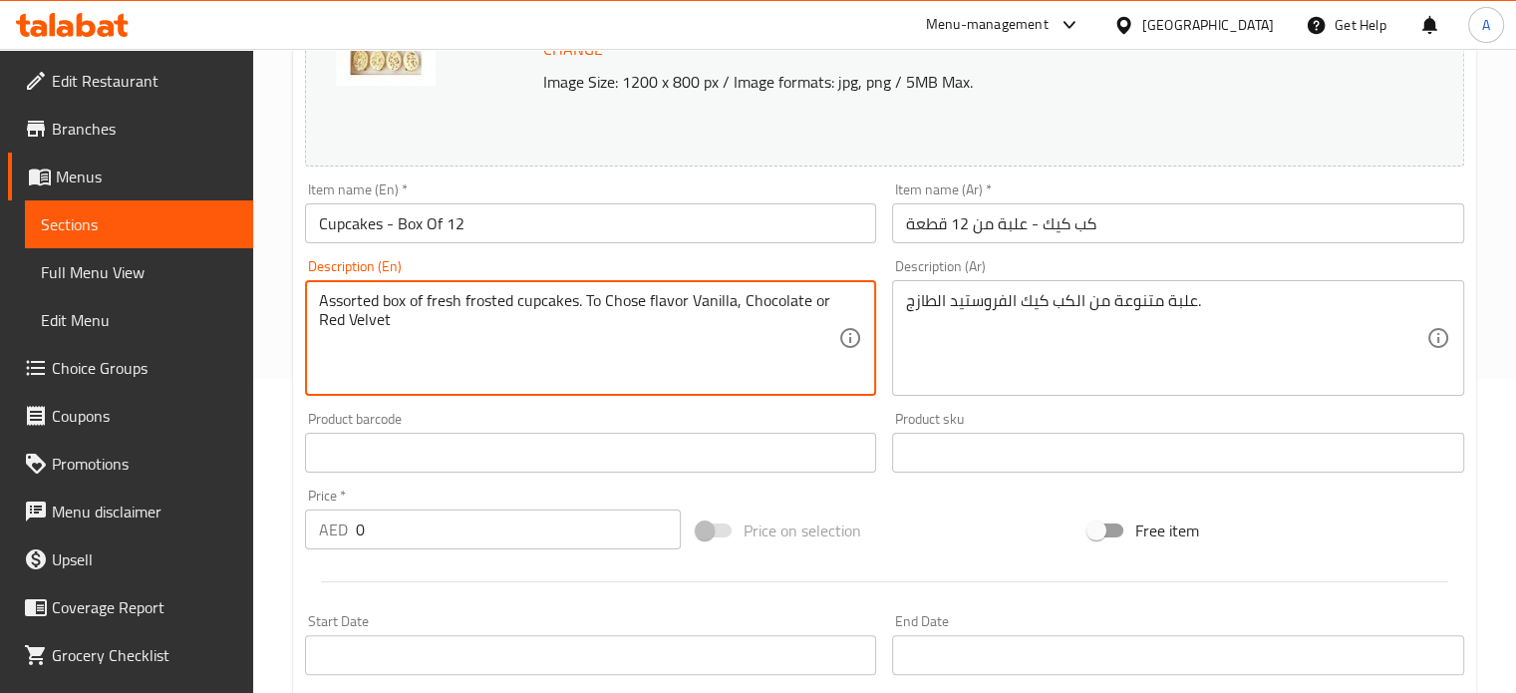
drag, startPoint x: 407, startPoint y: 322, endPoint x: 306, endPoint y: 326, distance: 100.8
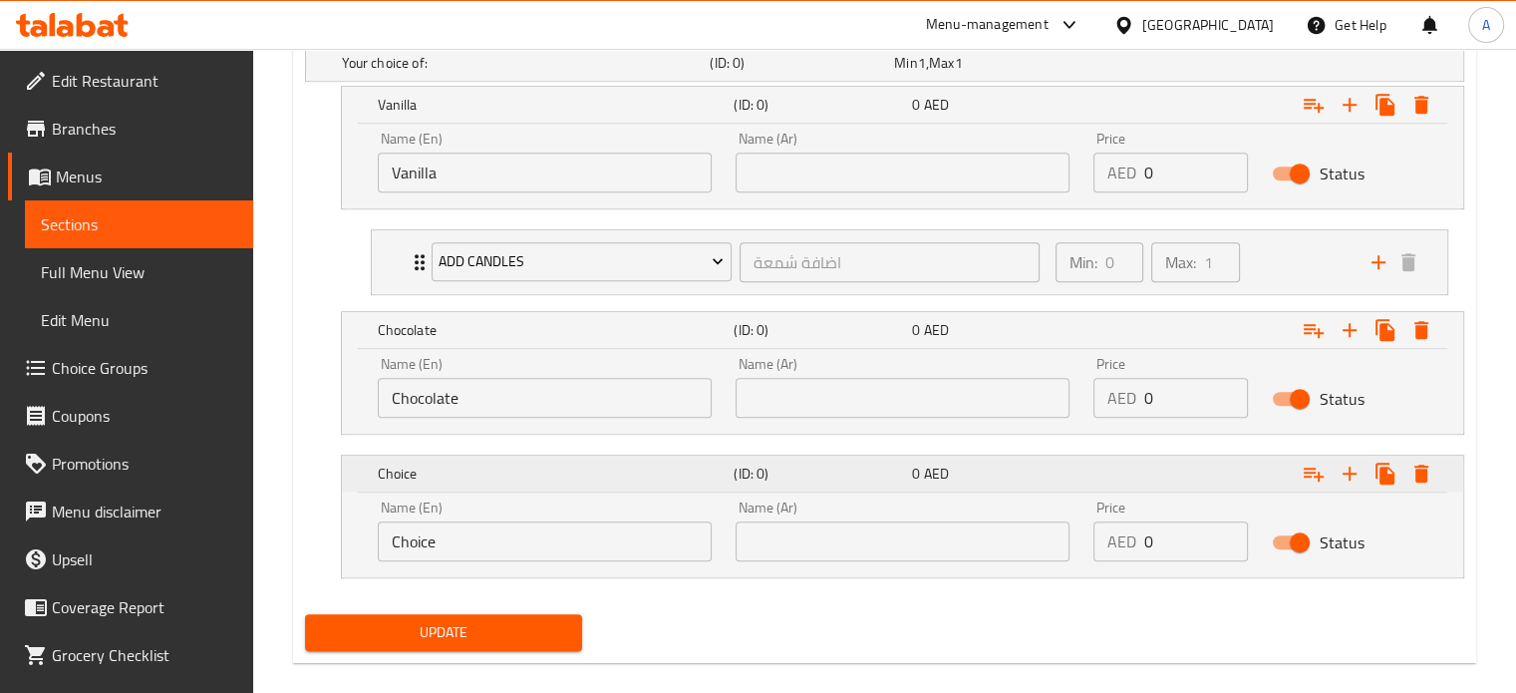
scroll to position [1183, 0]
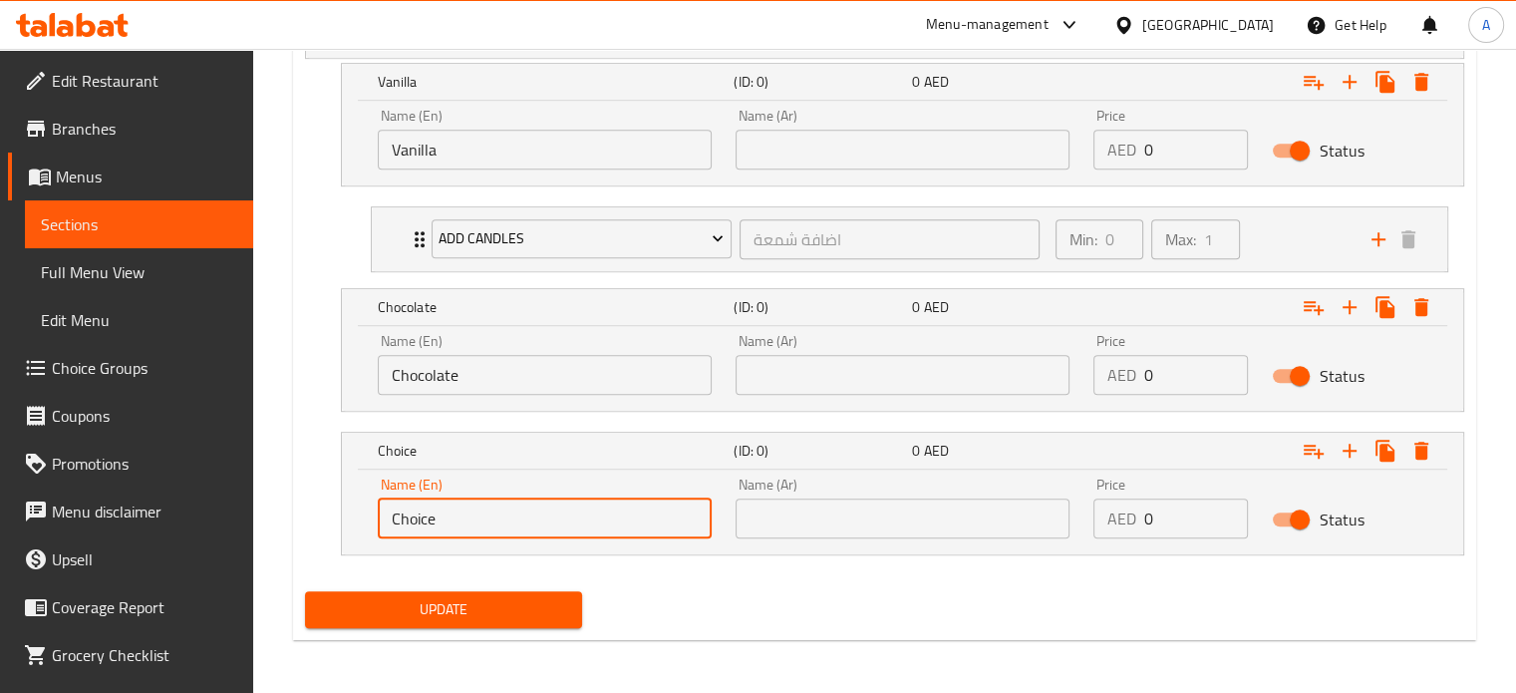
drag, startPoint x: 468, startPoint y: 520, endPoint x: 374, endPoint y: 515, distance: 93.8
click at [374, 515] on div "Name (En) Choice Name (En)" at bounding box center [545, 508] width 358 height 85
paste input "Red Velvet"
type input "Red Velvet"
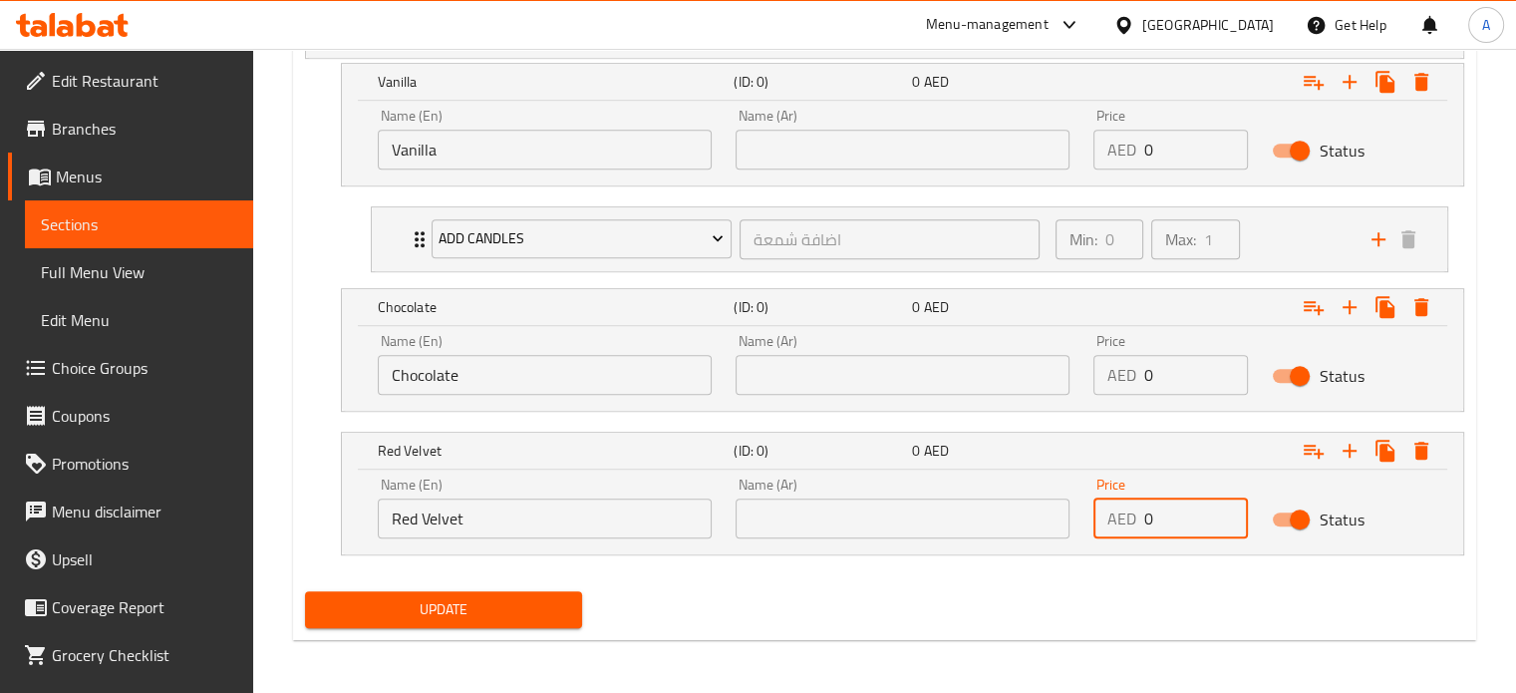
drag, startPoint x: 1153, startPoint y: 520, endPoint x: 1065, endPoint y: 526, distance: 88.9
click at [1123, 526] on div "AED 0 Price" at bounding box center [1172, 518] width 156 height 40
click at [1164, 510] on input "110" at bounding box center [1196, 518] width 105 height 40
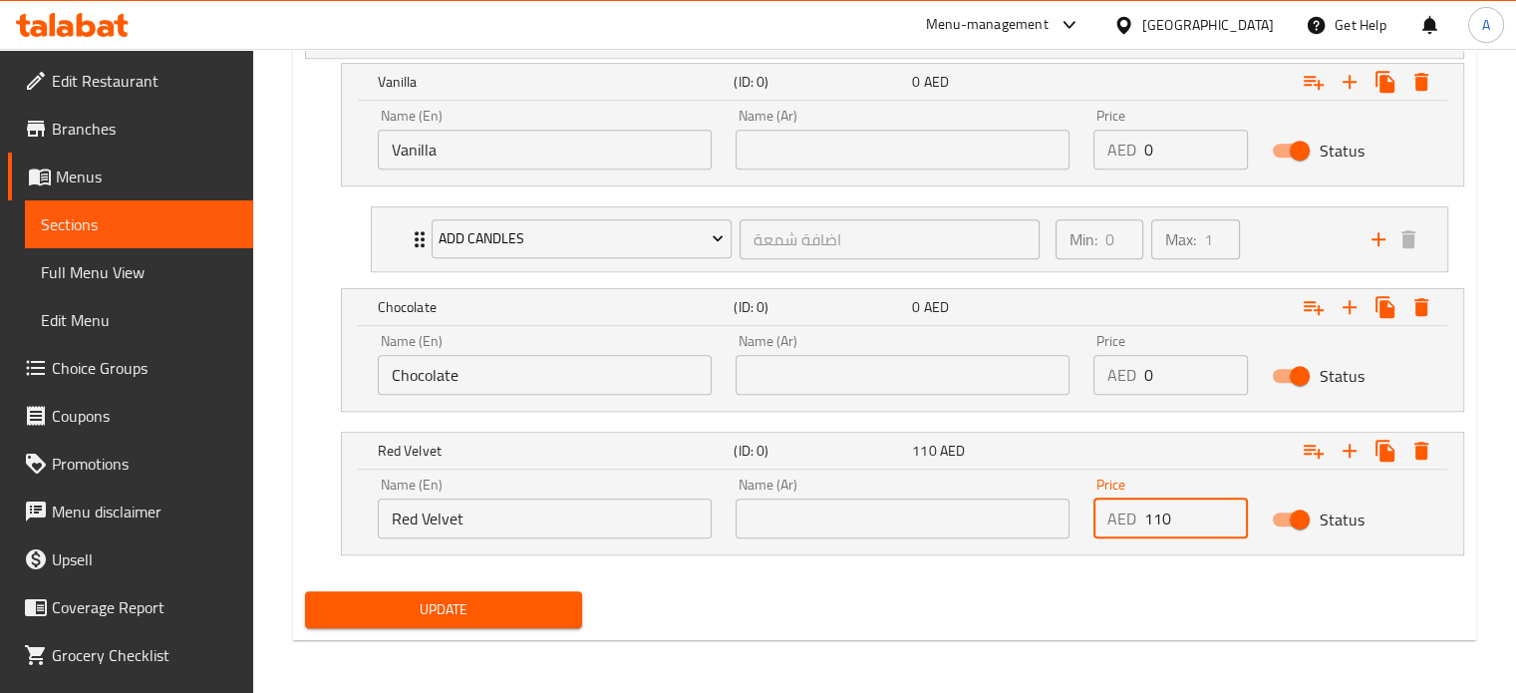
type input "110"
drag, startPoint x: 1163, startPoint y: 375, endPoint x: 1072, endPoint y: 384, distance: 92.2
click at [1072, 384] on div "Name (En) Chocolate Name (En) Name (Ar) Name (Ar) Price AED 0 Price Status" at bounding box center [903, 364] width 1074 height 85
paste input "11"
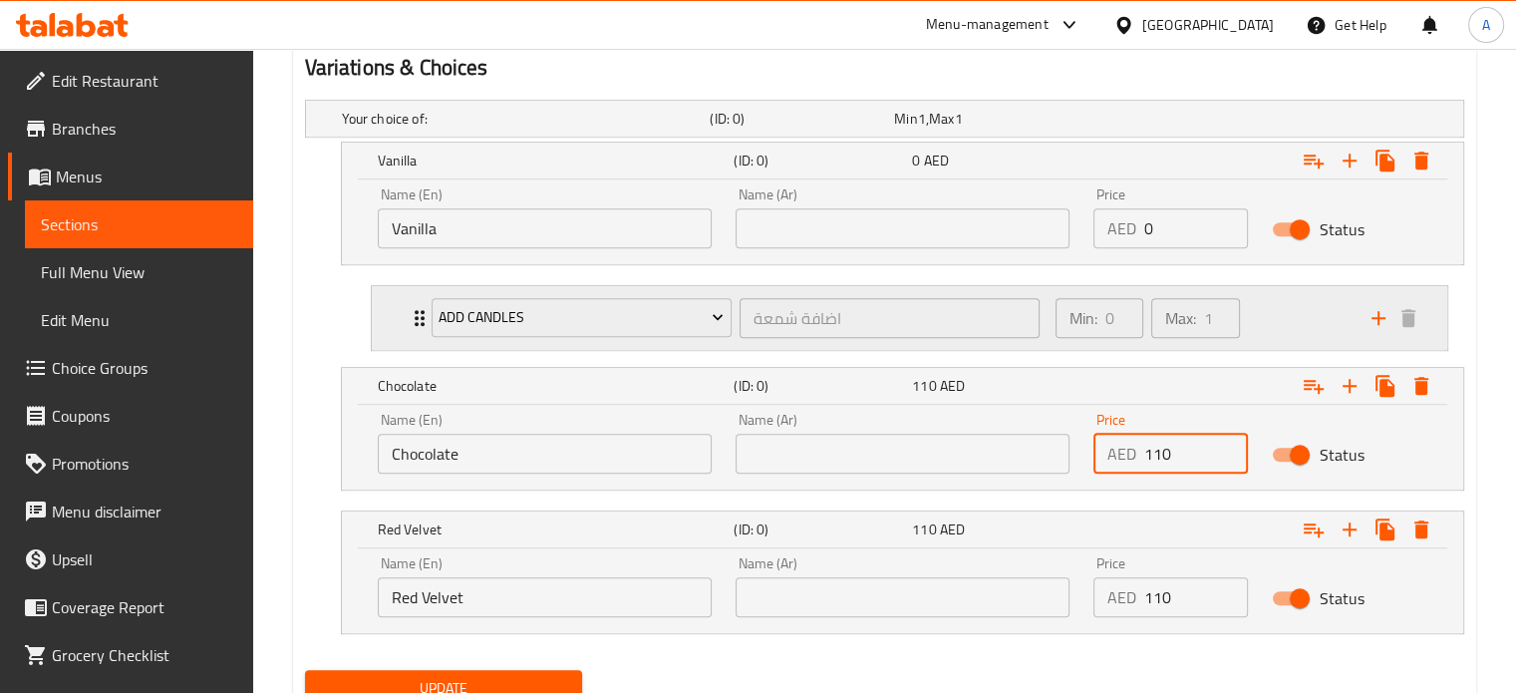
scroll to position [1084, 0]
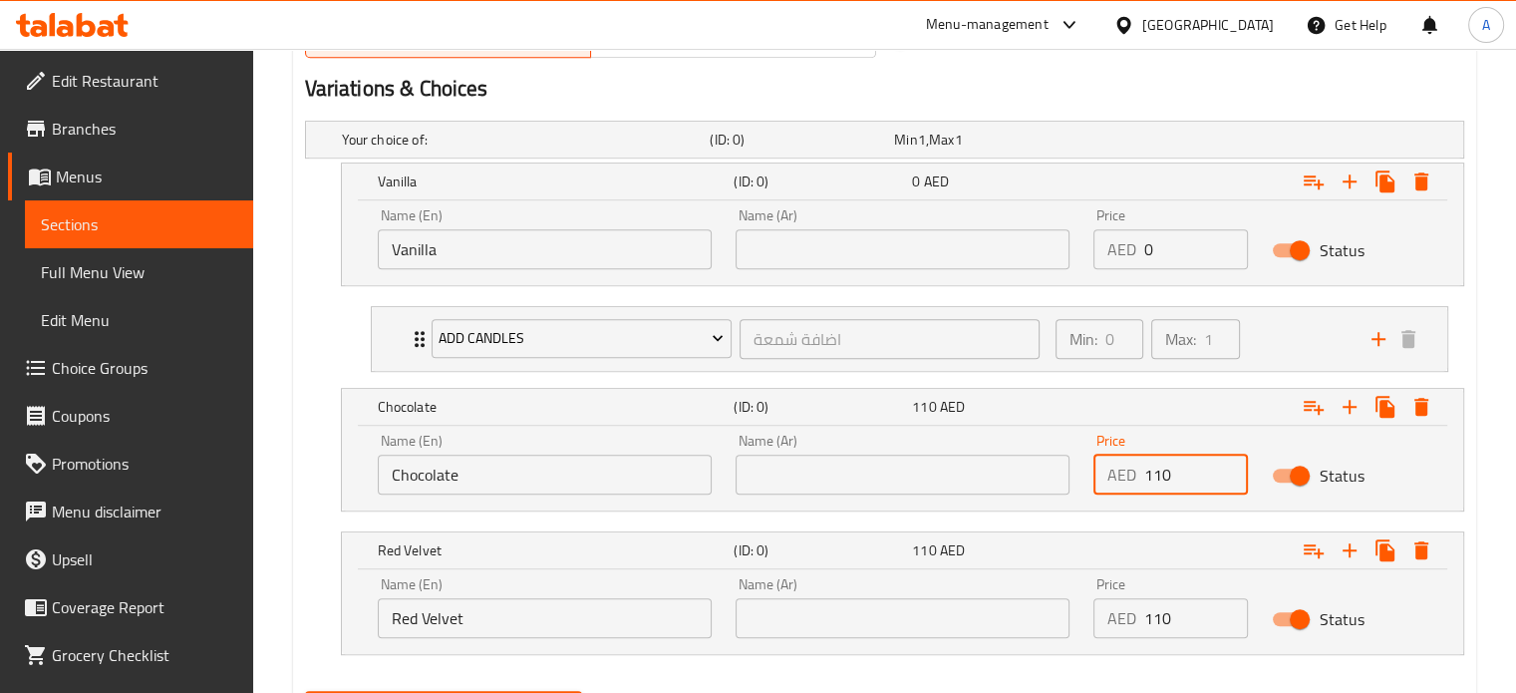
type input "110"
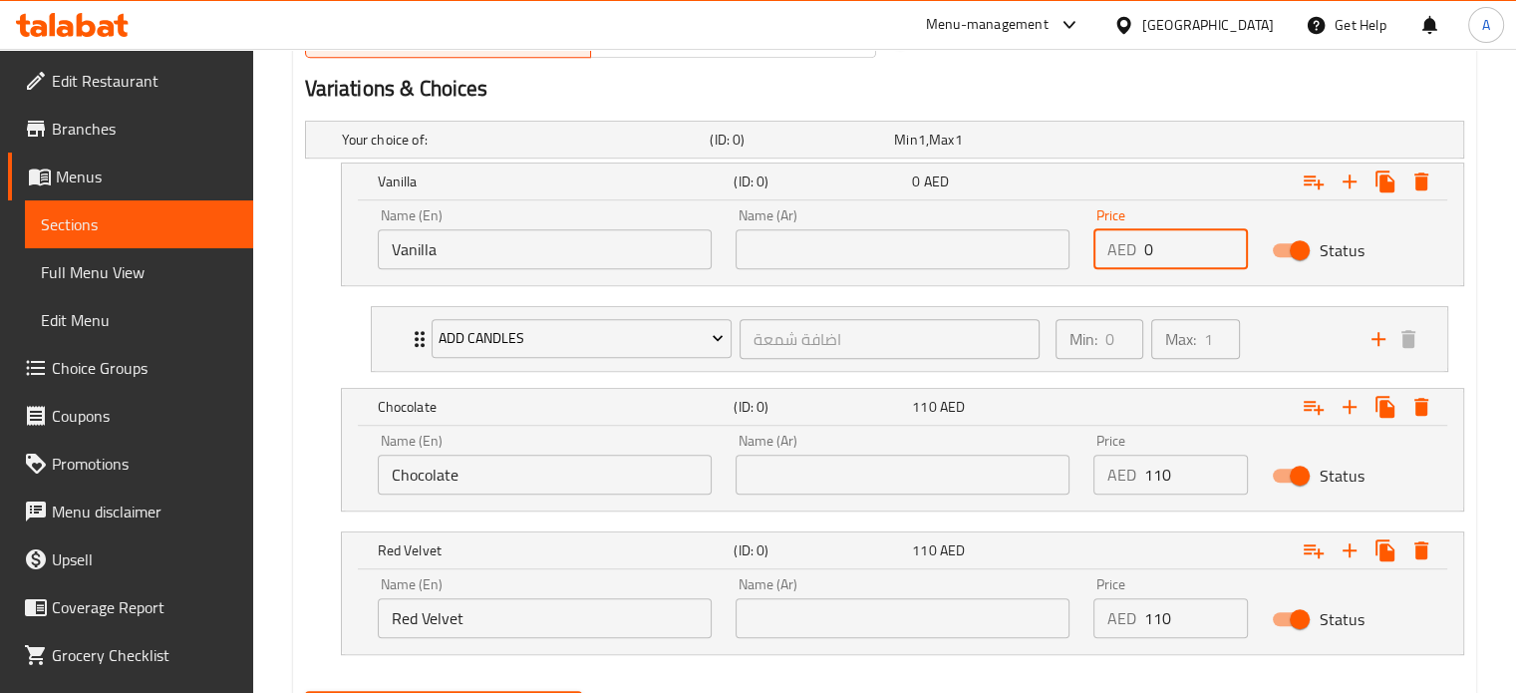
click at [1102, 258] on div "AED 0 Price" at bounding box center [1172, 249] width 156 height 40
paste input "11"
type input "110"
click at [832, 257] on input "text" at bounding box center [903, 249] width 334 height 40
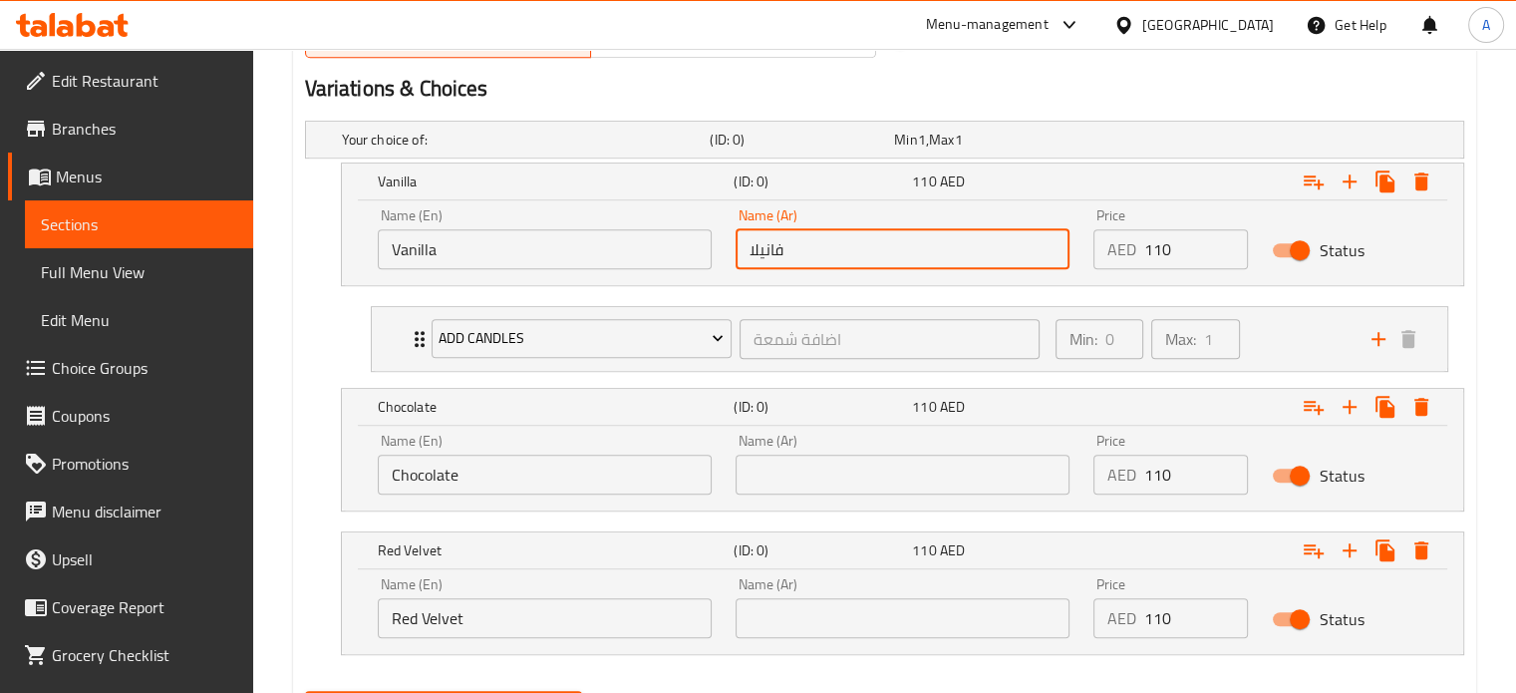
type input "فانيلا"
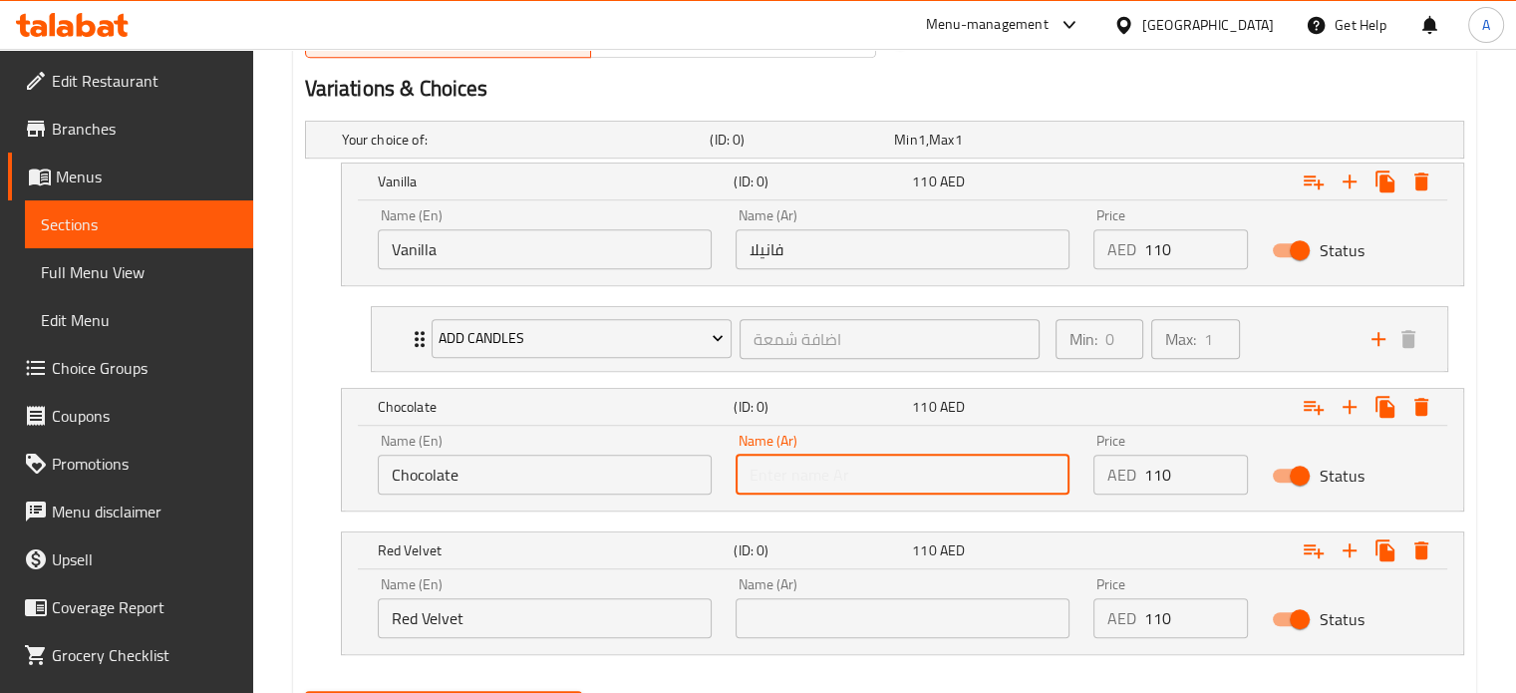
click at [812, 482] on input "text" at bounding box center [903, 475] width 334 height 40
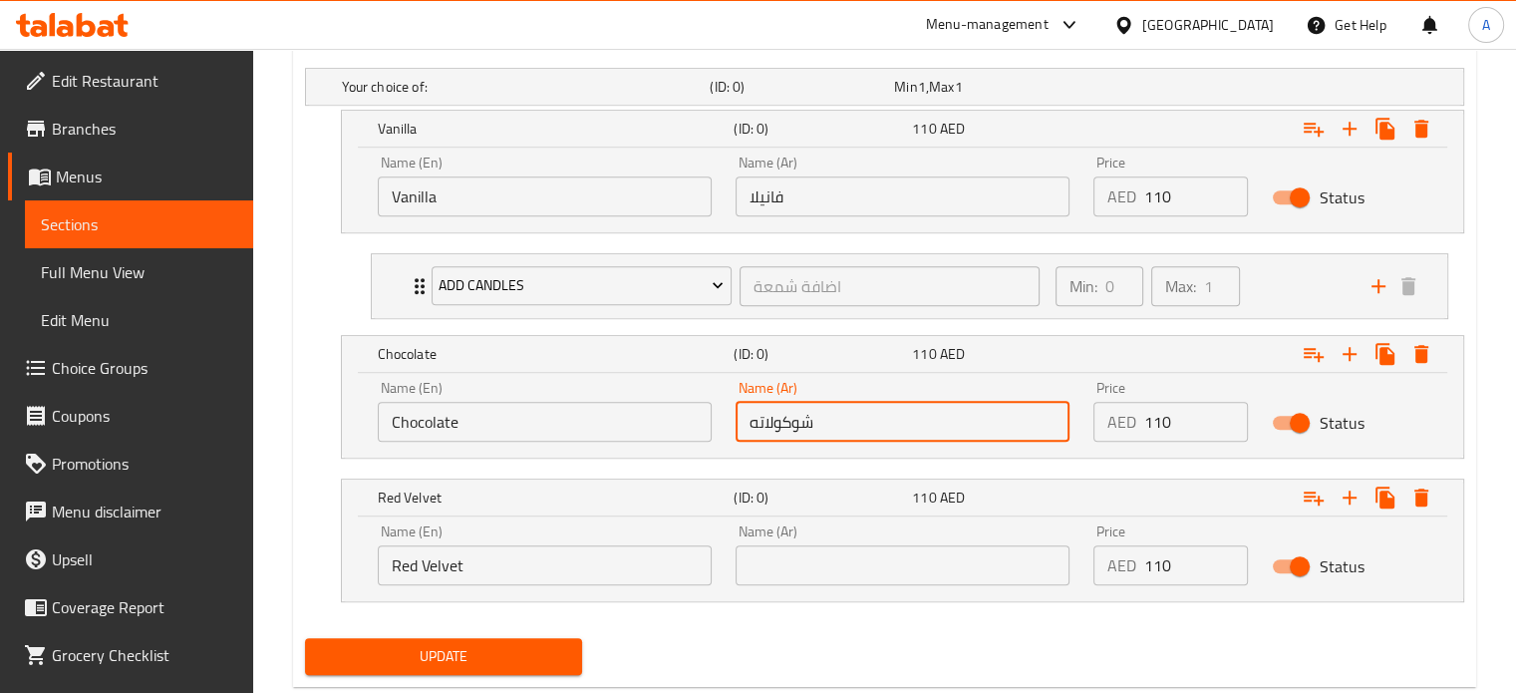
scroll to position [1183, 0]
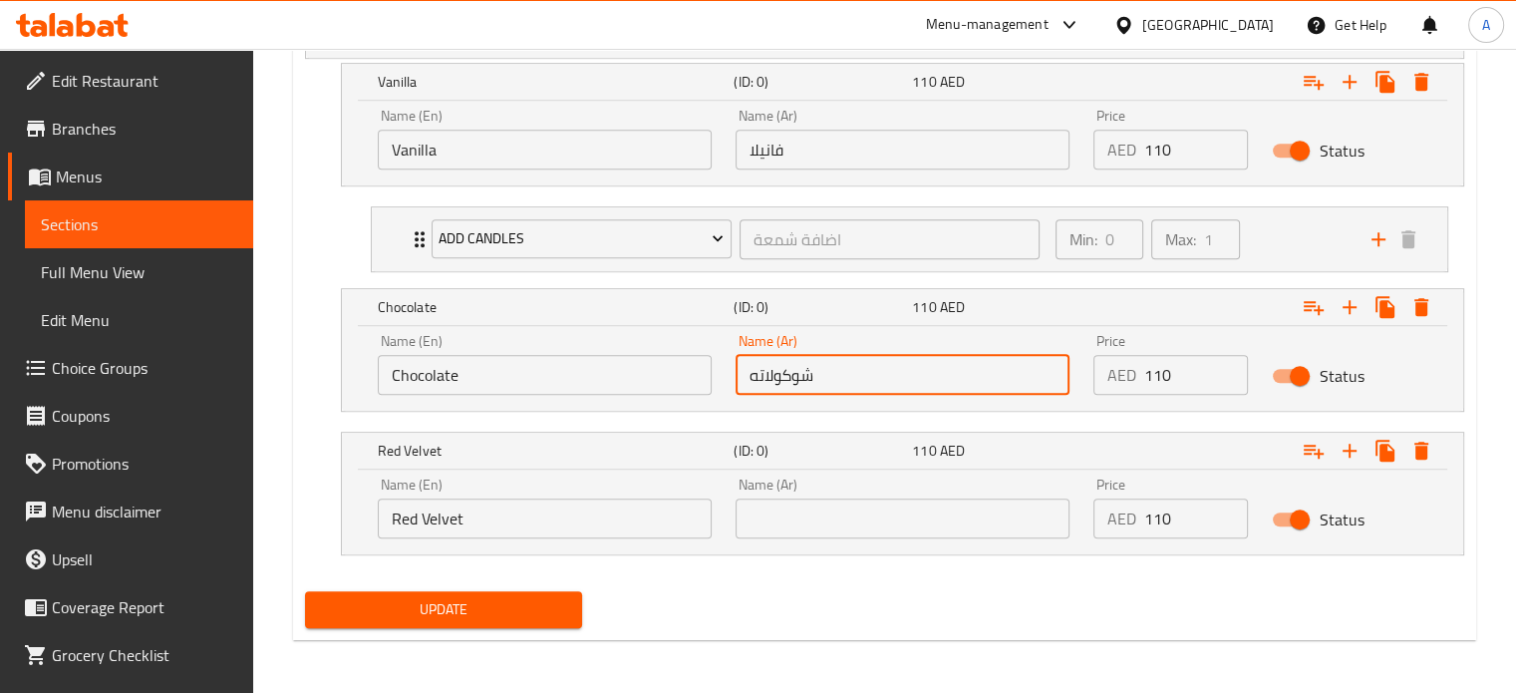
type input "شوكولاته"
click at [852, 524] on input "text" at bounding box center [903, 518] width 334 height 40
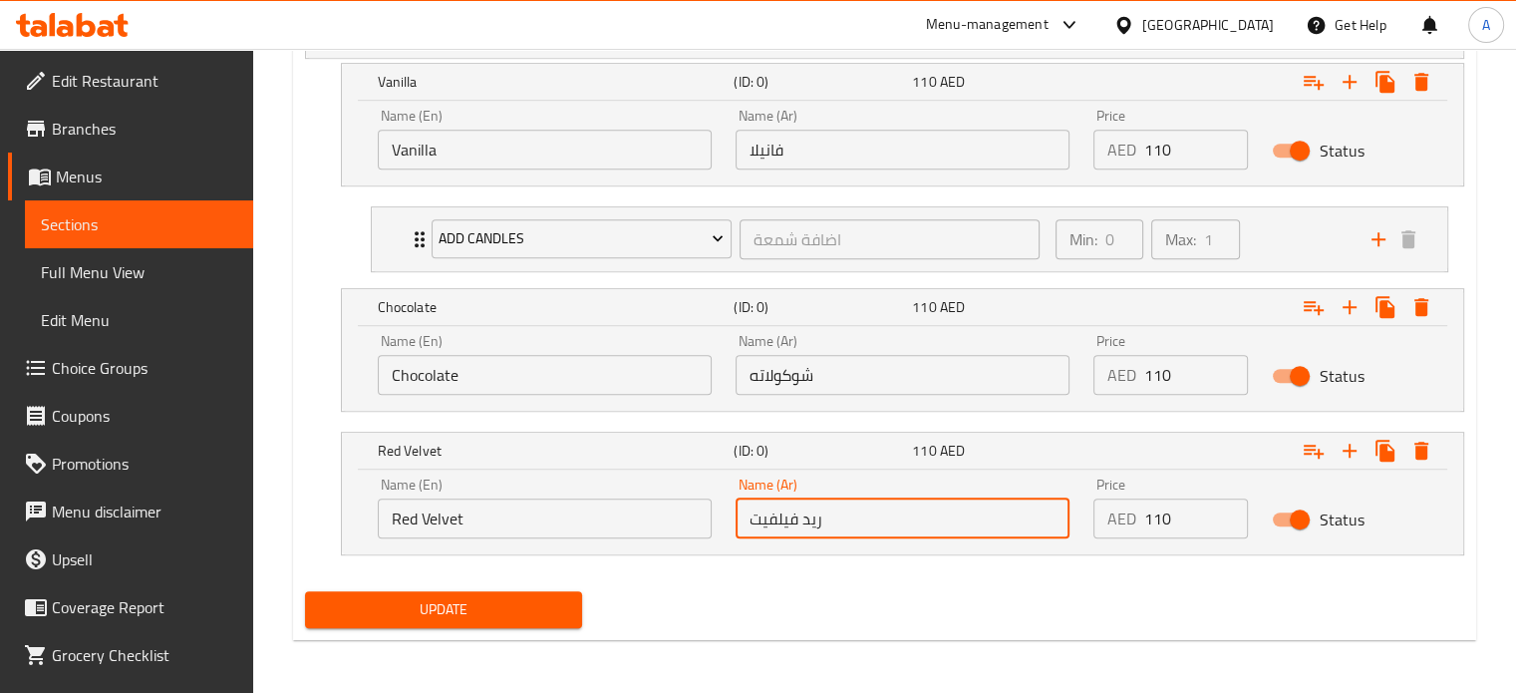
type input "ريد فيلفيت"
click at [506, 607] on span "Update" at bounding box center [444, 609] width 246 height 25
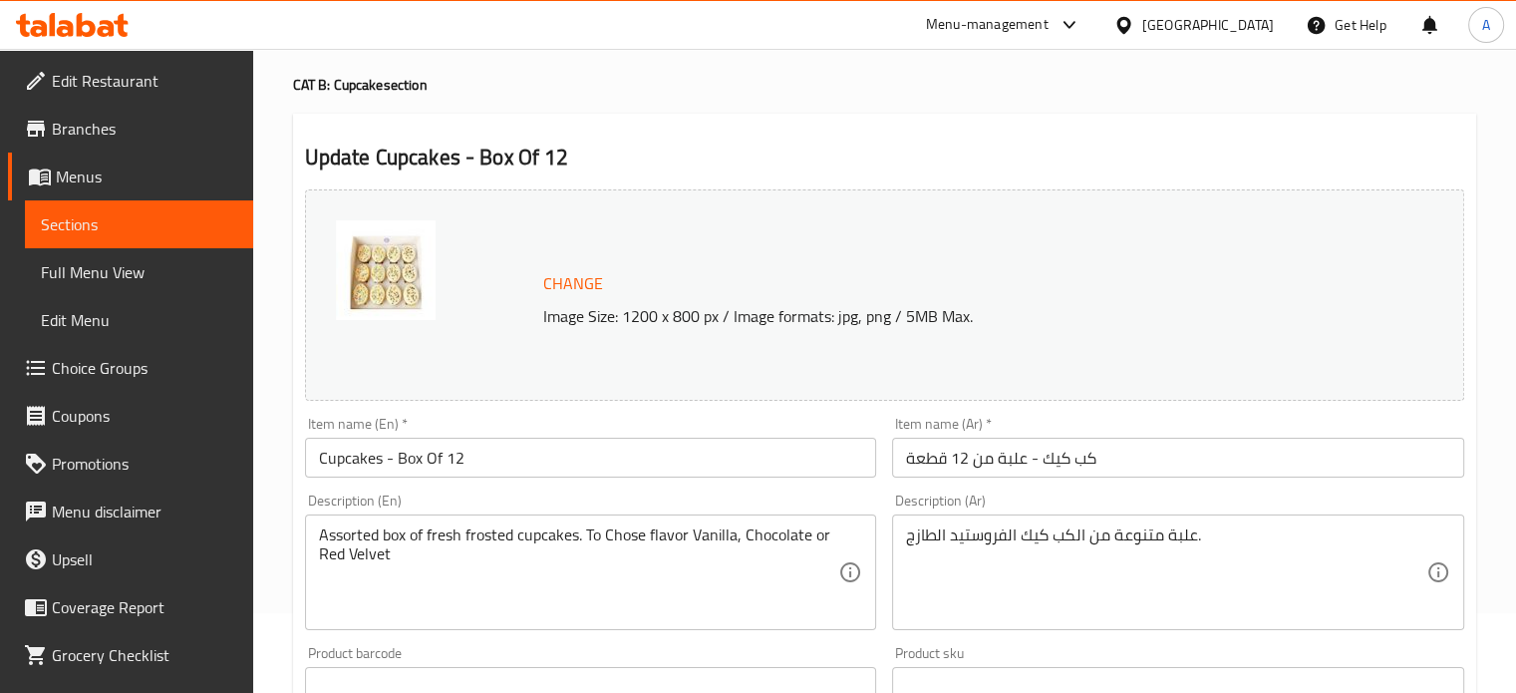
scroll to position [0, 0]
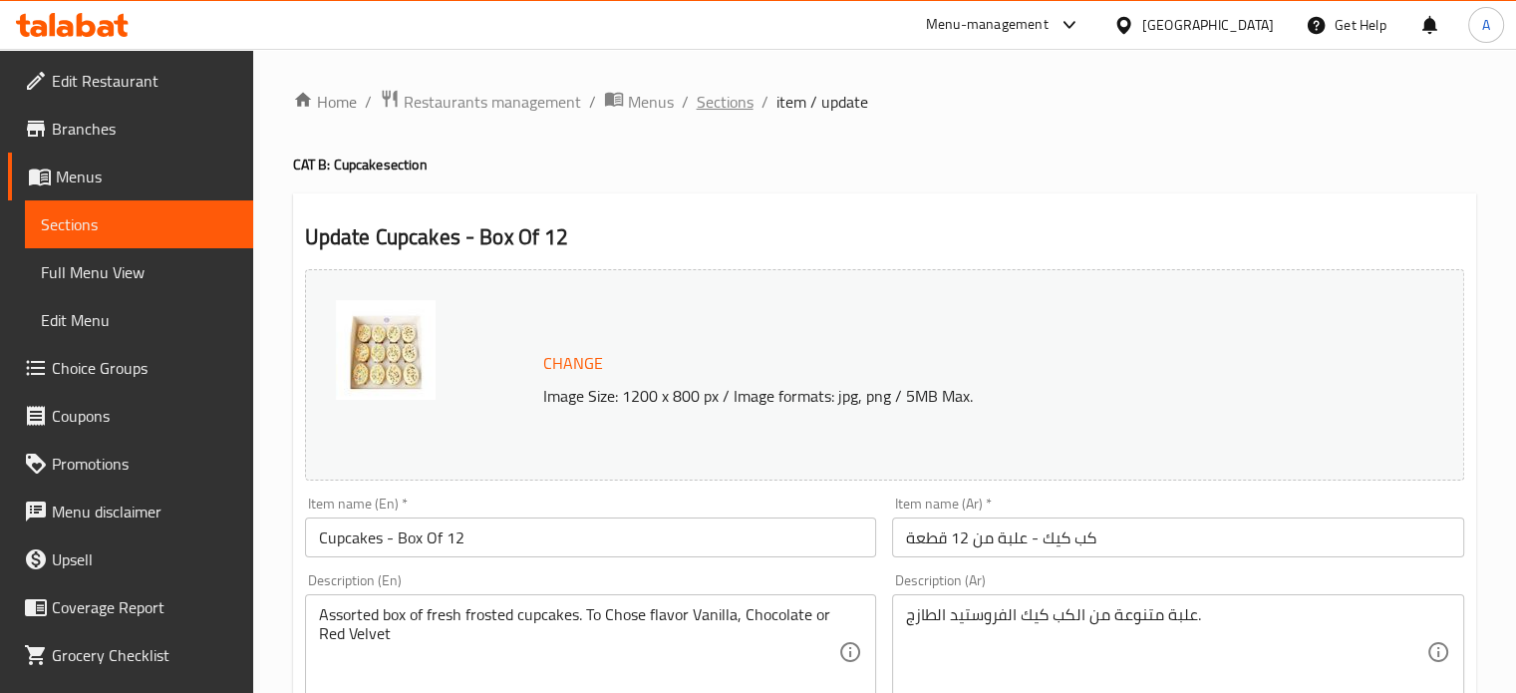
click at [723, 103] on span "Sections" at bounding box center [725, 102] width 57 height 24
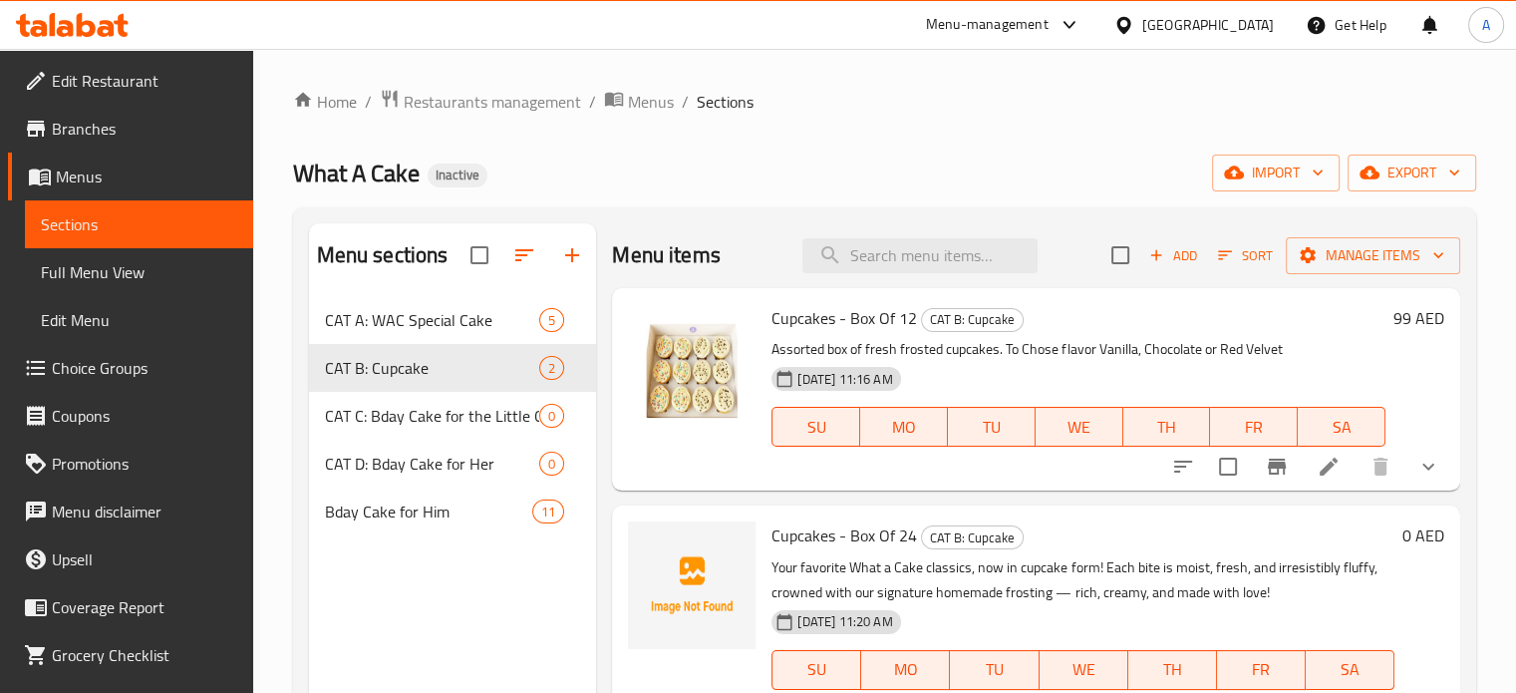
scroll to position [100, 0]
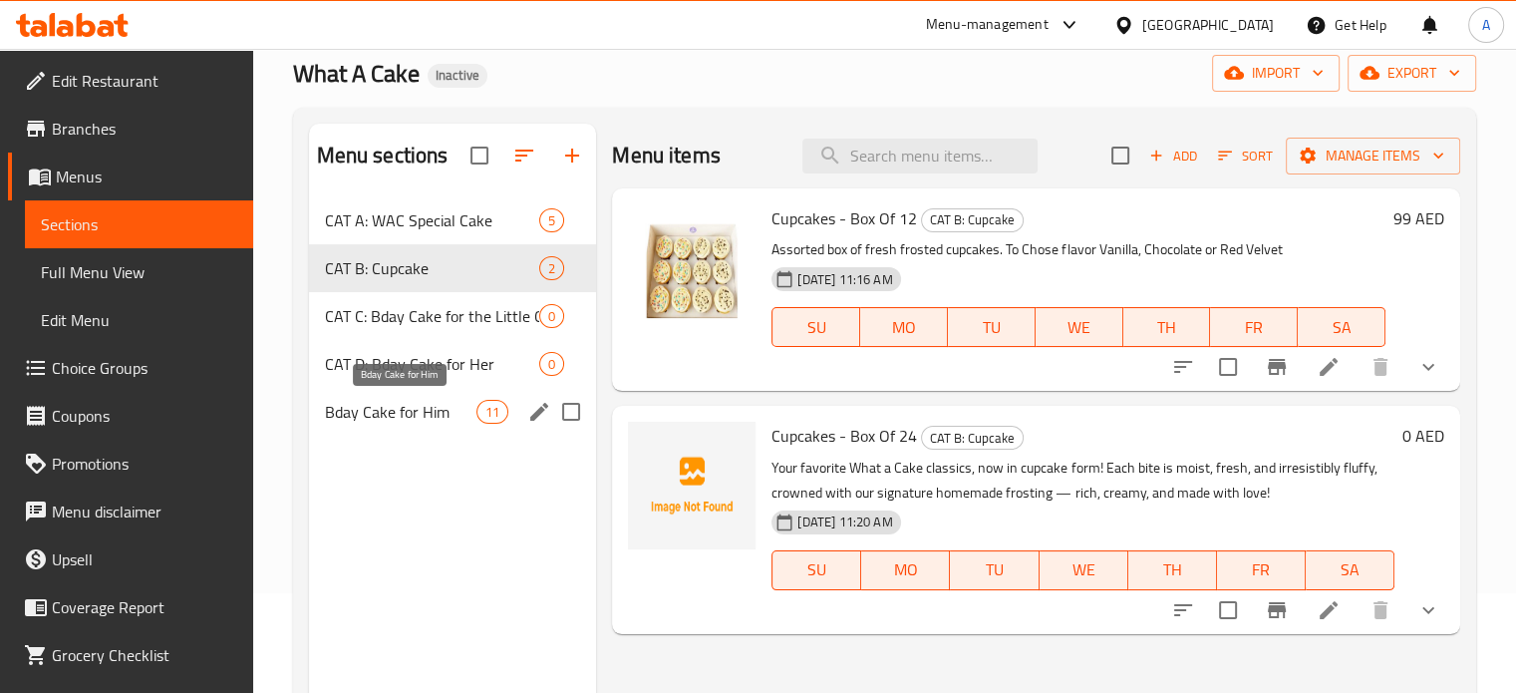
click at [388, 415] on span "Bday Cake for Him" at bounding box center [401, 412] width 153 height 24
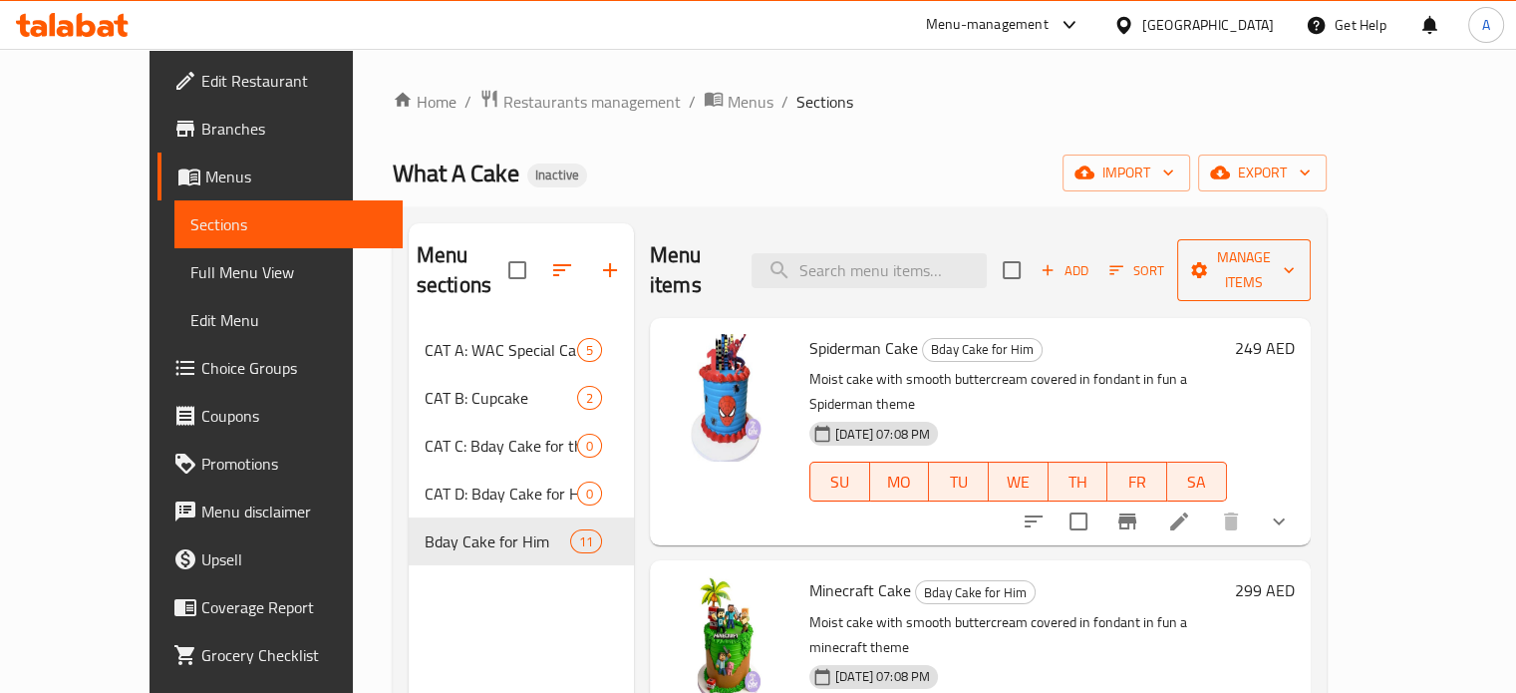
click at [1295, 262] on span "Manage items" at bounding box center [1244, 270] width 102 height 50
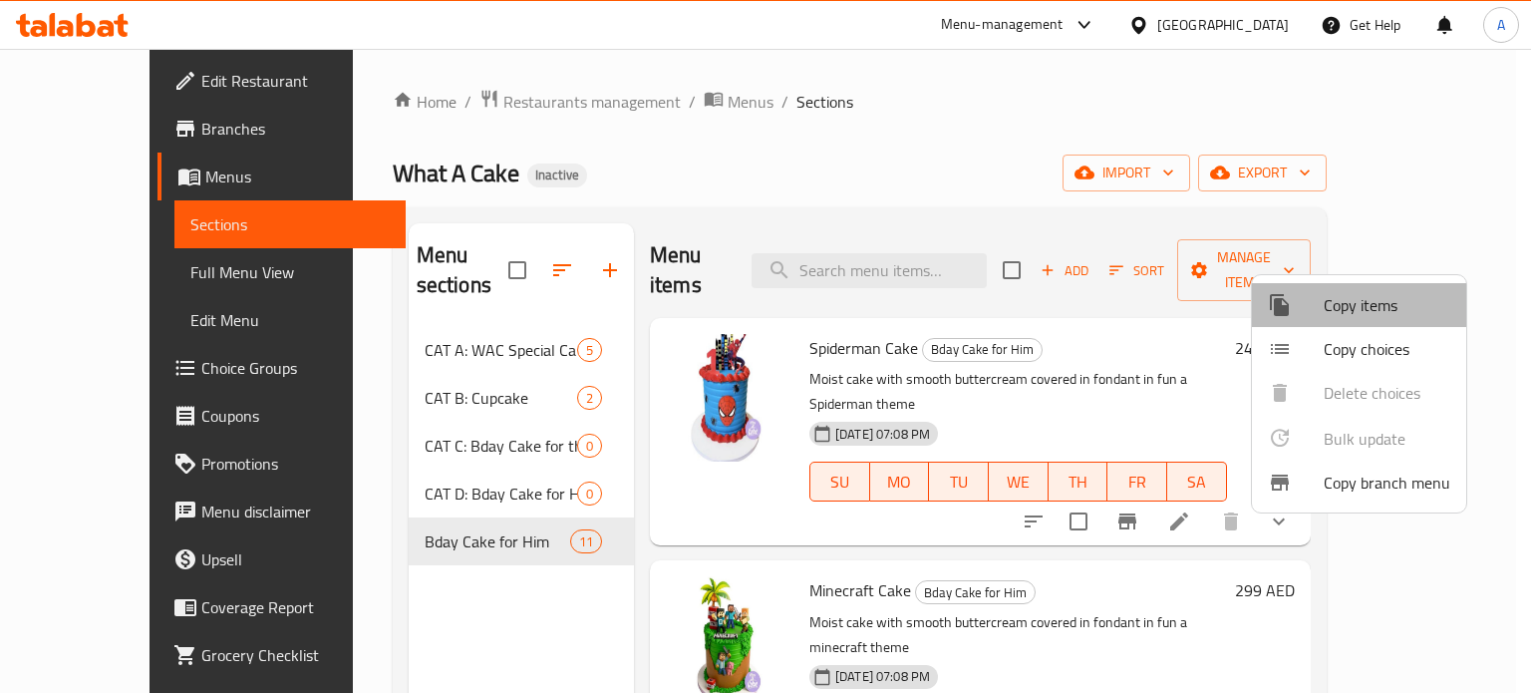
click at [1363, 308] on span "Copy items" at bounding box center [1387, 305] width 127 height 24
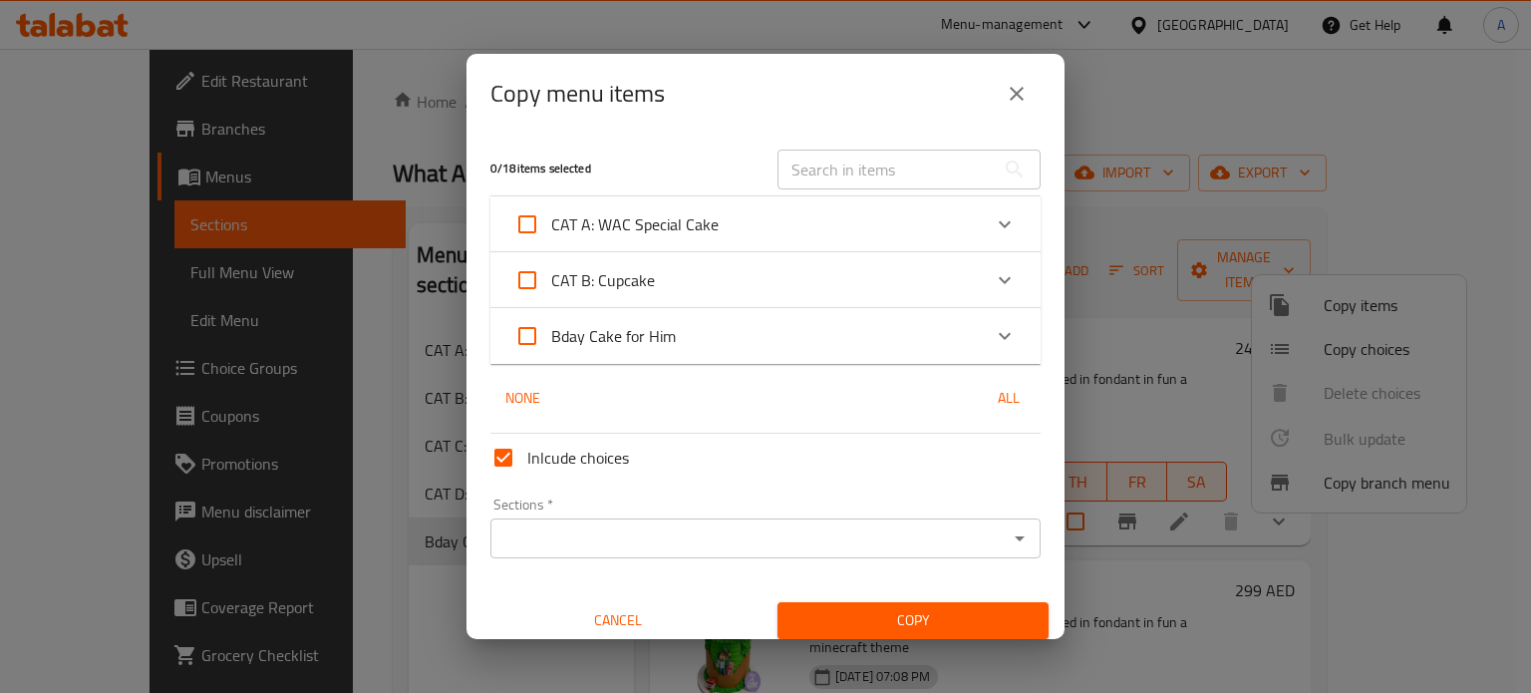
click at [1001, 343] on icon "Expand" at bounding box center [1005, 336] width 24 height 24
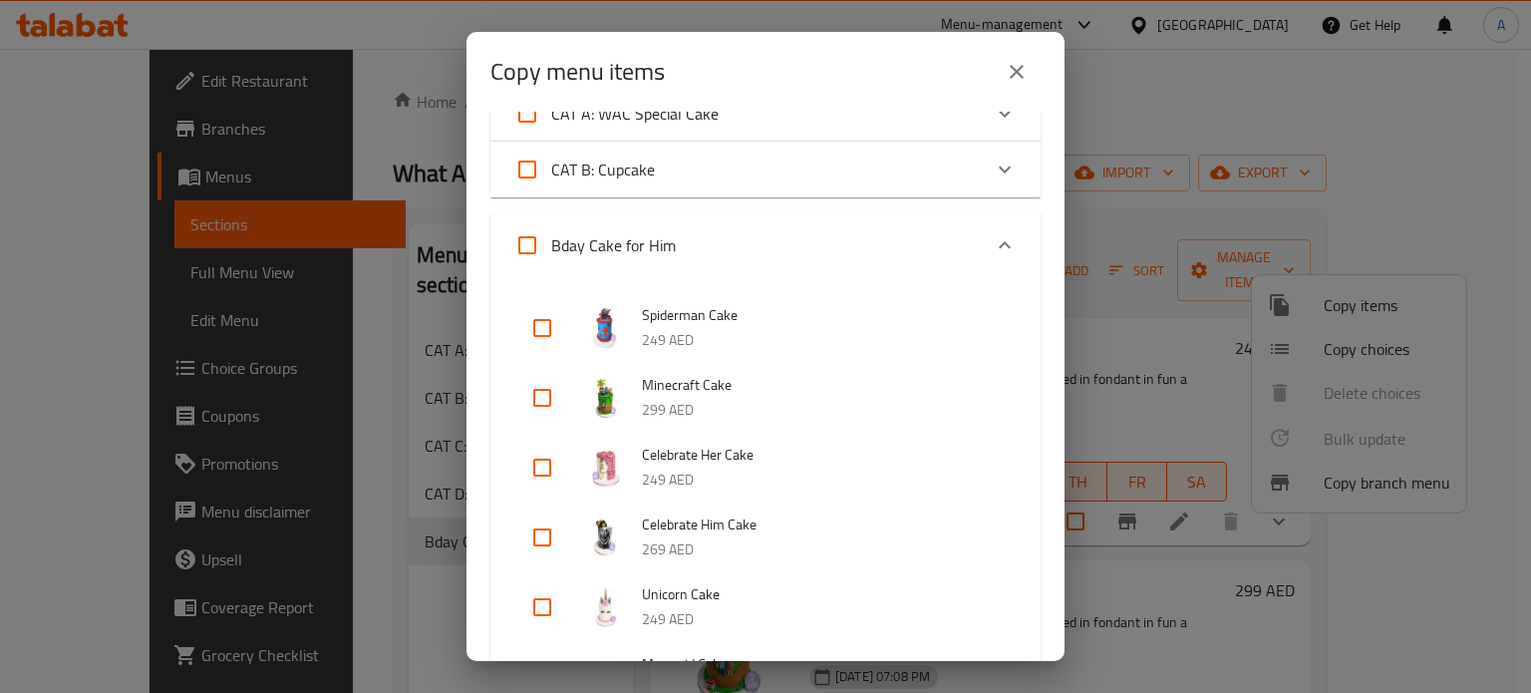
scroll to position [199, 0]
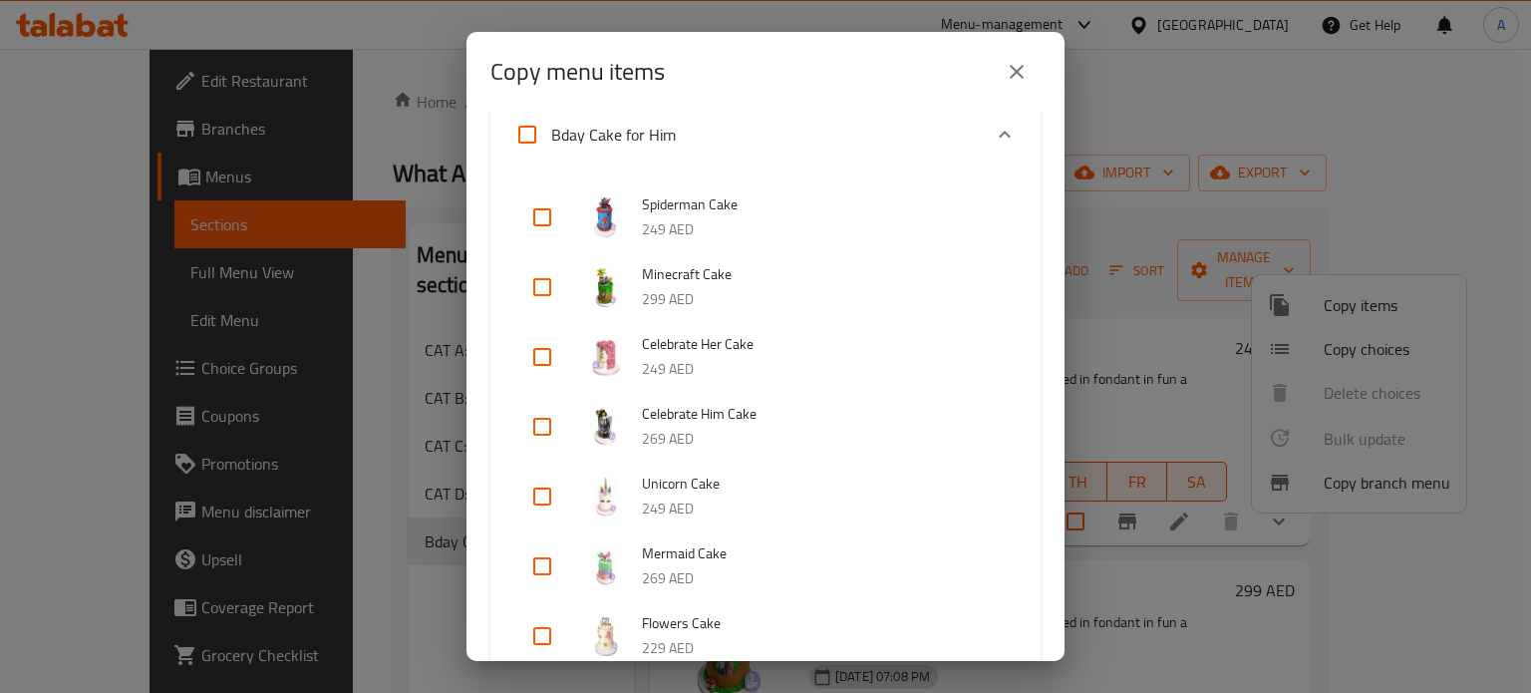
click at [543, 216] on input "checkbox" at bounding box center [542, 217] width 48 height 48
checkbox input "true"
click at [546, 290] on input "checkbox" at bounding box center [542, 287] width 48 height 48
checkbox input "true"
click at [556, 493] on input "checkbox" at bounding box center [542, 497] width 48 height 48
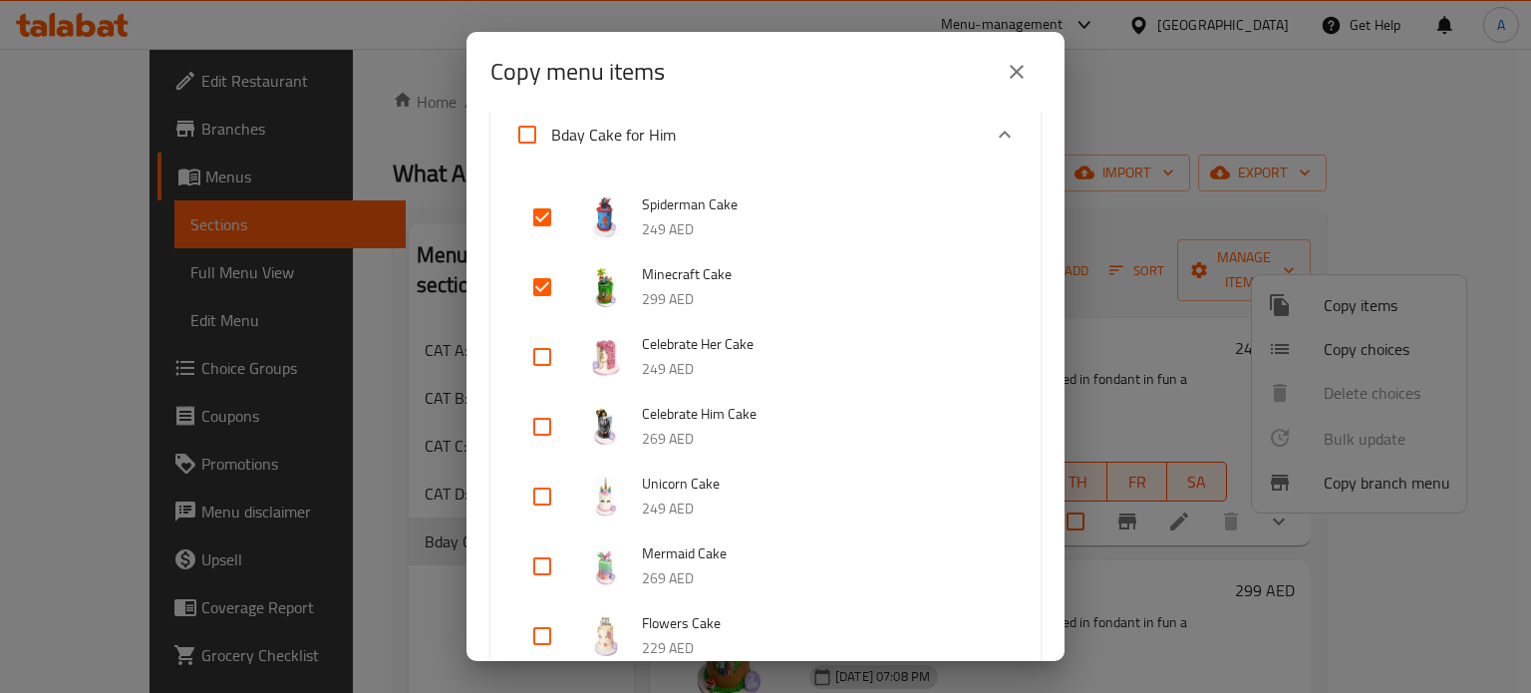
checkbox input "true"
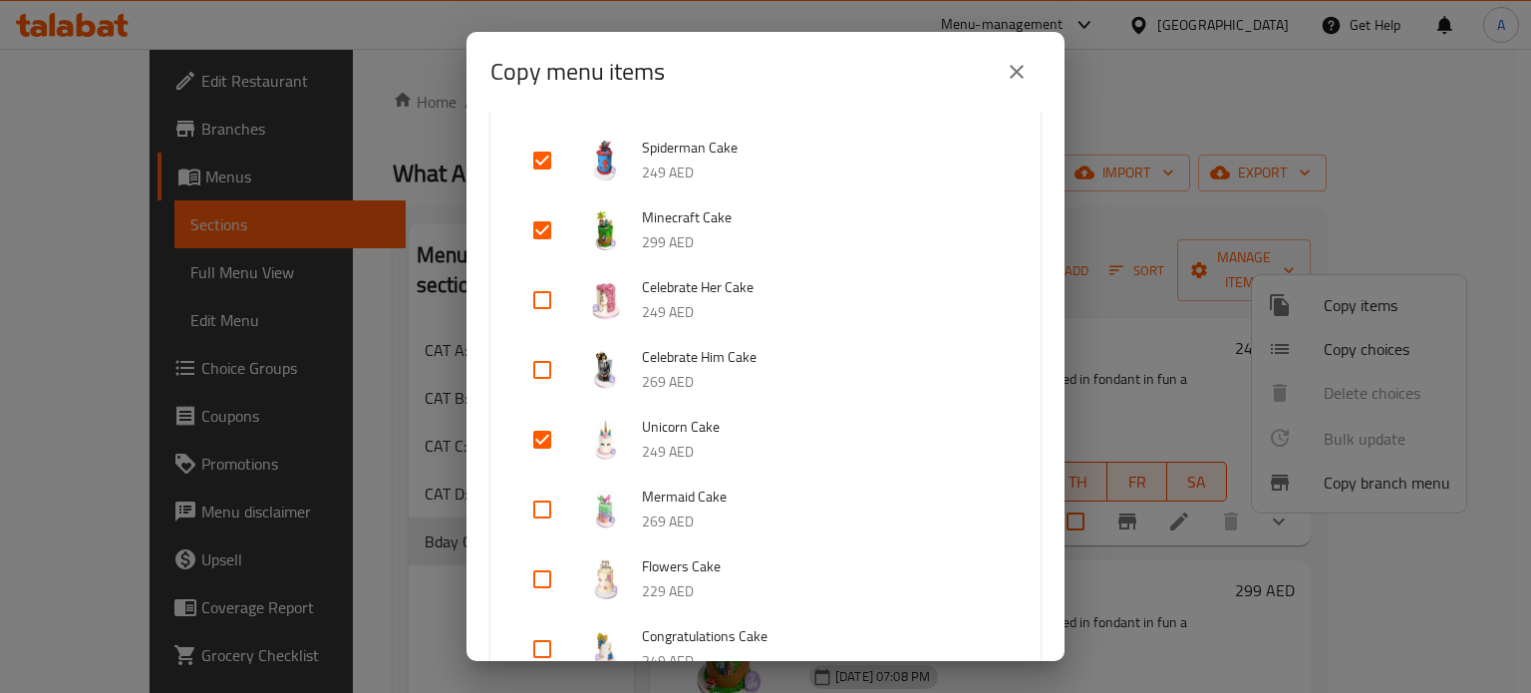
scroll to position [299, 0]
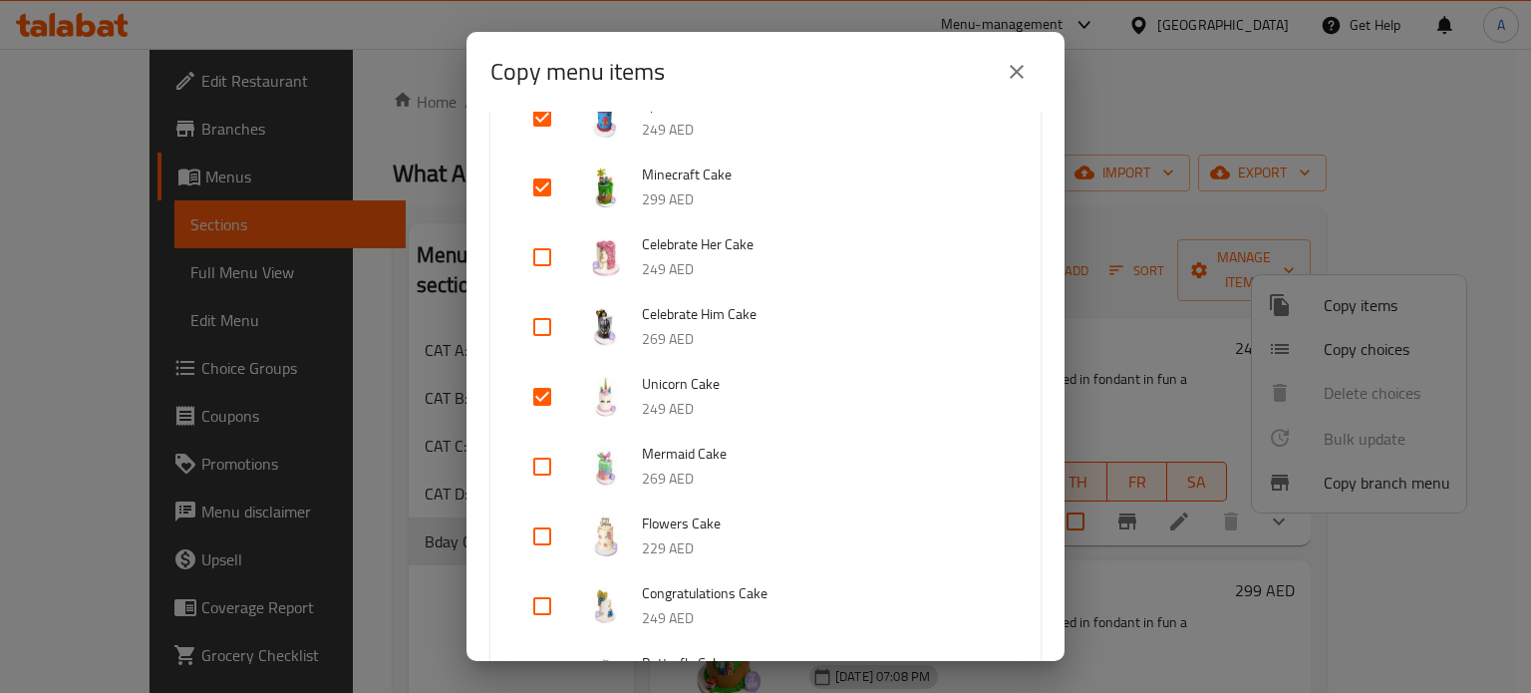
click at [544, 467] on input "checkbox" at bounding box center [542, 467] width 48 height 48
checkbox input "true"
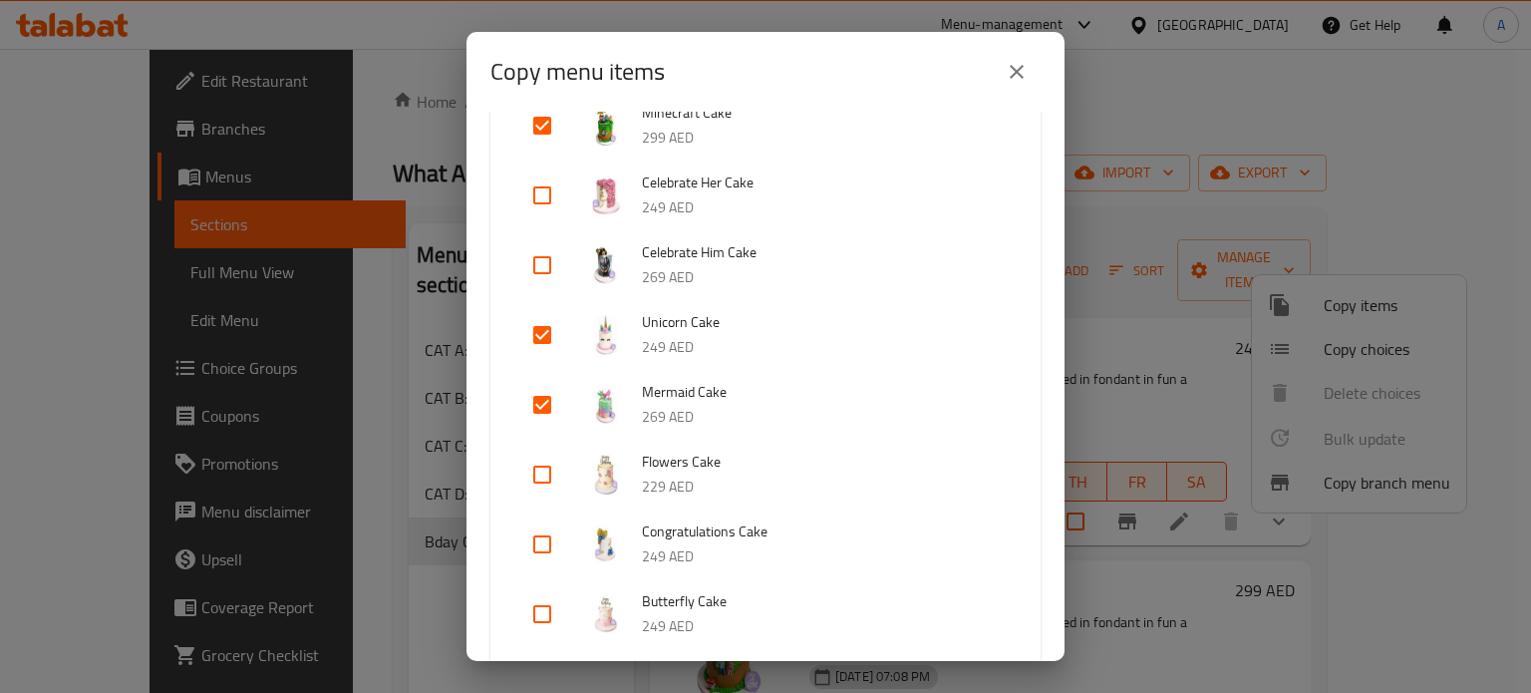
scroll to position [498, 0]
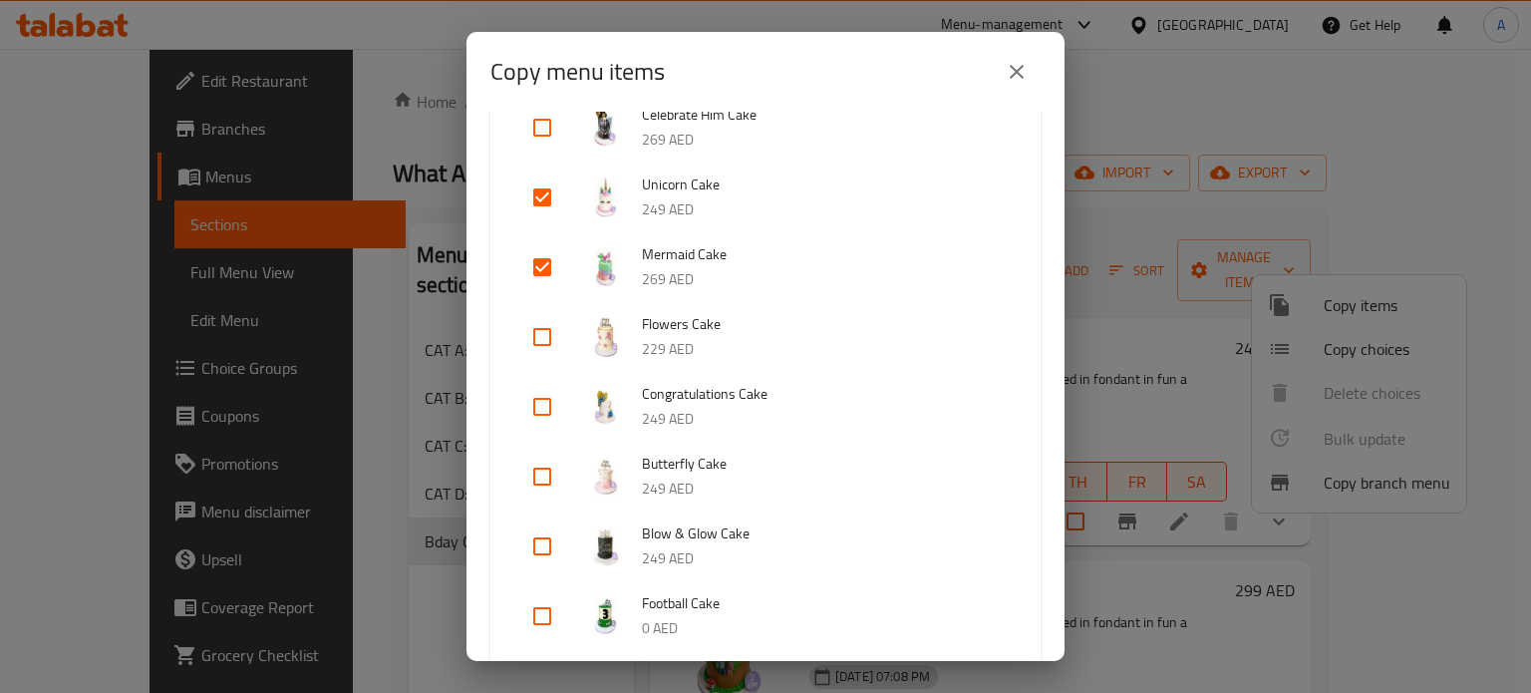
click at [550, 474] on input "checkbox" at bounding box center [542, 477] width 48 height 48
checkbox input "true"
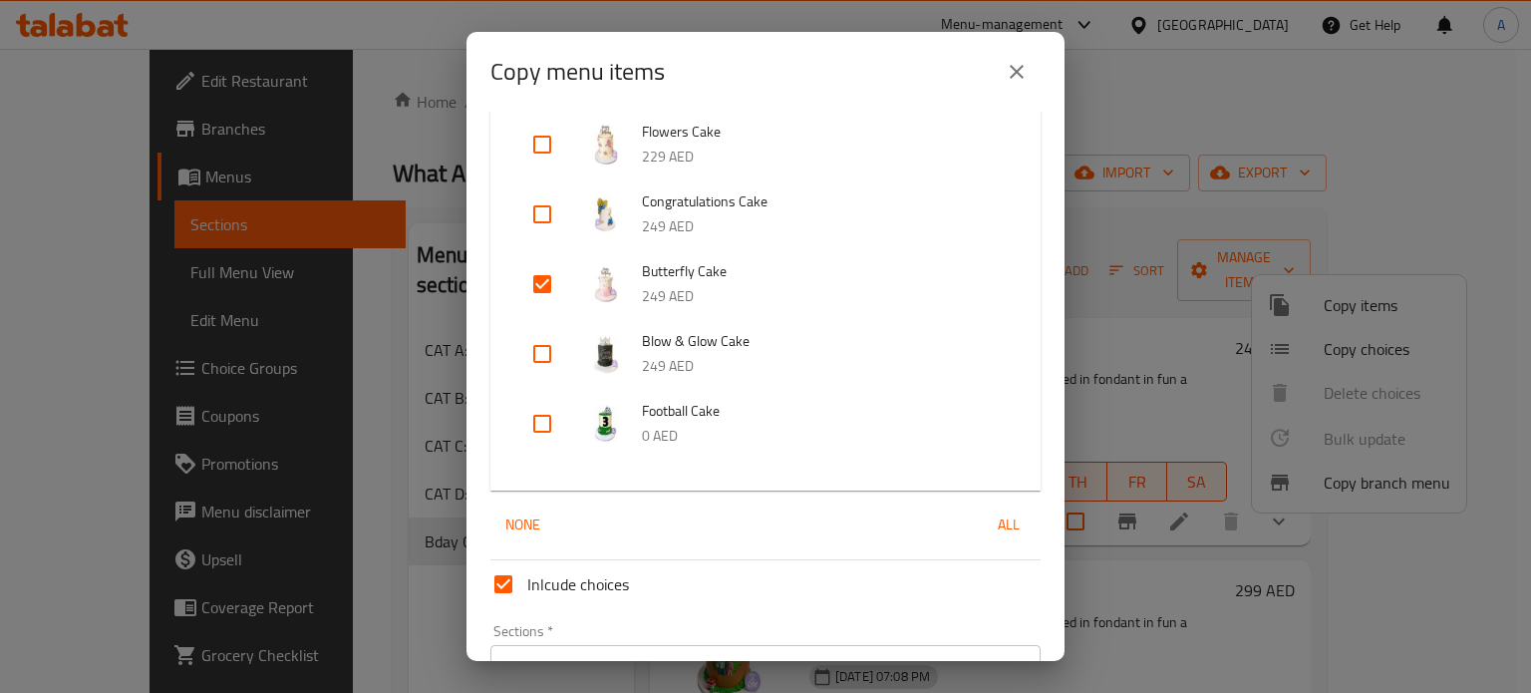
scroll to position [698, 0]
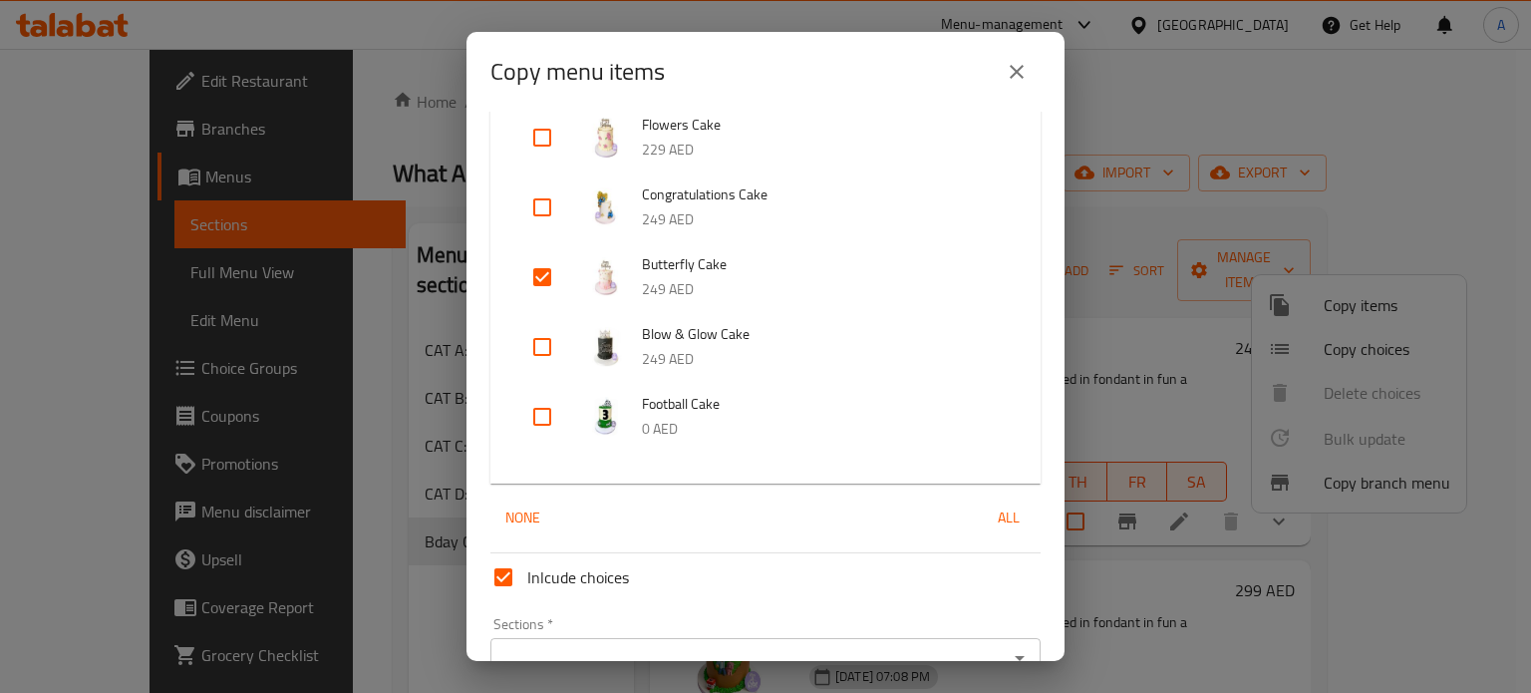
click at [547, 415] on input "checkbox" at bounding box center [542, 417] width 48 height 48
checkbox input "true"
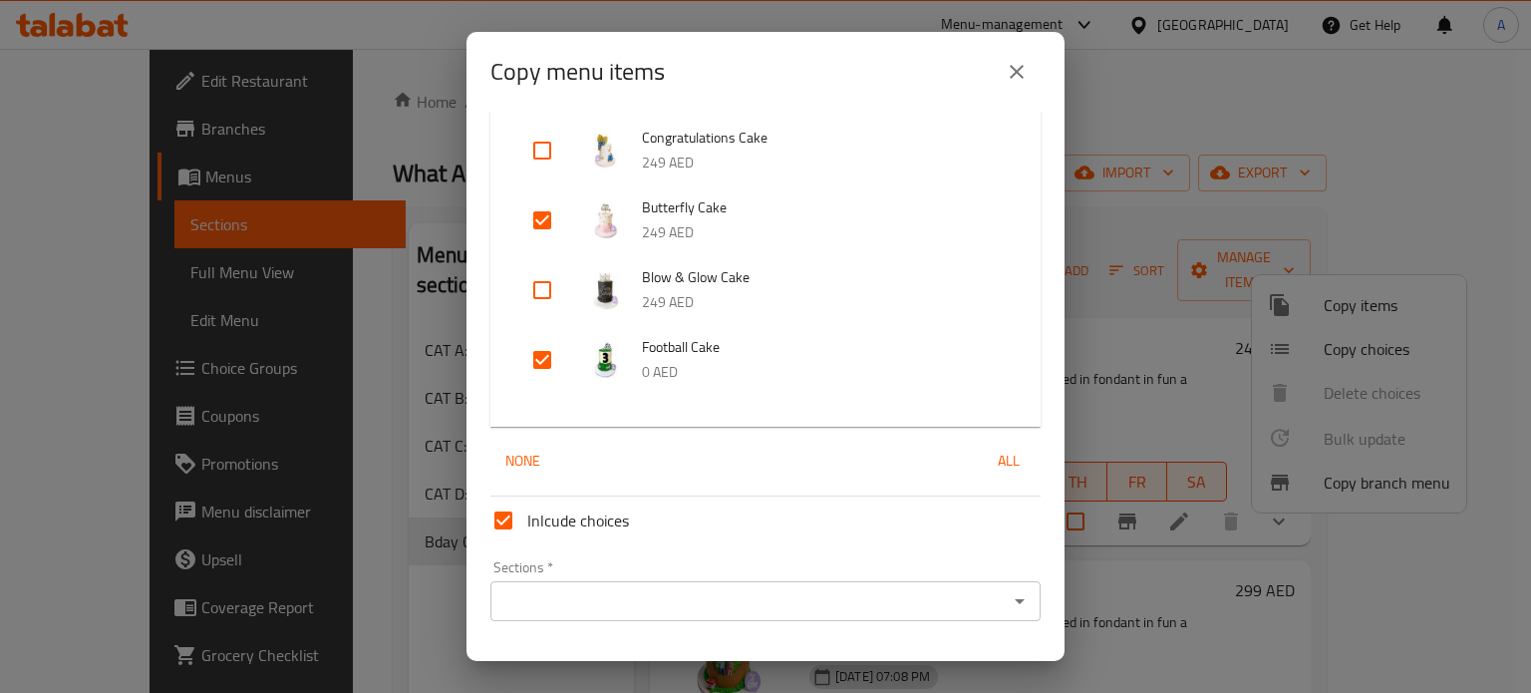
scroll to position [807, 0]
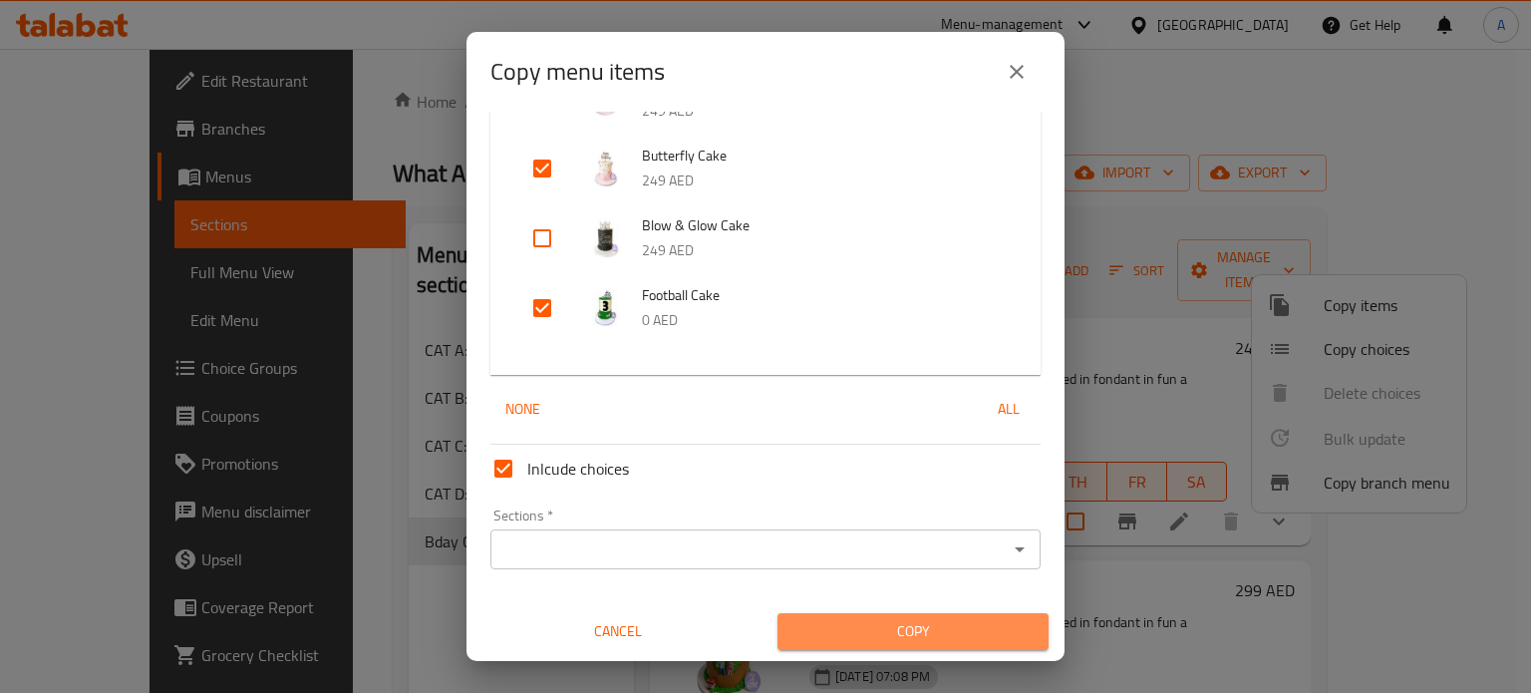
click at [924, 634] on span "Copy" at bounding box center [913, 631] width 239 height 25
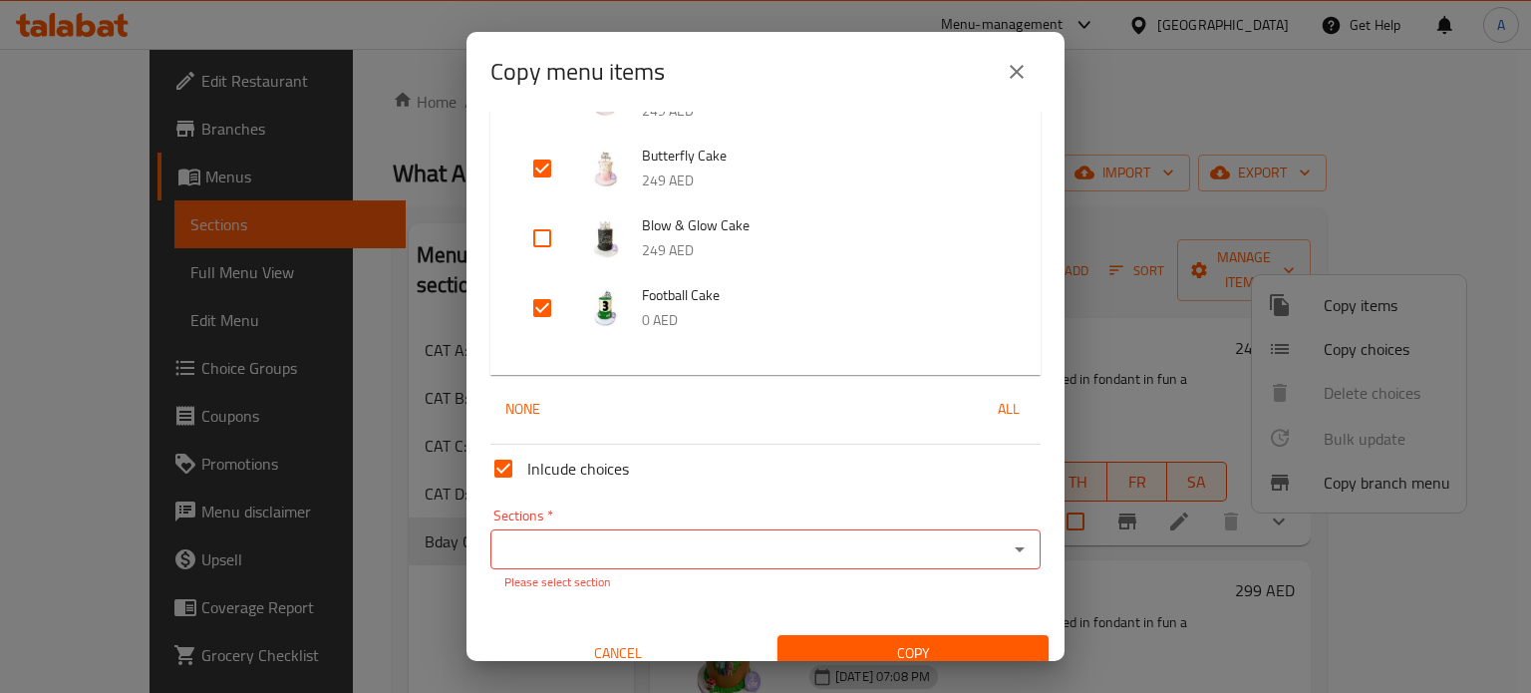
scroll to position [829, 0]
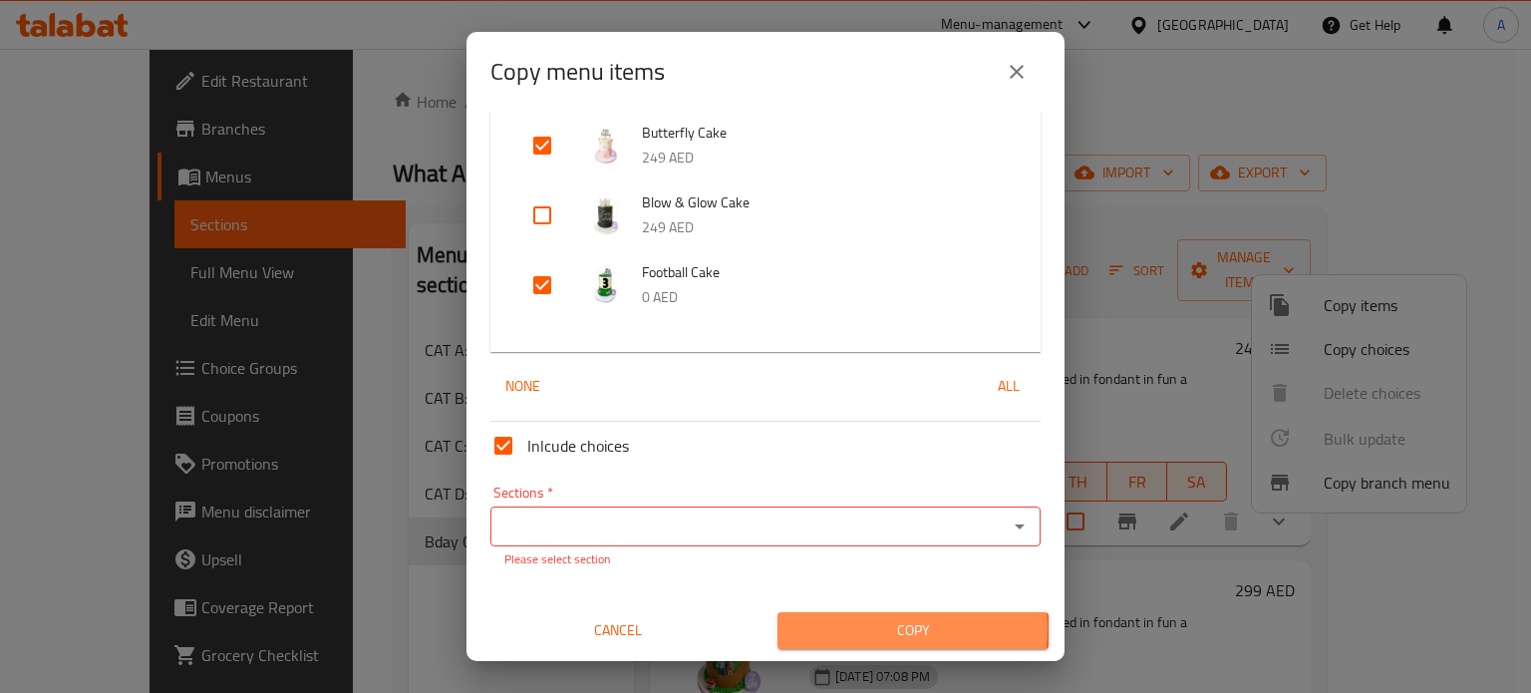
click at [903, 629] on span "Copy" at bounding box center [913, 630] width 239 height 25
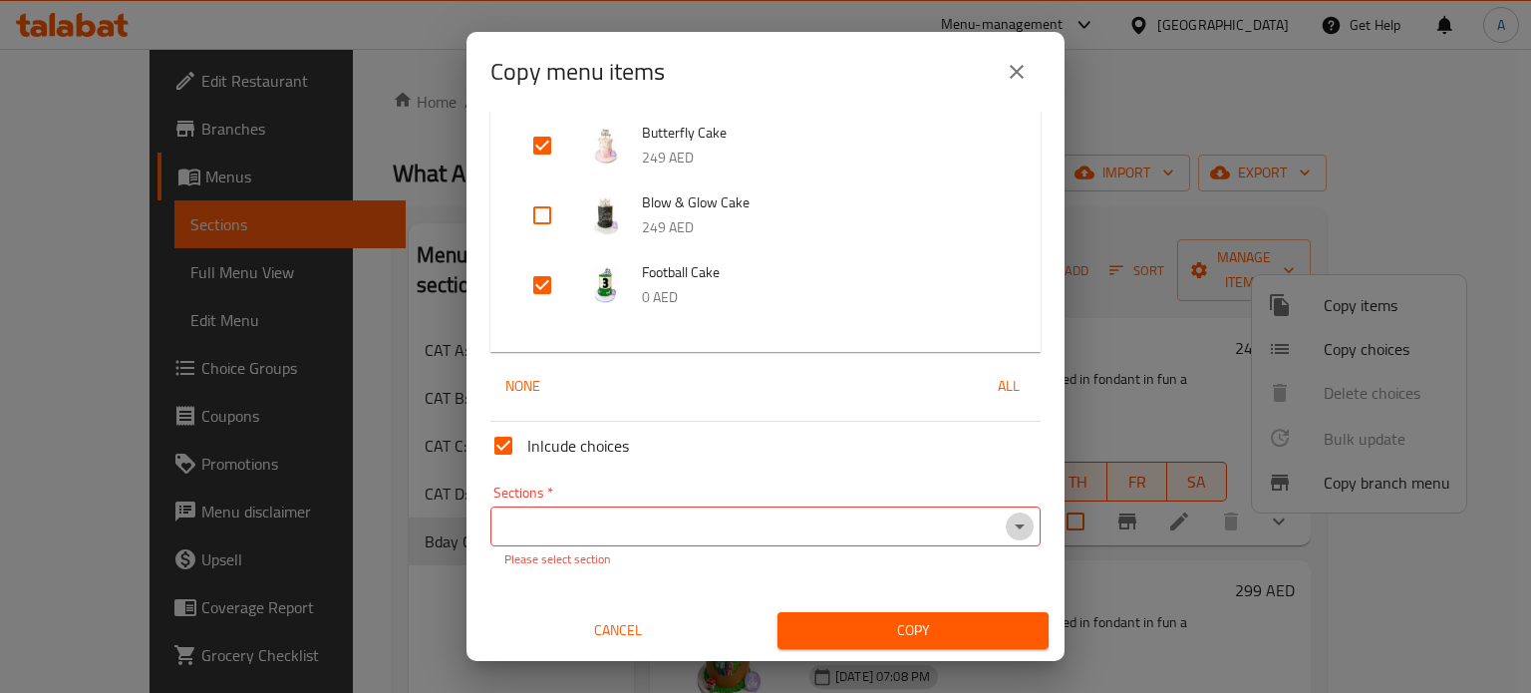
click at [1015, 524] on icon "Open" at bounding box center [1020, 526] width 10 height 5
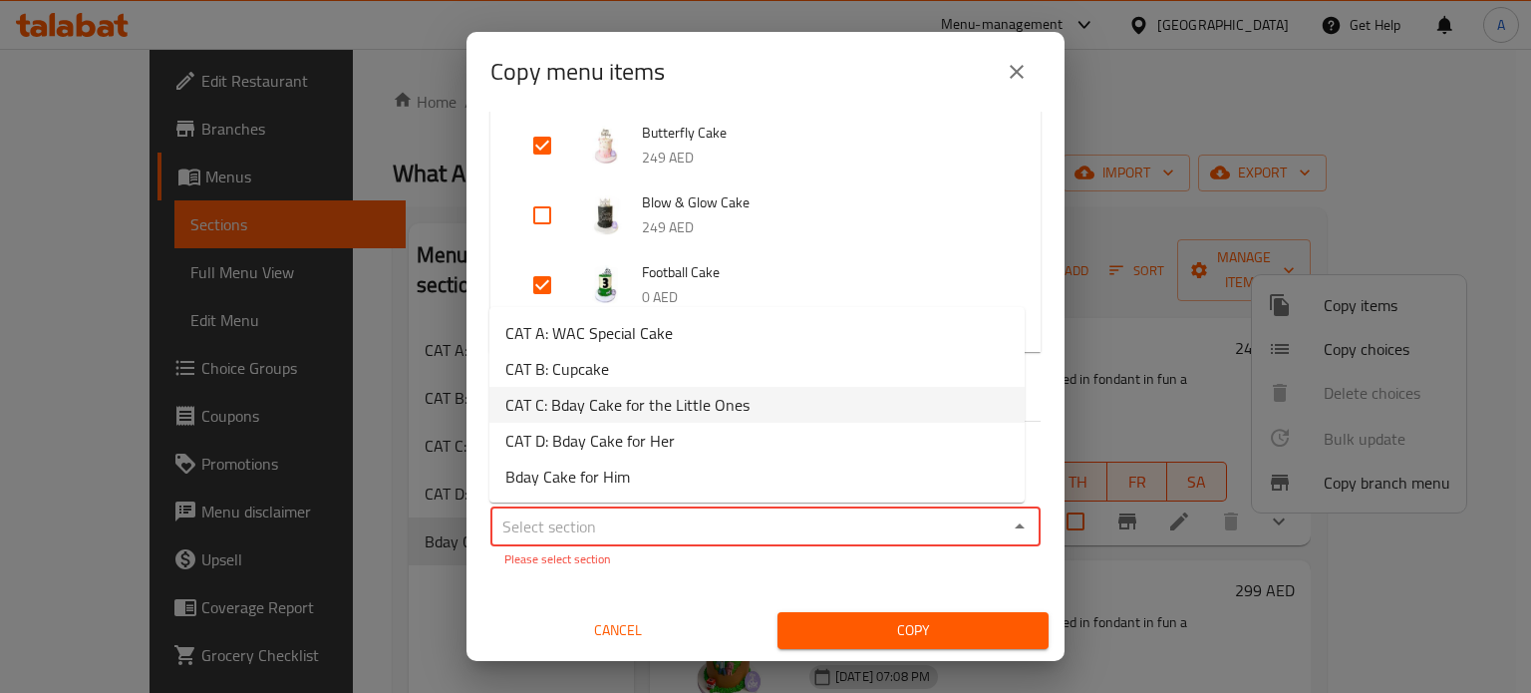
click at [658, 406] on span "CAT C: Bday Cake for the Little Ones" at bounding box center [627, 405] width 244 height 24
type input "CAT C: Bday Cake for the Little Ones"
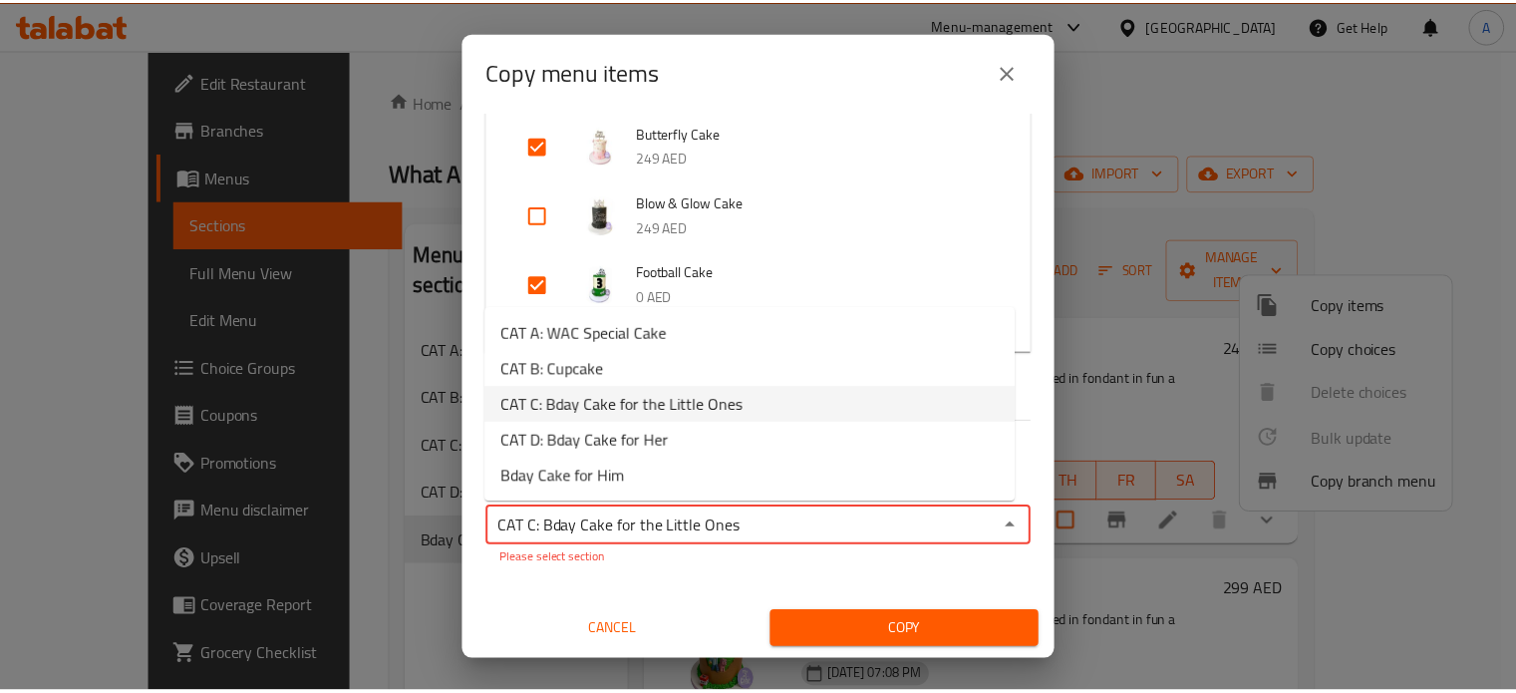
scroll to position [807, 0]
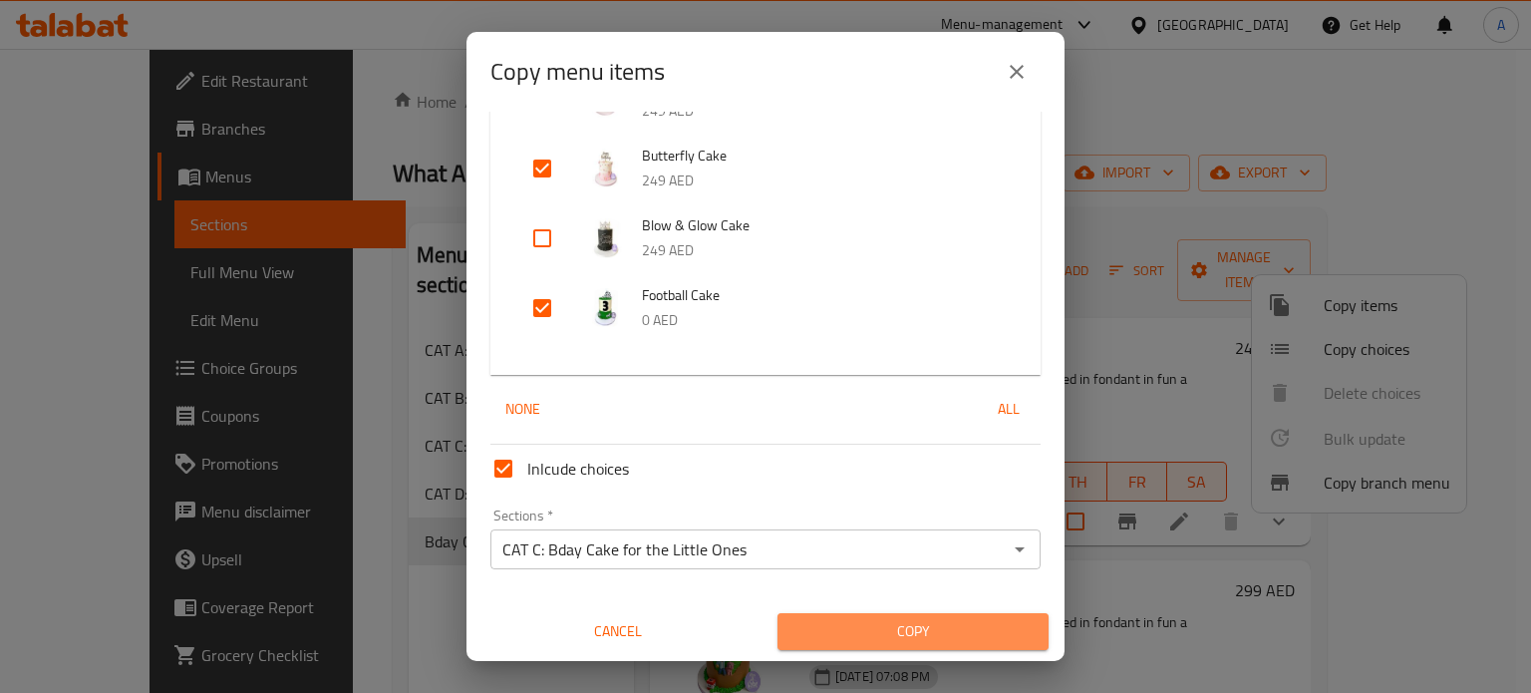
click at [961, 626] on span "Copy" at bounding box center [913, 631] width 239 height 25
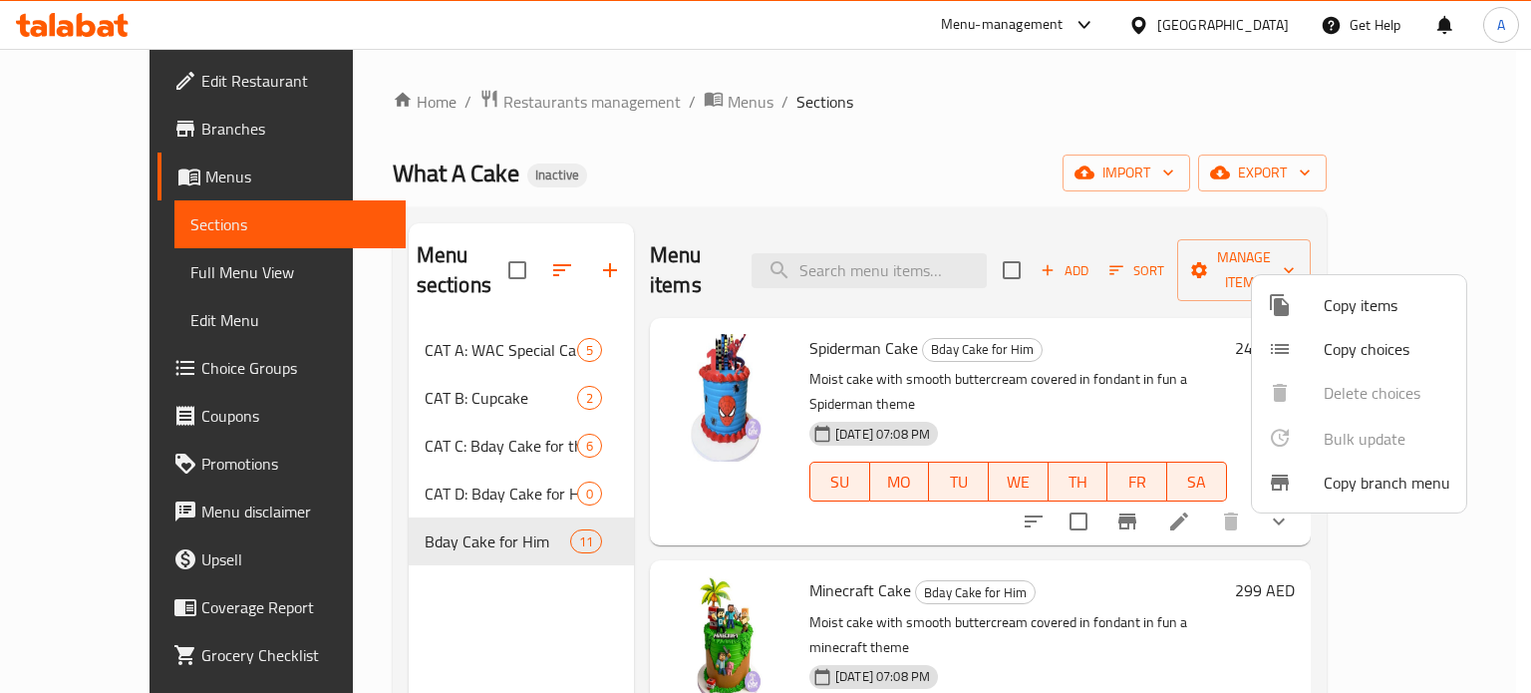
click at [387, 463] on div at bounding box center [765, 346] width 1531 height 693
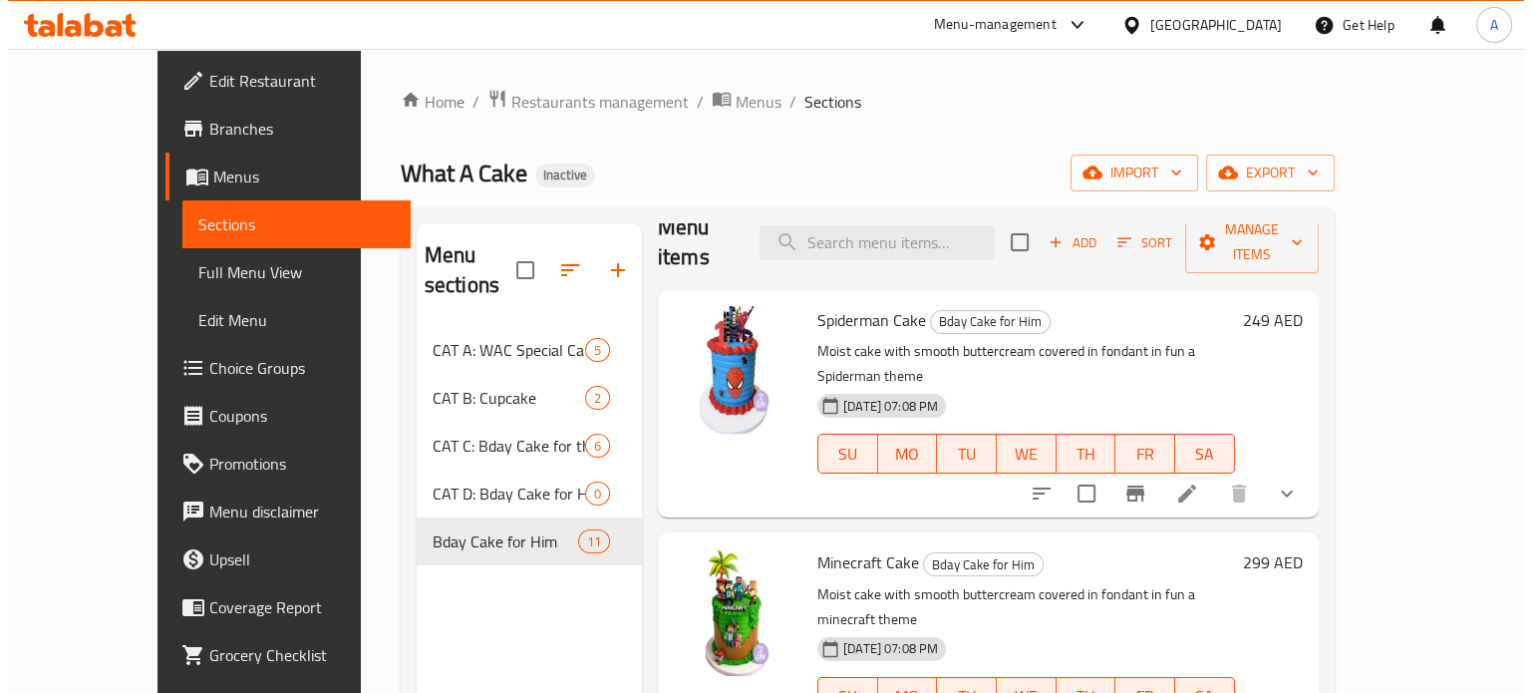
scroll to position [0, 0]
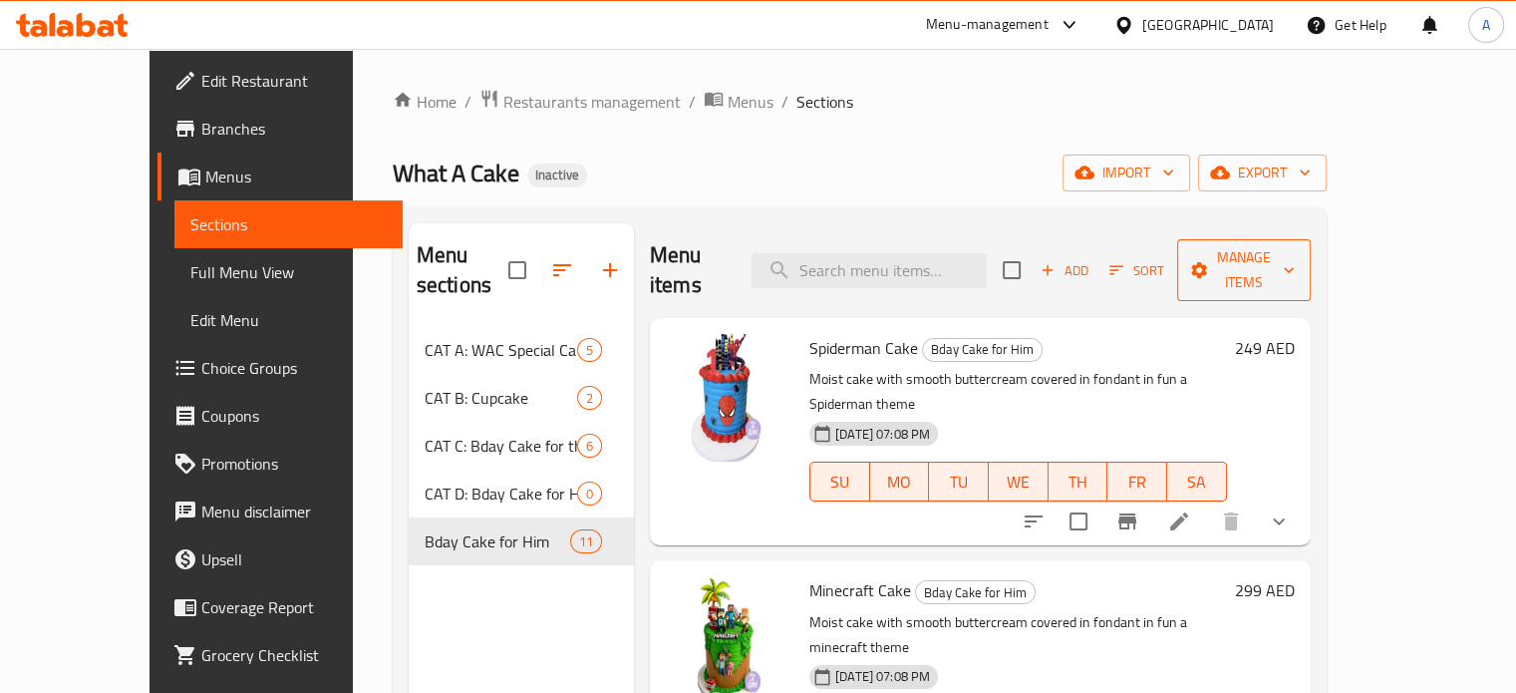
click at [1295, 262] on span "Manage items" at bounding box center [1244, 270] width 102 height 50
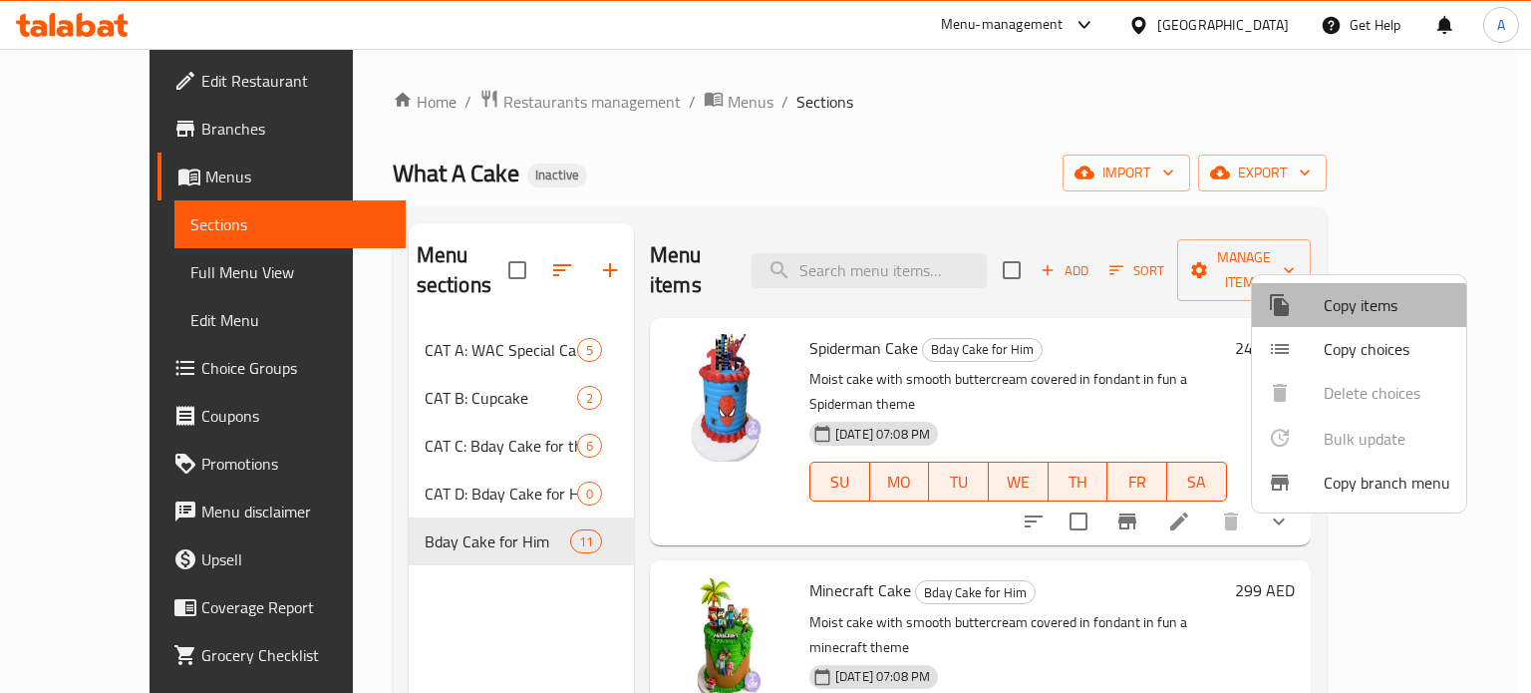
click at [1343, 317] on span "Copy items" at bounding box center [1387, 305] width 127 height 24
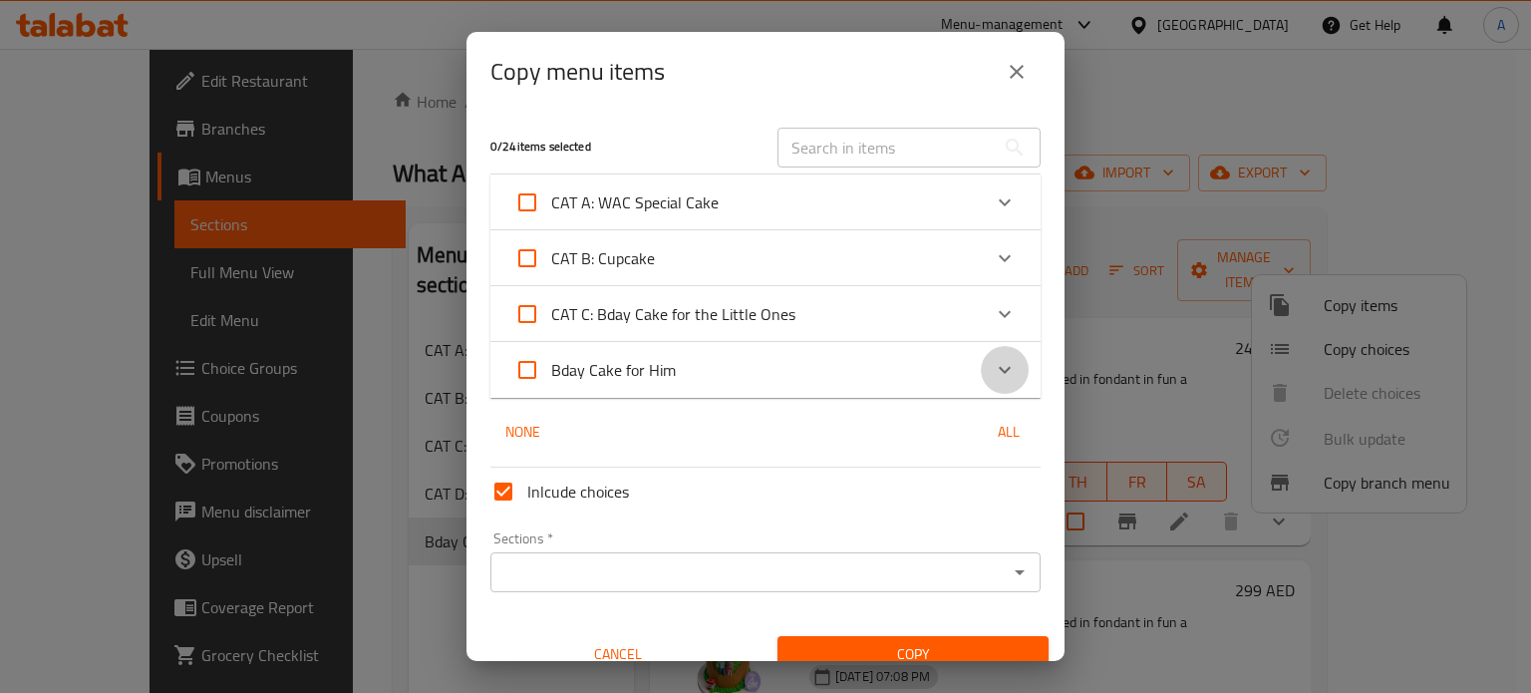
click at [997, 376] on icon "Expand" at bounding box center [1005, 370] width 24 height 24
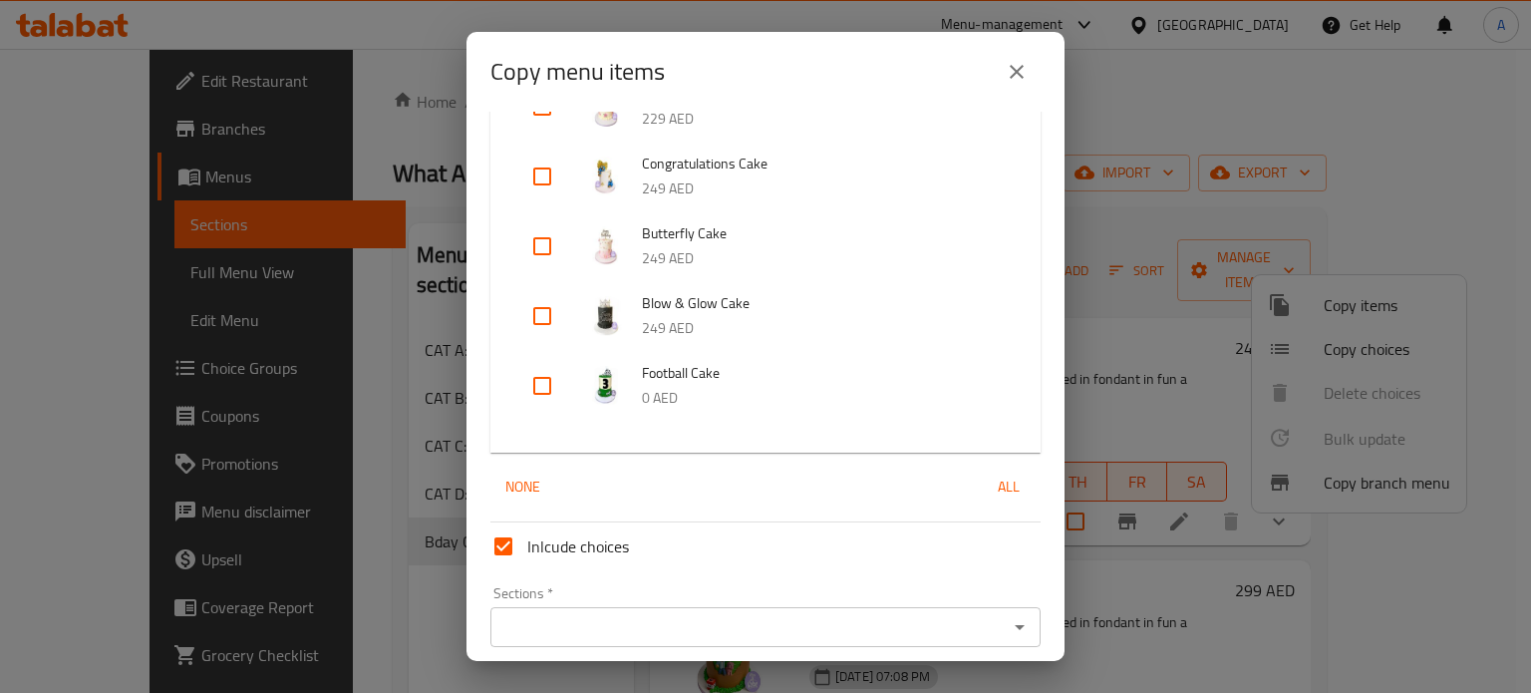
scroll to position [798, 0]
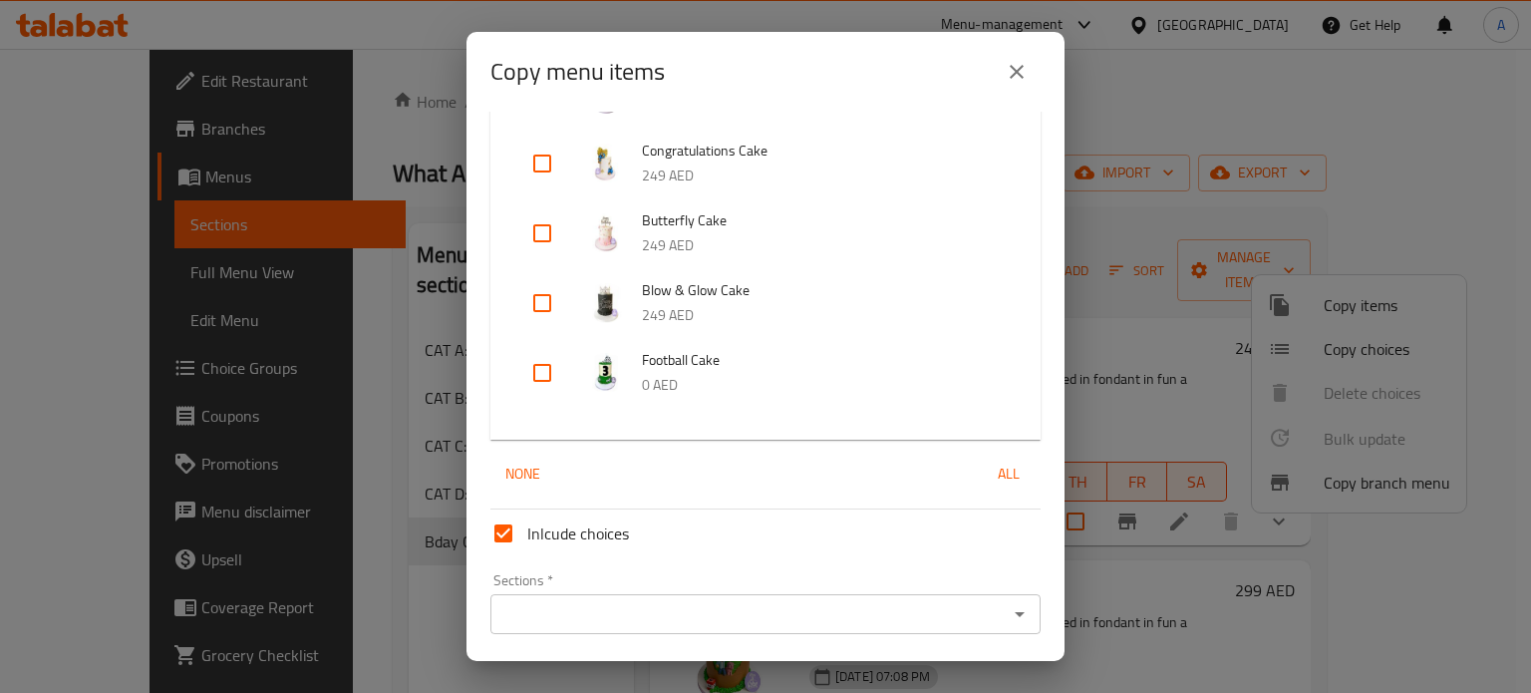
click at [537, 305] on input "checkbox" at bounding box center [542, 303] width 48 height 48
checkbox input "true"
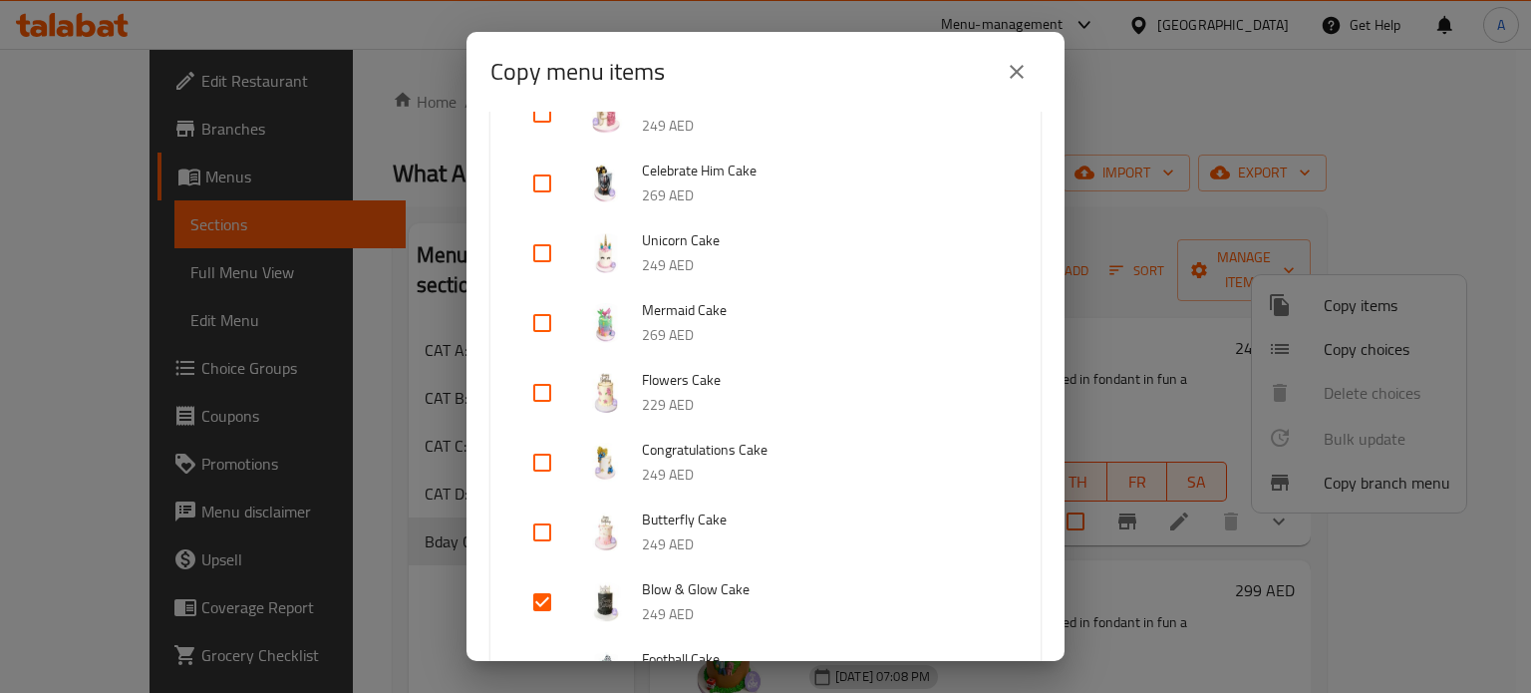
scroll to position [399, 0]
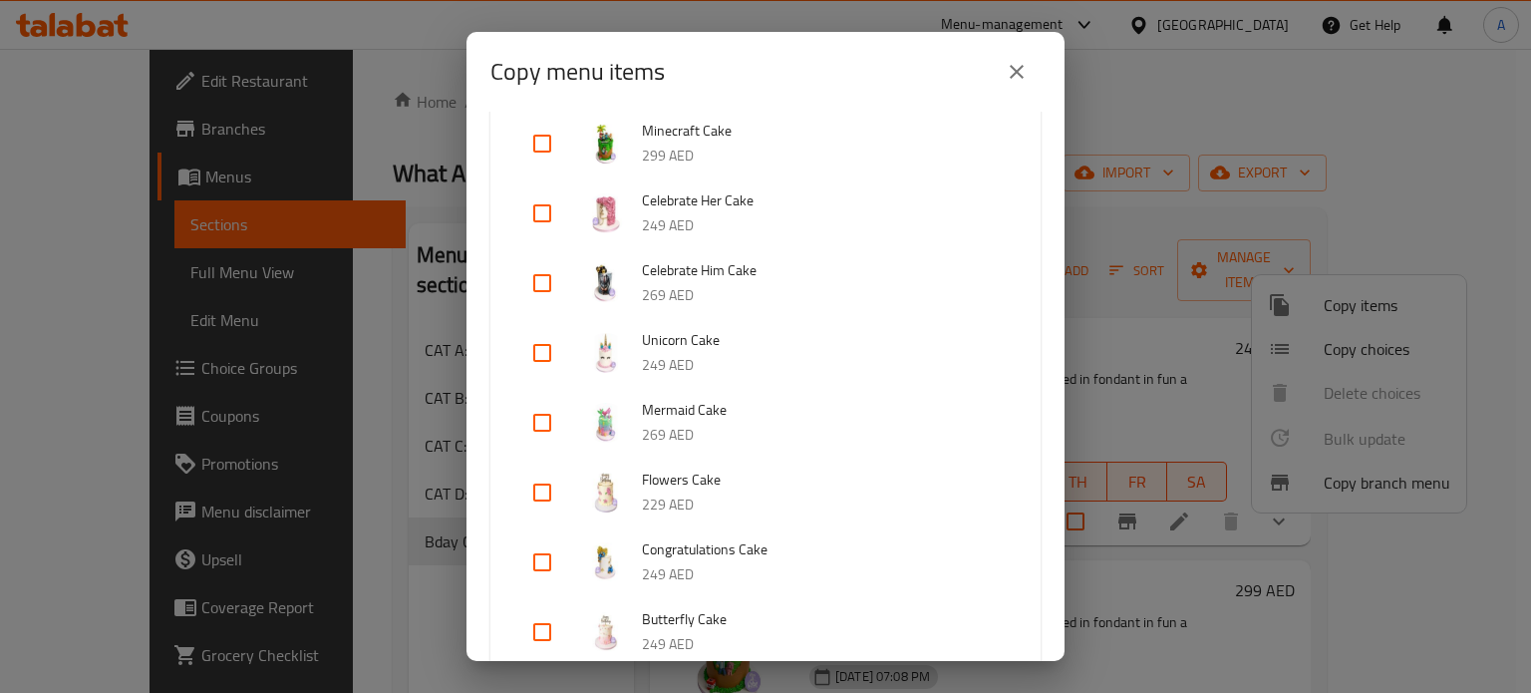
click at [542, 214] on input "checkbox" at bounding box center [542, 213] width 48 height 48
checkbox input "true"
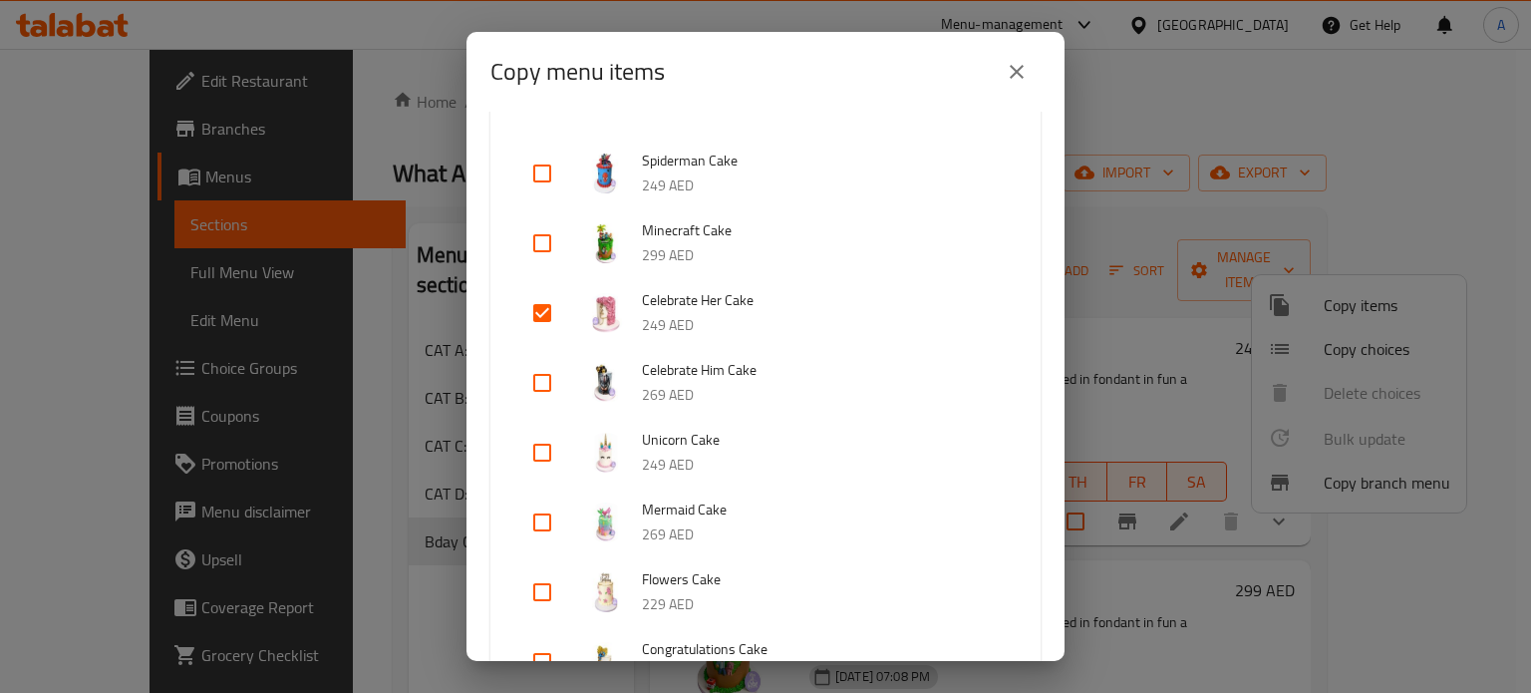
scroll to position [498, 0]
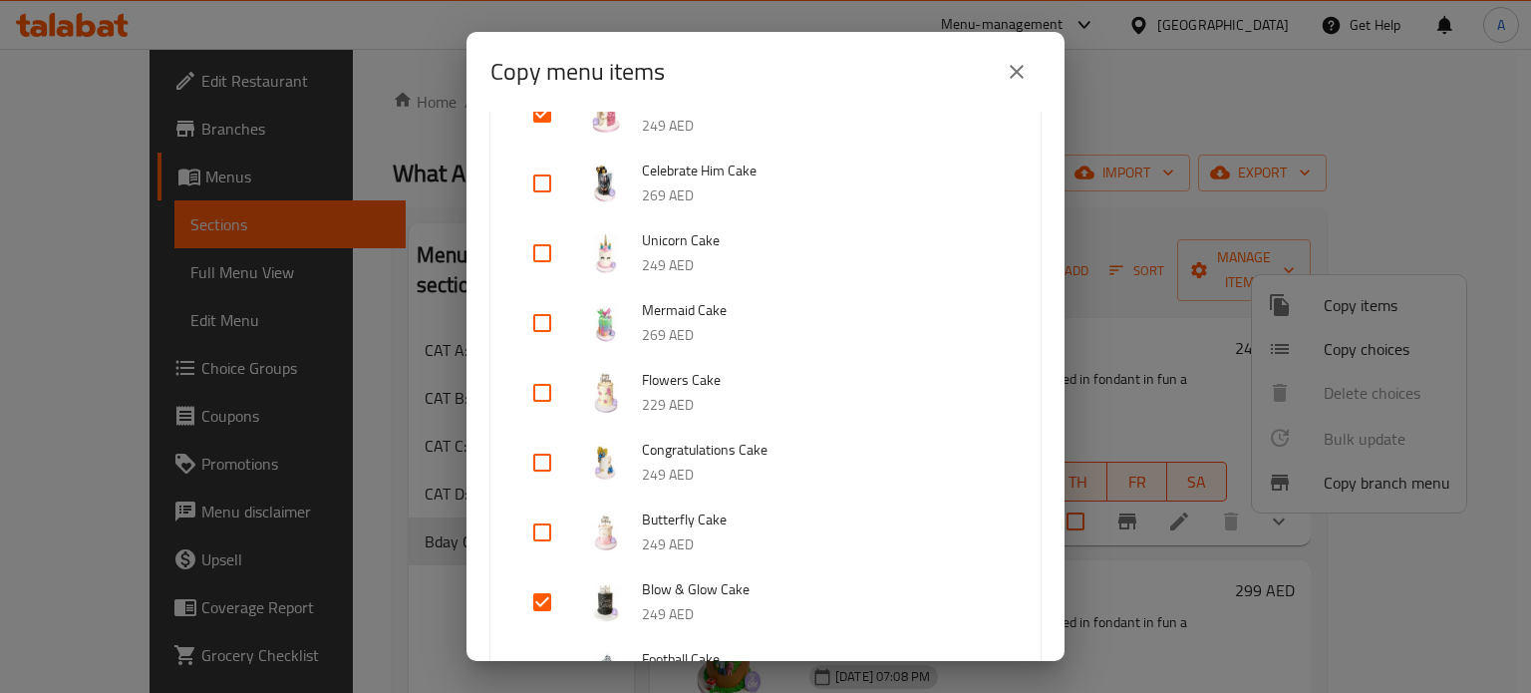
click at [543, 394] on input "checkbox" at bounding box center [542, 393] width 48 height 48
checkbox input "true"
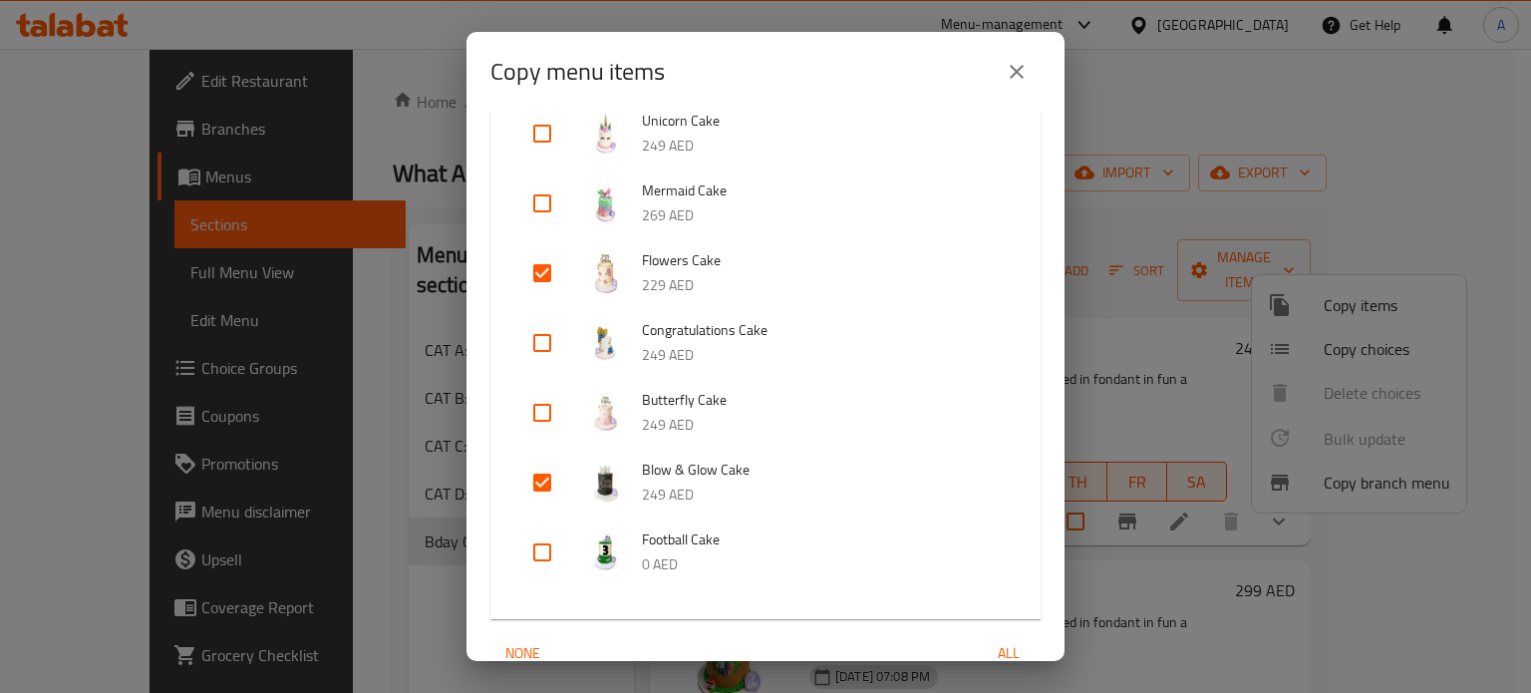
scroll to position [862, 0]
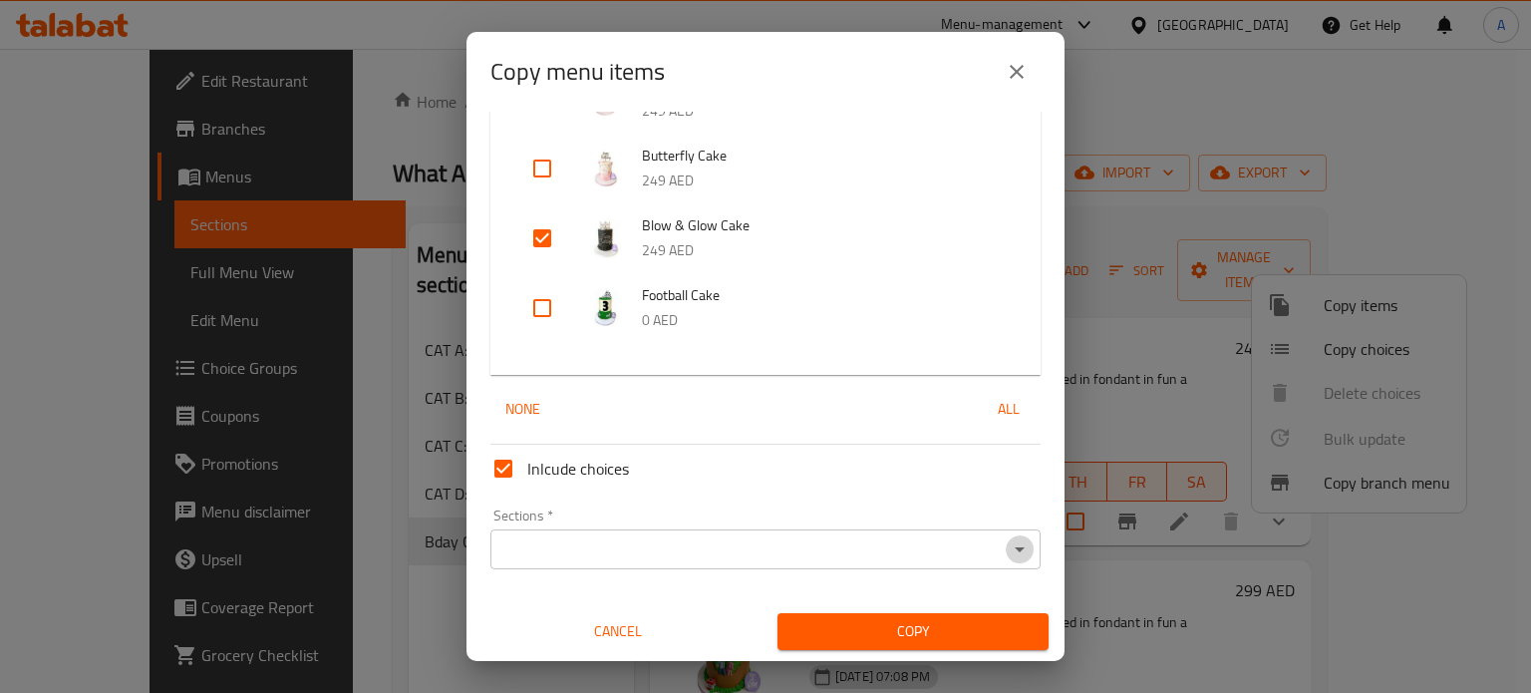
click at [1009, 549] on icon "Open" at bounding box center [1020, 549] width 24 height 24
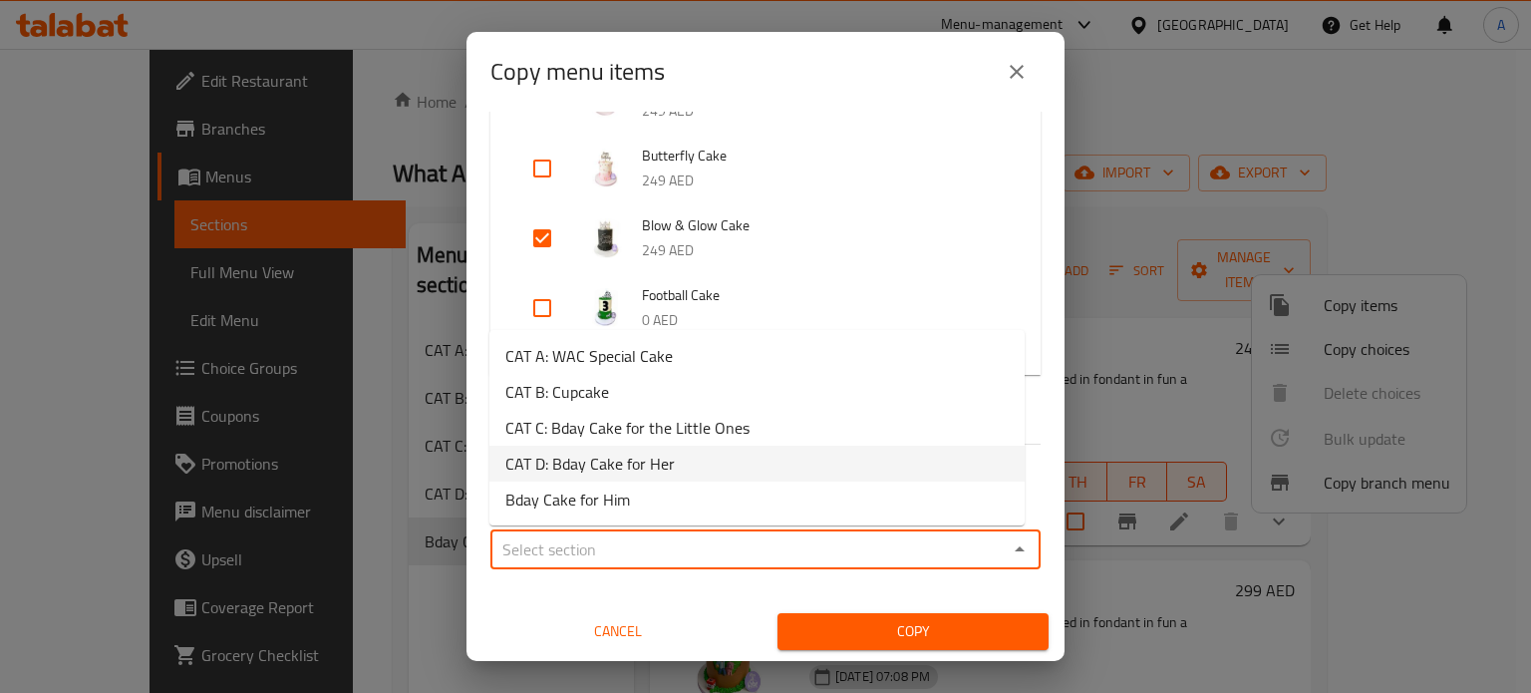
click at [638, 465] on span "CAT D: Bday Cake for Her" at bounding box center [589, 464] width 169 height 24
type input "CAT D: Bday Cake for Her"
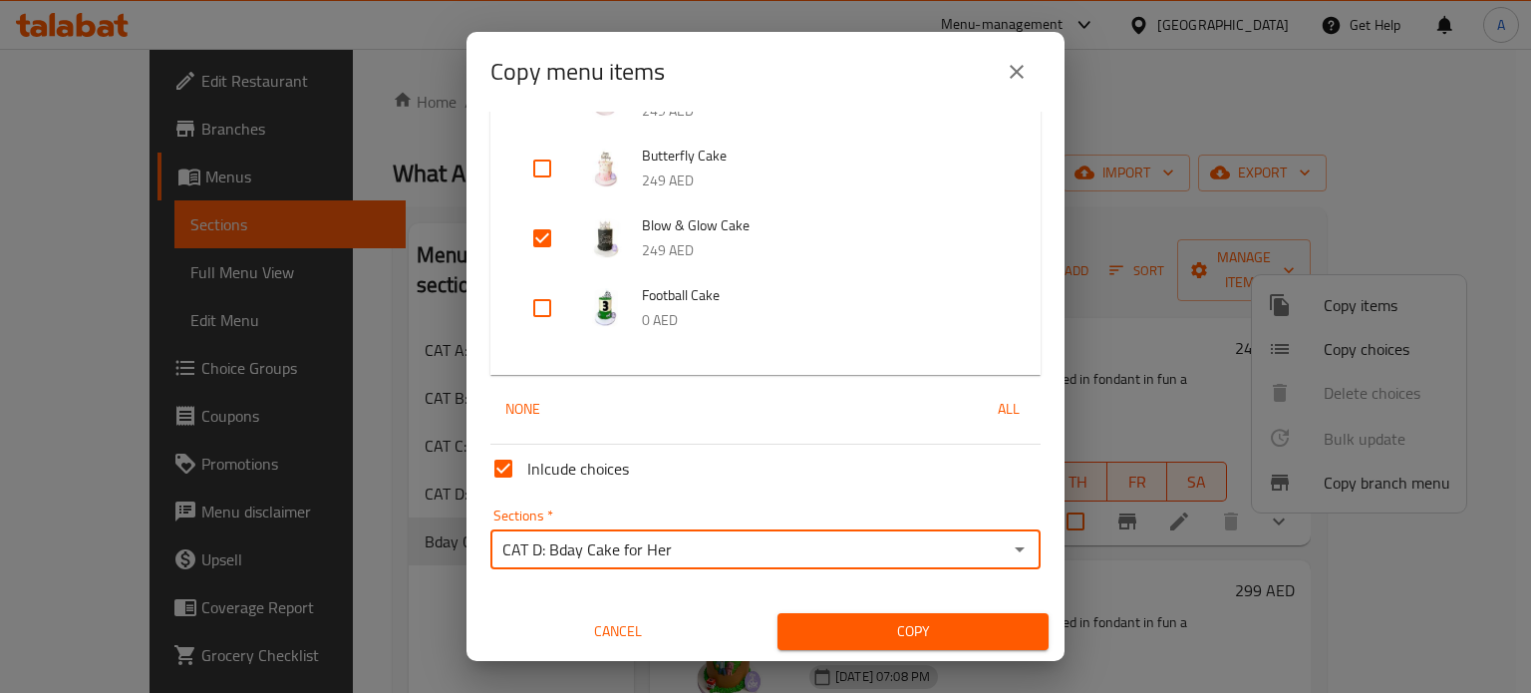
click at [902, 630] on span "Copy" at bounding box center [913, 631] width 239 height 25
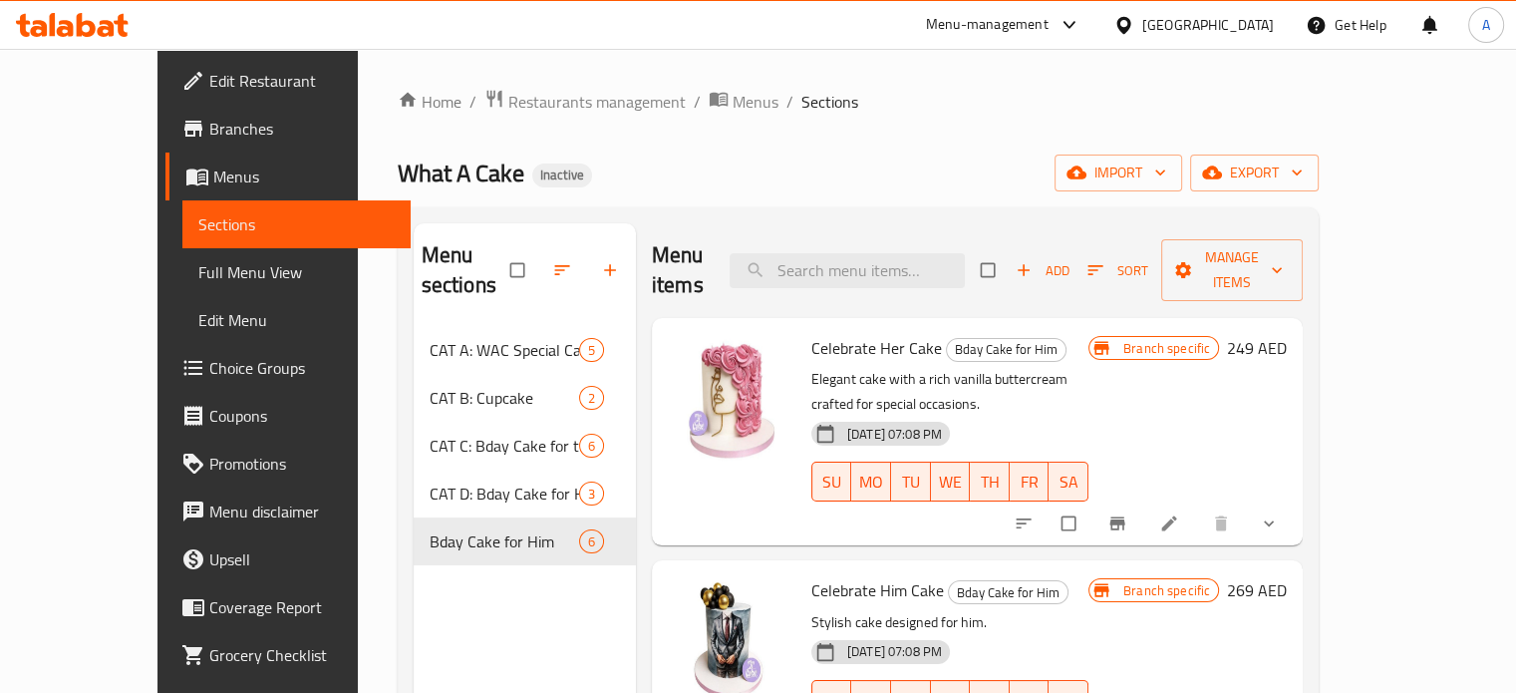
scroll to position [100, 0]
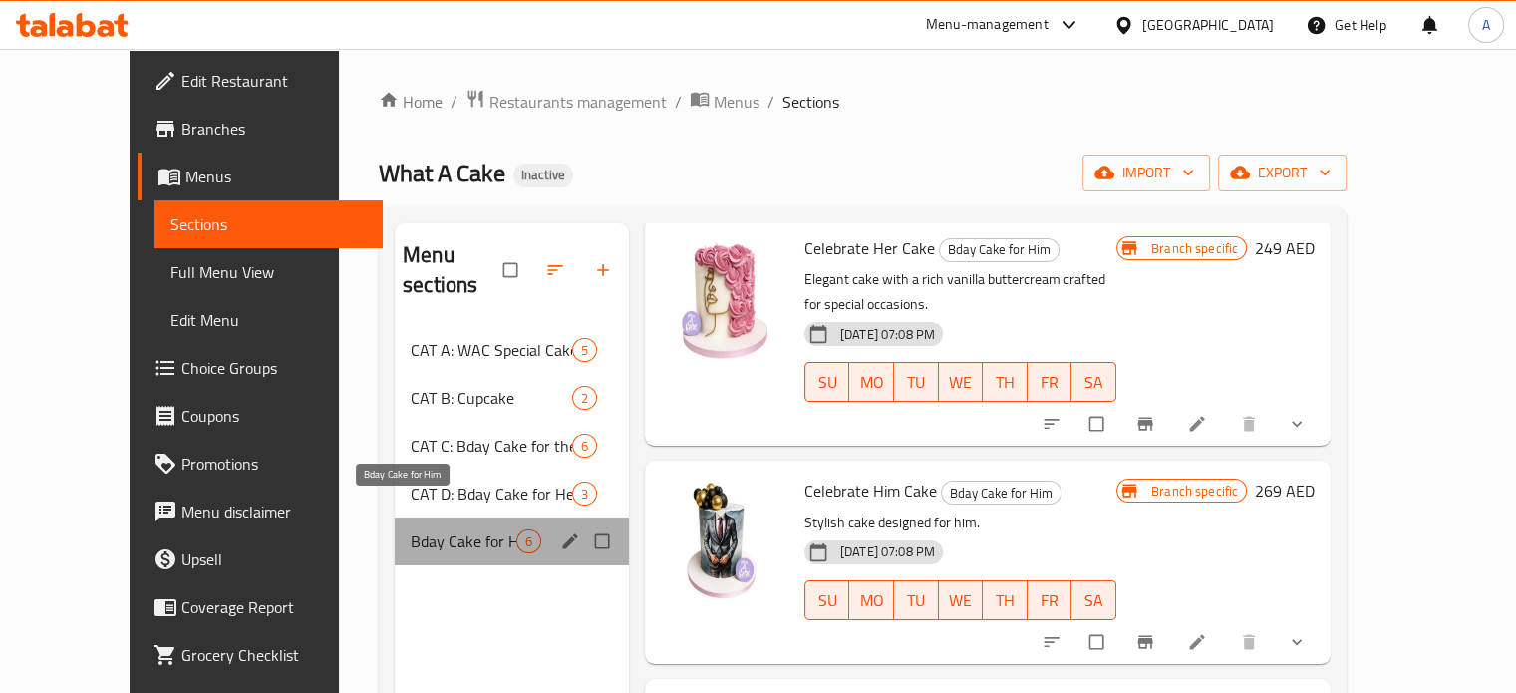
click at [440, 529] on span "Bday Cake for Him" at bounding box center [464, 541] width 106 height 24
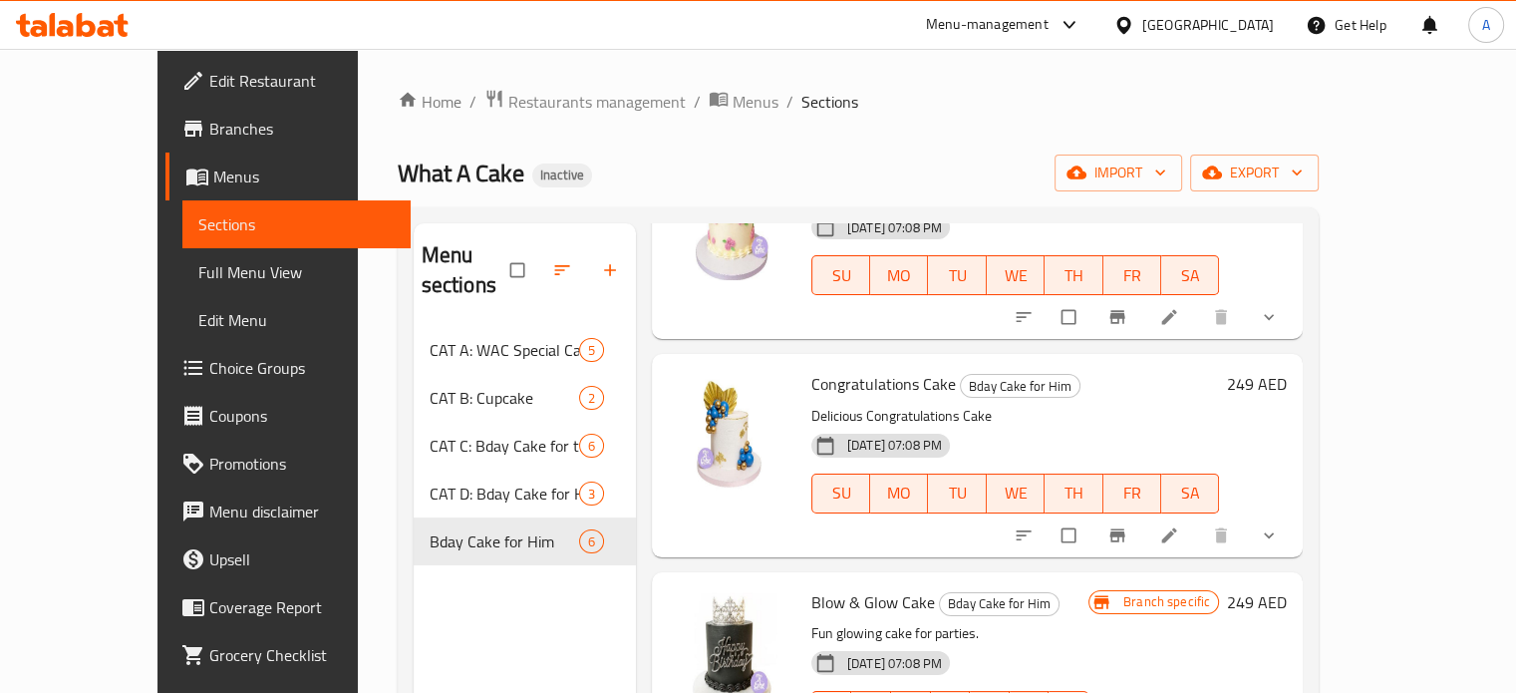
scroll to position [663, 0]
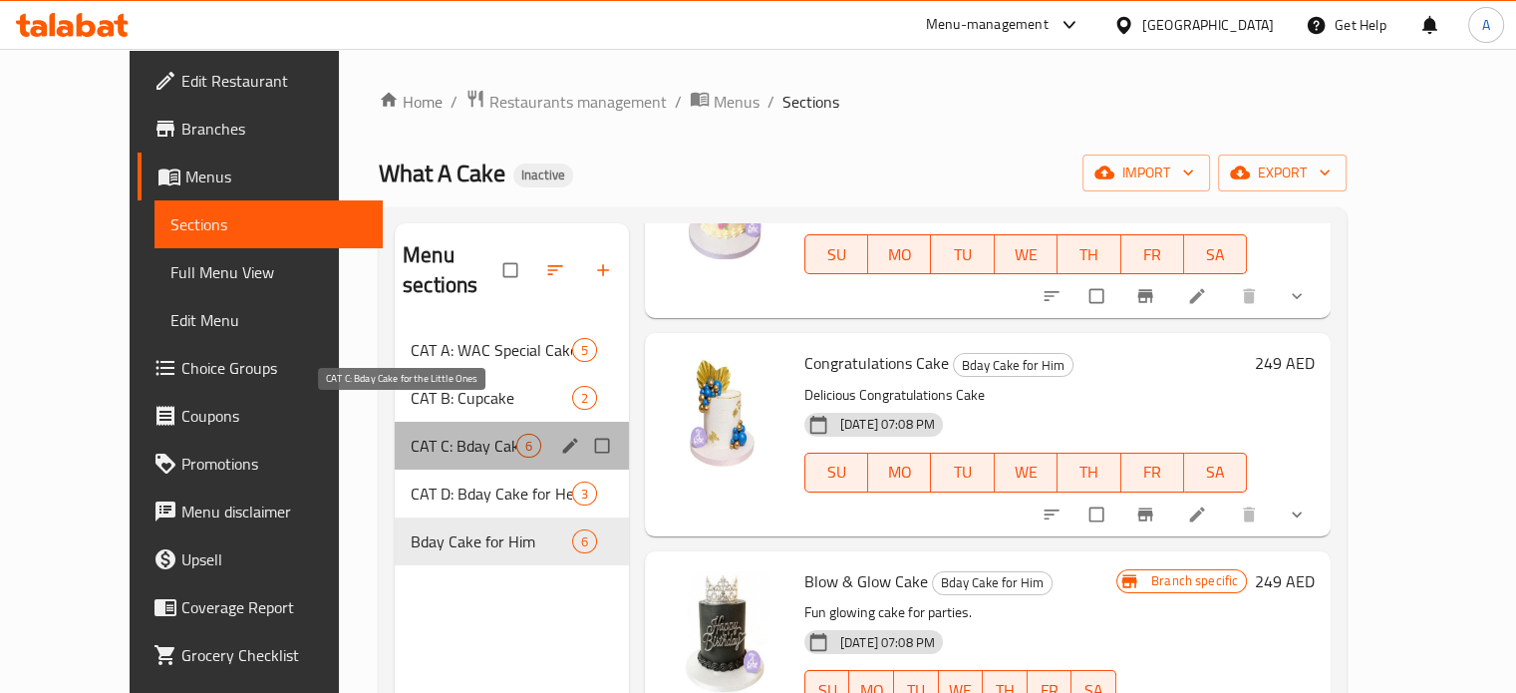
click at [412, 434] on span "CAT C: Bday Cake for the Little Ones" at bounding box center [464, 446] width 106 height 24
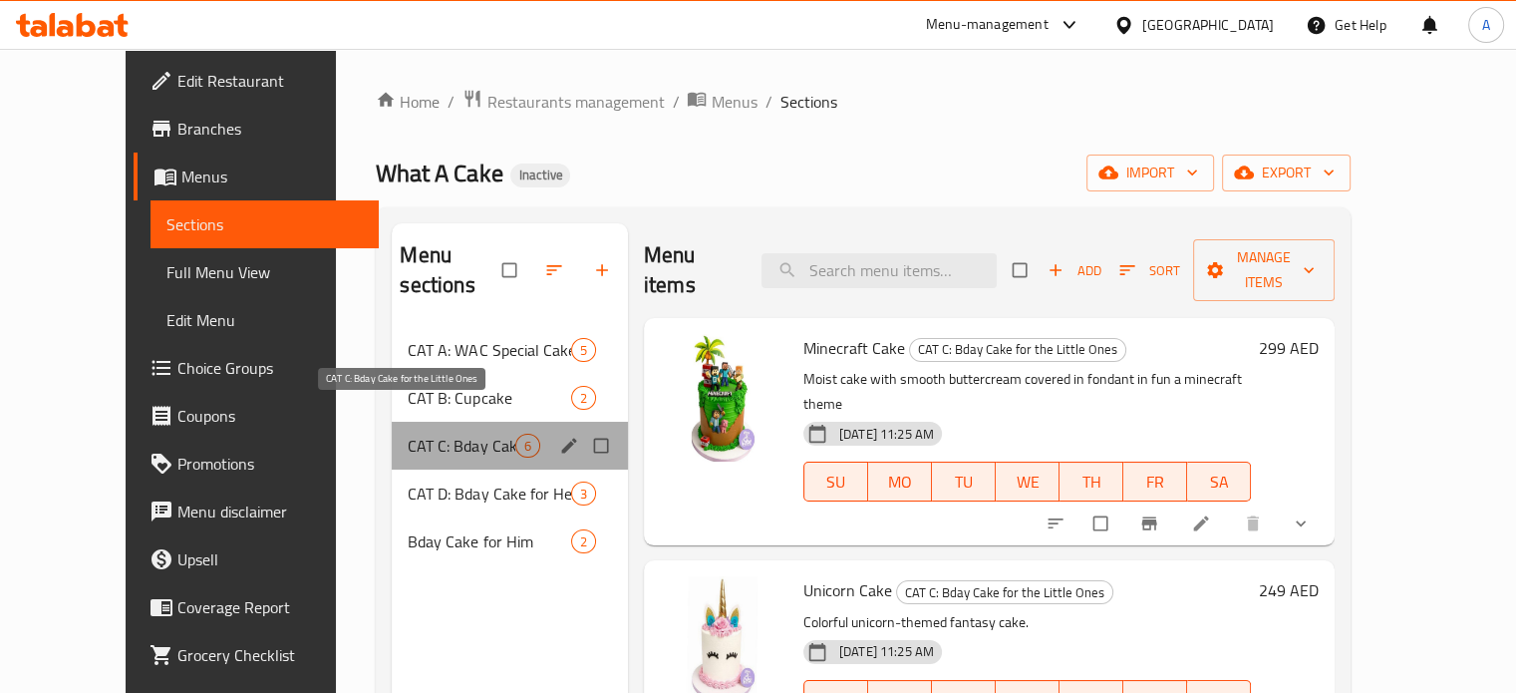
click at [435, 434] on span "CAT C: Bday Cake for the Little Ones" at bounding box center [461, 446] width 107 height 24
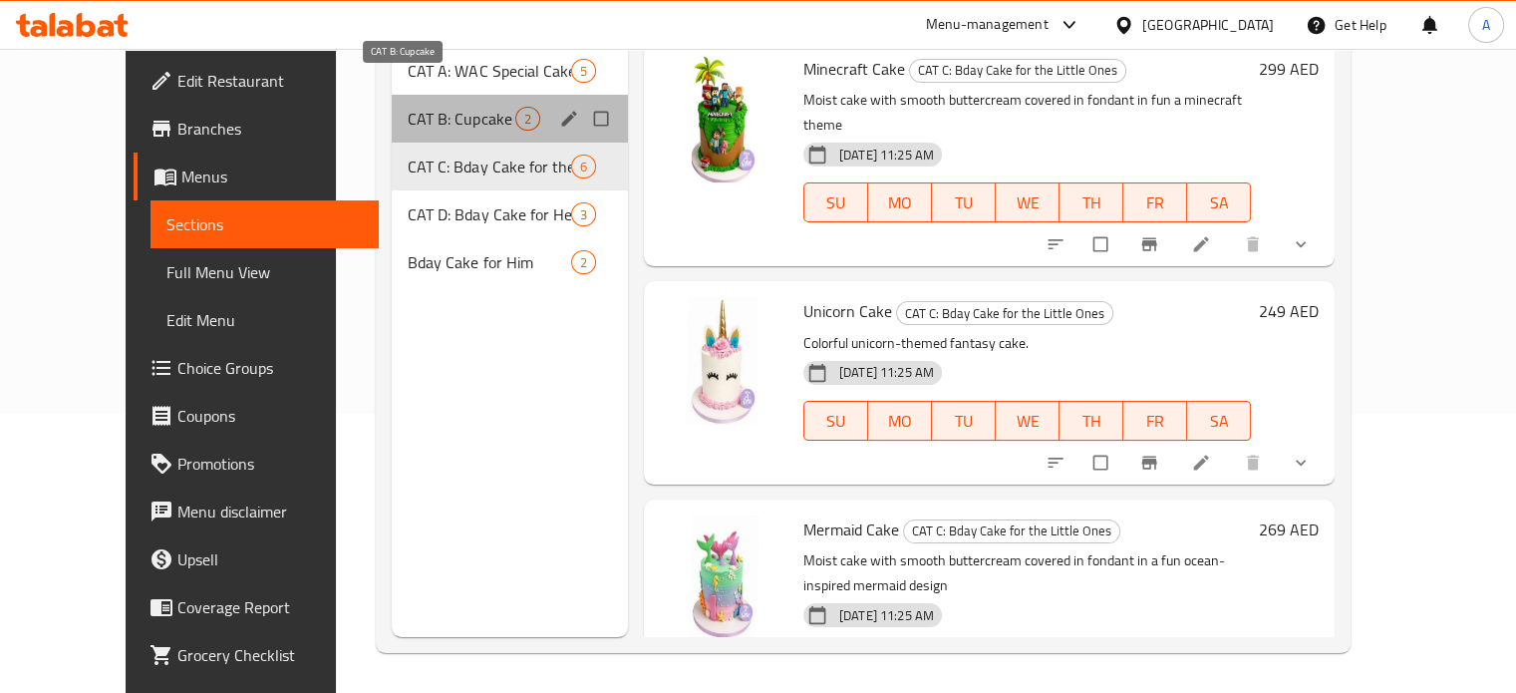
click at [408, 107] on span "CAT B: Cupcake" at bounding box center [461, 119] width 107 height 24
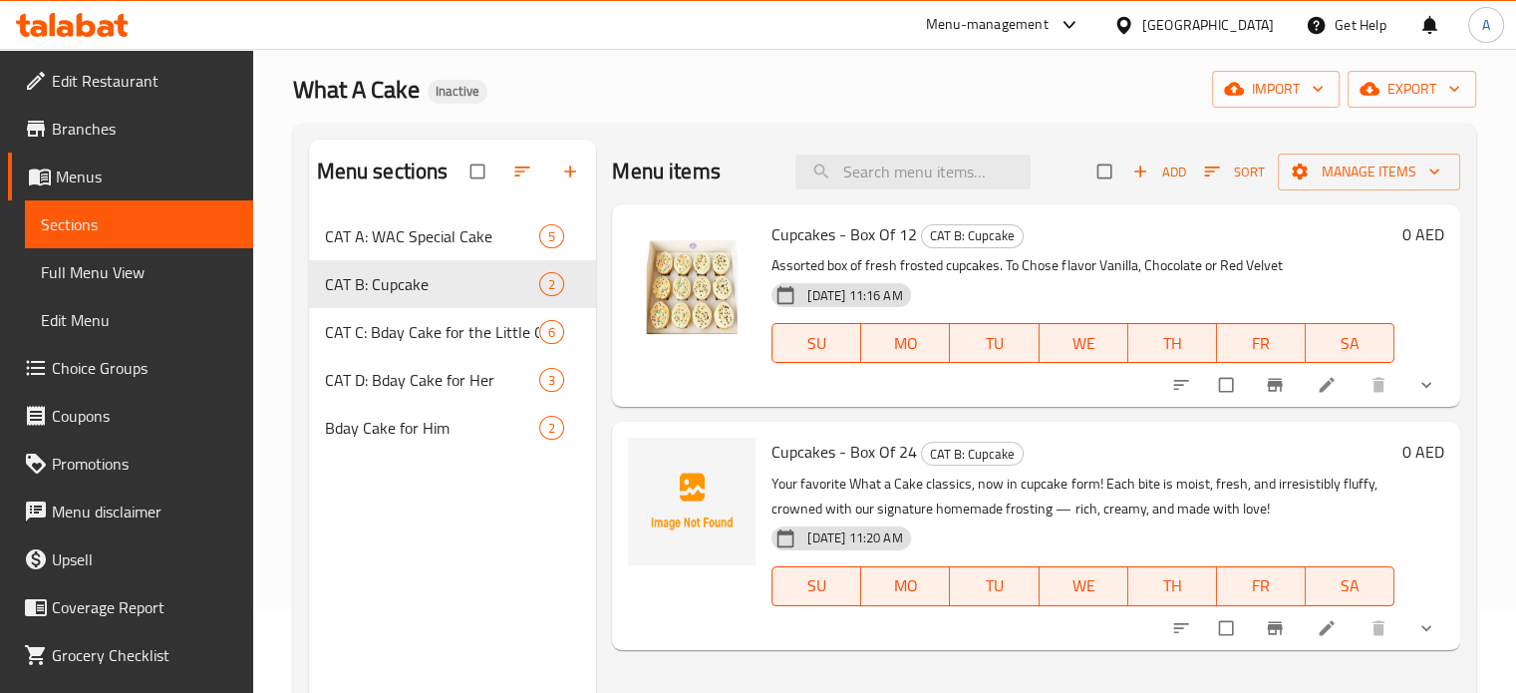
scroll to position [199, 0]
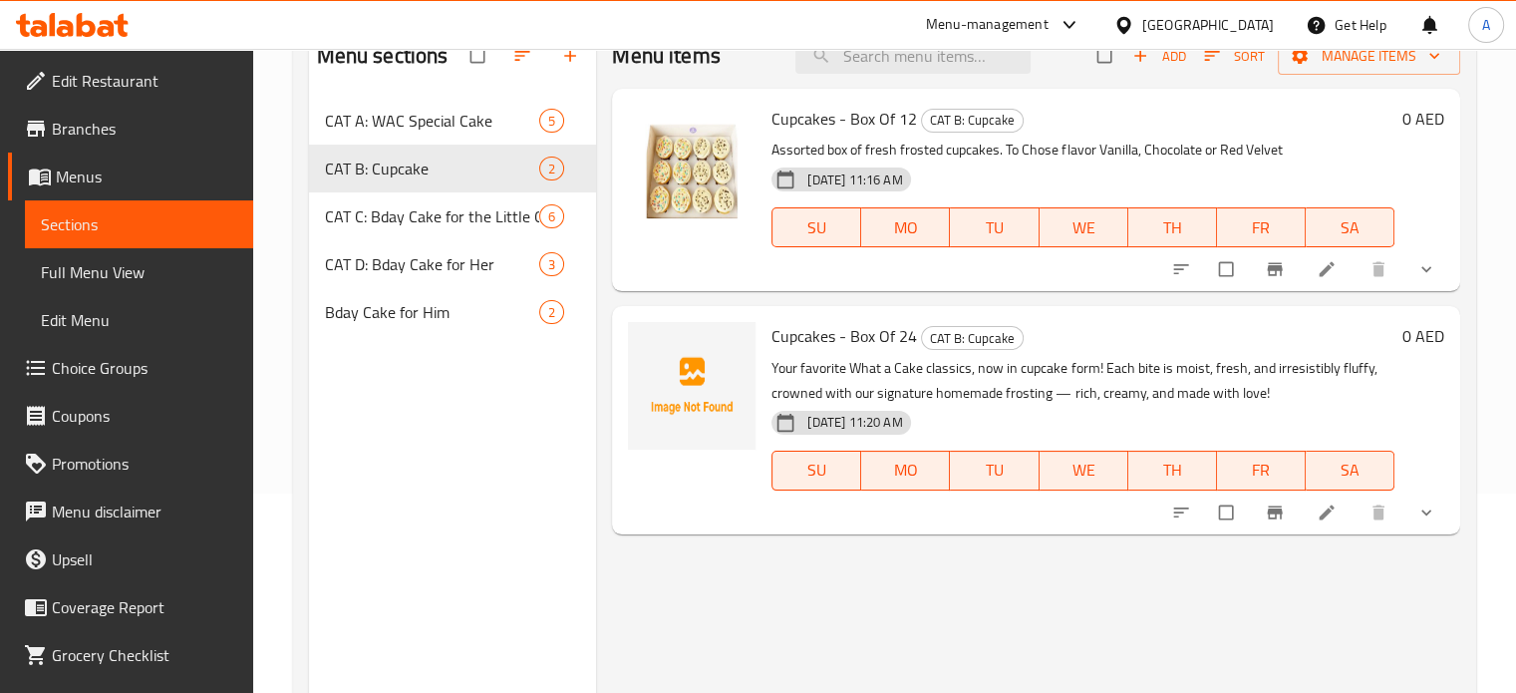
click at [1330, 511] on icon at bounding box center [1327, 512] width 20 height 20
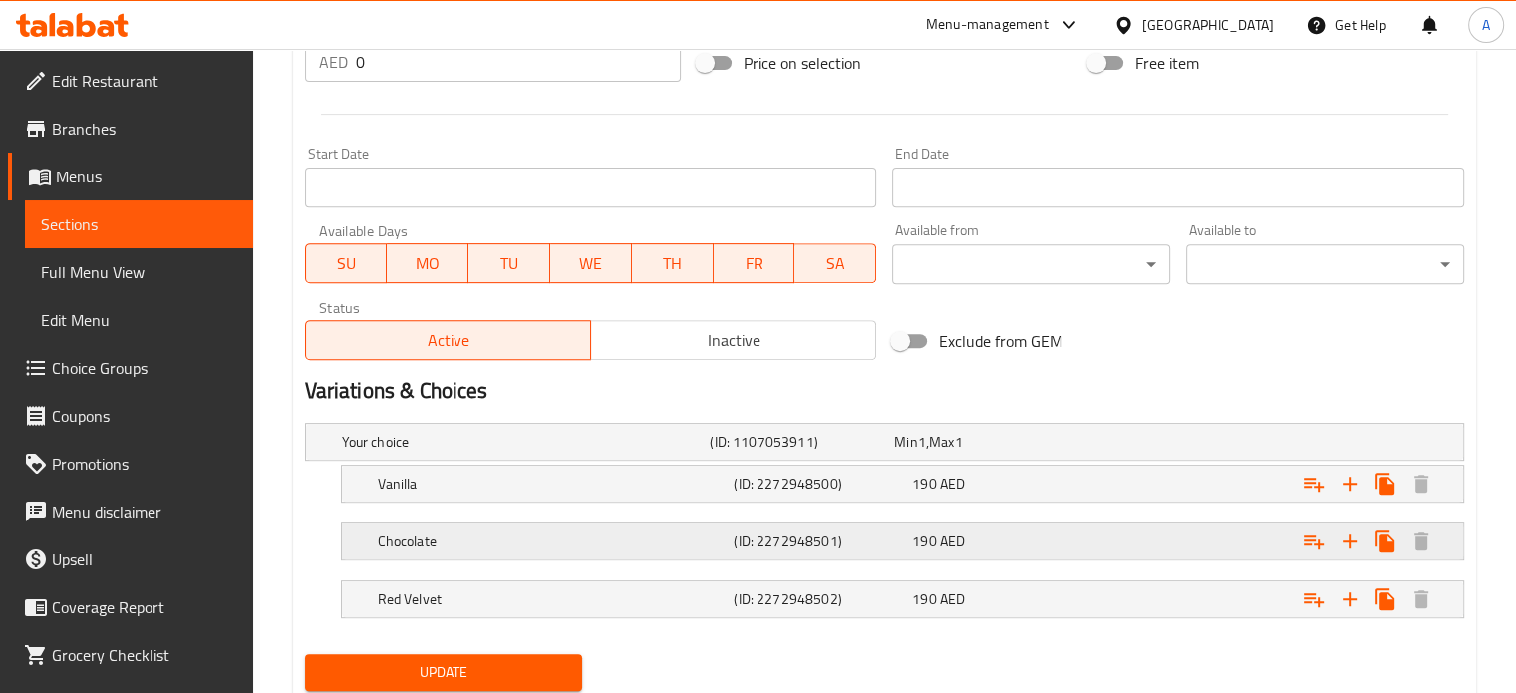
scroll to position [817, 0]
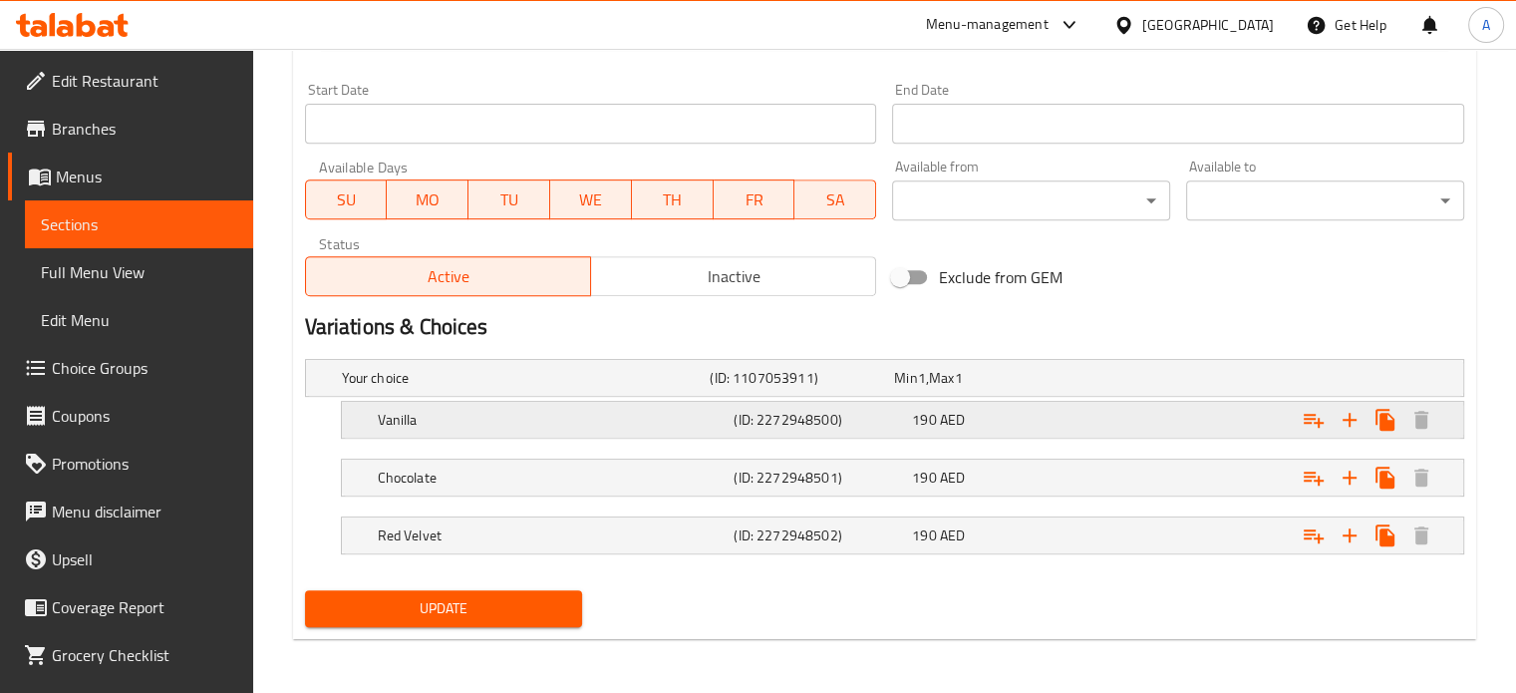
click at [606, 388] on h5 "Vanilla" at bounding box center [522, 378] width 361 height 20
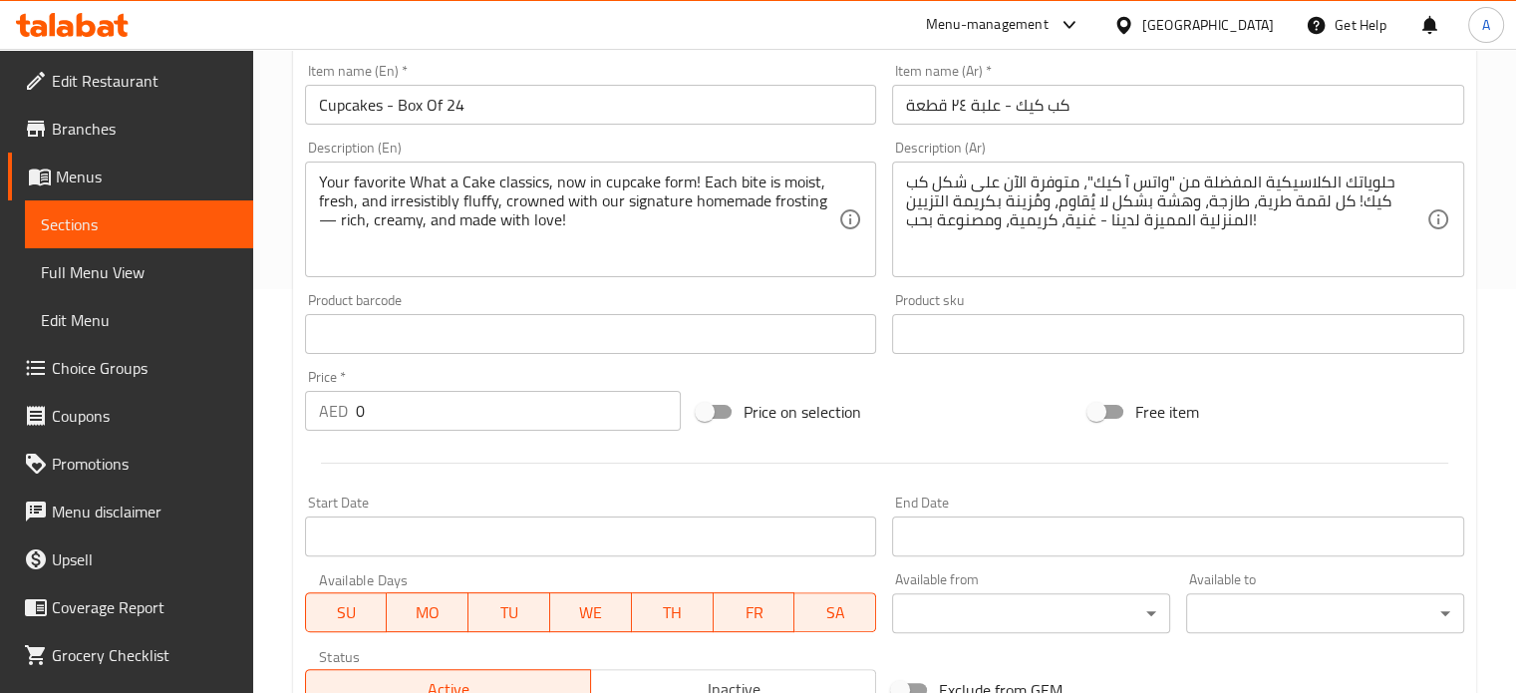
scroll to position [0, 0]
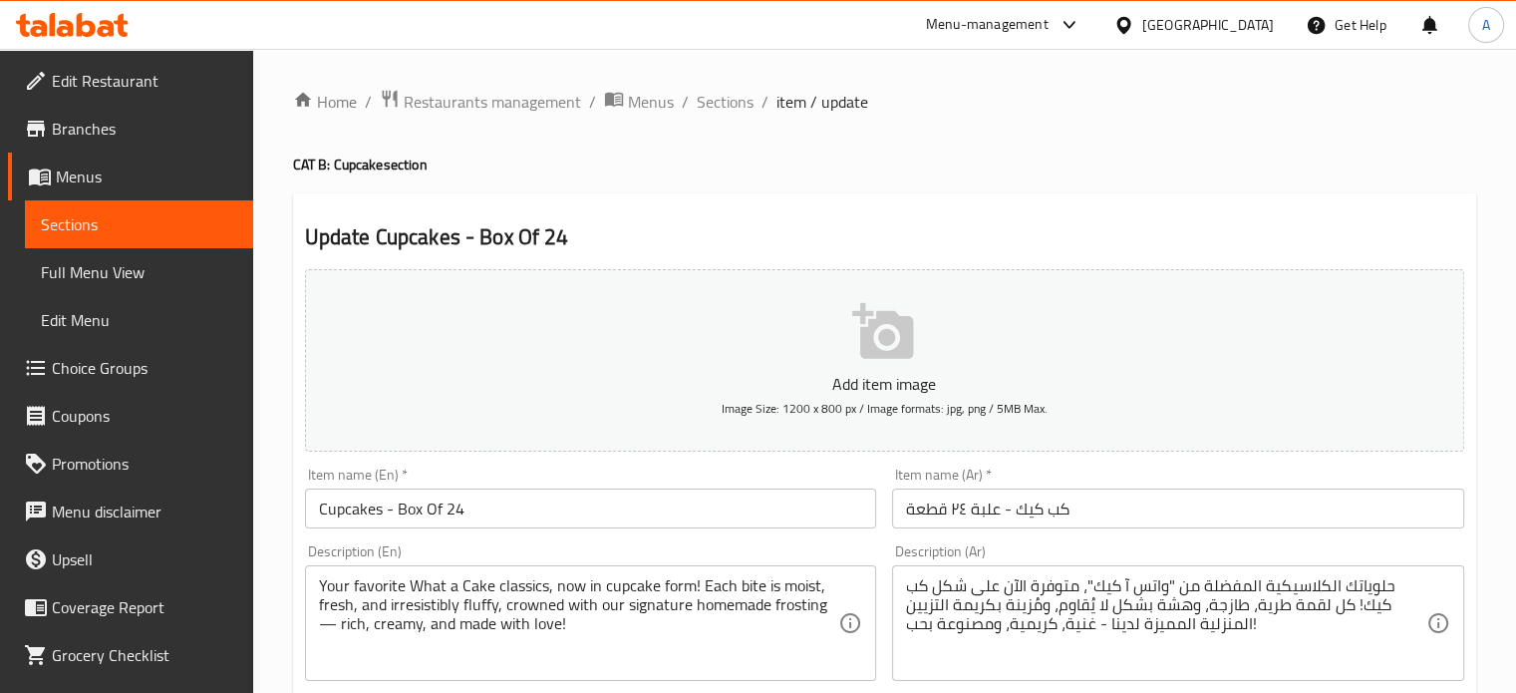
click at [727, 108] on span "Sections" at bounding box center [725, 102] width 57 height 24
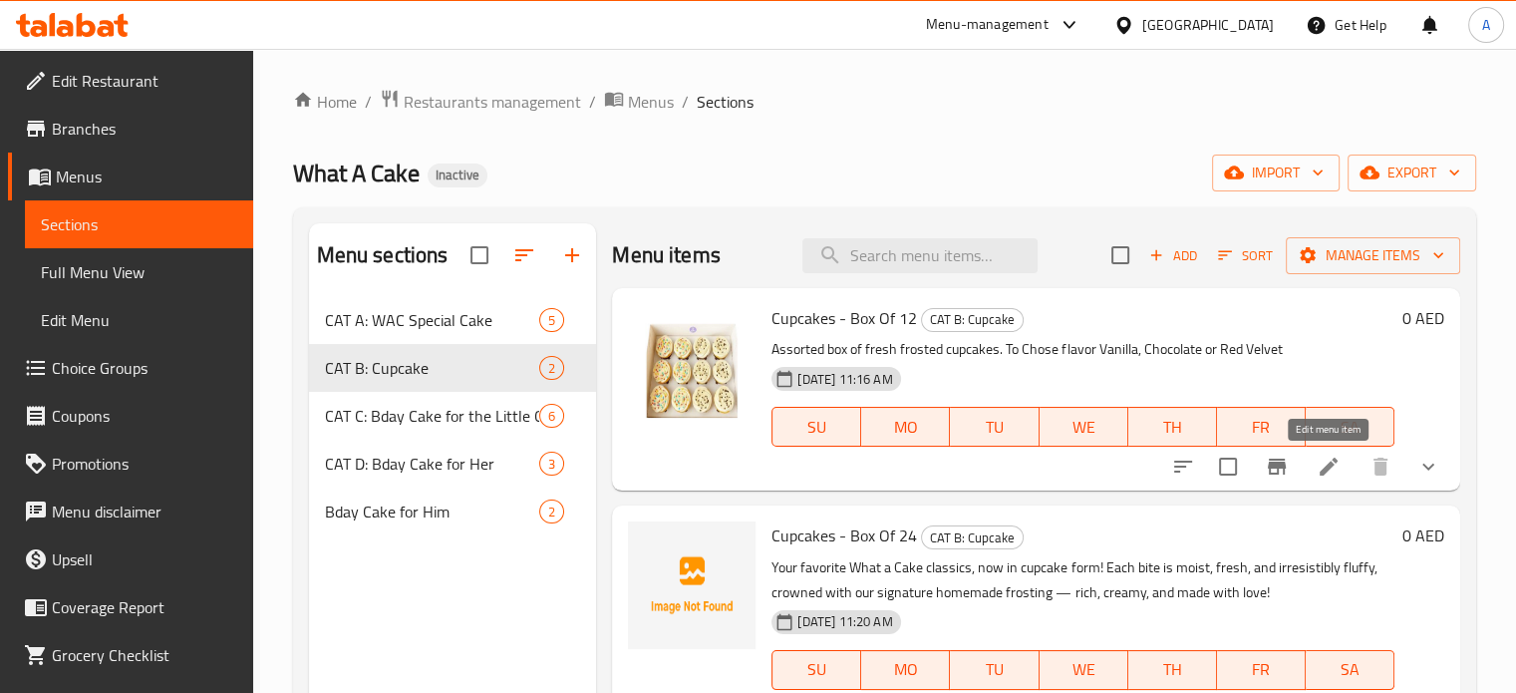
click at [1329, 476] on icon at bounding box center [1329, 467] width 24 height 24
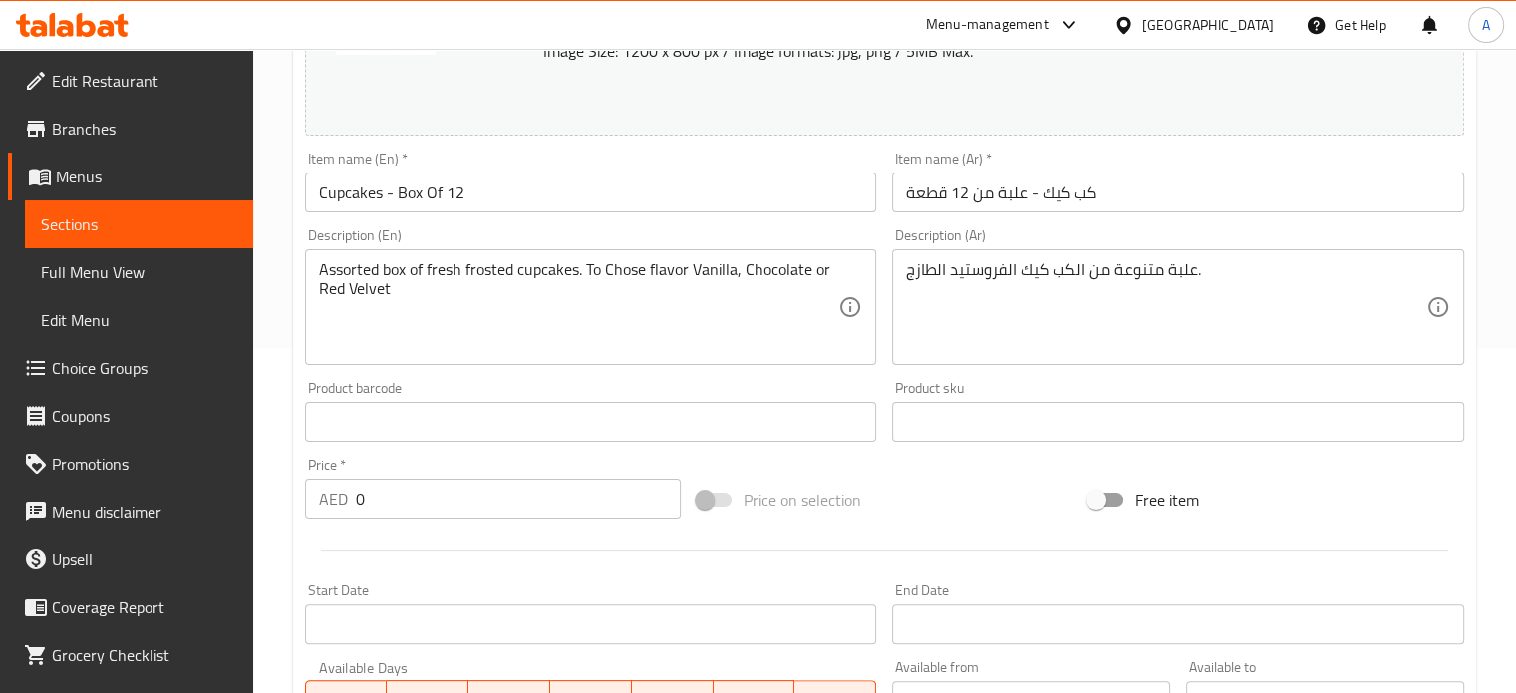
scroll to position [328, 0]
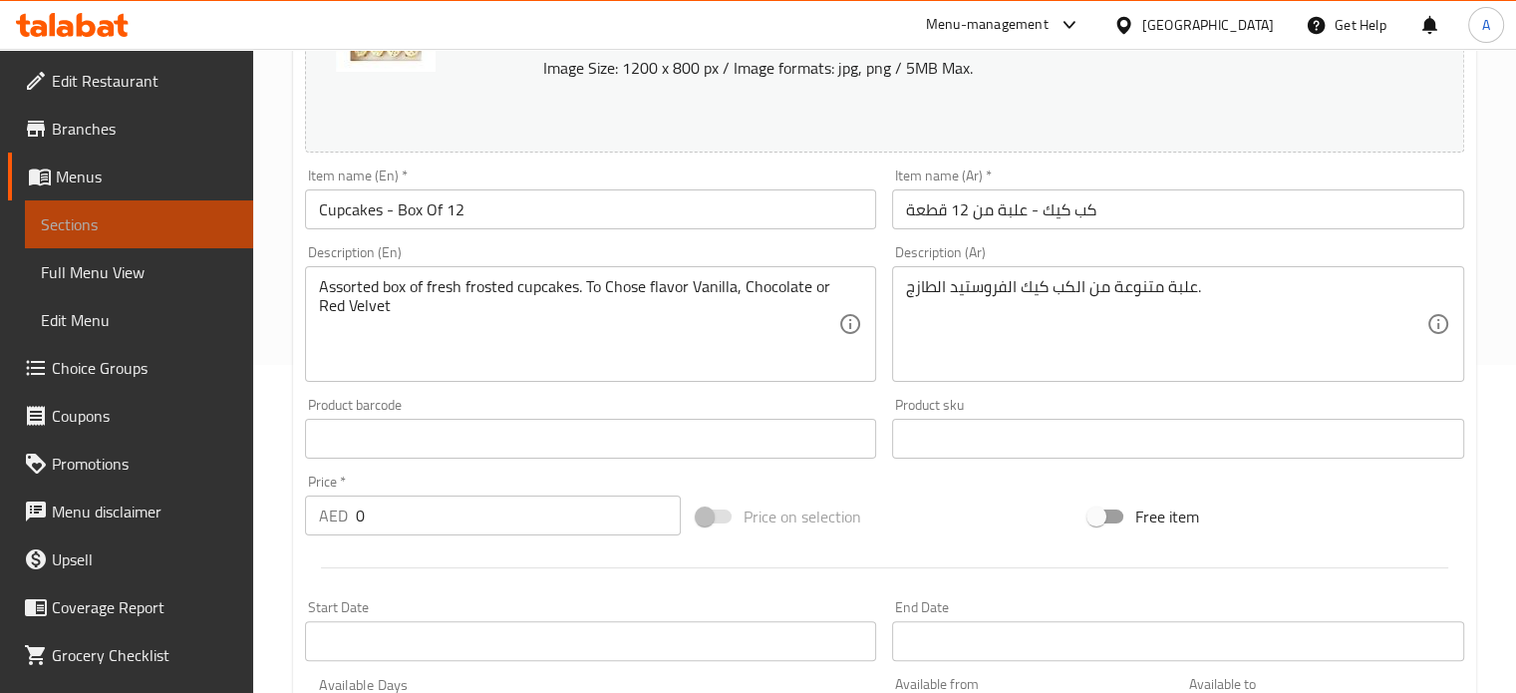
click at [148, 222] on span "Sections" at bounding box center [139, 224] width 196 height 24
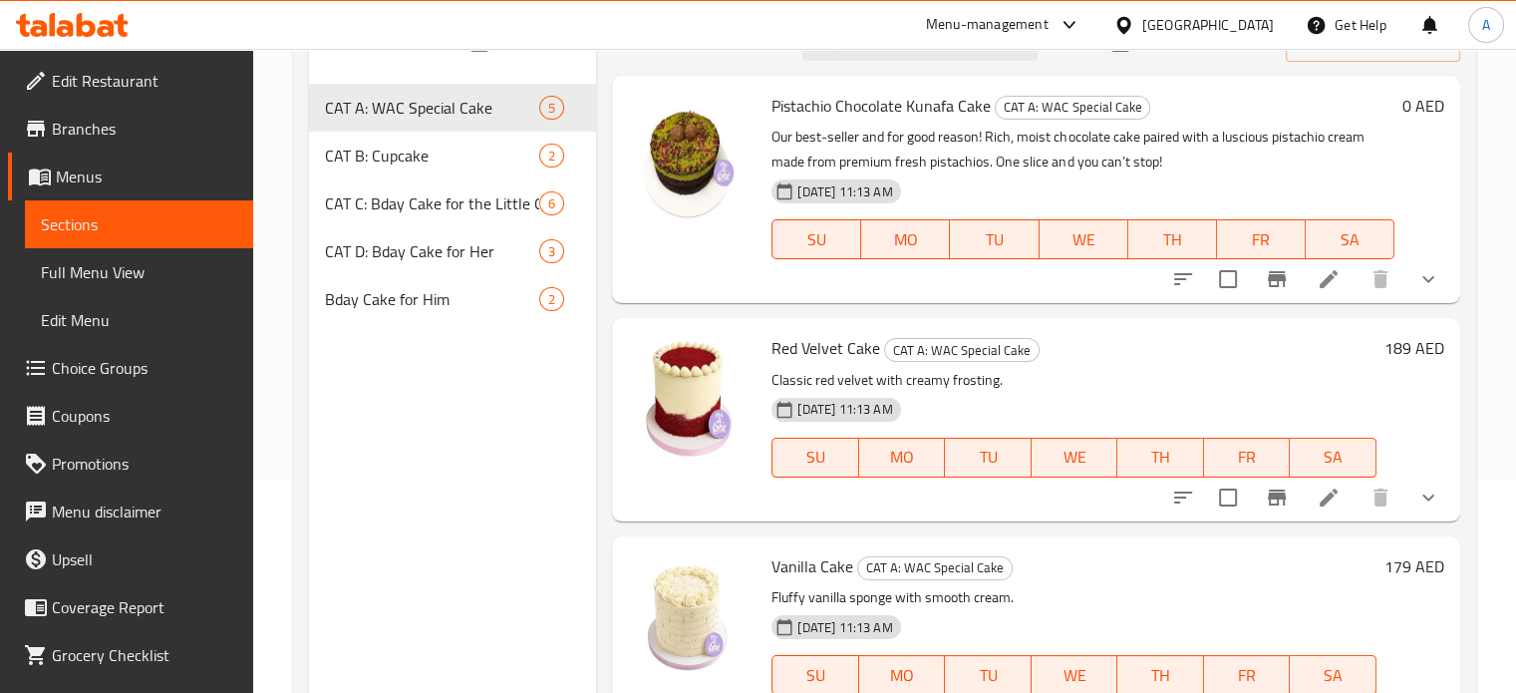
scroll to position [179, 0]
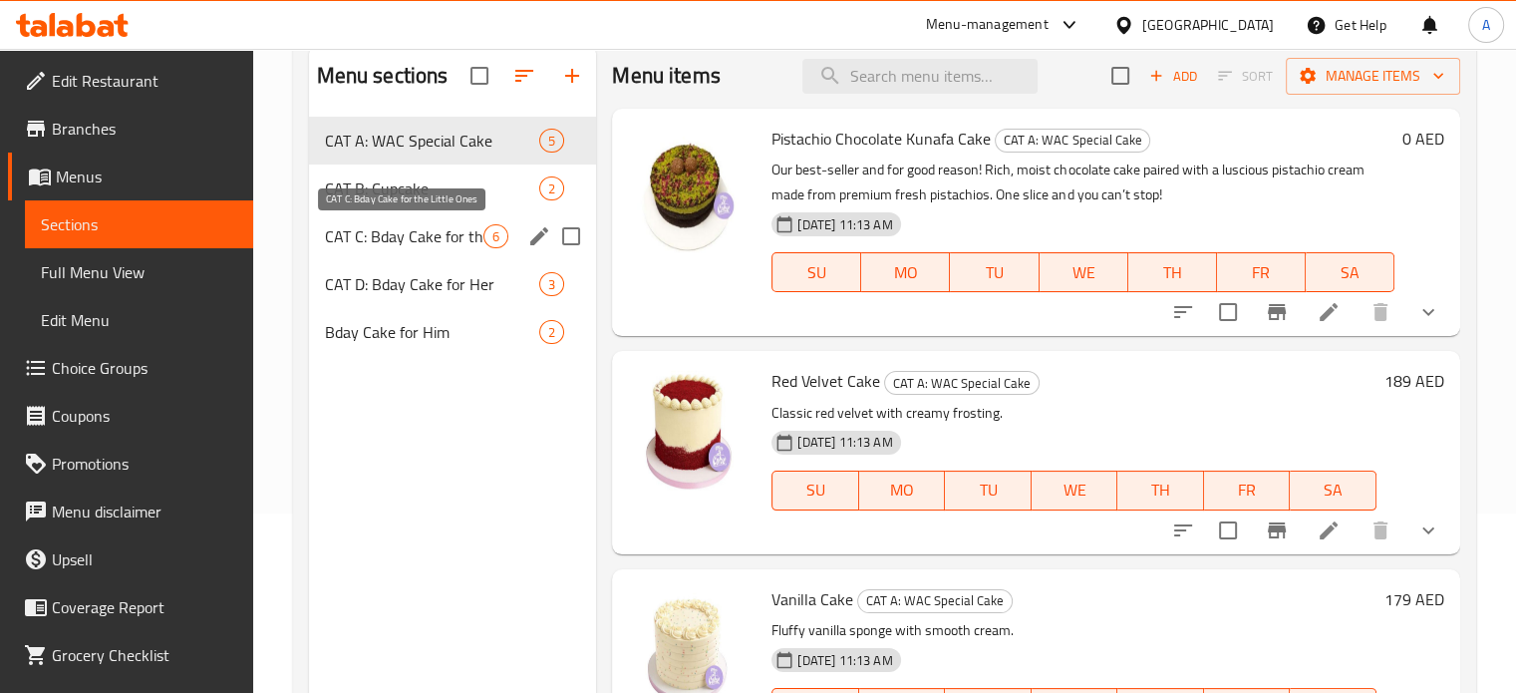
click at [395, 244] on span "CAT C: Bday Cake for the Little Ones" at bounding box center [405, 236] width 160 height 24
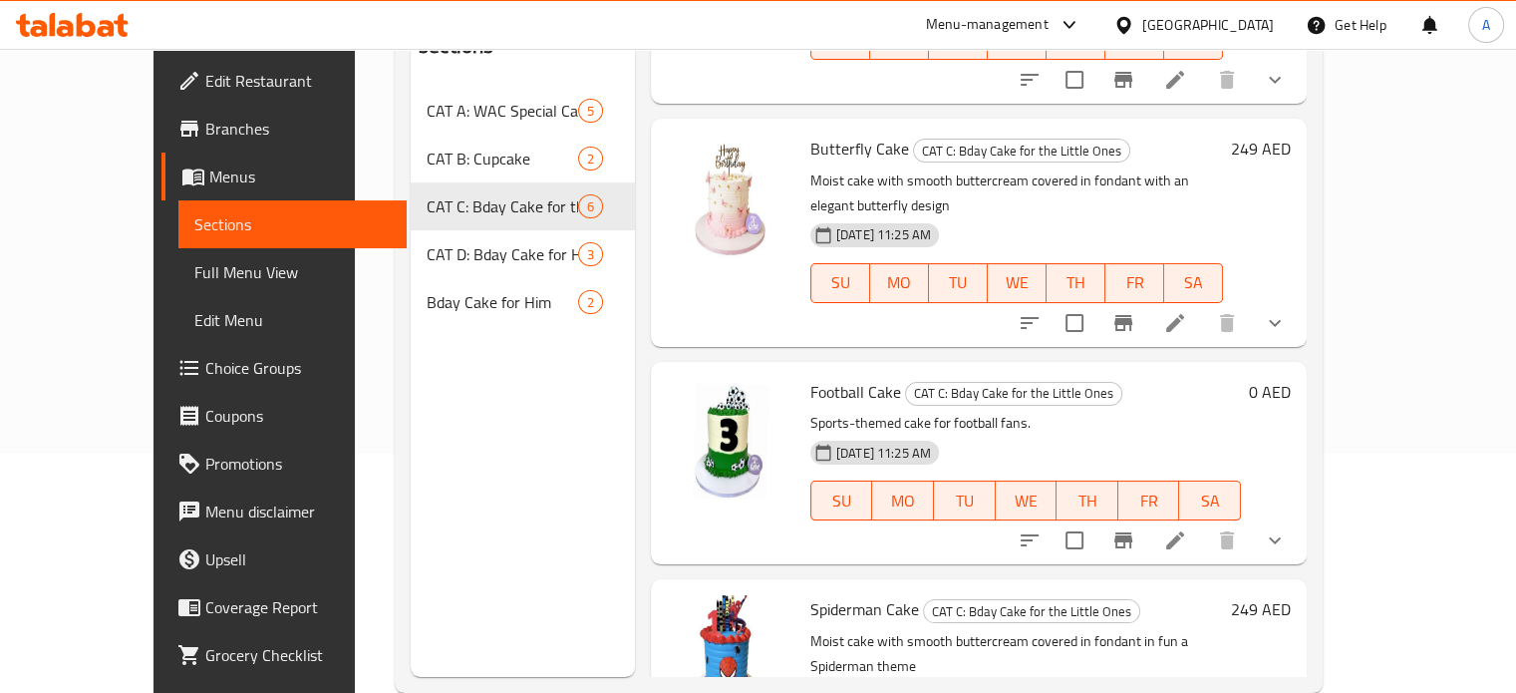
scroll to position [279, 0]
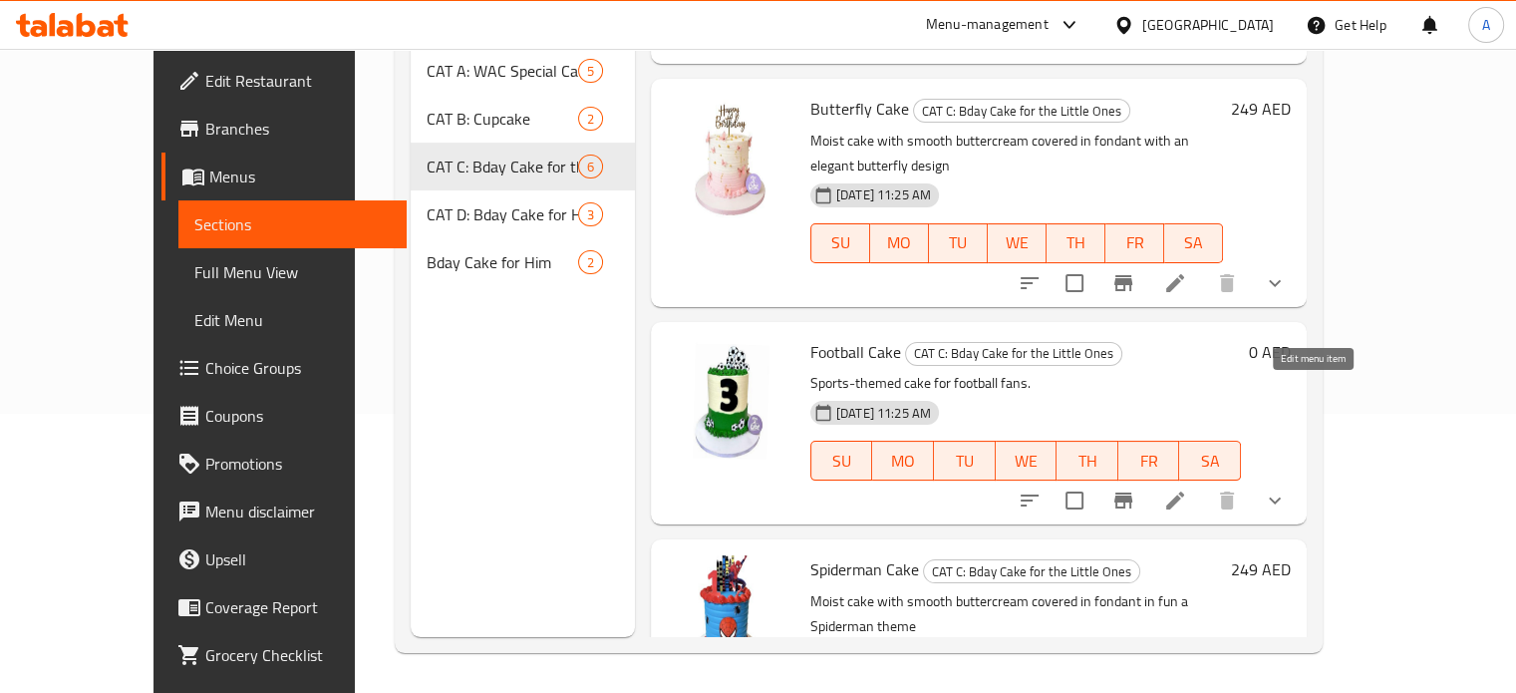
click at [1184, 491] on icon at bounding box center [1175, 500] width 18 height 18
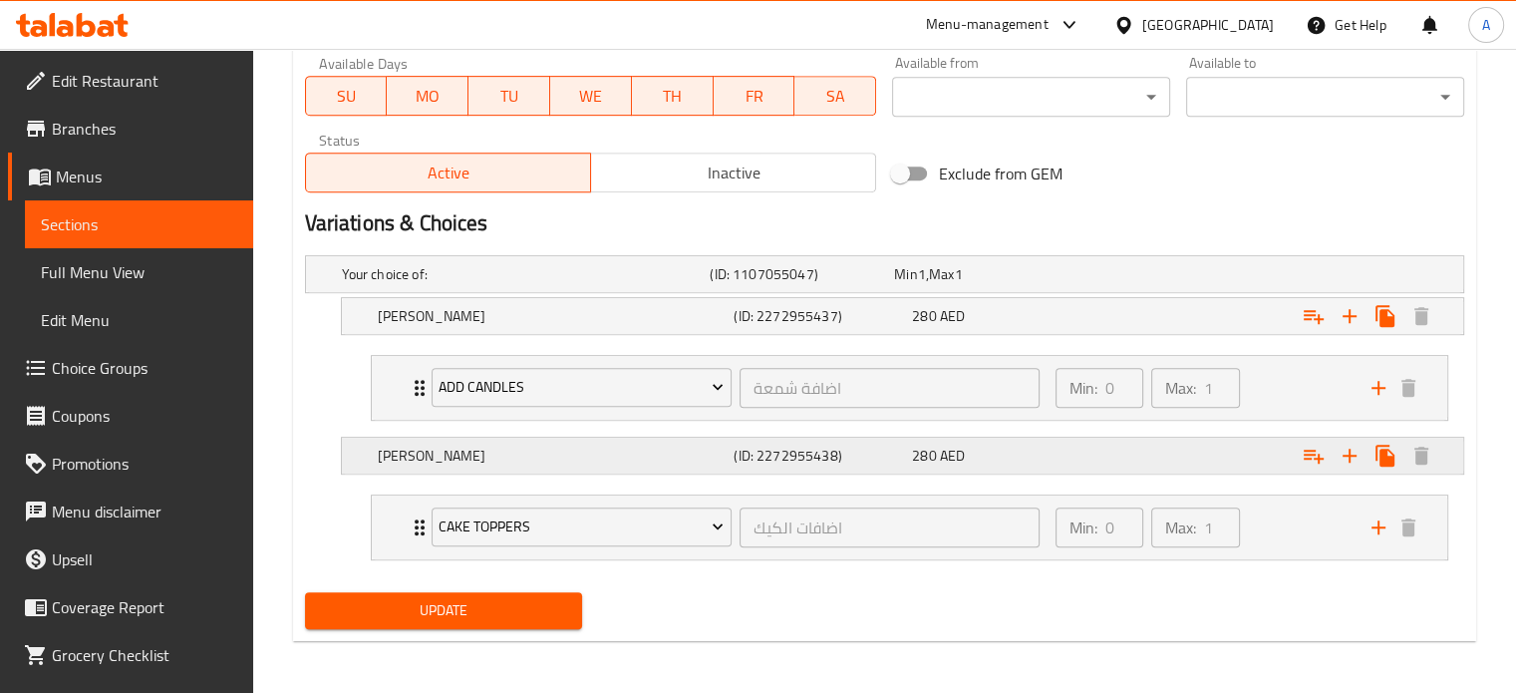
scroll to position [950, 0]
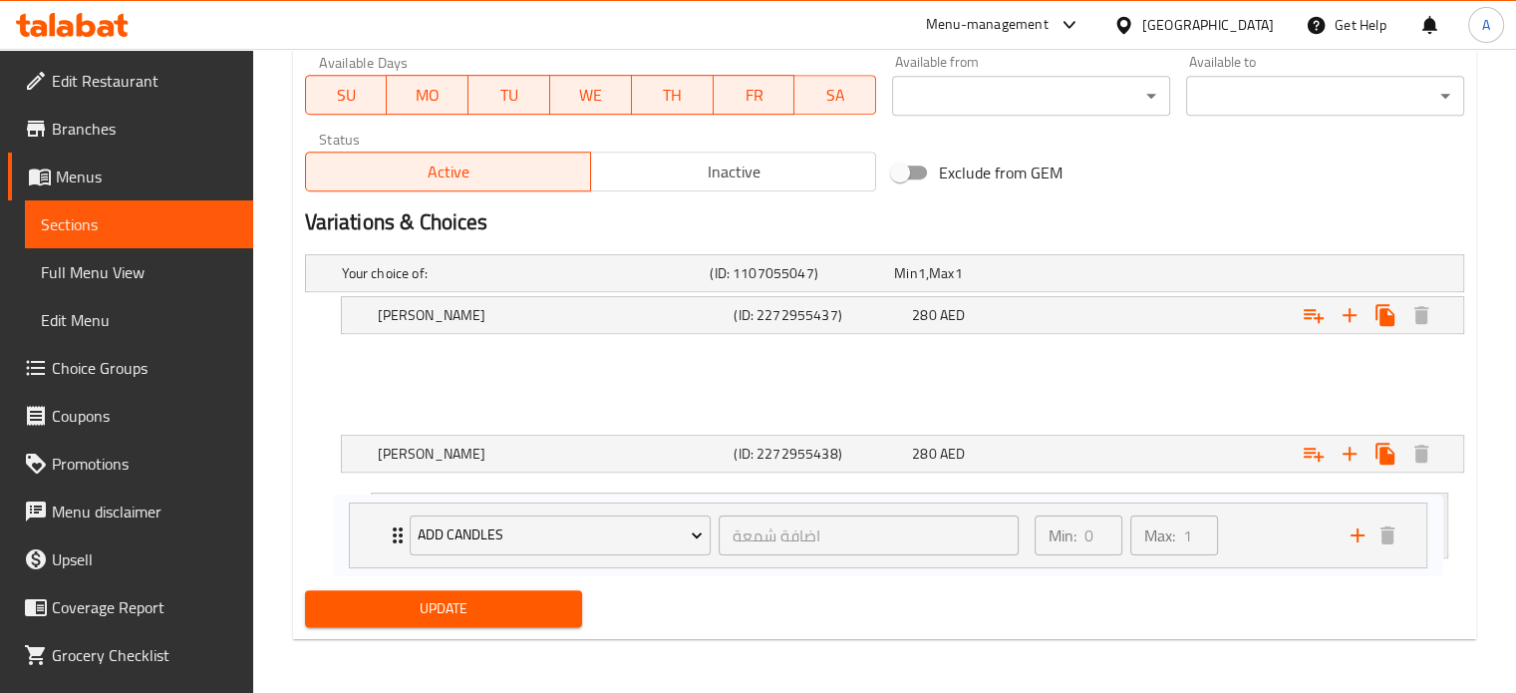
drag, startPoint x: 420, startPoint y: 379, endPoint x: 399, endPoint y: 536, distance: 158.9
click at [399, 536] on div "Your choice of: (ID: 1107055047) Min 1 , Max 1 Name (En) Your choice of: Name (…" at bounding box center [884, 414] width 1175 height 337
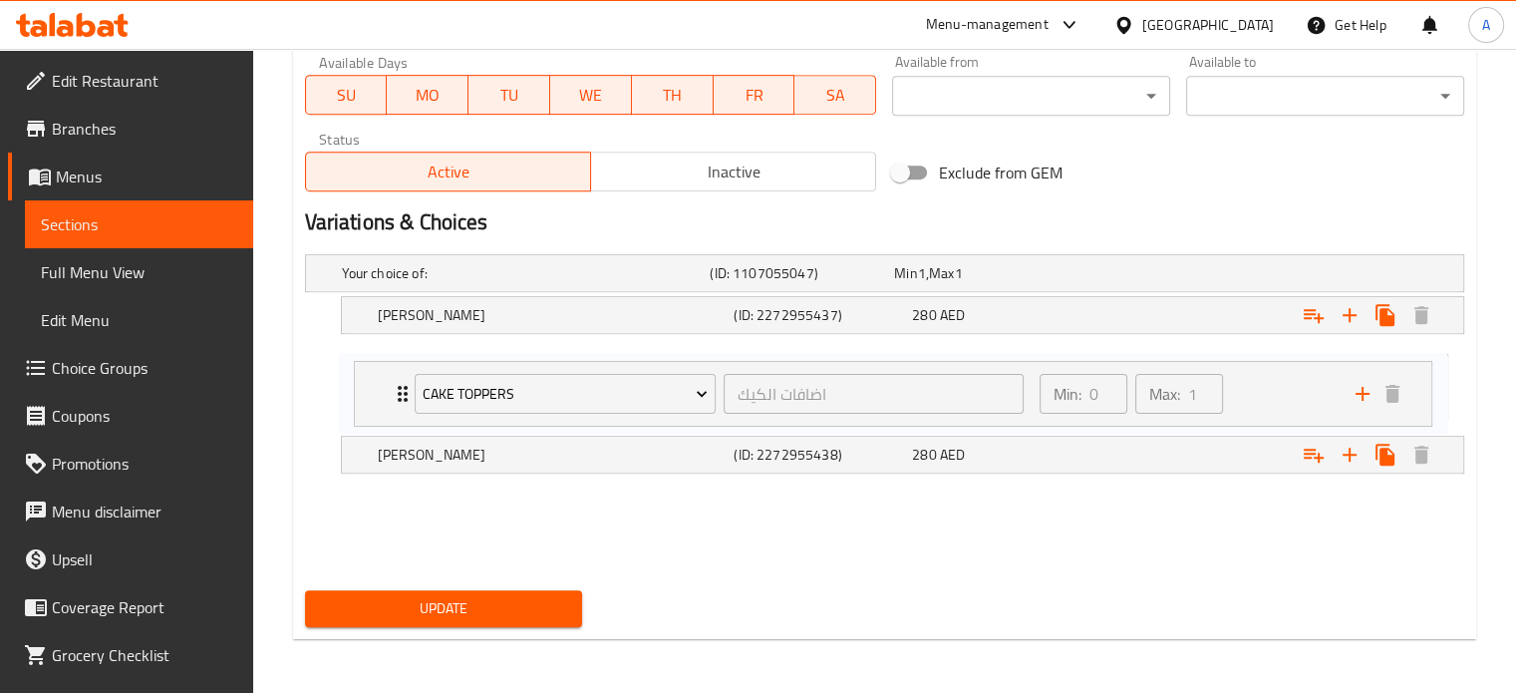
drag, startPoint x: 419, startPoint y: 519, endPoint x: 399, endPoint y: 384, distance: 137.0
click at [399, 384] on div "Your choice of: (ID: 1107055047) Min 1 , Max 1 Name (En) Your choice of: Name (…" at bounding box center [884, 414] width 1175 height 337
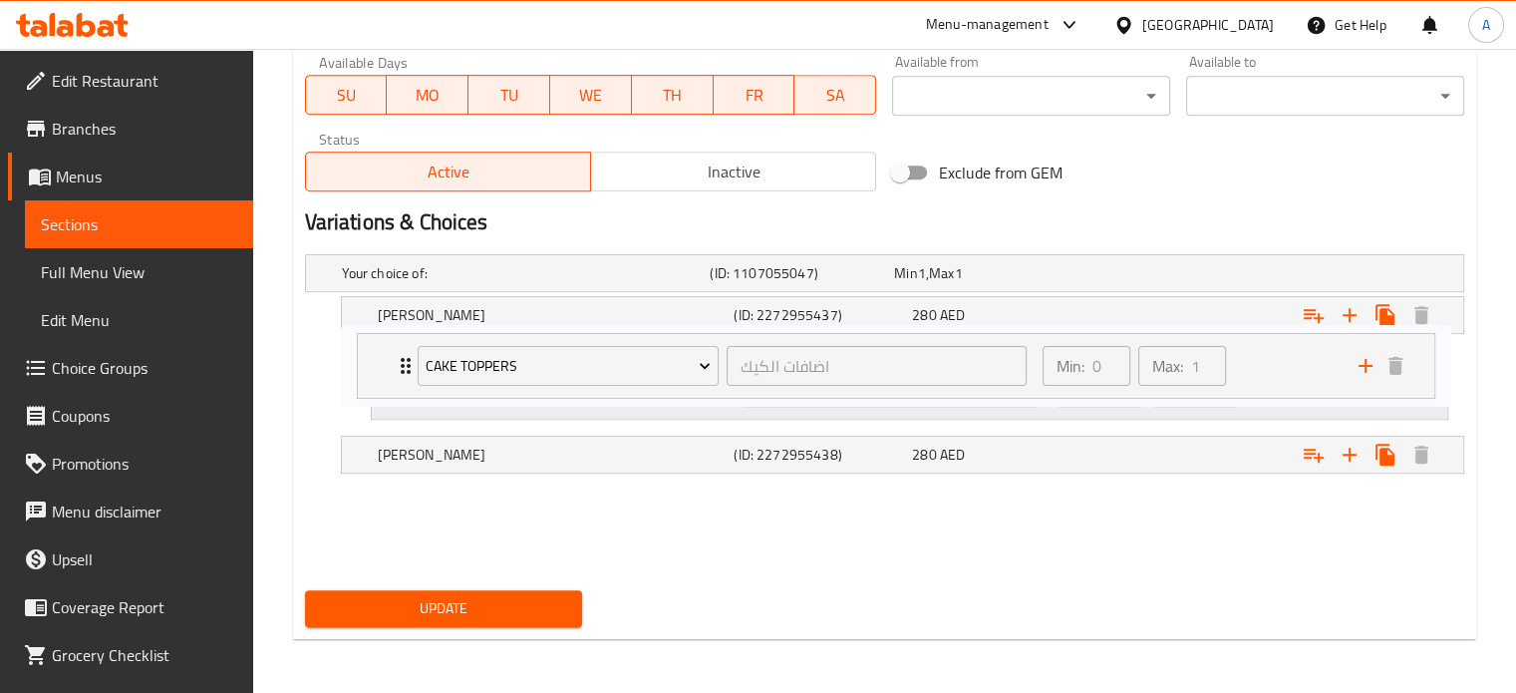
drag, startPoint x: 413, startPoint y: 520, endPoint x: 401, endPoint y: 355, distance: 165.9
click at [401, 355] on div "Your choice of: (ID: 1107055047) Min 1 , Max 1 Name (En) Your choice of: Name (…" at bounding box center [884, 414] width 1175 height 337
